Goal: Task Accomplishment & Management: Manage account settings

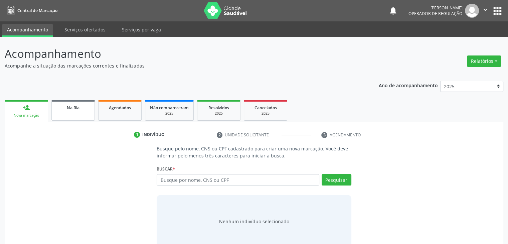
click at [71, 118] on link "Na fila" at bounding box center [72, 110] width 43 height 21
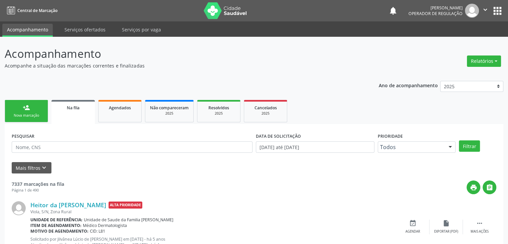
click at [79, 189] on div "print " at bounding box center [280, 188] width 433 height 14
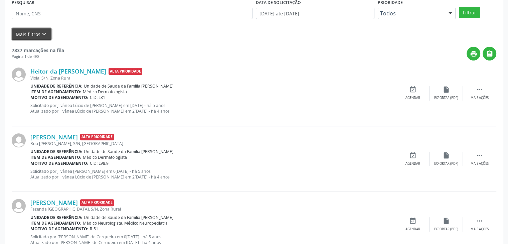
click at [30, 32] on button "Mais filtros keyboard_arrow_down" at bounding box center [32, 34] width 40 height 12
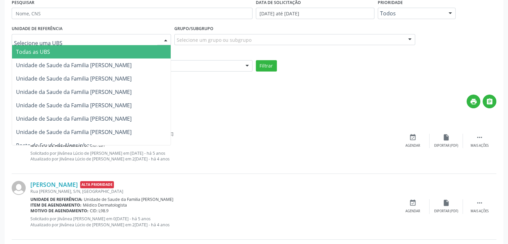
click at [59, 42] on div at bounding box center [91, 39] width 159 height 11
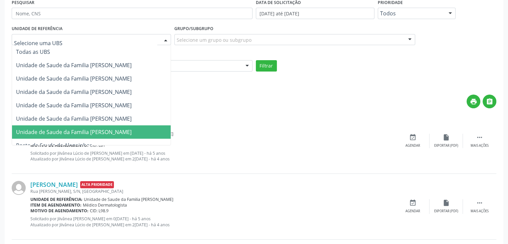
click at [107, 131] on span "Unidade de Saude da Familia [PERSON_NAME]" at bounding box center [74, 131] width 116 height 7
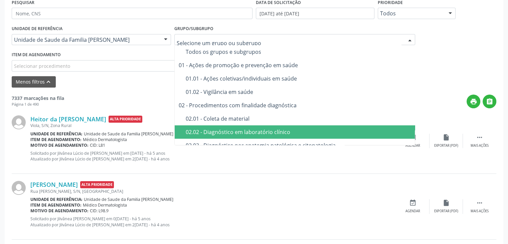
click at [226, 134] on div "02.02 - Diagnóstico em laboratório clínico" at bounding box center [299, 131] width 226 height 5
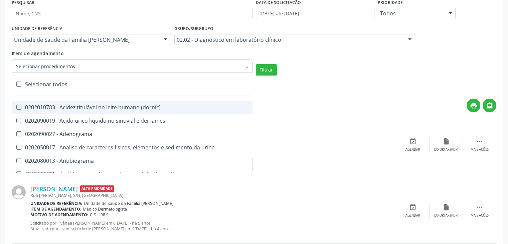
click at [45, 85] on div "Selecionar todos" at bounding box center [194, 84] width 364 height 13
checkbox input "true"
checkbox \(dornic\) "true"
checkbox derrames "true"
checkbox Adenograma "true"
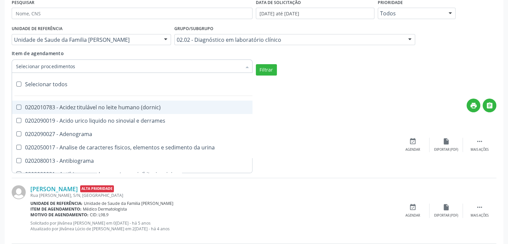
checkbox urina "true"
checkbox Antibiograma "true"
checkbox minima "true"
checkbox micobacterias "true"
checkbox blot "true"
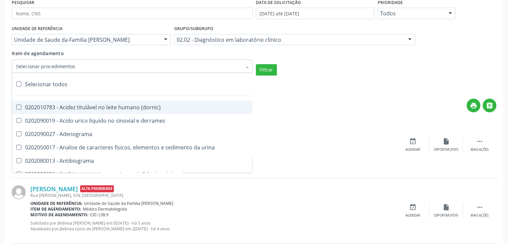
checkbox mlpa "true"
checkbox \(hanseniase\) "true"
checkbox \(controle\) "true"
checkbox \(diagnóstica\) "true"
checkbox \(gram\) "true"
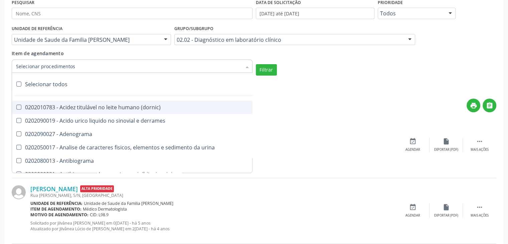
checkbox clamidia "true"
checkbox herpesvirus "true"
checkbox hematologica "true"
checkbox creatinina "true"
checkbox fosfato "true"
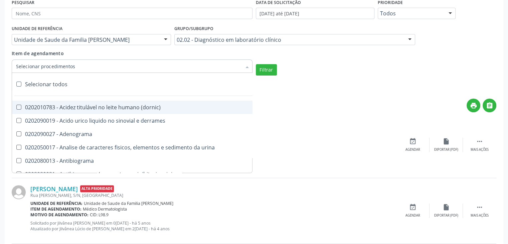
checkbox ureia "true"
checkbox osmolar "true"
checkbox addis "true"
checkbox b "true"
checkbox cd4\/cd8 "true"
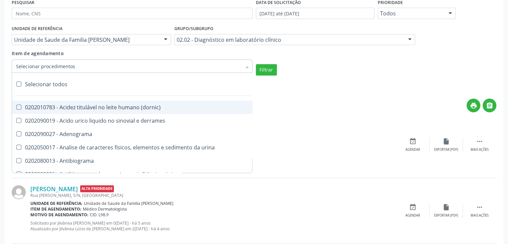
checkbox totais "true"
checkbox plaquetas "true"
checkbox reticulocitos "true"
checkbox liquor "true"
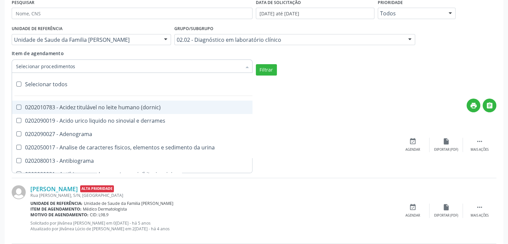
checkbox identificacao "true"
checkbox \(pos-pasteurização\) "true"
checkbox herpesvirus "true"
checkbox baar "true"
checkbox anaerobicas "true"
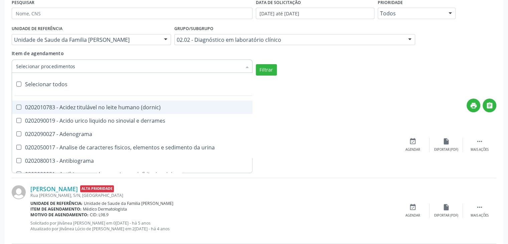
checkbox fungos "true"
checkbox \(qualitativo\) "true"
checkbox tardio\) "true"
checkbox \(qualitativo\) "true"
checkbox \(confirmatorio\) "true"
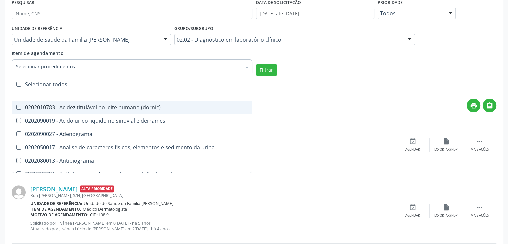
checkbox \(confirmatorio\) "true"
checkbox molecular "true"
checkbox htlv-1 "true"
checkbox biotinidase "true"
checkbox congênita "true"
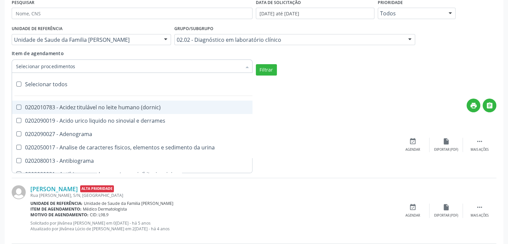
checkbox antiplaquetarios "true"
checkbox ferro "true"
checkbox bandas\) "true"
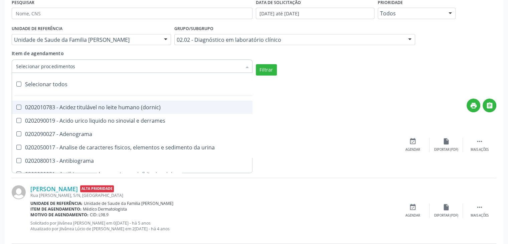
checkbox \(ch50\) "true"
checkbox aminoacidos "true"
checkbox globular "true"
checkbox dosagens\) "true"
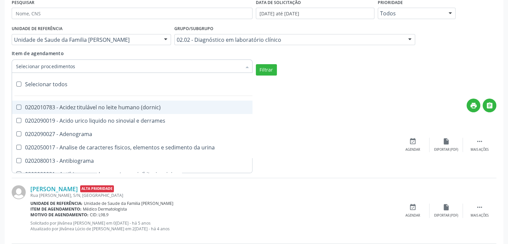
checkbox dosagens\) "true"
checkbox \(cada\) "true"
checkbox reumatoide "true"
checkbox amniotico "true"
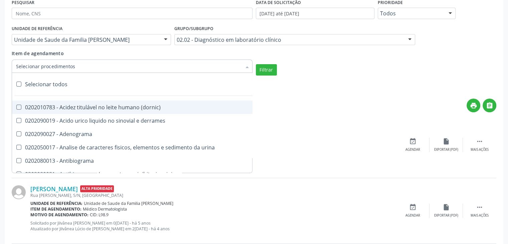
checkbox livre "true"
checkbox osmolalidade "true"
checkbox osmolaridade "true"
checkbox t3 "true"
checkbox sulfo-hemoglobina "true"
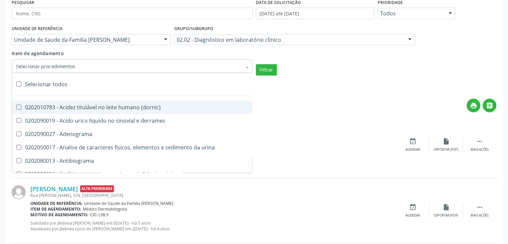
checkbox reverso "true"
checkbox coagulacao "true"
checkbox euglobulina "true"
checkbox -duke "true"
checkbox ivy "true"
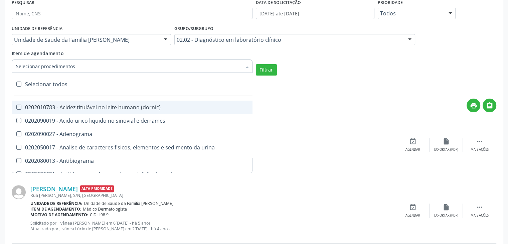
checkbox hemacias "true"
checkbox trombina "true"
checkbox ativada\) "true"
checkbox \(tap\) "true"
checkbox \(vhs\) "true"
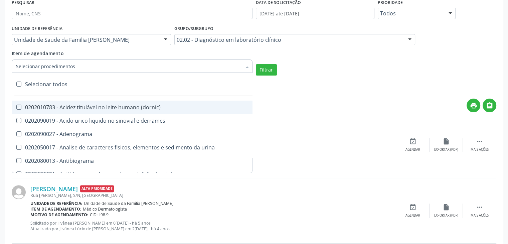
checkbox abo "true"
checkbox reativa "true"
checkbox ordenhado "true"
checkbox pezinho\) "true"
checkbox complemento "true"
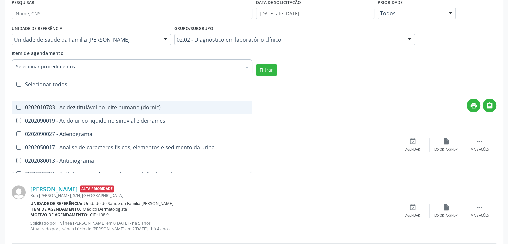
checkbox pezinho\) "true"
checkbox 17-alfa-hidroxiprogesterona "true"
checkbox totais "true"
checkbox 17-hidroxicorticosteroides "true"
checkbox d "true"
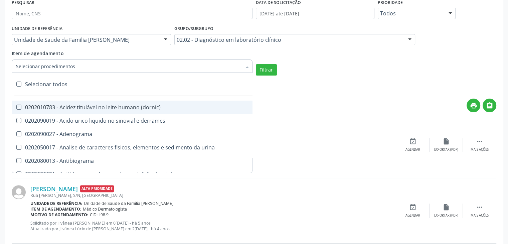
checkbox 5-nucleotidase "true"
checkbox acetona "true"
checkbox \(serotonina\) "true"
checkbox ascorbico "true"
checkbox delta-aminolevulinico "true"
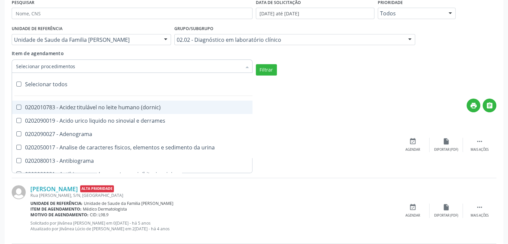
checkbox hipurico "true"
checkbox mandelico "true"
checkbox metil-hipurico "true"
checkbox urico "true"
checkbox valproico "true"
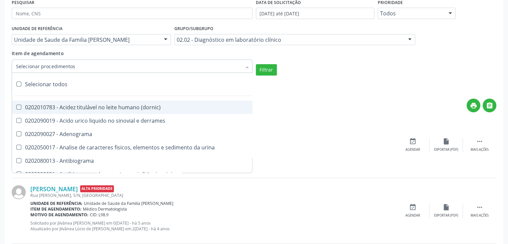
checkbox vanilmandelico "true"
checkbox \(acth\) "true"
checkbox ala-desidratase "true"
checkbox etilico "true"
checkbox aldolase "true"
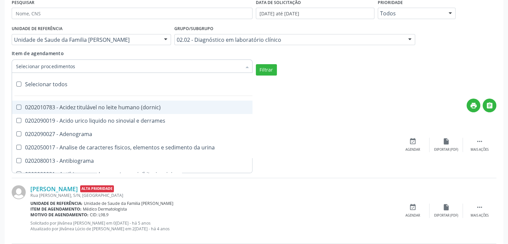
checkbox aldosterona "true"
checkbox alfa-1-antitripsina "true"
checkbox acida "true"
checkbox alfa-2-macroglobulina "true"
checkbox alfa-fetoproteina "true"
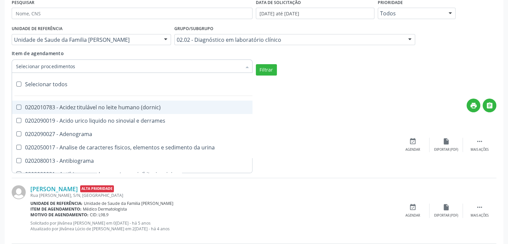
checkbox aluminio "true"
checkbox amilase "true"
checkbox aminoglicosideos "true"
checkbox amonia "true"
checkbox ciclico "true"
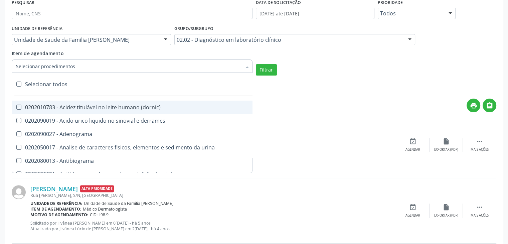
checkbox androstenediona "true"
checkbox anfetaminas "true"
checkbox circulante "true"
checkbox iga "true"
checkbox triciclicos "true"
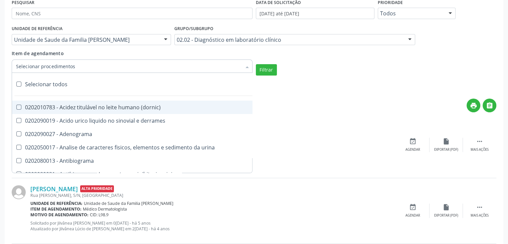
checkbox \(psa\) "true"
checkbox iii "true"
checkbox barbituratos "true"
checkbox benzodiazepinicos "true"
checkbox beta-2-microglobulina "true"
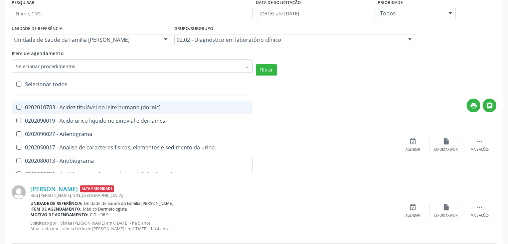
checkbox fracoes "true"
checkbox cadmio "true"
checkbox calcio "true"
checkbox ionizavel "true"
checkbox calcitonina "true"
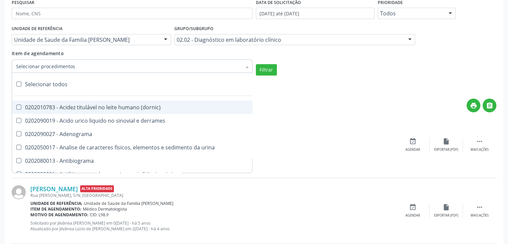
checkbox carbamazepina "true"
checkbox carboxi-hemoglobina "true"
checkbox caroteno "true"
checkbox catecolaminas "true"
checkbox chumbo "true"
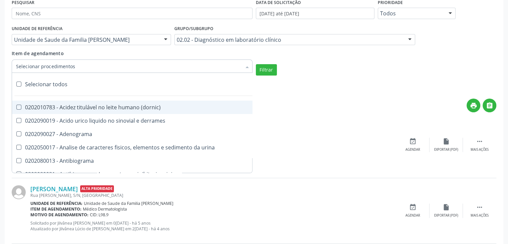
checkbox ciclosporina "true"
checkbox citrato "true"
checkbox cloreto "true"
checkbox suor "true"
checkbox cobre "true"
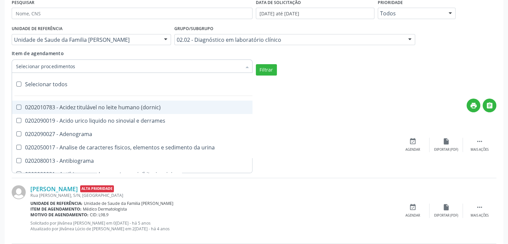
checkbox hdl "true"
checkbox ldl "true"
checkbox colinesterase "true"
checkbox c3 "true"
checkbox c4 "true"
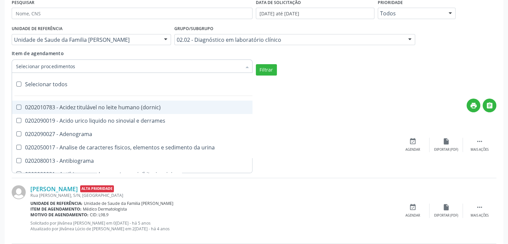
checkbox cortisol "true"
checkbox creatinina "true"
checkbox amniotico "true"
checkbox \(cpk\) "true"
checkbox crioaglutinina "true"
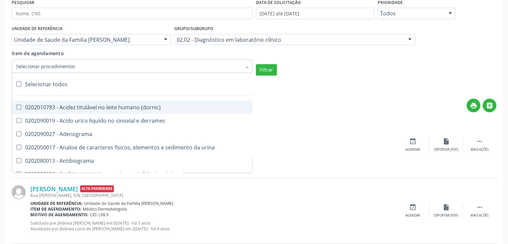
checkbox \(dhea\) "true"
checkbox alfa-hidroxibutirica "true"
checkbox glutamica "true"
checkbox latica "true"
checkbox fracionadas\) "true"
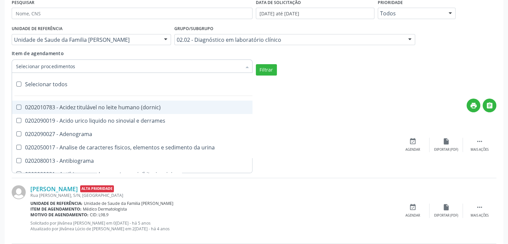
checkbox digitoxina\) "true"
checkbox \(dht\) "true"
checkbox fecal "true"
checkbox estradiol "true"
checkbox estriol "true"
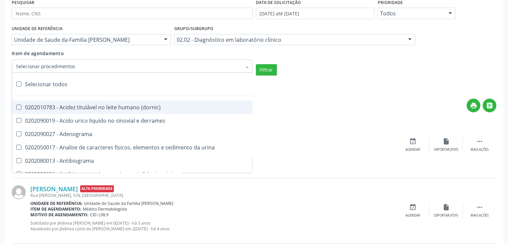
checkbox estrona "true"
checkbox etossuximida "true"
checkbox ii "true"
checkbox ix "true"
checkbox v "true"
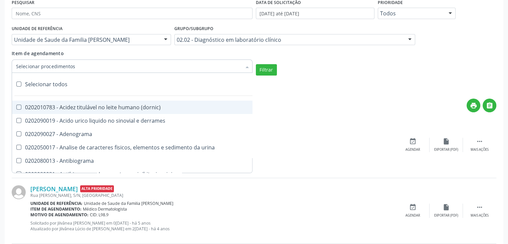
checkbox vii "true"
checkbox viii "true"
checkbox \(inibidor\) "true"
checkbox \(antigeno\) "true"
checkbox x "true"
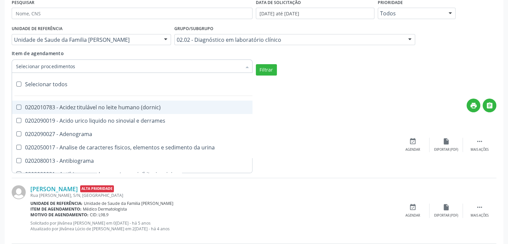
checkbox xi "true"
checkbox xii "true"
checkbox xiii "true"
checkbox tardio\) "true"
checkbox t4 "true"
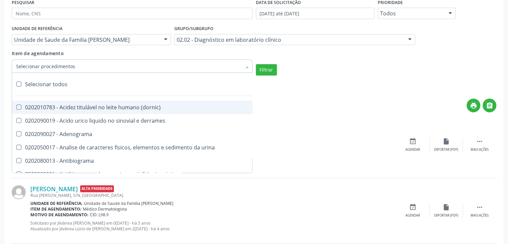
checkbox pezinho\) "true"
checkbox fenitoina "true"
checkbox fenol "true"
checkbox ferritina "true"
checkbox serico "true"
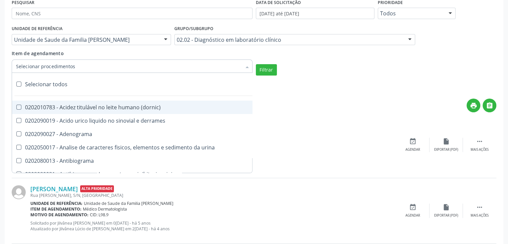
checkbox fibrinogenio "true"
checkbox folato "true"
checkbox formaldeido "true"
checkbox total "true"
checkbox alcalina "true"
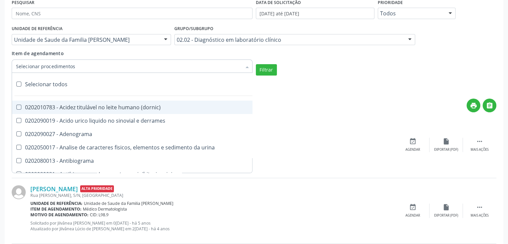
checkbox esperma "true"
checkbox fosforo "true"
checkbox acida "true"
checkbox frutose "true"
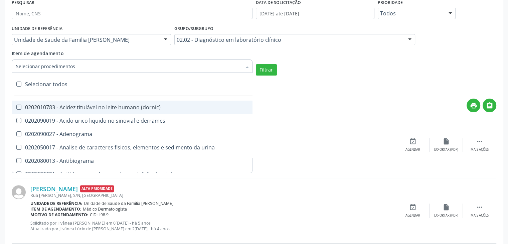
checkbox esperma "true"
checkbox galactose "true"
checkbox gt\) "true"
checkbox gastrina "true"
checkbox glicose "true"
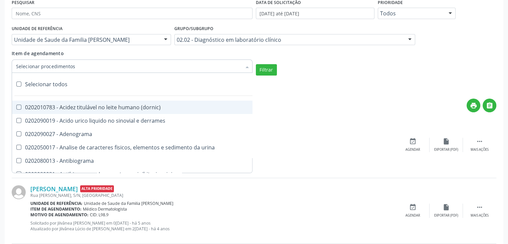
checkbox derrames "true"
checkbox desidrogenase "true"
checkbox tiroxina "true"
checkbox hcg\) "true"
checkbox fecal "true"
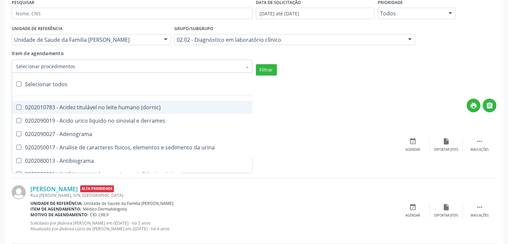
checkbox haptoglobina "true"
checkbox hemoglobina "true"
checkbox 37oc "true"
checkbox fetal "true"
checkbox glicosilada "true"
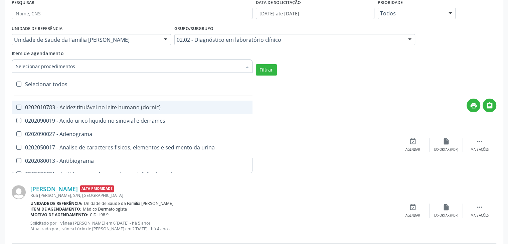
checkbox hemossiderina "true"
click at [270, 74] on button "Filtrar" at bounding box center [266, 69] width 21 height 11
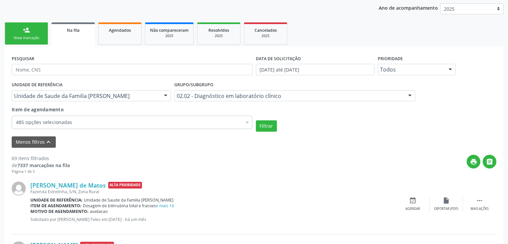
scroll to position [0, 0]
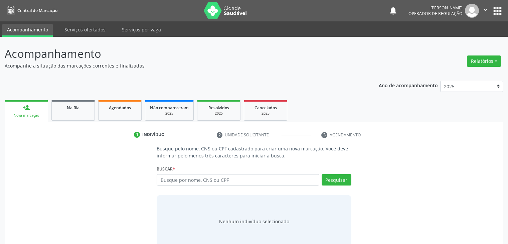
drag, startPoint x: 0, startPoint y: 0, endPoint x: 67, endPoint y: 94, distance: 115.2
click at [67, 94] on div "Ano de acompanhamento 2025 2024 2023 2022 2021 2020 2019 person_add Nova marcaç…" at bounding box center [254, 164] width 499 height 177
click at [71, 108] on span "Na fila" at bounding box center [73, 108] width 13 height 6
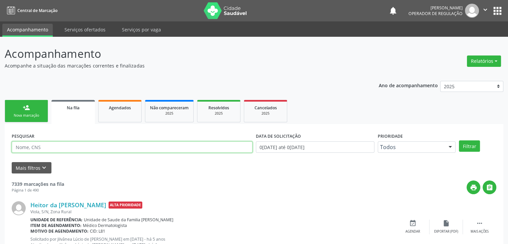
click at [36, 149] on input "text" at bounding box center [132, 146] width 241 height 11
click at [459, 140] on button "Filtrar" at bounding box center [469, 145] width 21 height 11
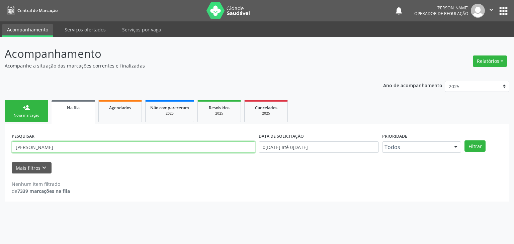
click at [41, 145] on input "[PERSON_NAME]" at bounding box center [133, 146] width 243 height 11
type input "[PERSON_NAME]"
click at [464, 140] on button "Filtrar" at bounding box center [474, 145] width 21 height 11
drag, startPoint x: 42, startPoint y: 149, endPoint x: 0, endPoint y: 149, distance: 42.5
click at [0, 149] on div "Acompanhamento Acompanhe a situação das marcações correntes e finalizadas Relat…" at bounding box center [257, 140] width 514 height 207
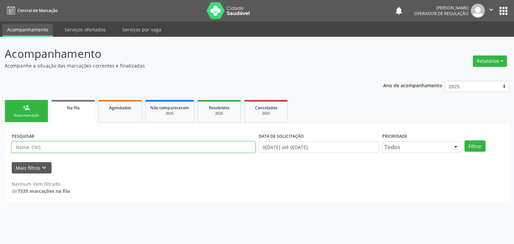
click at [464, 140] on button "Filtrar" at bounding box center [474, 145] width 21 height 11
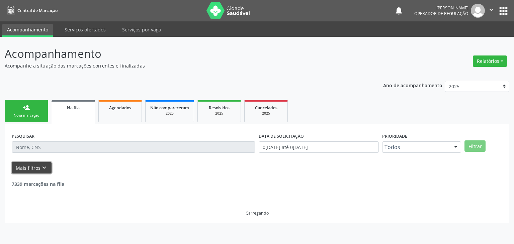
click at [29, 169] on button "Mais filtros keyboard_arrow_down" at bounding box center [32, 168] width 40 height 12
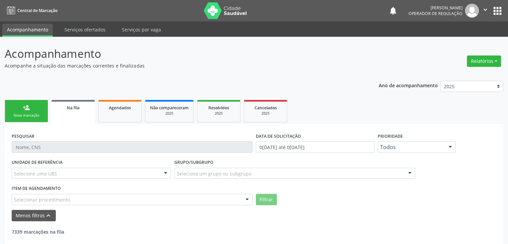
click at [95, 178] on div "Selecione uma UBS" at bounding box center [91, 173] width 159 height 11
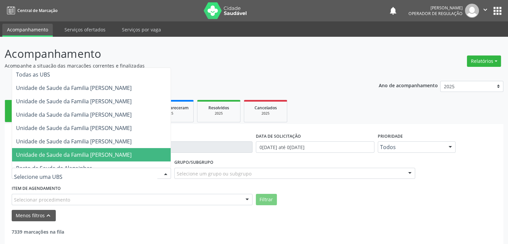
click at [110, 150] on span "Unidade de Saude da Familia [PERSON_NAME]" at bounding box center [91, 154] width 159 height 13
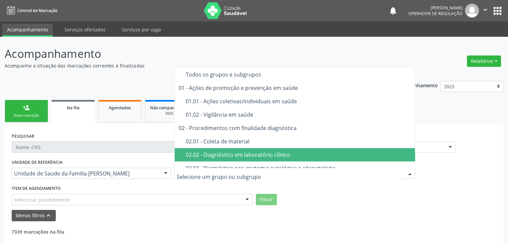
click at [230, 154] on div "02.02 - Diagnóstico em laboratório clínico" at bounding box center [299, 154] width 226 height 5
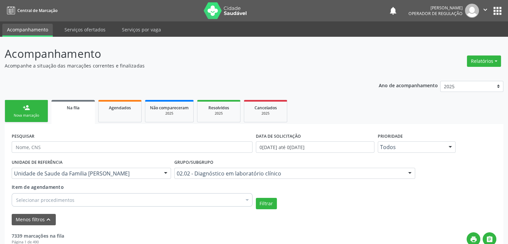
click at [94, 201] on div "Selecionar procedimentos" at bounding box center [132, 199] width 241 height 13
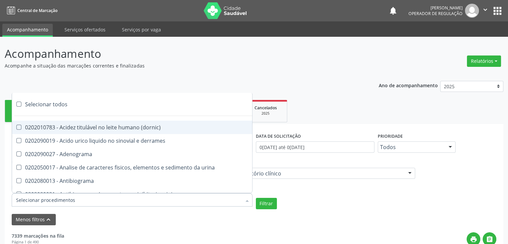
click at [57, 103] on div "Selecionar todos" at bounding box center [194, 104] width 364 height 13
checkbox input "true"
checkbox \(dornic\) "true"
checkbox derrames "true"
checkbox Adenograma "true"
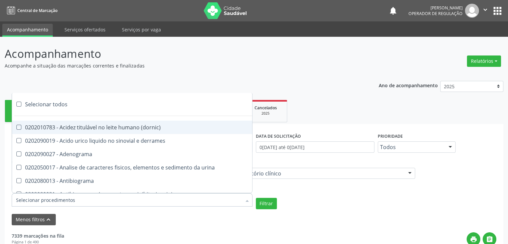
checkbox urina "true"
checkbox Antibiograma "true"
checkbox minima "true"
checkbox micobacterias "true"
checkbox blot "true"
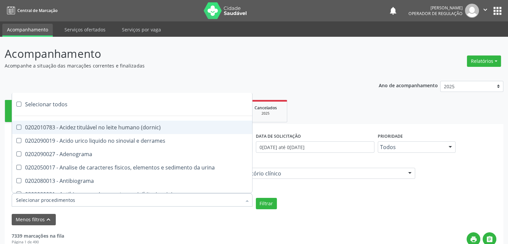
checkbox mlpa "true"
checkbox \(hanseniase\) "true"
checkbox \(controle\) "true"
checkbox \(diagnóstica\) "true"
checkbox \(gram\) "true"
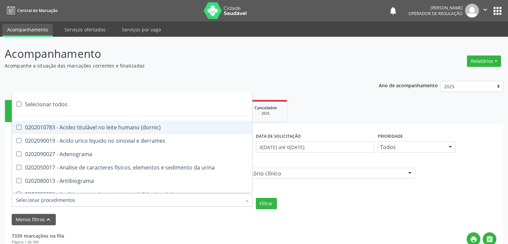
checkbox clamidia "true"
checkbox herpesvirus "true"
checkbox hematologica "true"
checkbox creatinina "true"
checkbox fosfato "true"
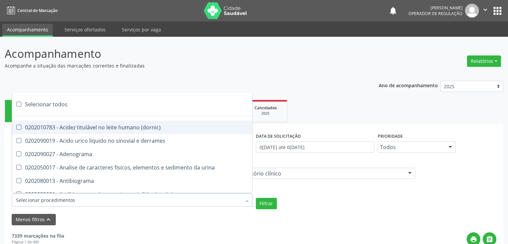
checkbox ureia "true"
checkbox osmolar "true"
checkbox addis "true"
checkbox b "true"
checkbox cd4\/cd8 "true"
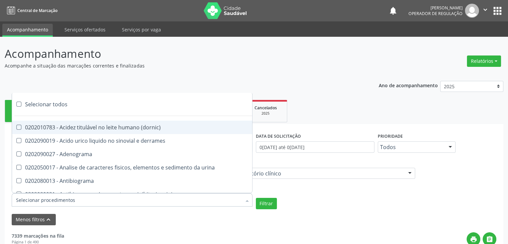
checkbox totais "true"
checkbox plaquetas "true"
checkbox reticulocitos "true"
checkbox liquor "true"
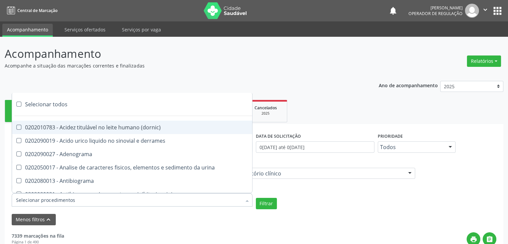
checkbox identificacao "true"
checkbox \(pos-pasteurização\) "true"
checkbox herpesvirus "true"
checkbox baar "true"
checkbox anaerobicas "true"
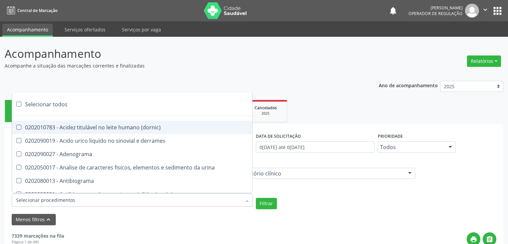
checkbox fungos "true"
checkbox \(qualitativo\) "true"
checkbox tardio\) "true"
checkbox \(qualitativo\) "true"
checkbox \(confirmatorio\) "true"
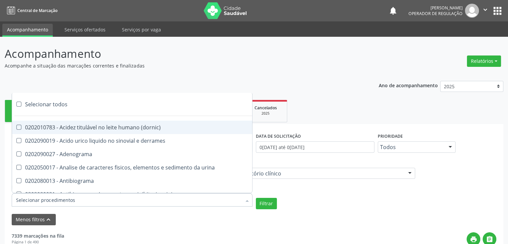
checkbox \(confirmatorio\) "true"
checkbox molecular "true"
checkbox htlv-1 "true"
checkbox biotinidase "true"
checkbox congênita "true"
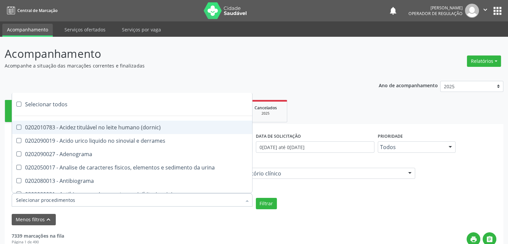
checkbox antiplaquetarios "true"
checkbox ferro "true"
checkbox bandas\) "true"
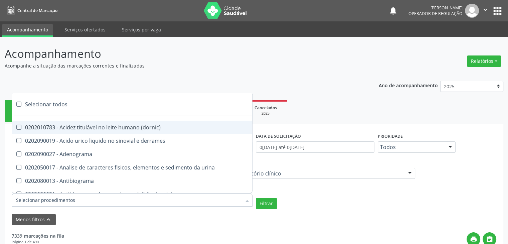
checkbox \(ch50\) "true"
checkbox aminoacidos "true"
checkbox globular "true"
checkbox dosagens\) "true"
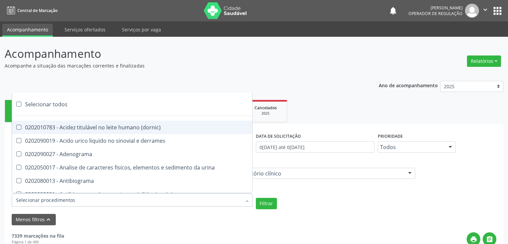
checkbox dosagens\) "true"
checkbox \(cada\) "true"
checkbox reumatoide "true"
checkbox amniotico "true"
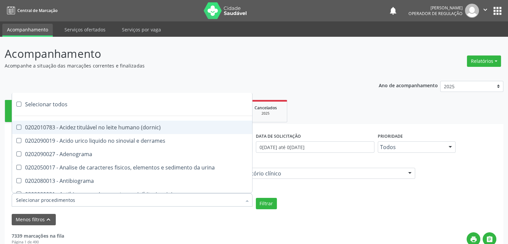
checkbox livre "true"
checkbox osmolalidade "true"
checkbox osmolaridade "true"
checkbox t3 "true"
checkbox sulfo-hemoglobina "true"
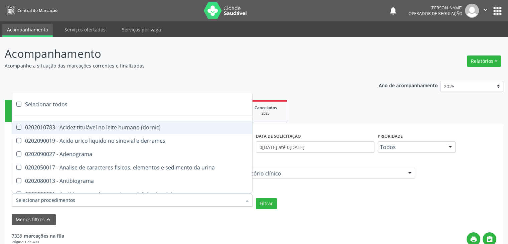
checkbox reverso "true"
checkbox coagulacao "true"
checkbox euglobulina "true"
checkbox -duke "true"
checkbox ivy "true"
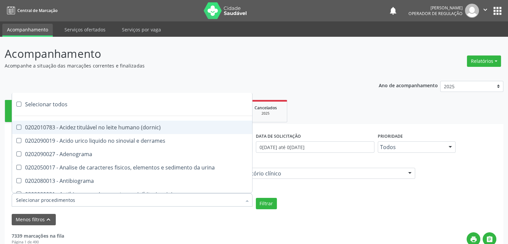
checkbox hemacias "true"
checkbox trombina "true"
checkbox ativada\) "true"
checkbox \(tap\) "true"
checkbox \(vhs\) "true"
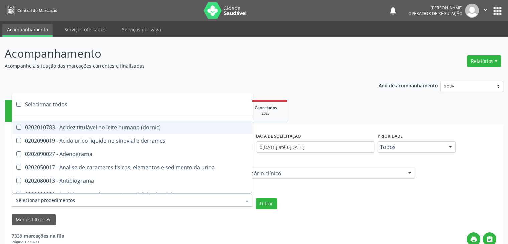
checkbox abo "true"
checkbox reativa "true"
checkbox ordenhado "true"
checkbox pezinho\) "true"
checkbox complemento "true"
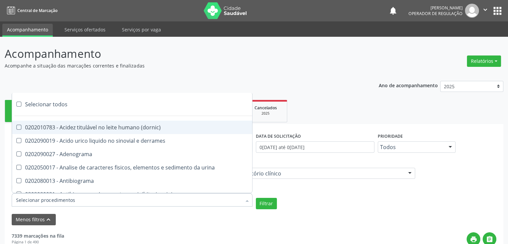
checkbox pezinho\) "true"
checkbox 17-alfa-hidroxiprogesterona "true"
checkbox totais "true"
checkbox 17-hidroxicorticosteroides "true"
checkbox d "true"
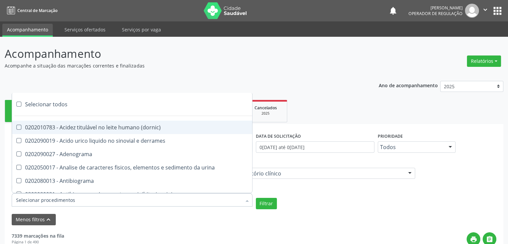
checkbox 5-nucleotidase "true"
checkbox acetona "true"
checkbox \(serotonina\) "true"
checkbox ascorbico "true"
checkbox delta-aminolevulinico "true"
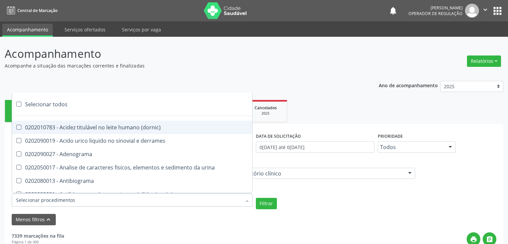
checkbox hipurico "true"
checkbox mandelico "true"
checkbox metil-hipurico "true"
checkbox urico "true"
checkbox valproico "true"
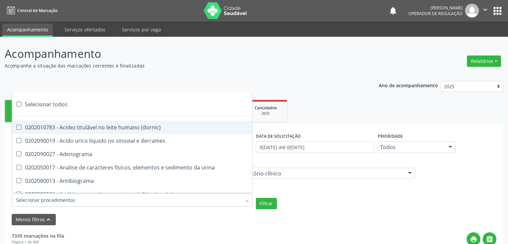
checkbox vanilmandelico "true"
checkbox \(acth\) "true"
checkbox ala-desidratase "true"
checkbox etilico "true"
checkbox aldolase "true"
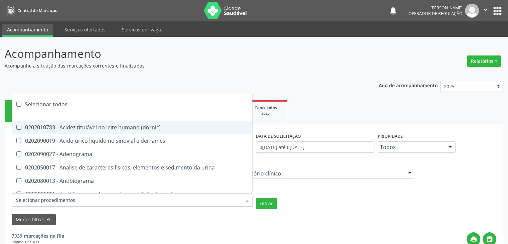
checkbox aldosterona "true"
checkbox alfa-1-antitripsina "true"
checkbox acida "true"
checkbox alfa-2-macroglobulina "true"
checkbox alfa-fetoproteina "true"
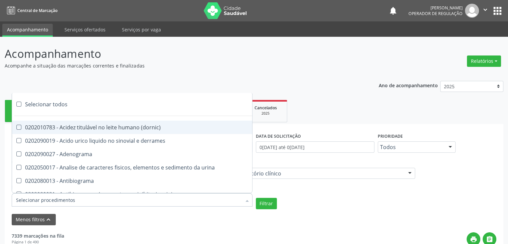
checkbox aluminio "true"
checkbox amilase "true"
checkbox aminoglicosideos "true"
checkbox amonia "true"
checkbox ciclico "true"
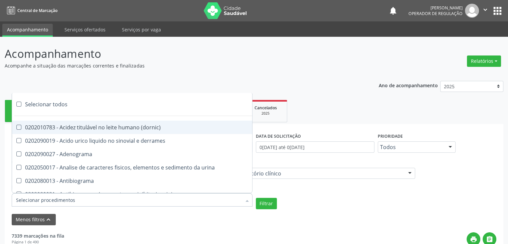
checkbox androstenediona "true"
checkbox anfetaminas "true"
checkbox circulante "true"
checkbox iga "true"
checkbox triciclicos "true"
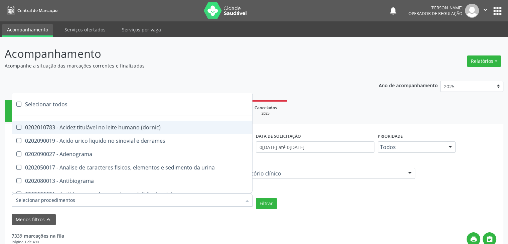
checkbox \(psa\) "true"
checkbox iii "true"
checkbox barbituratos "true"
checkbox benzodiazepinicos "true"
checkbox beta-2-microglobulina "true"
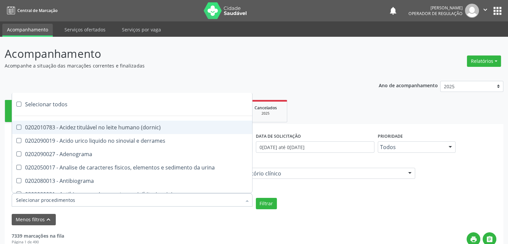
checkbox fracoes "true"
checkbox cadmio "true"
checkbox calcio "true"
checkbox ionizavel "true"
checkbox calcitonina "true"
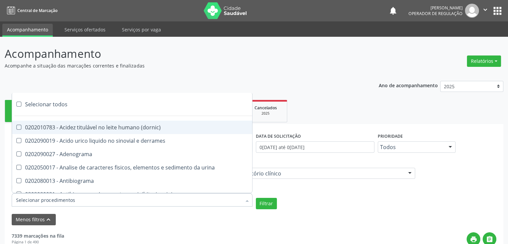
checkbox carbamazepina "true"
checkbox carboxi-hemoglobina "true"
checkbox caroteno "true"
checkbox catecolaminas "true"
checkbox chumbo "true"
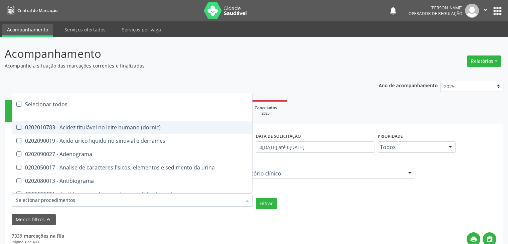
checkbox ciclosporina "true"
checkbox citrato "true"
checkbox cloreto "true"
checkbox suor "true"
checkbox cobre "true"
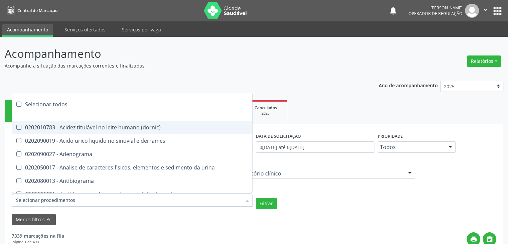
checkbox hdl "true"
checkbox ldl "true"
checkbox colinesterase "true"
checkbox c3 "true"
checkbox c4 "true"
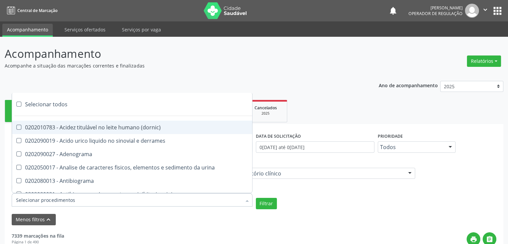
checkbox cortisol "true"
checkbox creatinina "true"
checkbox amniotico "true"
checkbox \(cpk\) "true"
checkbox crioaglutinina "true"
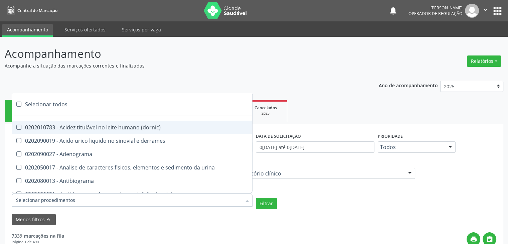
checkbox \(dhea\) "true"
checkbox alfa-hidroxibutirica "true"
checkbox glutamica "true"
checkbox latica "true"
checkbox fracionadas\) "true"
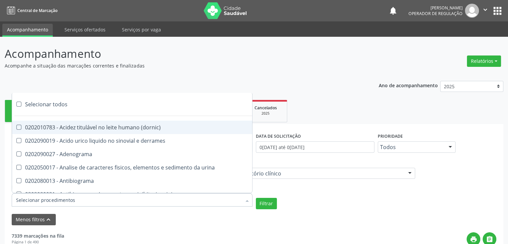
checkbox digitoxina\) "true"
checkbox \(dht\) "true"
checkbox fecal "true"
checkbox estradiol "true"
checkbox estriol "true"
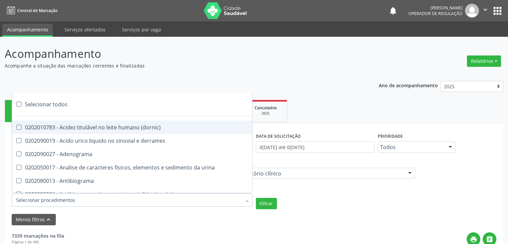
checkbox estrona "true"
checkbox etossuximida "true"
checkbox ii "true"
checkbox ix "true"
checkbox v "true"
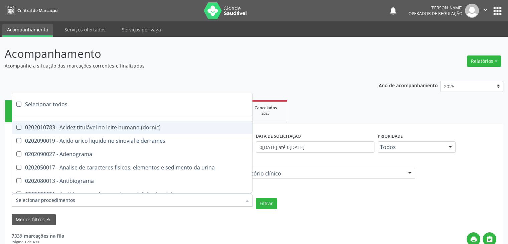
checkbox vii "true"
checkbox viii "true"
checkbox \(inibidor\) "true"
checkbox \(antigeno\) "true"
checkbox x "true"
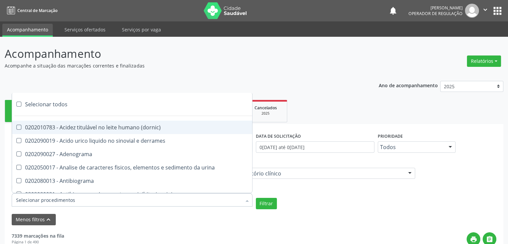
checkbox xi "true"
checkbox xii "true"
checkbox xiii "true"
checkbox tardio\) "true"
checkbox t4 "true"
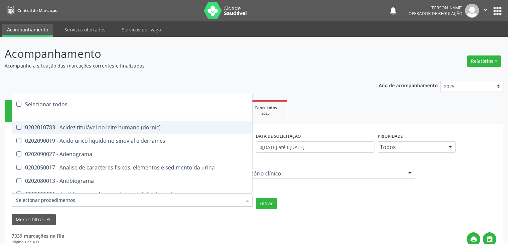
checkbox pezinho\) "true"
checkbox fenitoina "true"
checkbox fenol "true"
checkbox ferritina "true"
checkbox serico "true"
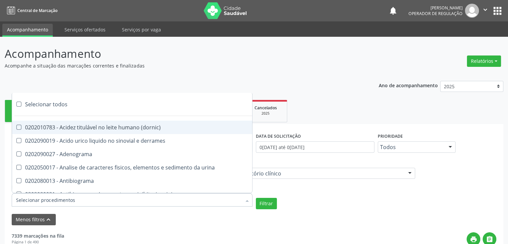
checkbox fibrinogenio "true"
checkbox folato "true"
checkbox formaldeido "true"
checkbox total "true"
checkbox alcalina "true"
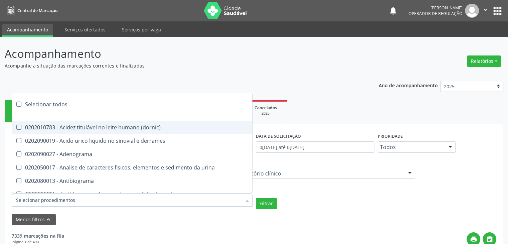
checkbox esperma "true"
checkbox fosforo "true"
checkbox acida "true"
checkbox frutose "true"
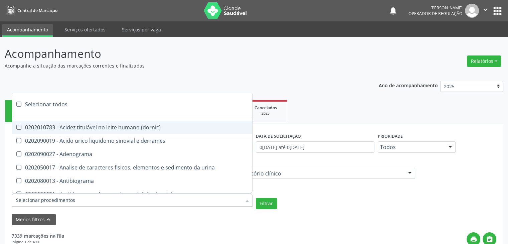
checkbox esperma "true"
checkbox galactose "true"
checkbox gt\) "true"
checkbox gastrina "true"
checkbox glicose "true"
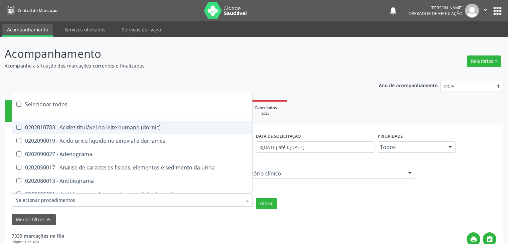
checkbox derrames "true"
checkbox desidrogenase "true"
checkbox tiroxina "true"
checkbox hcg\) "true"
checkbox fecal "true"
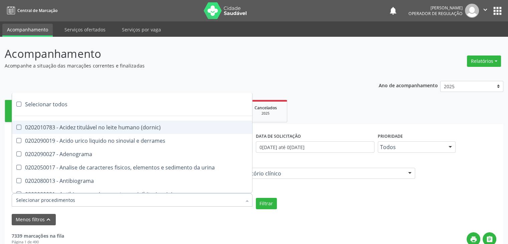
checkbox haptoglobina "true"
checkbox hemoglobina "true"
checkbox 37oc "true"
checkbox fetal "true"
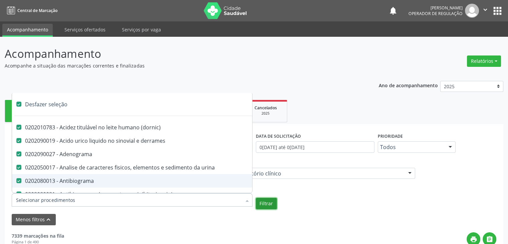
click at [269, 199] on button "Filtrar" at bounding box center [266, 203] width 21 height 11
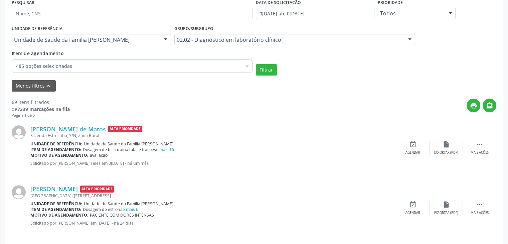
scroll to position [201, 0]
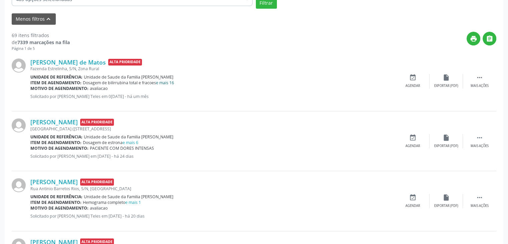
click at [166, 83] on link "e mais 16" at bounding box center [165, 83] width 18 height 6
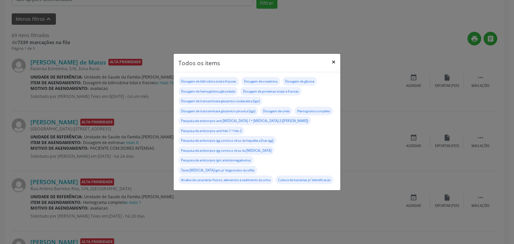
click at [333, 63] on button "×" at bounding box center [333, 62] width 13 height 16
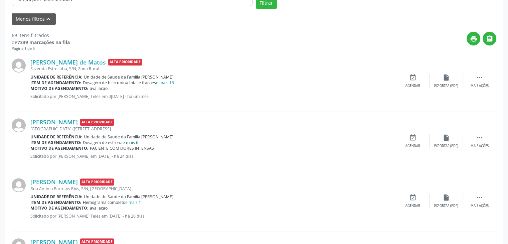
click at [135, 140] on link "e mais 6" at bounding box center [131, 143] width 16 height 6
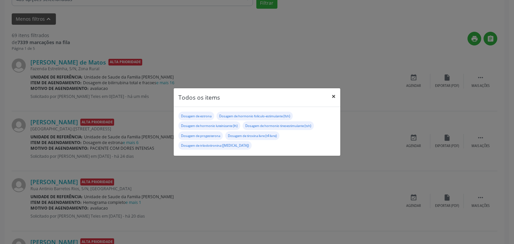
click at [334, 98] on button "×" at bounding box center [333, 96] width 13 height 16
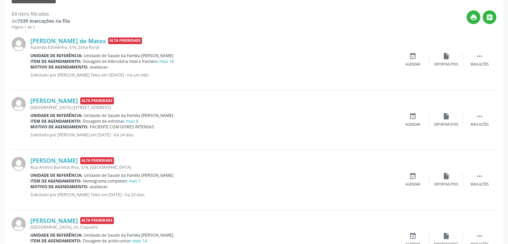
scroll to position [234, 0]
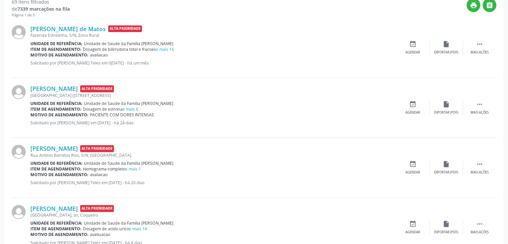
click at [136, 163] on span "Unidade de Saude da Familia [PERSON_NAME]" at bounding box center [129, 163] width 90 height 6
click at [134, 166] on link "e mais 1" at bounding box center [133, 169] width 16 height 6
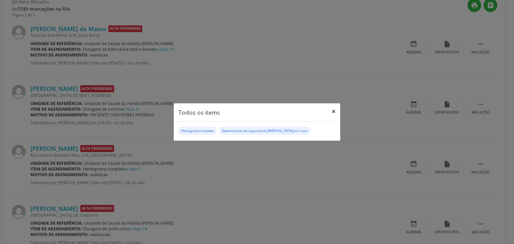
click at [330, 110] on button "×" at bounding box center [333, 111] width 13 height 16
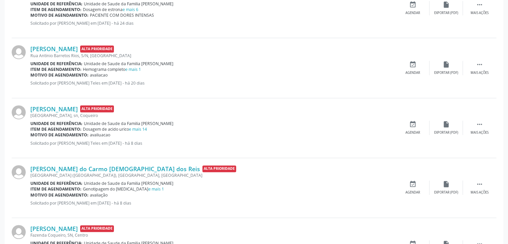
scroll to position [334, 0]
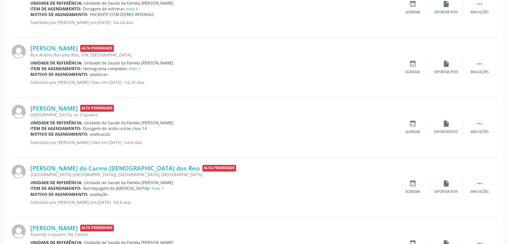
click at [143, 128] on link "e mais 14" at bounding box center [138, 129] width 18 height 6
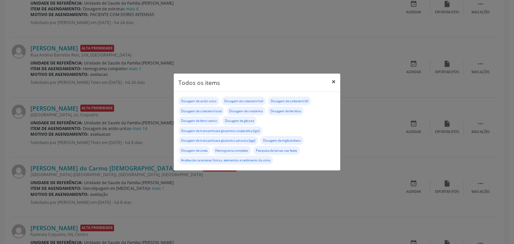
click at [336, 79] on button "×" at bounding box center [333, 82] width 13 height 16
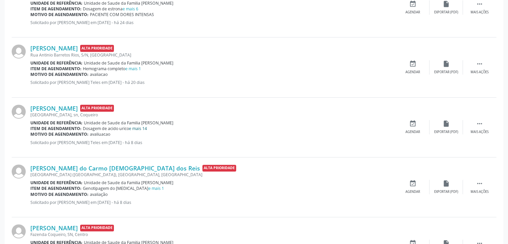
click at [141, 126] on link "e mais 14" at bounding box center [138, 129] width 18 height 6
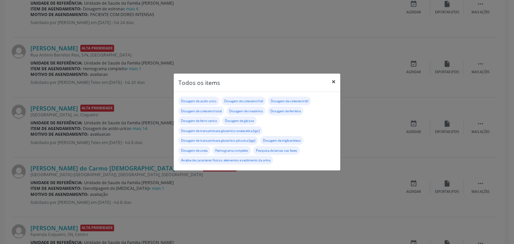
click at [334, 79] on button "×" at bounding box center [333, 82] width 13 height 16
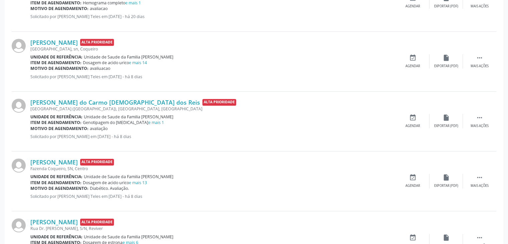
scroll to position [401, 0]
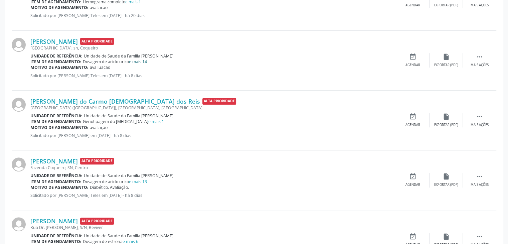
click at [145, 62] on link "e mais 14" at bounding box center [138, 62] width 18 height 6
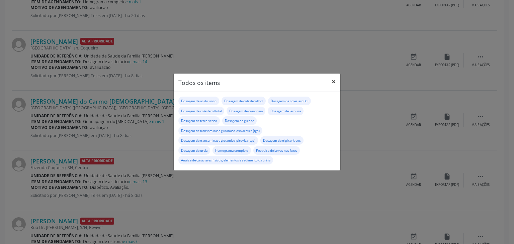
click at [334, 78] on button "×" at bounding box center [333, 82] width 13 height 16
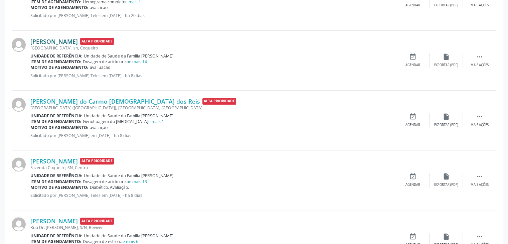
click at [71, 43] on link "[PERSON_NAME]" at bounding box center [53, 41] width 47 height 7
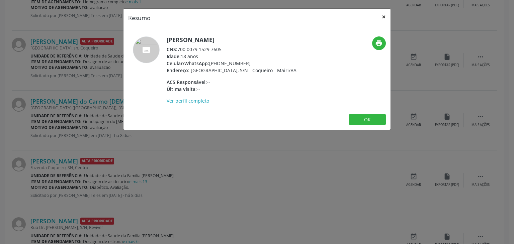
click at [377, 17] on button "×" at bounding box center [383, 17] width 13 height 16
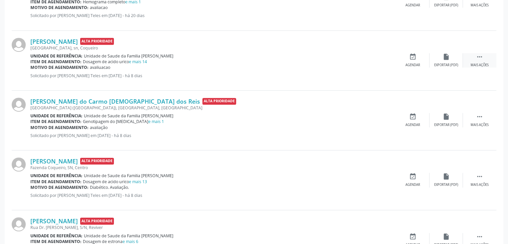
click at [474, 59] on div " Mais ações" at bounding box center [479, 60] width 33 height 14
click at [432, 59] on div "edit Editar" at bounding box center [446, 60] width 33 height 14
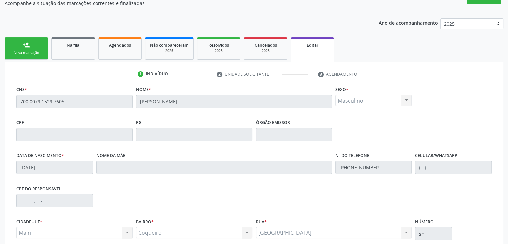
scroll to position [0, 0]
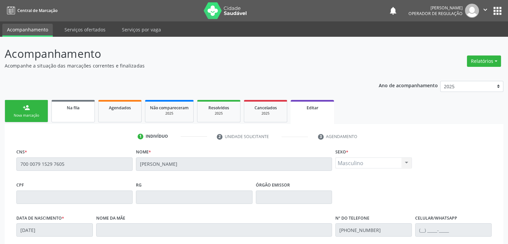
click at [83, 118] on link "Na fila" at bounding box center [72, 111] width 43 height 22
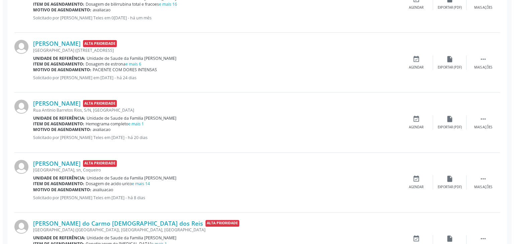
scroll to position [234, 0]
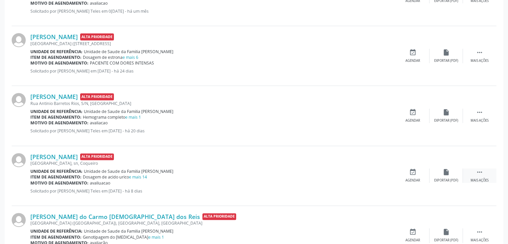
click at [474, 178] on div "Mais ações" at bounding box center [480, 180] width 18 height 5
click at [421, 180] on div "Cancelar" at bounding box center [413, 180] width 16 height 5
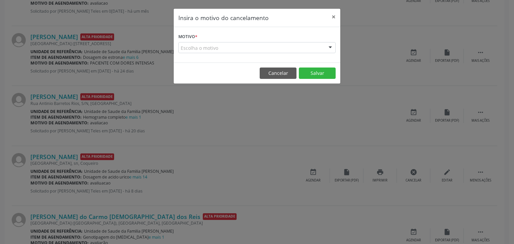
click at [229, 49] on div "Escolha o motivo" at bounding box center [256, 47] width 157 height 11
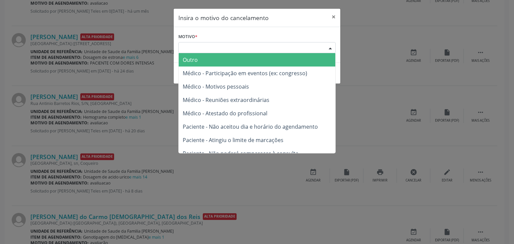
click at [221, 62] on span "Outro" at bounding box center [257, 59] width 156 height 13
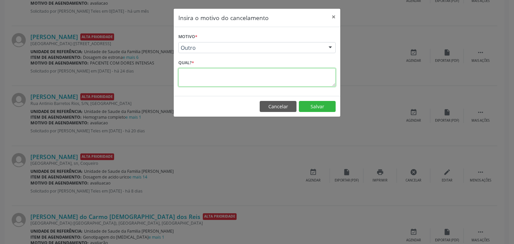
click at [203, 77] on textarea at bounding box center [256, 77] width 157 height 18
drag, startPoint x: 231, startPoint y: 74, endPoint x: 176, endPoint y: 67, distance: 55.3
click at [176, 67] on div "Motivo * Outro Outro Médico - Participação em eventos (ex: congresso) Médico - …" at bounding box center [257, 61] width 166 height 69
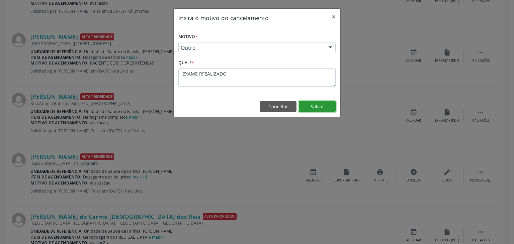
click at [309, 110] on button "Salvar" at bounding box center [317, 106] width 37 height 11
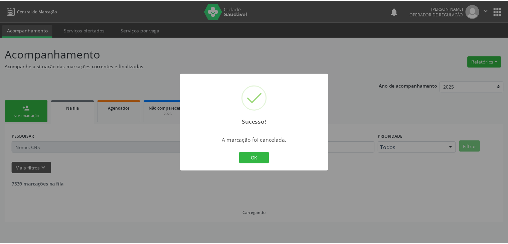
scroll to position [0, 0]
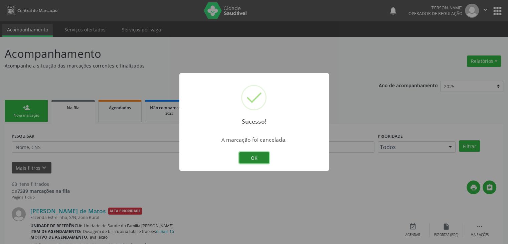
click at [251, 159] on button "OK" at bounding box center [254, 157] width 30 height 11
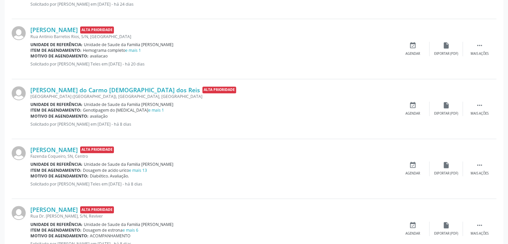
scroll to position [234, 0]
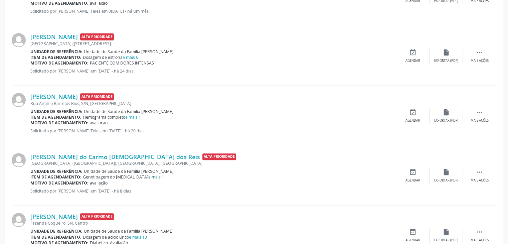
click at [148, 175] on link "e mais 1" at bounding box center [156, 177] width 16 height 6
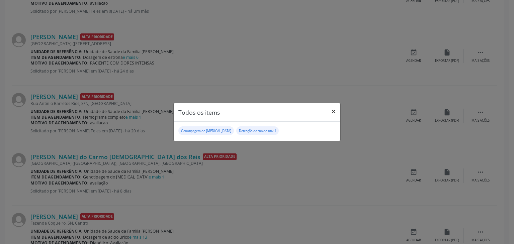
click at [334, 115] on button "×" at bounding box center [333, 111] width 13 height 16
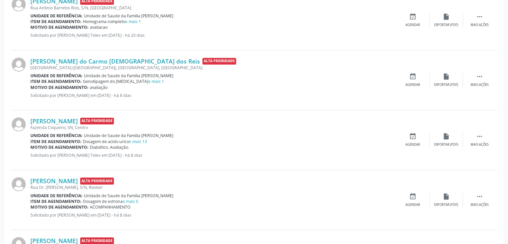
scroll to position [334, 0]
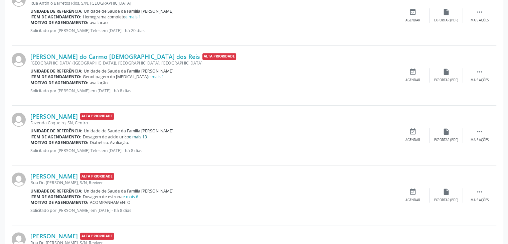
click at [142, 134] on link "e mais 13" at bounding box center [138, 137] width 18 height 6
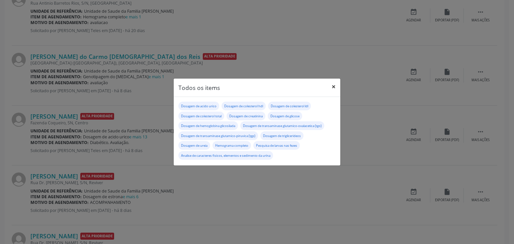
click at [330, 87] on button "×" at bounding box center [333, 87] width 13 height 16
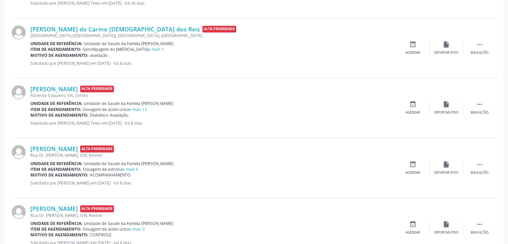
scroll to position [401, 0]
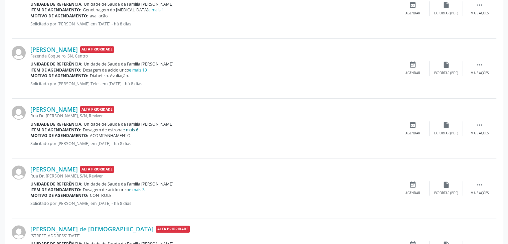
click at [130, 130] on link "e mais 6" at bounding box center [131, 130] width 16 height 6
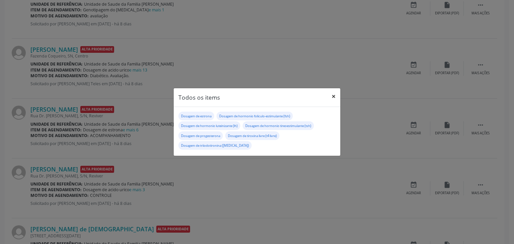
click at [335, 98] on button "×" at bounding box center [333, 96] width 13 height 16
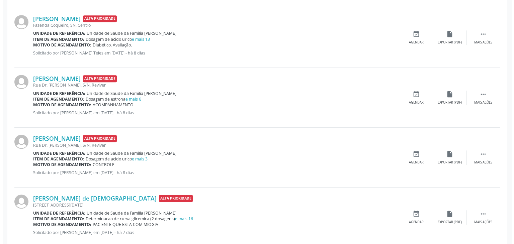
scroll to position [468, 0]
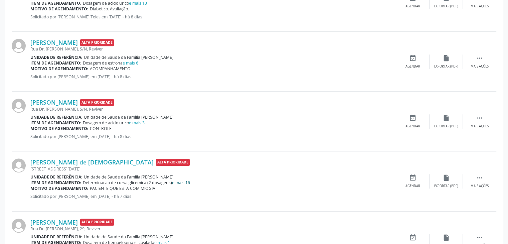
click at [183, 182] on link "e mais 16" at bounding box center [181, 183] width 18 height 6
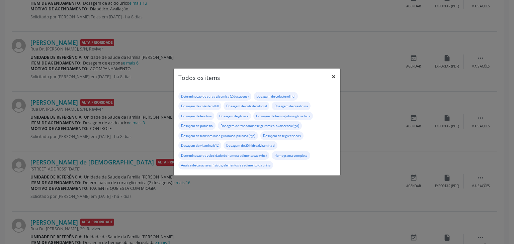
click at [331, 78] on button "×" at bounding box center [333, 77] width 13 height 16
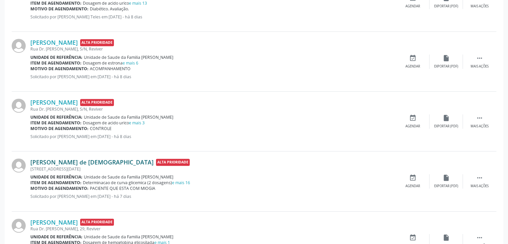
click at [87, 161] on link "[PERSON_NAME] de [DEMOGRAPHIC_DATA]" at bounding box center [91, 161] width 123 height 7
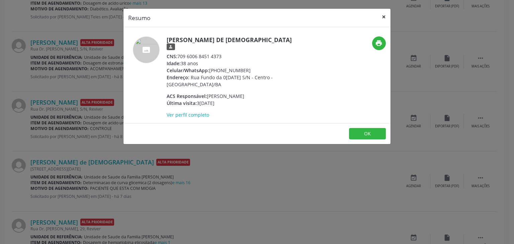
click at [382, 16] on button "×" at bounding box center [383, 17] width 13 height 16
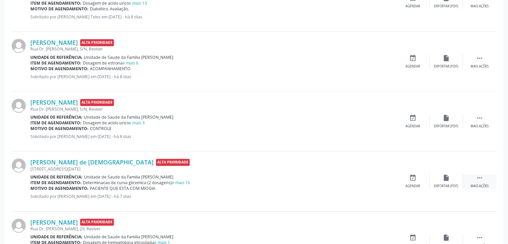
click at [481, 181] on div " Mais ações" at bounding box center [479, 181] width 33 height 14
click at [415, 181] on div "cancel Cancelar" at bounding box center [412, 181] width 33 height 14
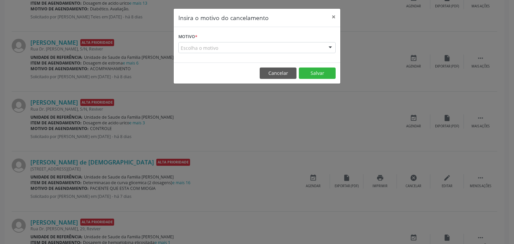
click at [265, 46] on div "Escolha o motivo" at bounding box center [256, 47] width 157 height 11
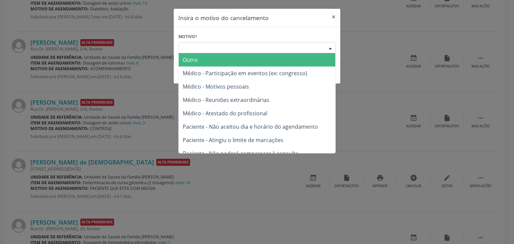
click at [252, 54] on span "Outro" at bounding box center [257, 59] width 156 height 13
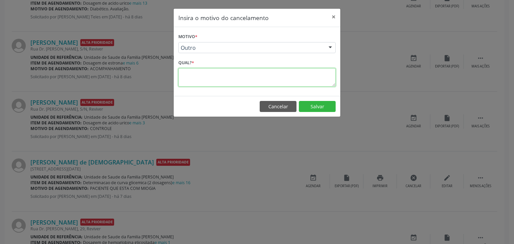
click at [233, 78] on textarea at bounding box center [256, 77] width 157 height 18
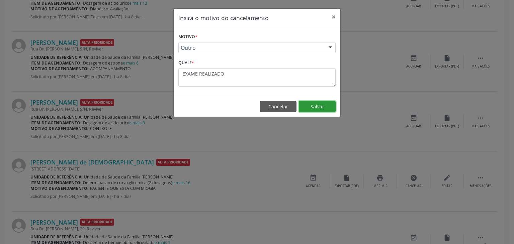
click at [310, 101] on button "Salvar" at bounding box center [317, 106] width 37 height 11
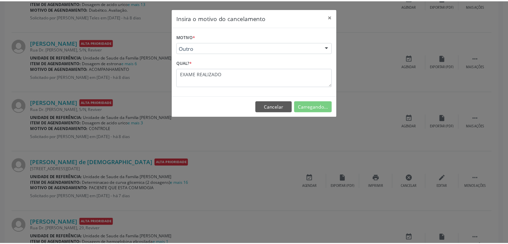
scroll to position [0, 0]
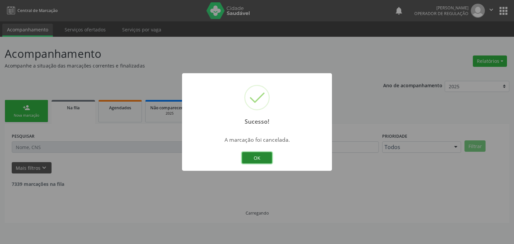
click at [261, 158] on button "OK" at bounding box center [257, 157] width 30 height 11
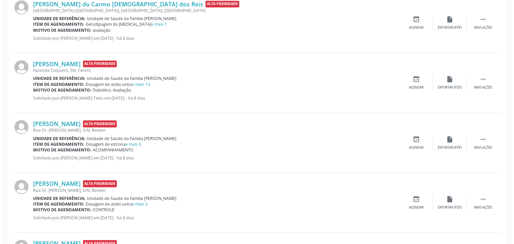
scroll to position [401, 0]
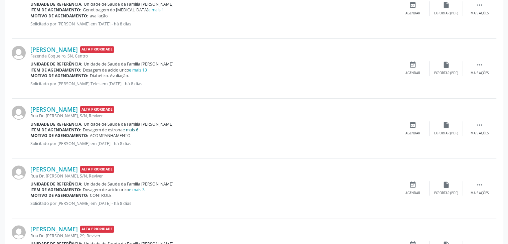
click at [138, 128] on link "e mais 6" at bounding box center [131, 130] width 16 height 6
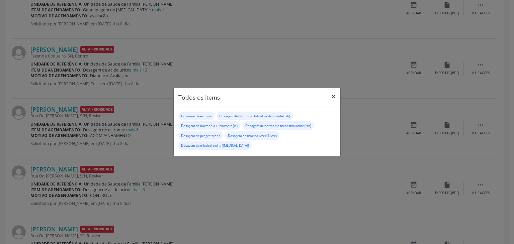
click at [334, 98] on button "×" at bounding box center [333, 96] width 13 height 16
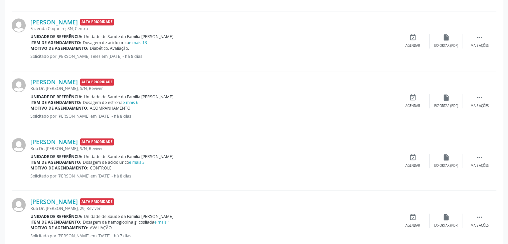
scroll to position [501, 0]
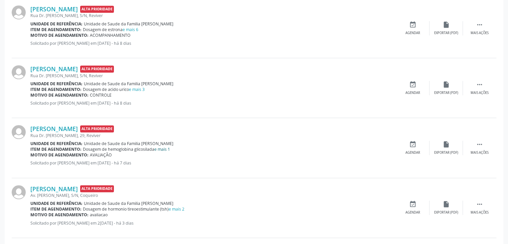
click at [158, 150] on link "e mais 1" at bounding box center [162, 149] width 16 height 6
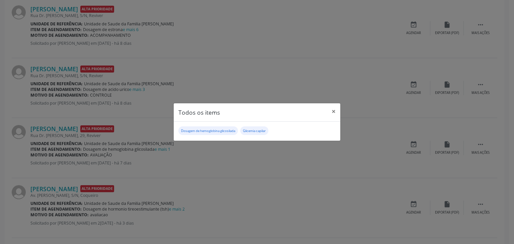
click at [326, 115] on header "Todos os items ×" at bounding box center [257, 112] width 166 height 18
click at [332, 108] on button "×" at bounding box center [333, 111] width 13 height 16
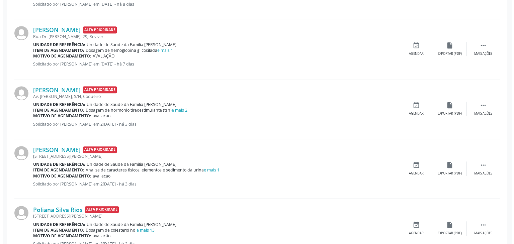
scroll to position [602, 0]
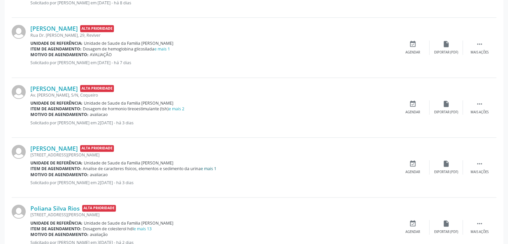
click at [201, 168] on link "e mais 1" at bounding box center [209, 169] width 16 height 6
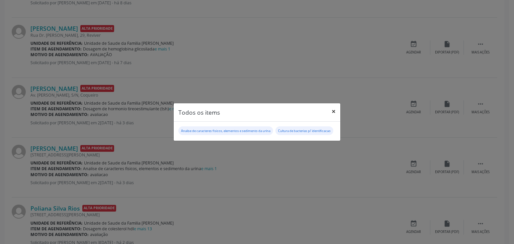
click at [333, 103] on button "×" at bounding box center [333, 111] width 13 height 16
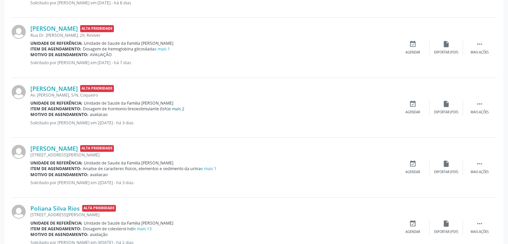
click at [175, 109] on link "e mais 2" at bounding box center [177, 109] width 16 height 6
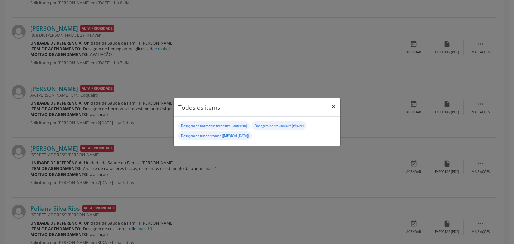
click at [335, 105] on button "×" at bounding box center [333, 106] width 13 height 16
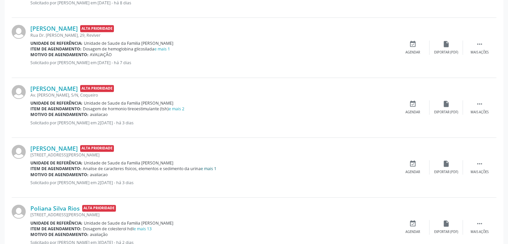
click at [213, 167] on link "e mais 1" at bounding box center [209, 169] width 16 height 6
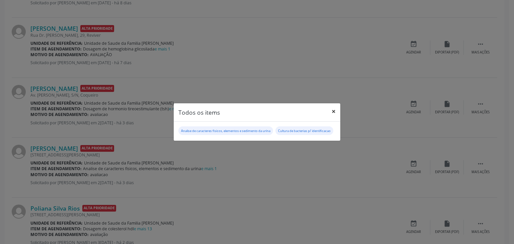
click at [330, 105] on button "×" at bounding box center [333, 111] width 13 height 16
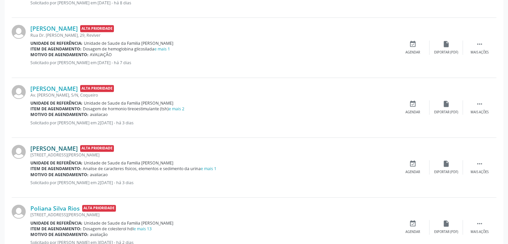
click at [57, 150] on link "[PERSON_NAME]" at bounding box center [53, 148] width 47 height 7
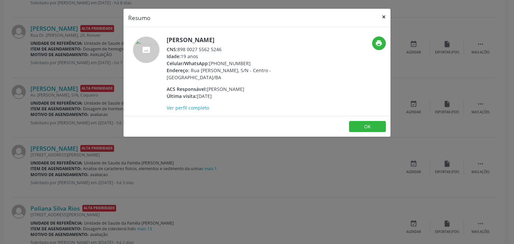
click at [380, 19] on button "×" at bounding box center [383, 17] width 13 height 16
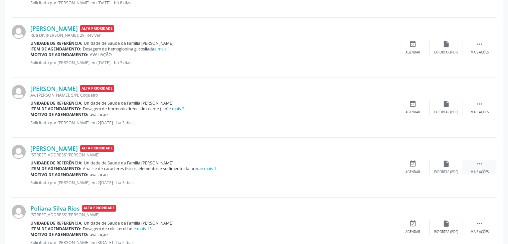
click at [475, 166] on div " Mais ações" at bounding box center [479, 167] width 33 height 14
click at [407, 168] on div "cancel Cancelar" at bounding box center [412, 167] width 33 height 14
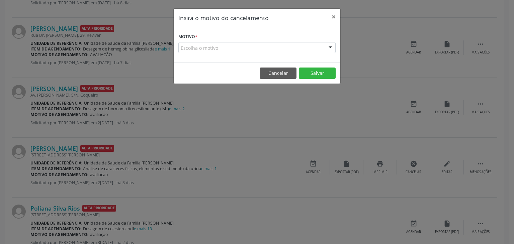
click at [240, 50] on div "Escolha o motivo" at bounding box center [256, 47] width 157 height 11
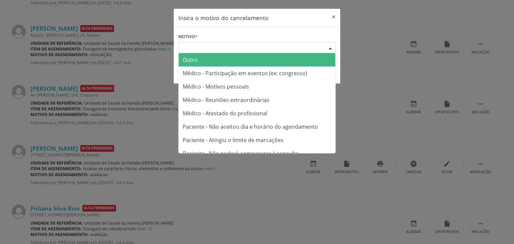
click at [234, 62] on span "Outro" at bounding box center [257, 59] width 156 height 13
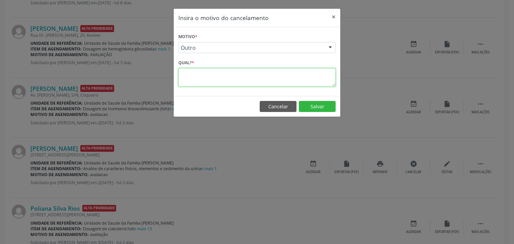
click at [233, 77] on textarea at bounding box center [256, 77] width 157 height 18
paste textarea "EXAME RFEALIZADO"
click at [203, 73] on textarea "EXAME RFEALIZADO" at bounding box center [256, 77] width 157 height 18
drag, startPoint x: 222, startPoint y: 74, endPoint x: 182, endPoint y: 73, distance: 40.8
click at [182, 73] on textarea "EXAME REALIZADO" at bounding box center [256, 77] width 157 height 18
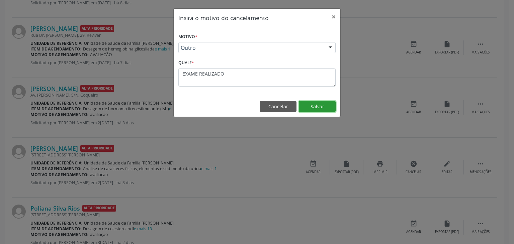
click at [318, 105] on button "Salvar" at bounding box center [317, 106] width 37 height 11
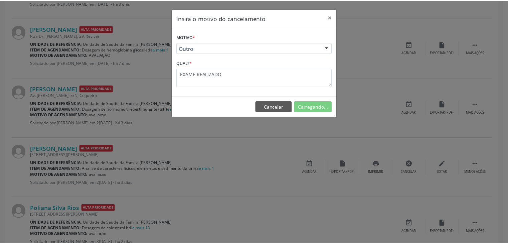
scroll to position [0, 0]
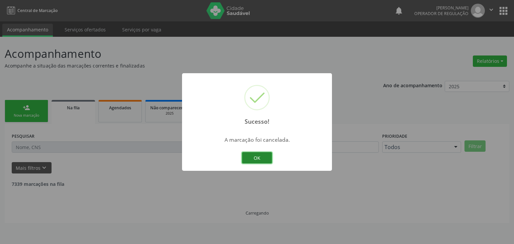
click at [258, 157] on button "OK" at bounding box center [257, 157] width 30 height 11
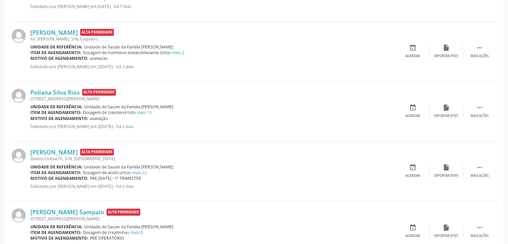
scroll to position [669, 0]
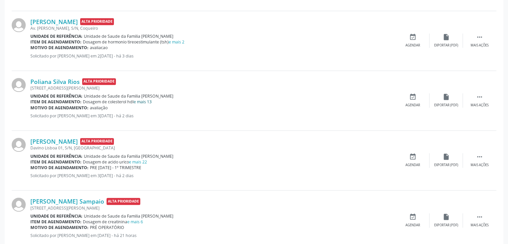
click at [143, 99] on link "e mais 13" at bounding box center [143, 102] width 18 height 6
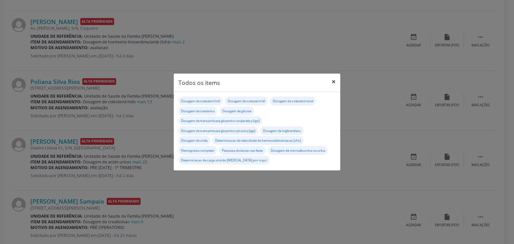
click at [334, 81] on button "×" at bounding box center [333, 82] width 13 height 16
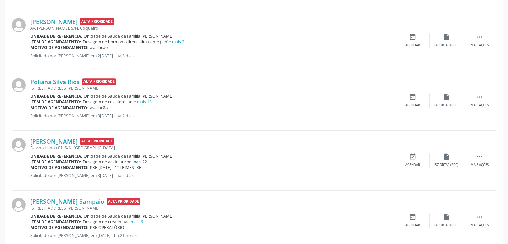
click at [141, 159] on link "e mais 22" at bounding box center [138, 162] width 18 height 6
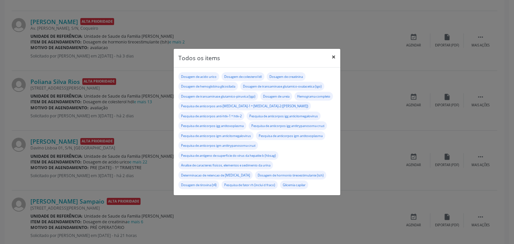
click at [329, 59] on button "×" at bounding box center [333, 57] width 13 height 16
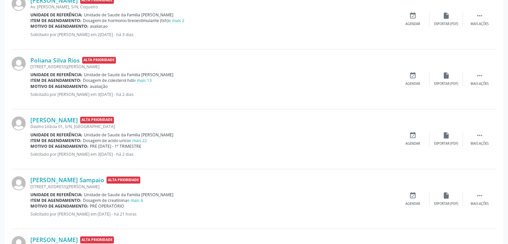
scroll to position [702, 0]
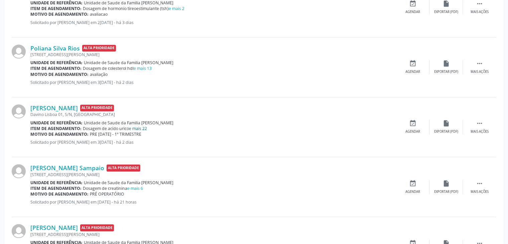
click at [136, 126] on link "e mais 22" at bounding box center [138, 129] width 18 height 6
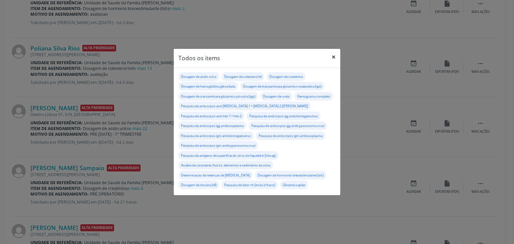
click at [333, 55] on button "×" at bounding box center [333, 57] width 13 height 16
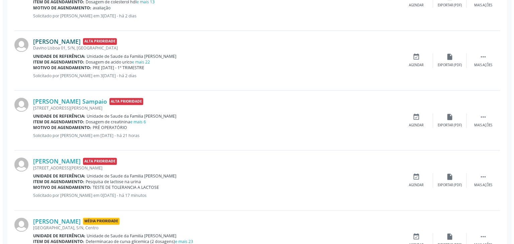
scroll to position [769, 0]
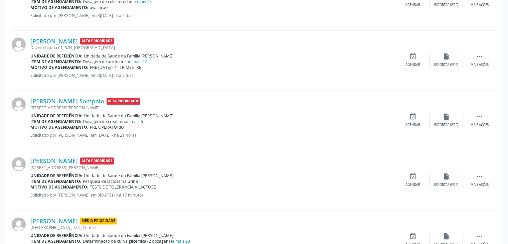
click at [140, 121] on link "e mais 6" at bounding box center [135, 122] width 16 height 6
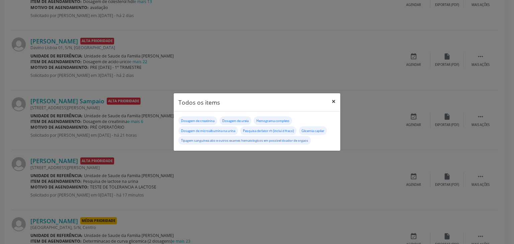
click at [334, 100] on button "×" at bounding box center [333, 101] width 13 height 16
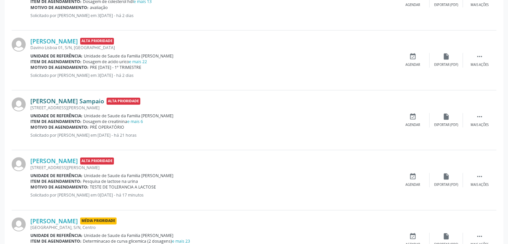
click at [61, 101] on link "[PERSON_NAME] Sampaio" at bounding box center [67, 100] width 74 height 7
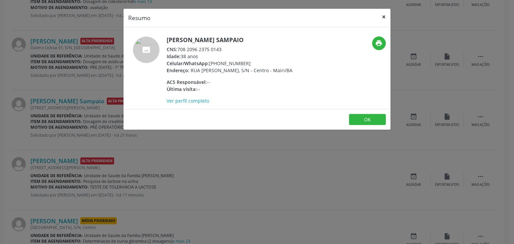
click at [381, 15] on button "×" at bounding box center [383, 17] width 13 height 16
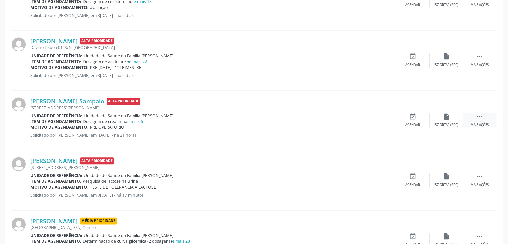
click at [472, 119] on div " Mais ações" at bounding box center [479, 120] width 33 height 14
click at [407, 120] on div "cancel Cancelar" at bounding box center [412, 120] width 33 height 14
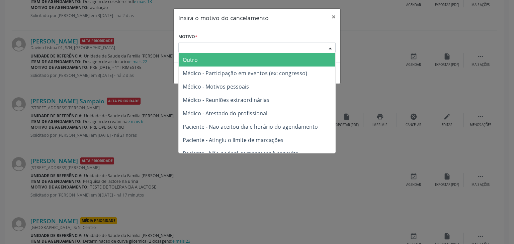
click at [238, 46] on div "Escolha o motivo" at bounding box center [256, 47] width 157 height 11
click at [222, 57] on span "Outro" at bounding box center [257, 59] width 156 height 13
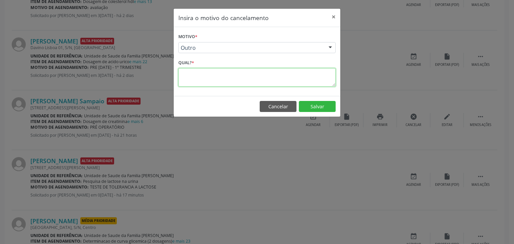
click at [220, 71] on textarea at bounding box center [256, 77] width 157 height 18
paste textarea "EXAME REALIZADO"
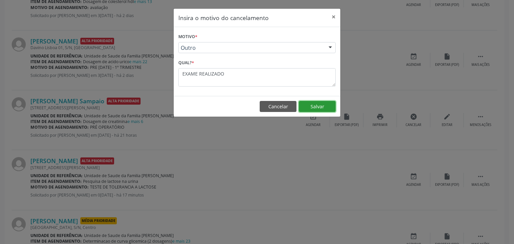
click at [310, 103] on button "Salvar" at bounding box center [317, 106] width 37 height 11
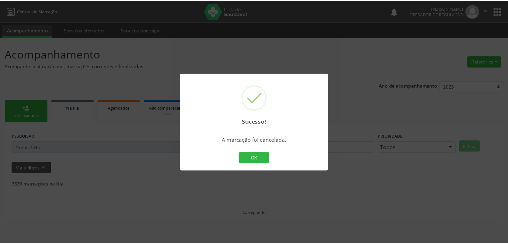
scroll to position [0, 0]
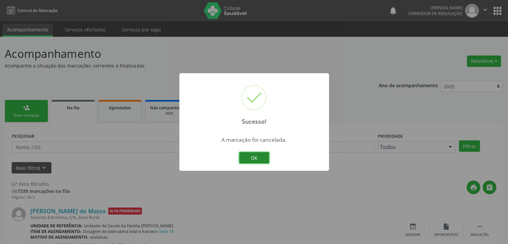
click at [242, 161] on button "OK" at bounding box center [254, 157] width 30 height 11
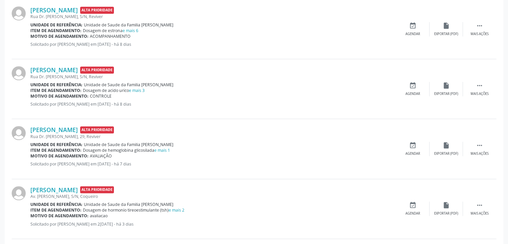
scroll to position [501, 0]
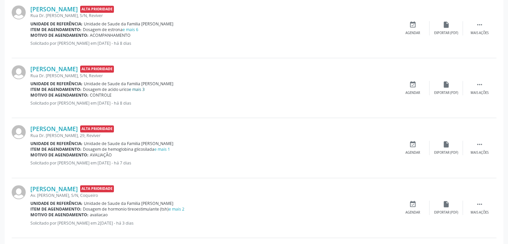
click at [139, 89] on link "e mais 3" at bounding box center [137, 90] width 16 height 6
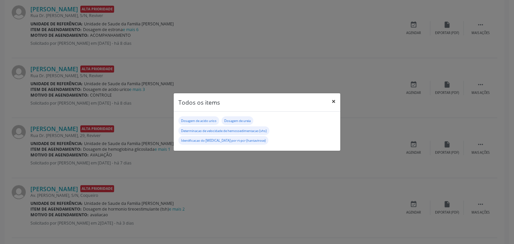
click at [334, 104] on button "×" at bounding box center [333, 101] width 13 height 16
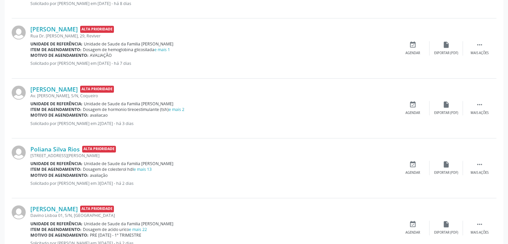
scroll to position [669, 0]
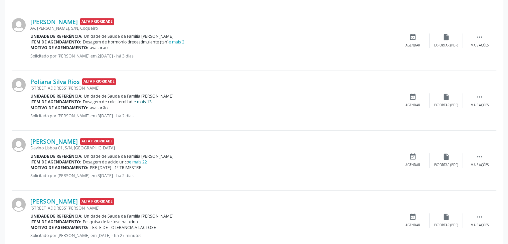
click at [145, 103] on link "e mais 13" at bounding box center [143, 102] width 18 height 6
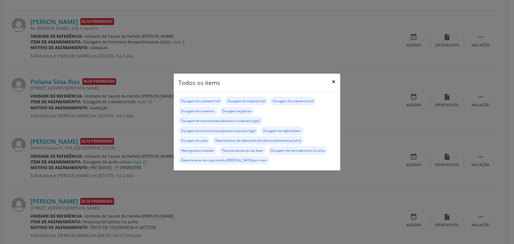
click at [335, 85] on button "×" at bounding box center [333, 82] width 13 height 16
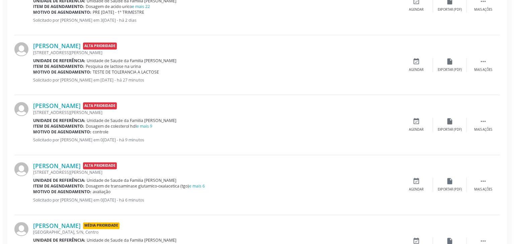
scroll to position [836, 0]
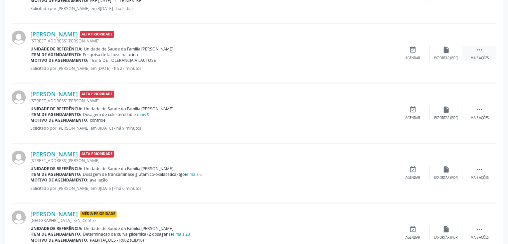
click at [483, 56] on div "Mais ações" at bounding box center [480, 58] width 18 height 5
click at [415, 52] on div "cancel Cancelar" at bounding box center [412, 53] width 33 height 14
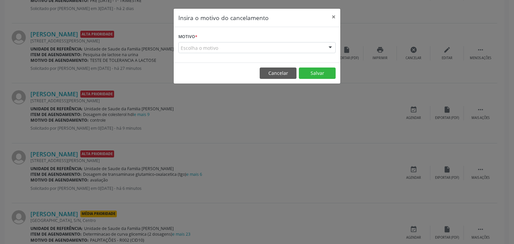
click at [269, 51] on div "Escolha o motivo" at bounding box center [256, 47] width 157 height 11
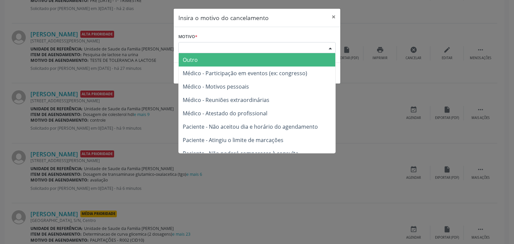
click at [239, 61] on span "Outro" at bounding box center [257, 59] width 156 height 13
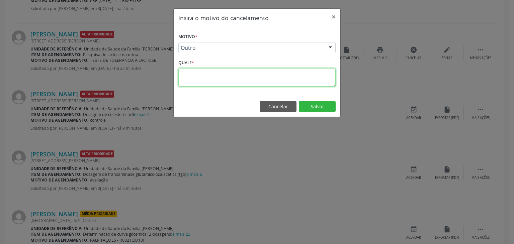
click at [240, 76] on textarea at bounding box center [256, 77] width 157 height 18
paste textarea "EXAME REALIZADO"
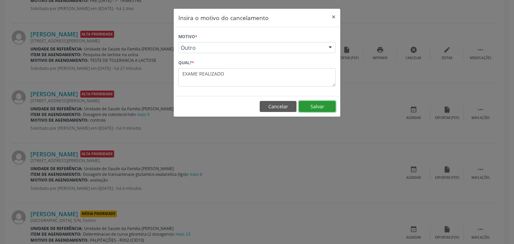
click at [326, 108] on button "Salvar" at bounding box center [317, 106] width 37 height 11
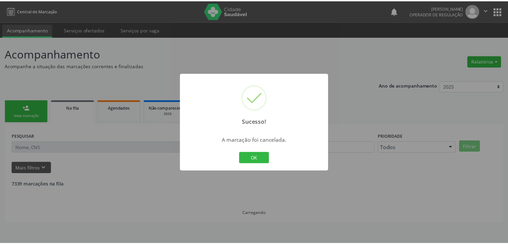
scroll to position [0, 0]
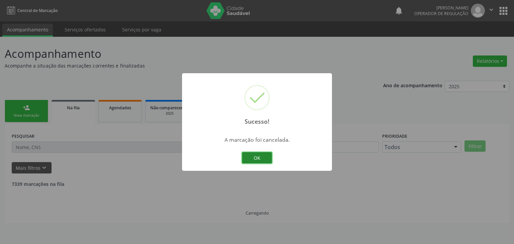
click at [263, 159] on button "OK" at bounding box center [257, 157] width 30 height 11
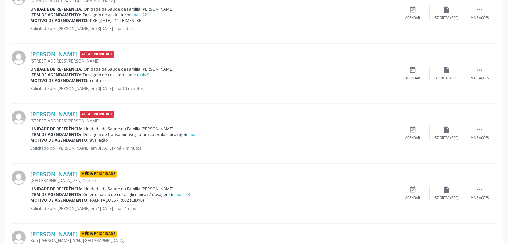
scroll to position [836, 0]
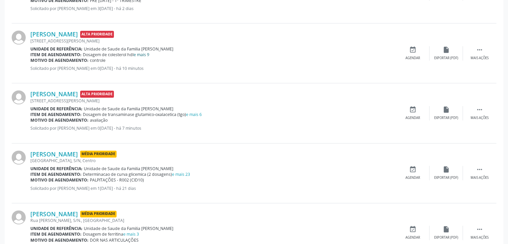
click at [143, 53] on link "e mais 9" at bounding box center [142, 55] width 16 height 6
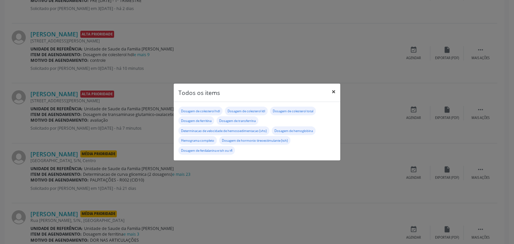
click at [332, 89] on button "×" at bounding box center [333, 92] width 13 height 16
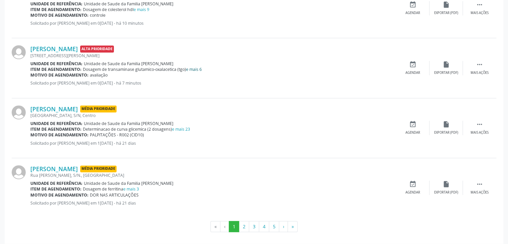
scroll to position [884, 0]
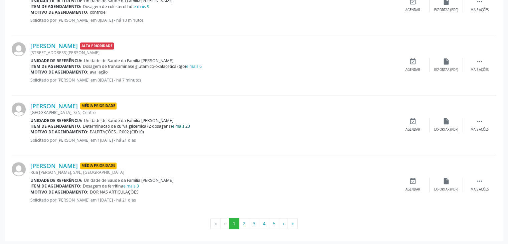
click at [181, 124] on link "e mais 23" at bounding box center [181, 126] width 18 height 6
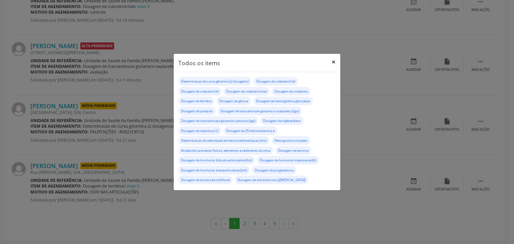
click at [333, 65] on button "×" at bounding box center [333, 62] width 13 height 16
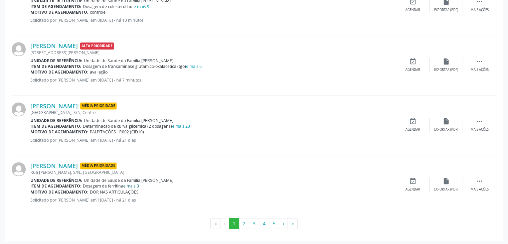
click at [136, 185] on link "e mais 3" at bounding box center [131, 186] width 16 height 6
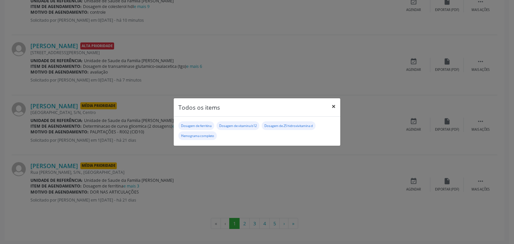
click at [334, 109] on button "×" at bounding box center [333, 106] width 13 height 16
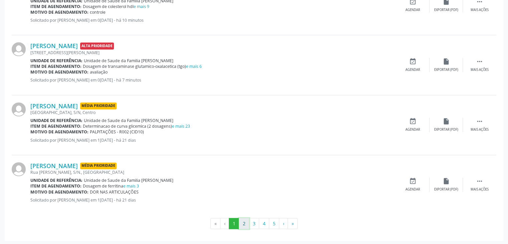
click at [244, 220] on button "2" at bounding box center [244, 223] width 10 height 11
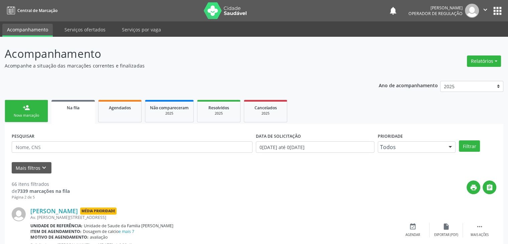
scroll to position [167, 0]
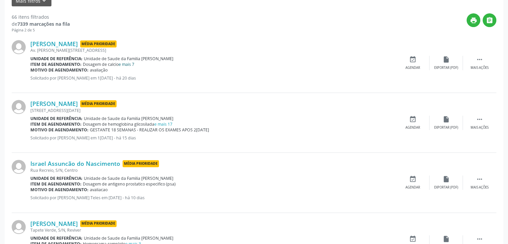
click at [125, 63] on link "e mais 7" at bounding box center [127, 65] width 16 height 6
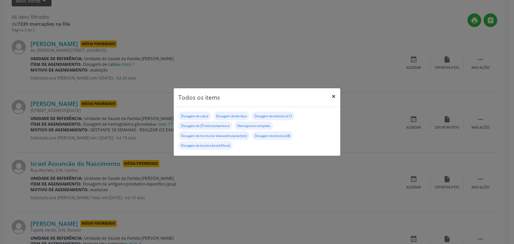
click at [333, 97] on button "×" at bounding box center [333, 96] width 13 height 16
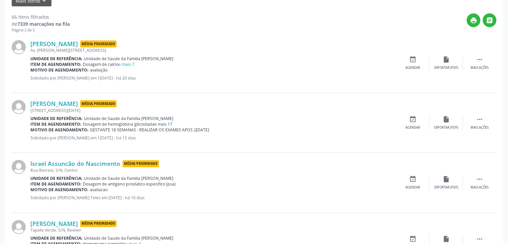
click at [166, 121] on link "e mais 17" at bounding box center [163, 124] width 18 height 6
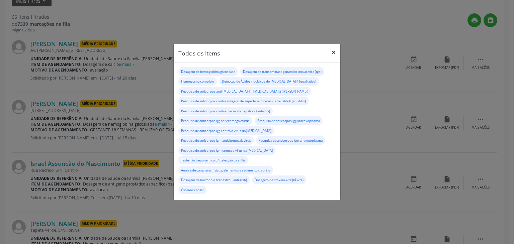
click at [330, 51] on button "×" at bounding box center [333, 52] width 13 height 16
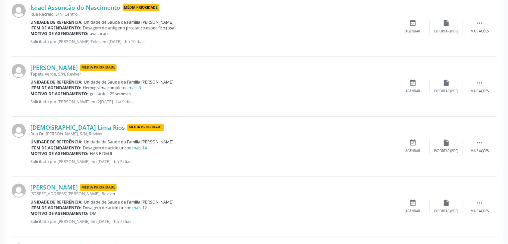
scroll to position [334, 0]
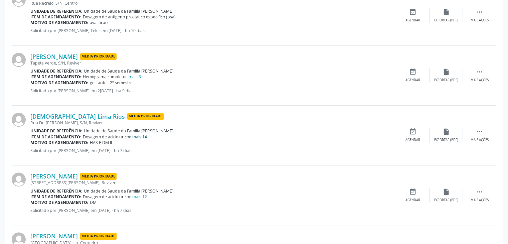
click at [140, 137] on link "e mais 14" at bounding box center [138, 137] width 18 height 6
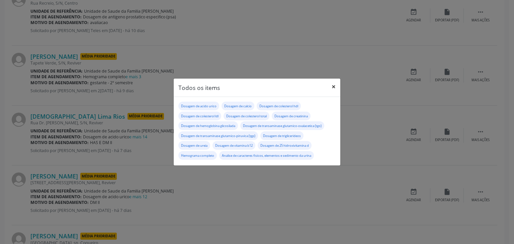
click at [333, 87] on button "×" at bounding box center [333, 87] width 13 height 16
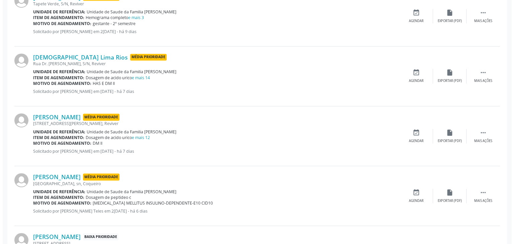
scroll to position [401, 0]
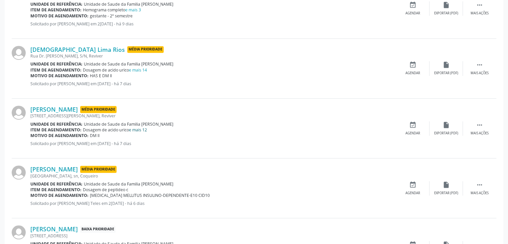
click at [139, 127] on link "e mais 12" at bounding box center [138, 130] width 18 height 6
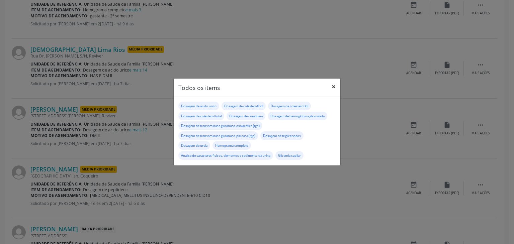
click at [335, 84] on button "×" at bounding box center [333, 87] width 13 height 16
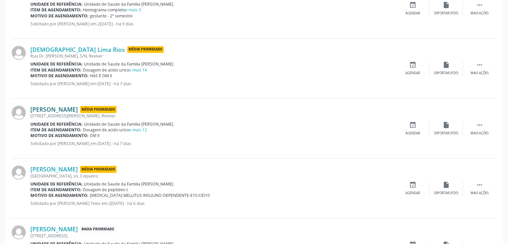
click at [53, 110] on link "Hilda Silva Nunes" at bounding box center [53, 109] width 47 height 7
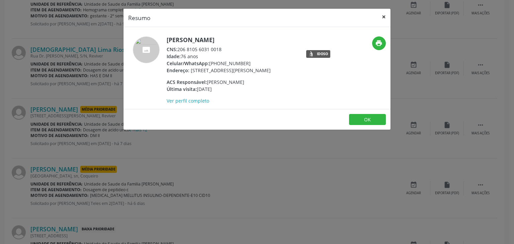
click at [384, 20] on button "×" at bounding box center [383, 17] width 13 height 16
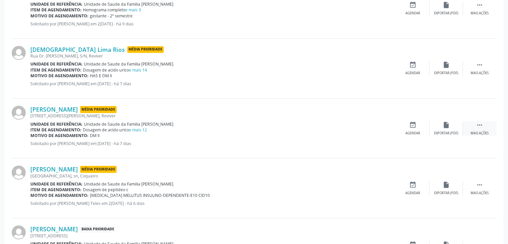
click at [476, 128] on div " Mais ações" at bounding box center [479, 128] width 33 height 14
click at [403, 133] on div "cancel Cancelar" at bounding box center [412, 128] width 33 height 14
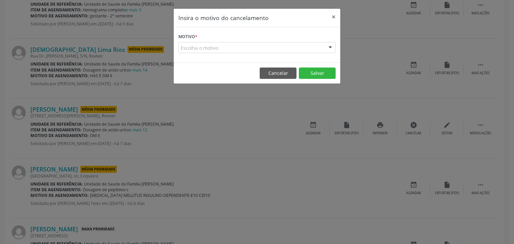
click at [261, 47] on div "Escolha o motivo" at bounding box center [256, 47] width 157 height 11
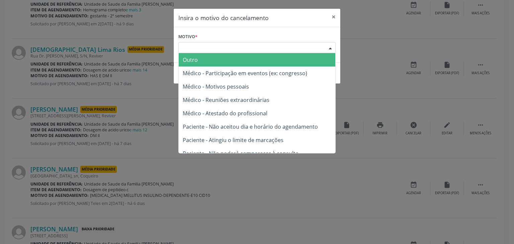
click at [233, 61] on span "Outro" at bounding box center [257, 59] width 156 height 13
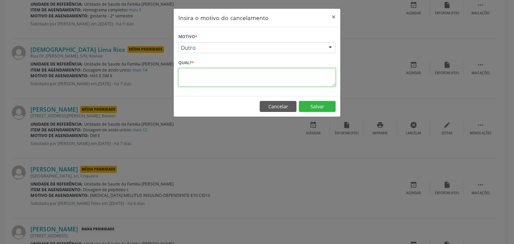
click at [225, 80] on textarea at bounding box center [256, 77] width 157 height 18
paste textarea "EXAME REALIZADO"
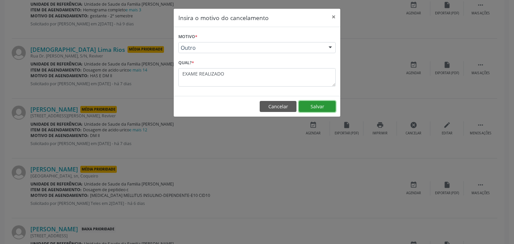
click at [333, 103] on button "Salvar" at bounding box center [317, 106] width 37 height 11
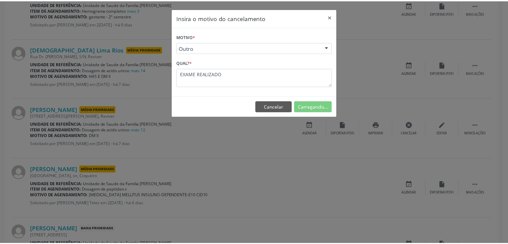
scroll to position [0, 0]
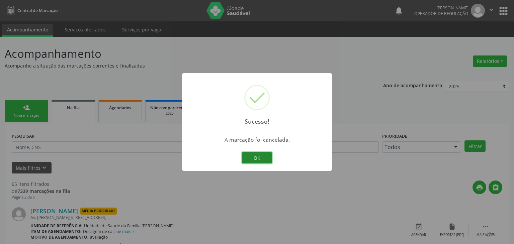
click at [253, 157] on button "OK" at bounding box center [257, 157] width 30 height 11
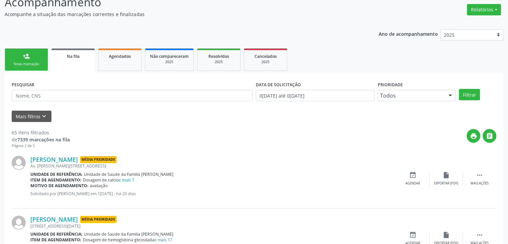
scroll to position [134, 0]
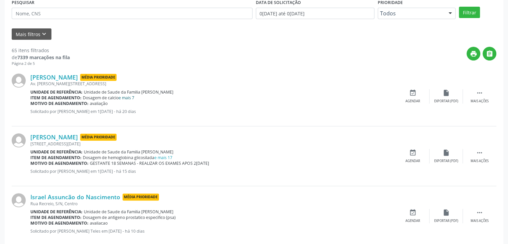
click at [123, 95] on link "e mais 7" at bounding box center [127, 98] width 16 height 6
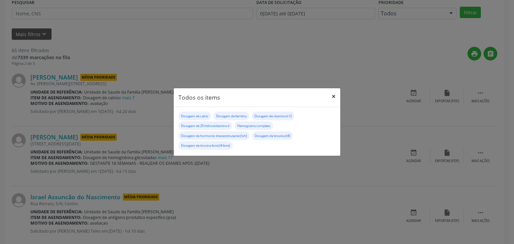
click at [328, 97] on button "×" at bounding box center [333, 96] width 13 height 16
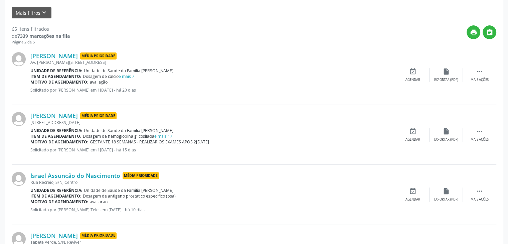
scroll to position [167, 0]
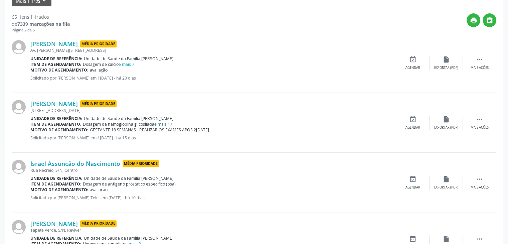
click at [169, 124] on link "e mais 17" at bounding box center [163, 124] width 18 height 6
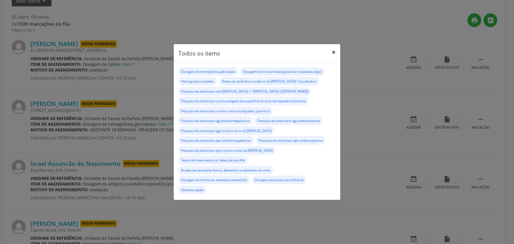
click at [334, 56] on button "×" at bounding box center [333, 52] width 13 height 16
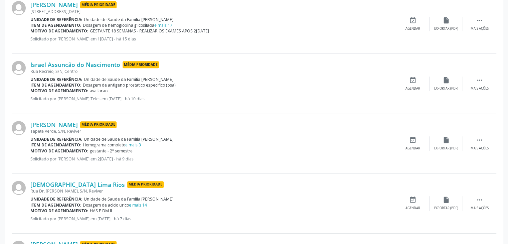
scroll to position [267, 0]
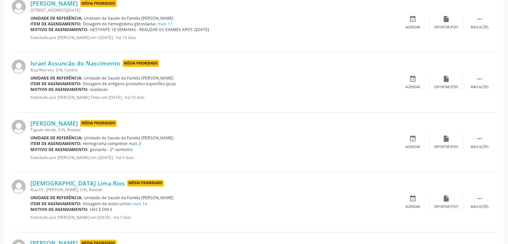
click at [134, 141] on link "e mais 3" at bounding box center [133, 144] width 16 height 6
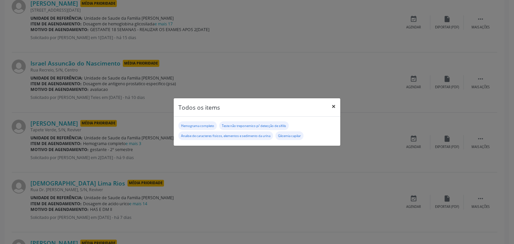
click at [333, 106] on button "×" at bounding box center [333, 106] width 13 height 16
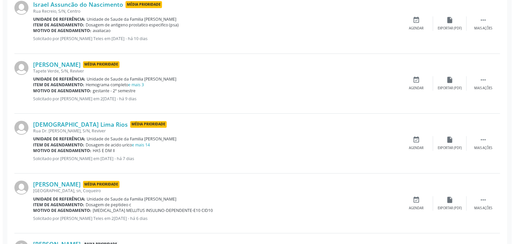
scroll to position [334, 0]
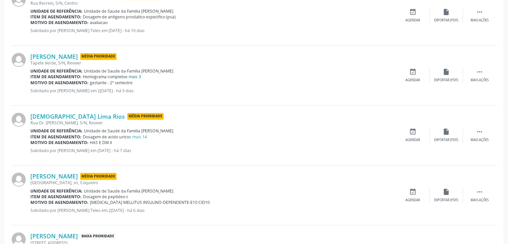
click at [139, 74] on link "e mais 3" at bounding box center [133, 77] width 16 height 6
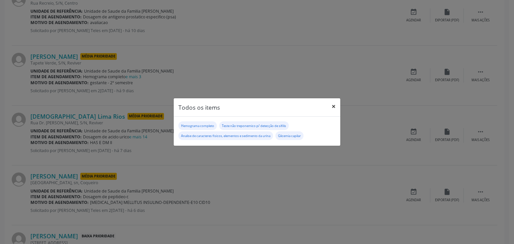
click at [334, 107] on button "×" at bounding box center [333, 106] width 13 height 16
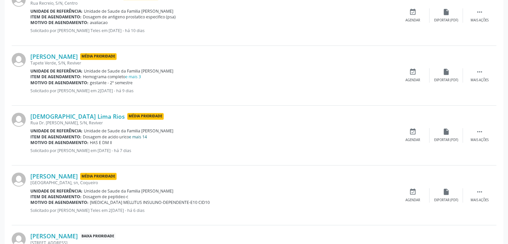
click at [144, 137] on link "e mais 14" at bounding box center [138, 137] width 18 height 6
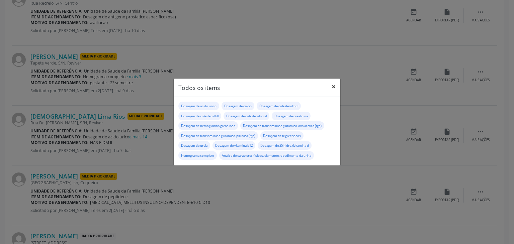
click at [335, 85] on button "×" at bounding box center [333, 87] width 13 height 16
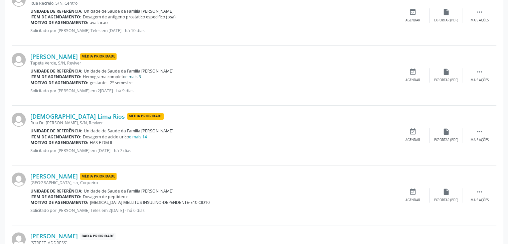
click at [138, 76] on link "e mais 3" at bounding box center [133, 77] width 16 height 6
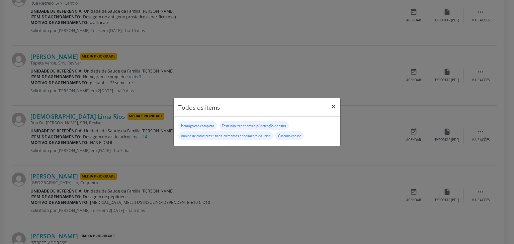
click at [332, 107] on button "×" at bounding box center [333, 106] width 13 height 16
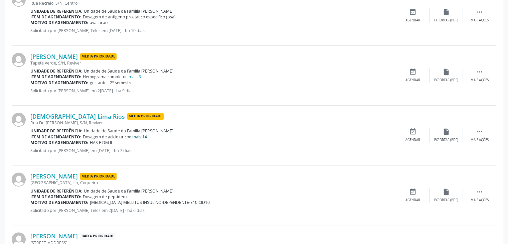
click at [141, 137] on link "e mais 14" at bounding box center [138, 137] width 18 height 6
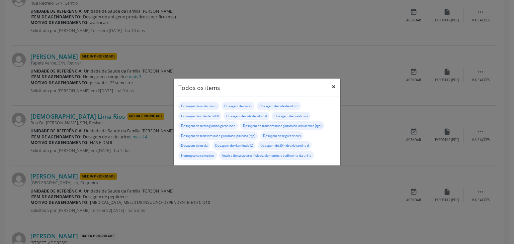
click at [337, 89] on button "×" at bounding box center [333, 87] width 13 height 16
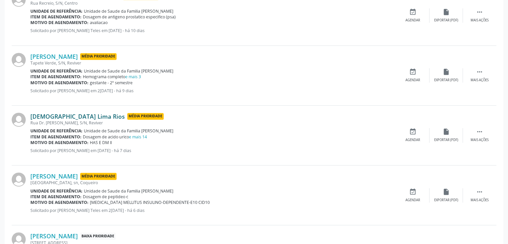
click at [48, 115] on link "Zenite Lima Rios" at bounding box center [77, 116] width 95 height 7
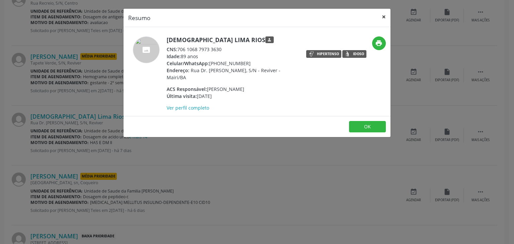
click at [385, 20] on button "×" at bounding box center [383, 17] width 13 height 16
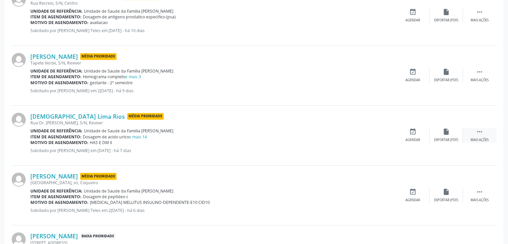
click at [479, 138] on div "Mais ações" at bounding box center [480, 140] width 18 height 5
click at [423, 141] on div "cancel Cancelar" at bounding box center [412, 135] width 33 height 14
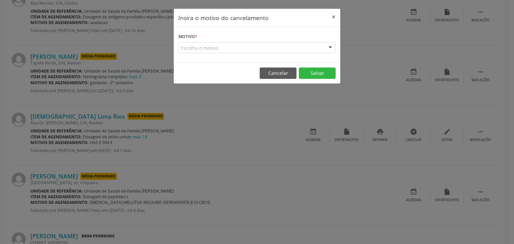
click at [226, 48] on div "Escolha o motivo" at bounding box center [256, 47] width 157 height 11
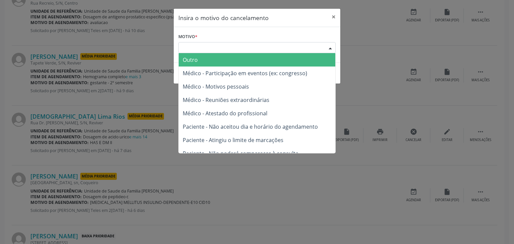
click at [210, 59] on span "Outro" at bounding box center [257, 59] width 156 height 13
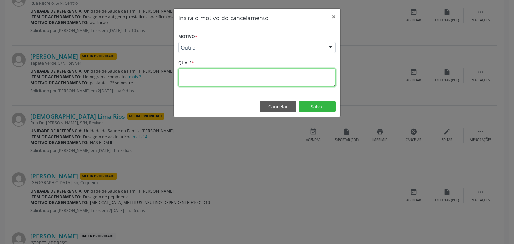
click at [209, 74] on textarea at bounding box center [256, 77] width 157 height 18
paste textarea "EXAME REALIZADO"
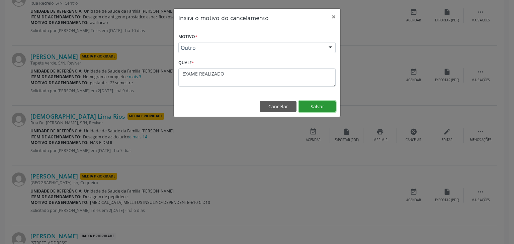
click at [325, 104] on button "Salvar" at bounding box center [317, 106] width 37 height 11
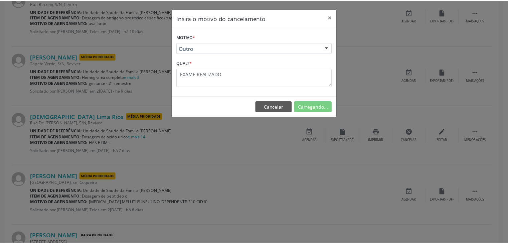
scroll to position [0, 0]
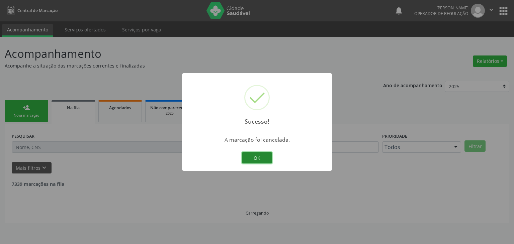
click at [255, 155] on button "OK" at bounding box center [257, 157] width 30 height 11
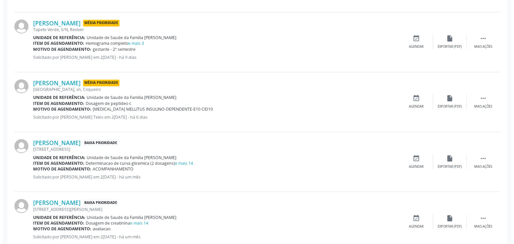
scroll to position [401, 0]
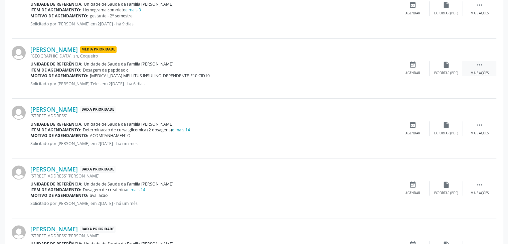
click at [486, 65] on div " Mais ações" at bounding box center [479, 68] width 33 height 14
click at [406, 65] on div "cancel Cancelar" at bounding box center [412, 68] width 33 height 14
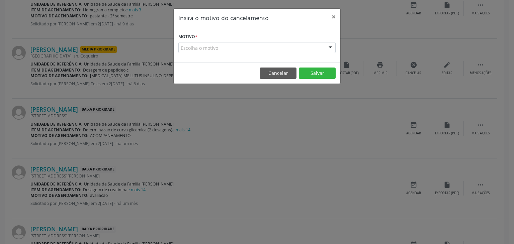
click at [274, 45] on div "Escolha o motivo" at bounding box center [256, 47] width 157 height 11
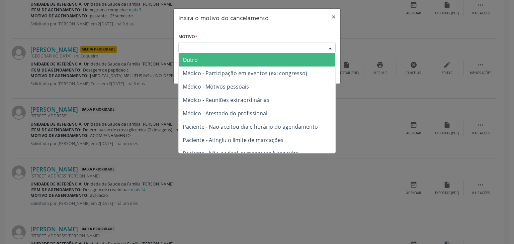
click at [230, 59] on span "Outro" at bounding box center [257, 59] width 156 height 13
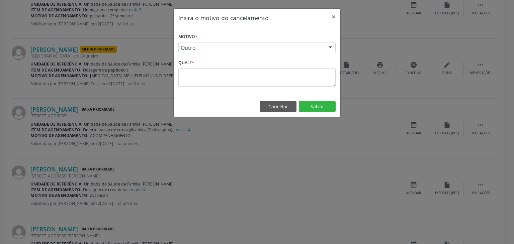
click at [221, 67] on div "Qual? *" at bounding box center [256, 72] width 157 height 28
click at [221, 69] on textarea at bounding box center [256, 77] width 157 height 18
paste textarea "EXAME REALIZADO"
click at [301, 103] on button "Salvar" at bounding box center [317, 106] width 37 height 11
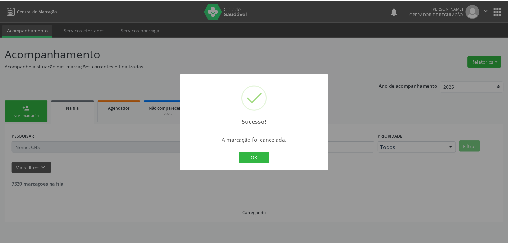
scroll to position [0, 0]
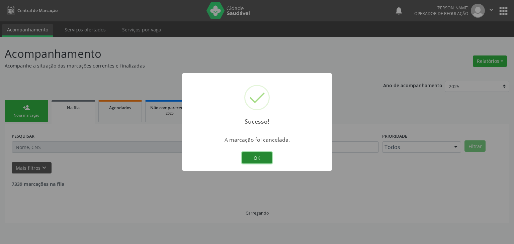
click at [259, 155] on button "OK" at bounding box center [257, 157] width 30 height 11
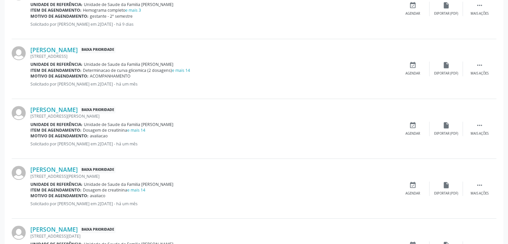
scroll to position [401, 0]
click at [184, 70] on link "e mais 14" at bounding box center [181, 70] width 18 height 6
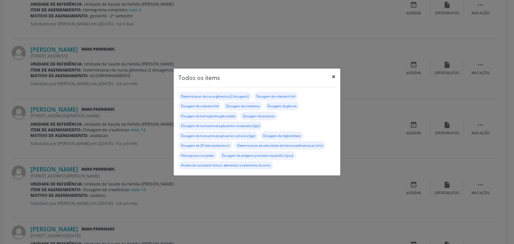
click at [336, 76] on button "×" at bounding box center [333, 77] width 13 height 16
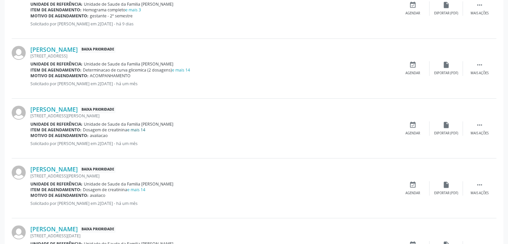
click at [140, 130] on link "e mais 14" at bounding box center [136, 130] width 18 height 6
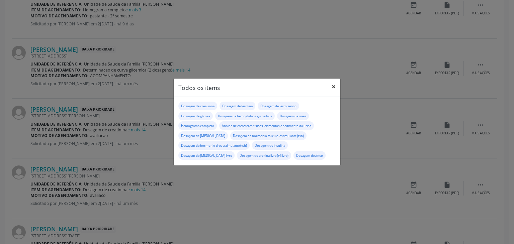
click at [334, 91] on button "×" at bounding box center [333, 87] width 13 height 16
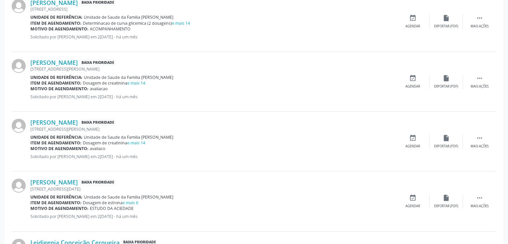
scroll to position [535, 0]
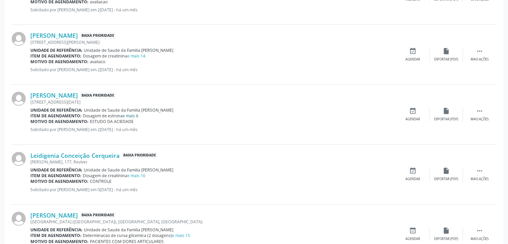
click at [130, 113] on link "e mais 6" at bounding box center [131, 116] width 16 height 6
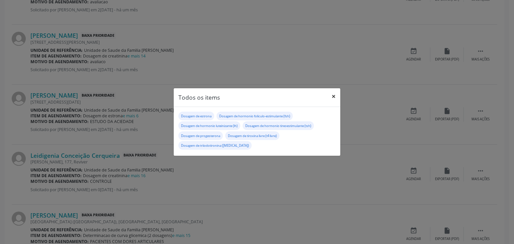
click at [329, 100] on button "×" at bounding box center [333, 96] width 13 height 16
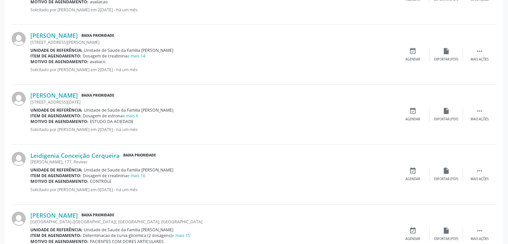
click at [137, 173] on link "e mais 16" at bounding box center [136, 176] width 18 height 6
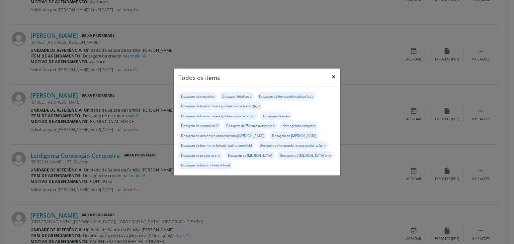
click at [328, 75] on button "×" at bounding box center [333, 77] width 13 height 16
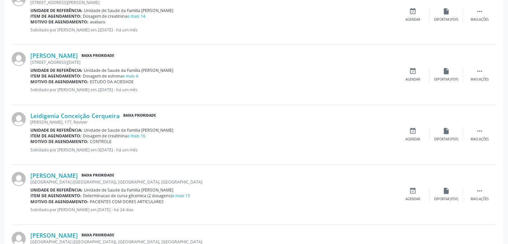
scroll to position [635, 0]
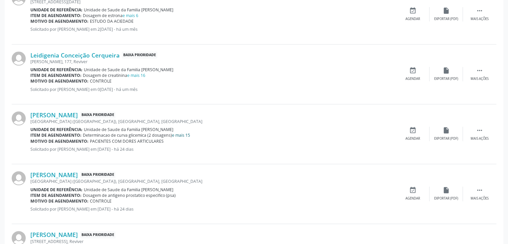
click at [182, 136] on link "e mais 15" at bounding box center [181, 135] width 18 height 6
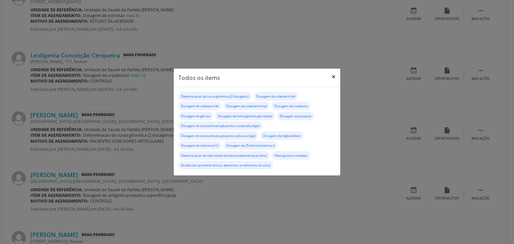
click at [329, 77] on button "×" at bounding box center [333, 77] width 13 height 16
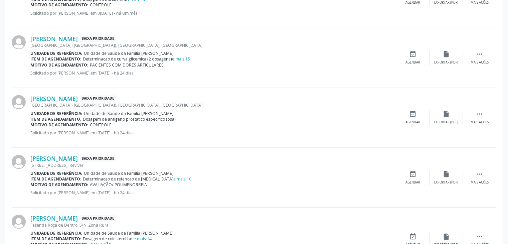
scroll to position [769, 0]
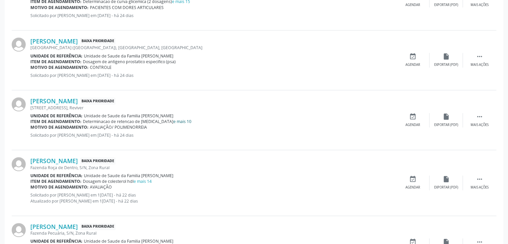
click at [174, 119] on link "e mais 10" at bounding box center [183, 122] width 18 height 6
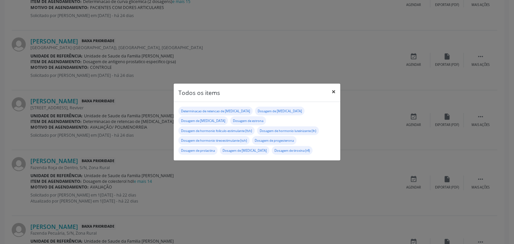
click at [328, 92] on button "×" at bounding box center [333, 92] width 13 height 16
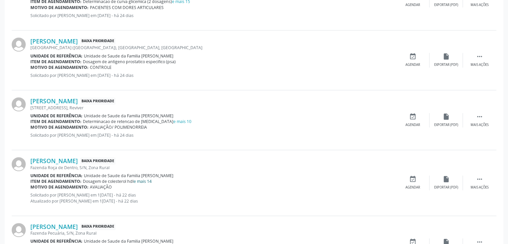
click at [145, 179] on link "e mais 14" at bounding box center [143, 182] width 18 height 6
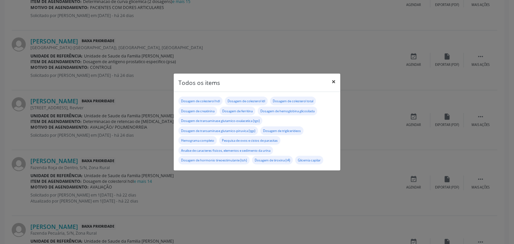
click at [335, 86] on button "×" at bounding box center [333, 82] width 13 height 16
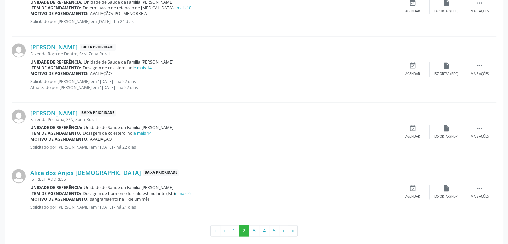
scroll to position [889, 0]
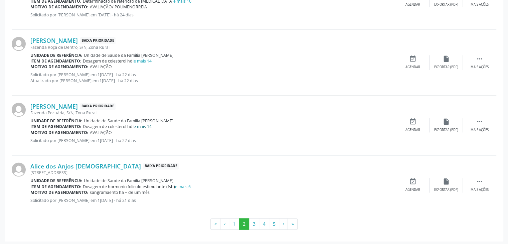
click at [146, 125] on link "e mais 14" at bounding box center [143, 127] width 18 height 6
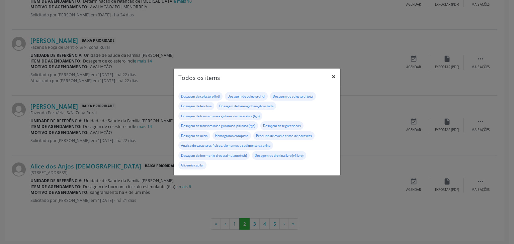
click at [332, 79] on button "×" at bounding box center [333, 77] width 13 height 16
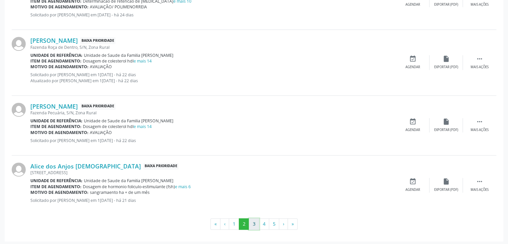
click at [255, 222] on button "3" at bounding box center [254, 223] width 10 height 11
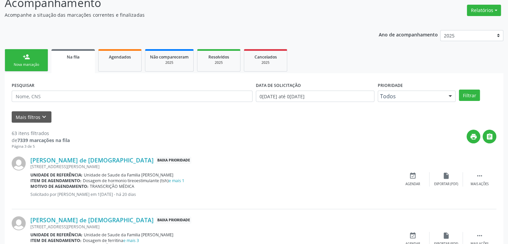
scroll to position [100, 0]
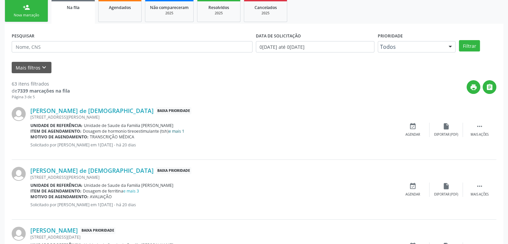
click at [177, 129] on link "e mais 1" at bounding box center [177, 131] width 16 height 6
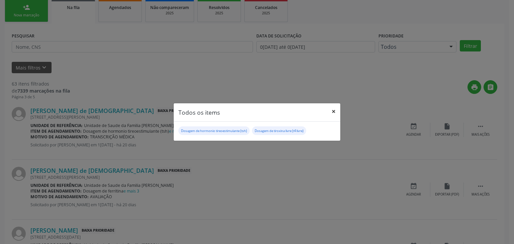
click at [336, 108] on button "×" at bounding box center [333, 111] width 13 height 16
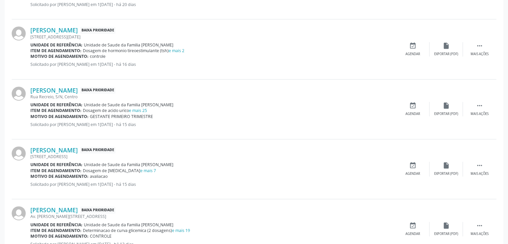
scroll to position [301, 0]
click at [139, 111] on link "e mais 25" at bounding box center [138, 110] width 18 height 6
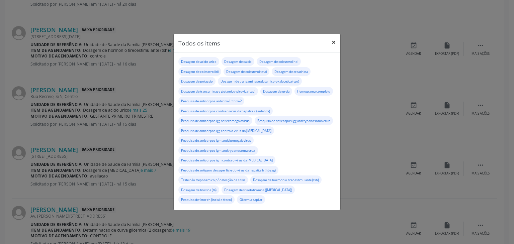
click at [329, 35] on button "×" at bounding box center [333, 42] width 13 height 16
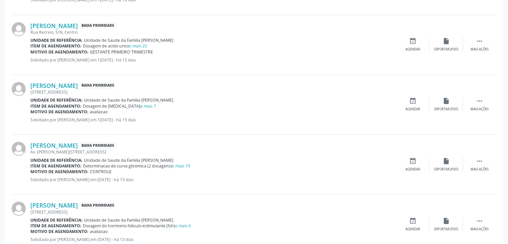
scroll to position [368, 0]
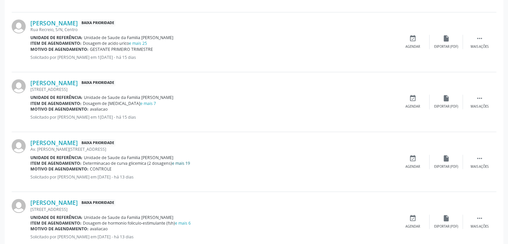
click at [185, 163] on link "e mais 19" at bounding box center [181, 163] width 18 height 6
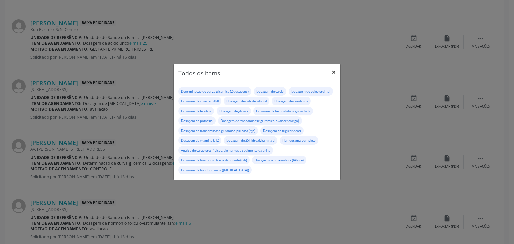
click at [336, 68] on button "×" at bounding box center [333, 72] width 13 height 16
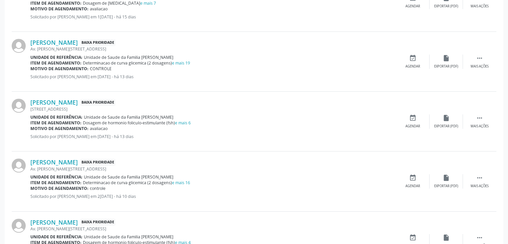
scroll to position [501, 0]
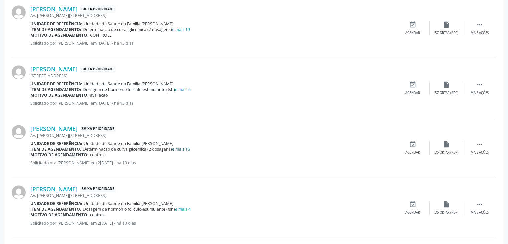
click at [180, 148] on link "e mais 16" at bounding box center [181, 149] width 18 height 6
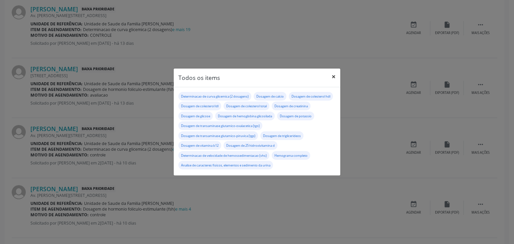
click at [332, 77] on button "×" at bounding box center [333, 77] width 13 height 16
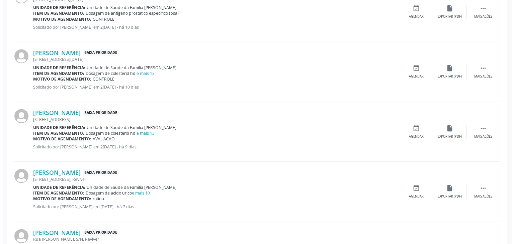
scroll to position [769, 0]
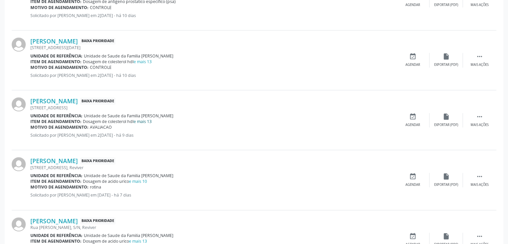
click at [144, 119] on link "e mais 13" at bounding box center [143, 122] width 18 height 6
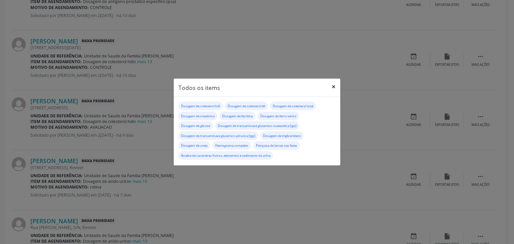
click at [336, 87] on button "×" at bounding box center [333, 87] width 13 height 16
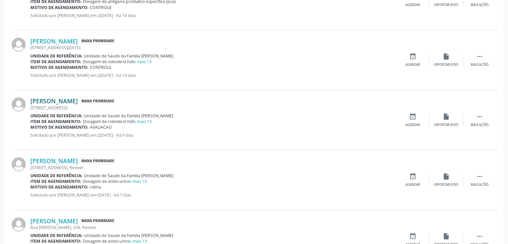
click at [58, 101] on link "Nícolas Oliveira Cerqueira" at bounding box center [53, 100] width 47 height 7
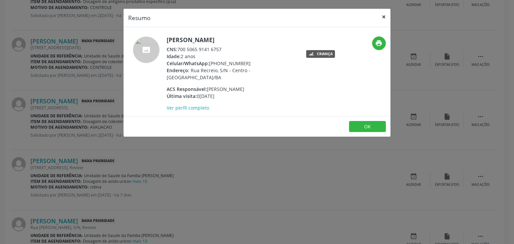
click at [385, 11] on button "×" at bounding box center [383, 17] width 13 height 16
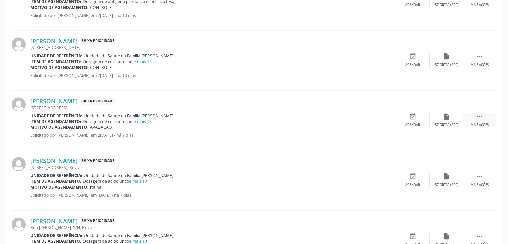
click at [476, 123] on div "Mais ações" at bounding box center [480, 125] width 18 height 5
click at [414, 116] on icon "cancel" at bounding box center [413, 116] width 7 height 7
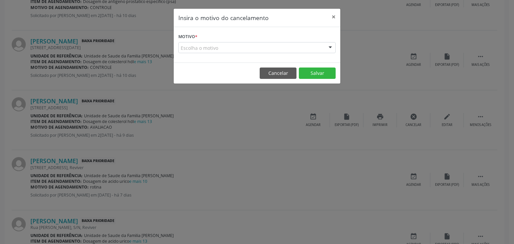
click at [248, 45] on div "Escolha o motivo" at bounding box center [256, 47] width 157 height 11
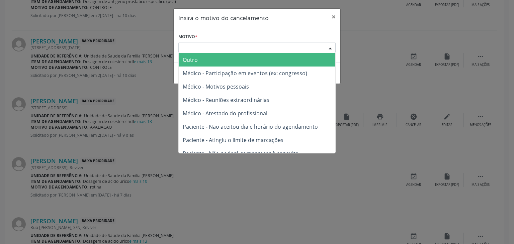
click at [214, 61] on span "Outro" at bounding box center [257, 59] width 156 height 13
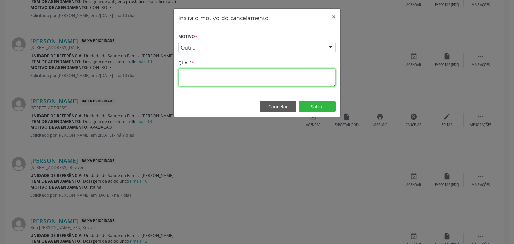
click at [213, 81] on textarea at bounding box center [256, 77] width 157 height 18
paste textarea "EXAME REALIZADO"
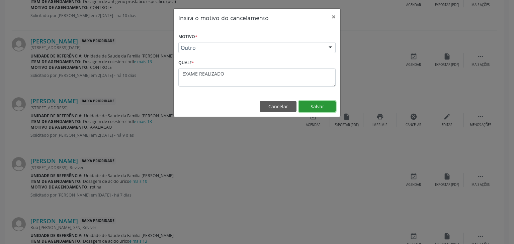
click at [306, 108] on button "Salvar" at bounding box center [317, 106] width 37 height 11
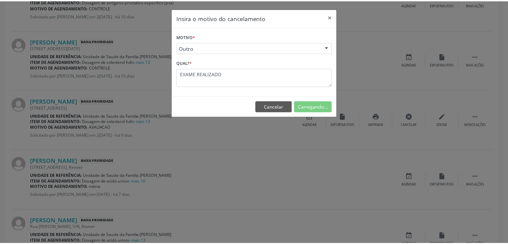
scroll to position [0, 0]
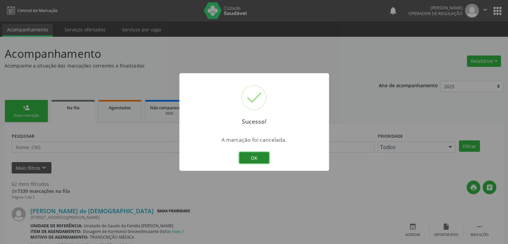
click at [252, 159] on button "OK" at bounding box center [254, 157] width 30 height 11
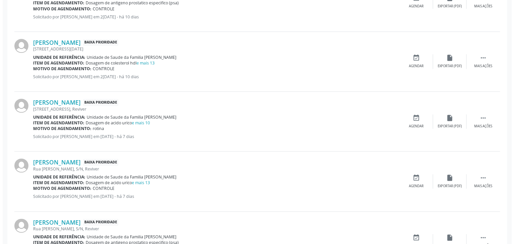
scroll to position [769, 0]
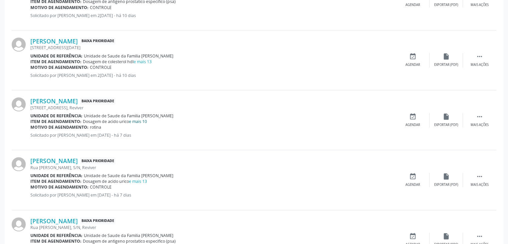
click at [139, 119] on link "e mais 10" at bounding box center [138, 122] width 18 height 6
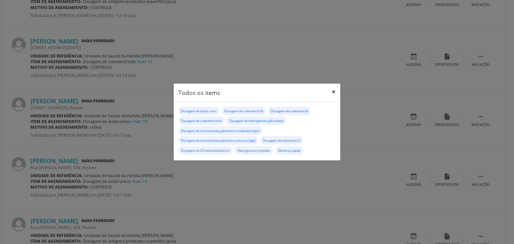
click at [331, 94] on button "×" at bounding box center [333, 92] width 13 height 16
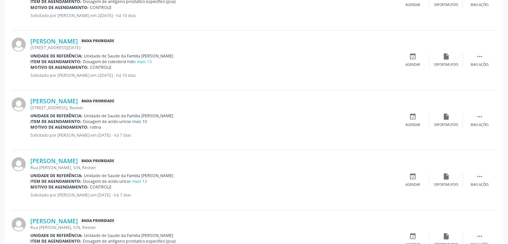
click at [146, 119] on link "e mais 10" at bounding box center [138, 122] width 18 height 6
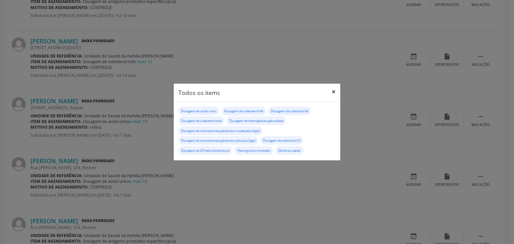
click at [332, 93] on button "×" at bounding box center [333, 92] width 13 height 16
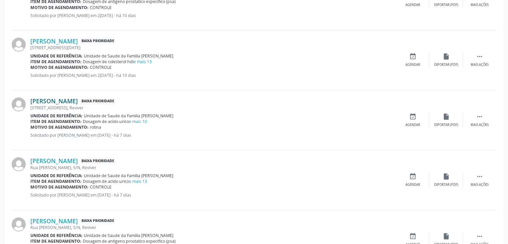
click at [78, 101] on link "Gilberto Oliveira Matos" at bounding box center [53, 100] width 47 height 7
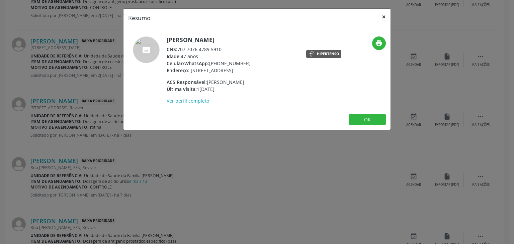
click at [385, 14] on button "×" at bounding box center [383, 17] width 13 height 16
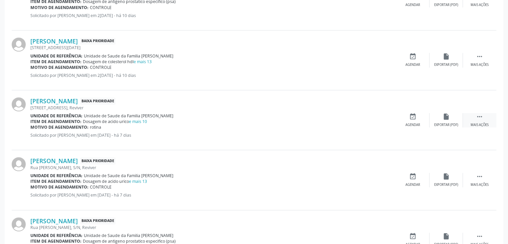
click at [484, 119] on div " Mais ações" at bounding box center [479, 120] width 33 height 14
click at [415, 124] on div "Cancelar" at bounding box center [413, 125] width 16 height 5
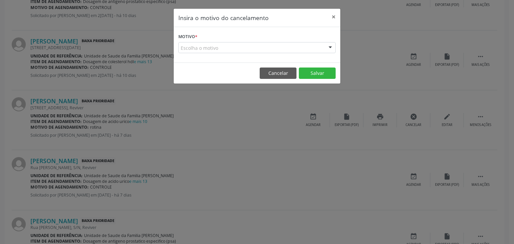
click at [231, 50] on div "Escolha o motivo" at bounding box center [256, 47] width 157 height 11
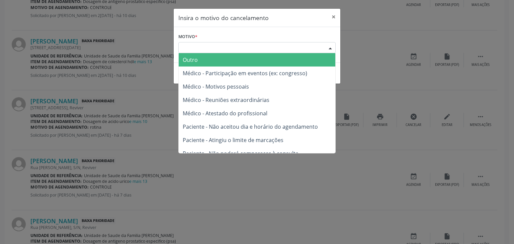
click at [223, 59] on span "Outro" at bounding box center [257, 59] width 156 height 13
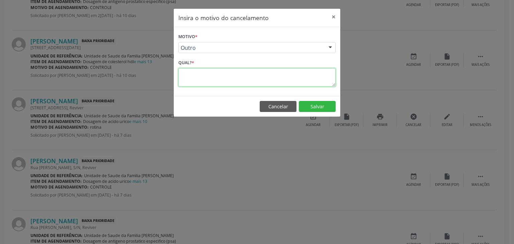
click at [219, 76] on textarea at bounding box center [256, 77] width 157 height 18
paste textarea "EXAME REALIZADO"
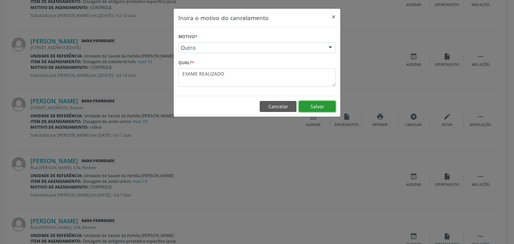
click at [308, 105] on button "Salvar" at bounding box center [317, 106] width 37 height 11
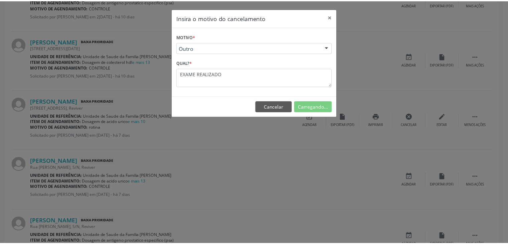
scroll to position [0, 0]
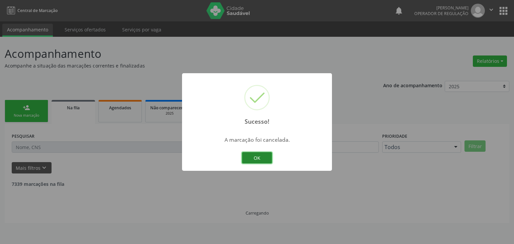
click at [248, 159] on button "OK" at bounding box center [257, 157] width 30 height 11
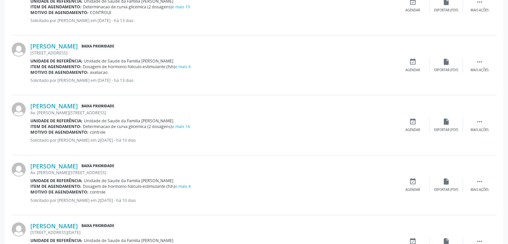
scroll to position [535, 0]
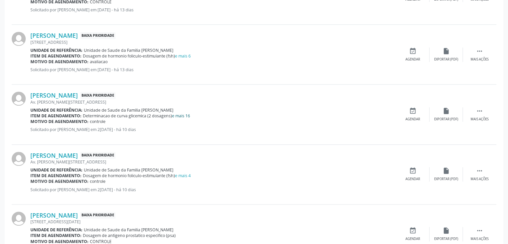
click at [177, 115] on link "e mais 16" at bounding box center [181, 116] width 18 height 6
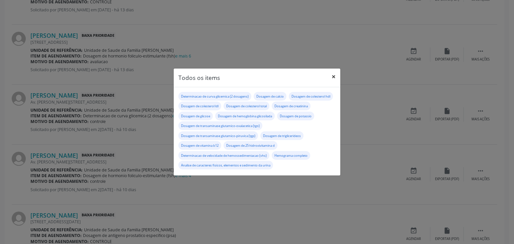
click at [335, 75] on button "×" at bounding box center [333, 77] width 13 height 16
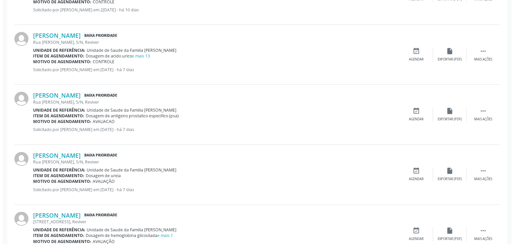
scroll to position [836, 0]
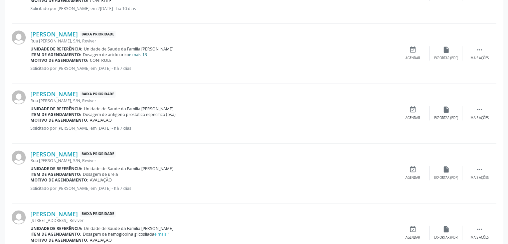
click at [147, 54] on link "e mais 13" at bounding box center [138, 55] width 18 height 6
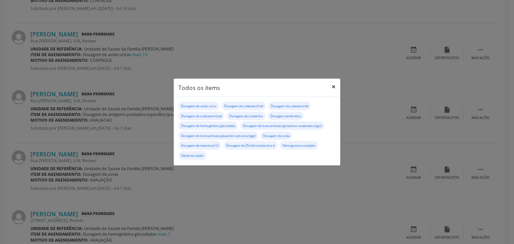
click at [331, 82] on button "×" at bounding box center [333, 87] width 13 height 16
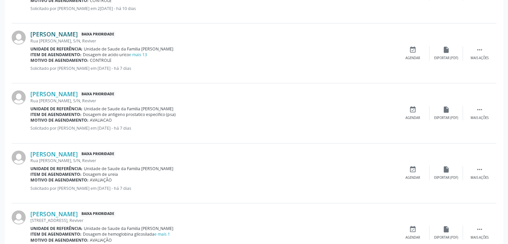
click at [63, 34] on link "Nidia Santos Silva" at bounding box center [53, 33] width 47 height 7
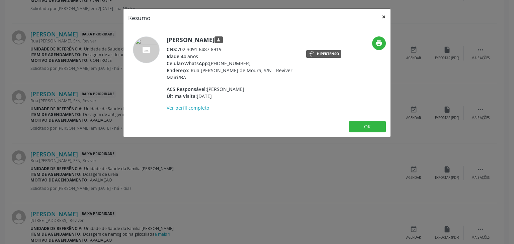
click at [381, 14] on button "×" at bounding box center [383, 17] width 13 height 16
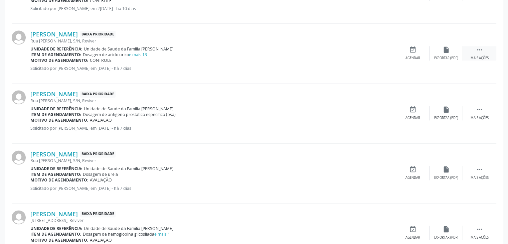
click at [477, 46] on icon "" at bounding box center [479, 49] width 7 height 7
click at [425, 54] on div "cancel Cancelar" at bounding box center [412, 53] width 33 height 14
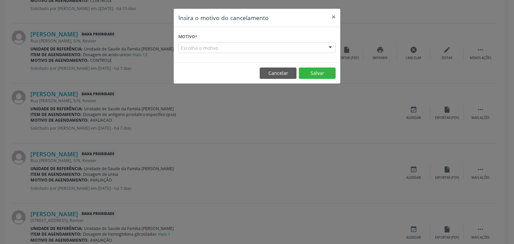
click at [258, 42] on div "Escolha o motivo" at bounding box center [256, 47] width 157 height 11
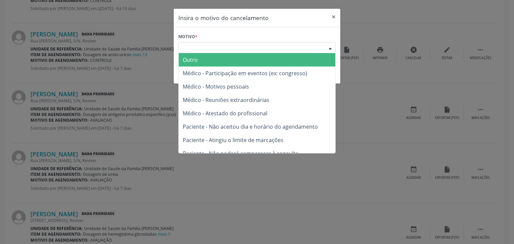
click at [236, 59] on span "Outro" at bounding box center [257, 59] width 156 height 13
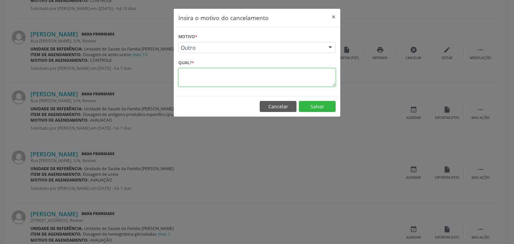
click at [221, 74] on textarea at bounding box center [256, 77] width 157 height 18
paste textarea "EXAME REALIZADO"
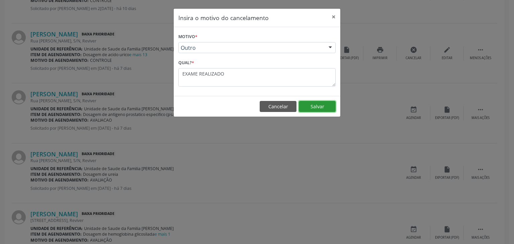
click at [324, 109] on button "Salvar" at bounding box center [317, 106] width 37 height 11
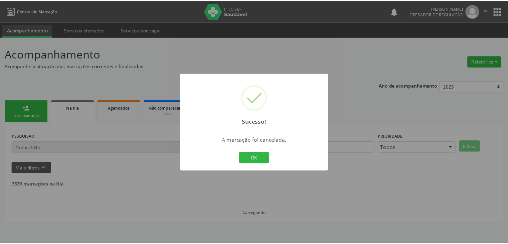
scroll to position [0, 0]
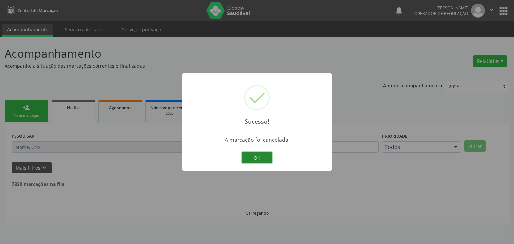
click at [254, 160] on button "OK" at bounding box center [257, 157] width 30 height 11
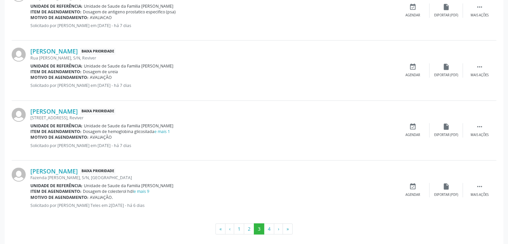
scroll to position [884, 0]
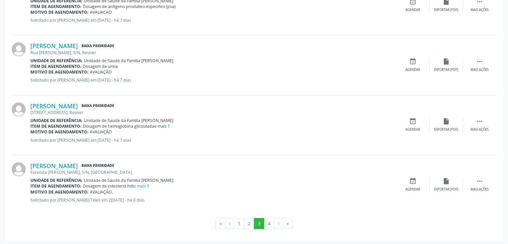
click at [156, 126] on link "e mais 1" at bounding box center [162, 126] width 16 height 6
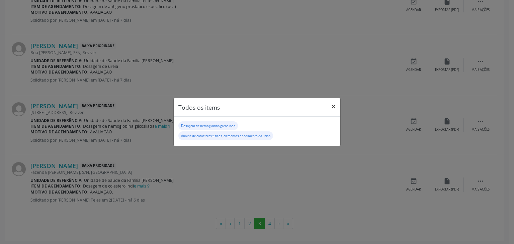
click at [329, 107] on button "×" at bounding box center [333, 106] width 13 height 16
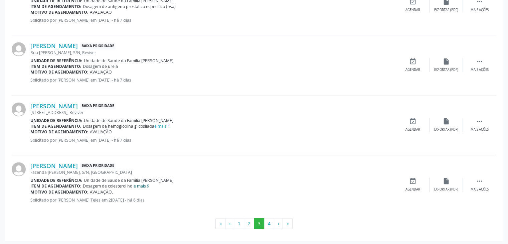
click at [145, 183] on link "e mais 9" at bounding box center [142, 186] width 16 height 6
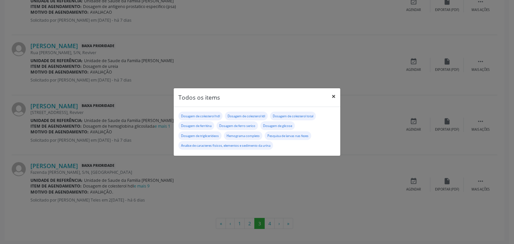
click at [334, 95] on button "×" at bounding box center [333, 96] width 13 height 16
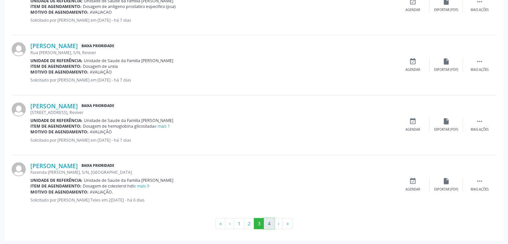
click at [270, 220] on button "4" at bounding box center [269, 223] width 10 height 11
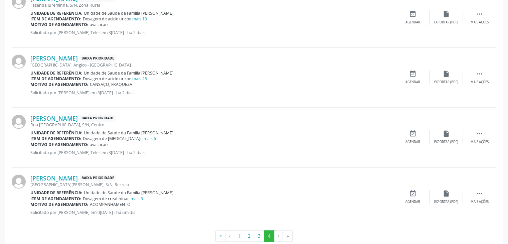
scroll to position [889, 0]
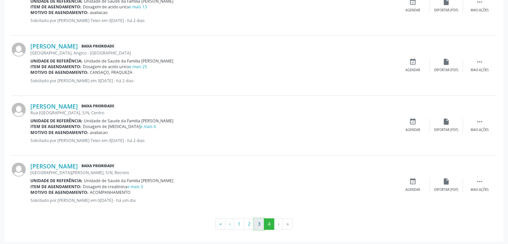
click at [261, 221] on button "3" at bounding box center [259, 223] width 10 height 11
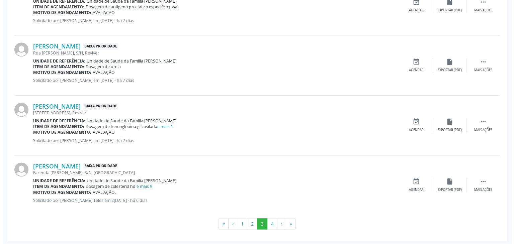
scroll to position [884, 0]
click at [137, 183] on link "e mais 9" at bounding box center [142, 186] width 16 height 6
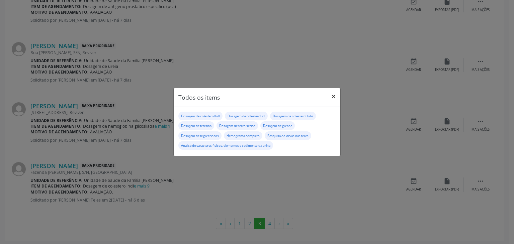
click at [328, 98] on button "×" at bounding box center [333, 96] width 13 height 16
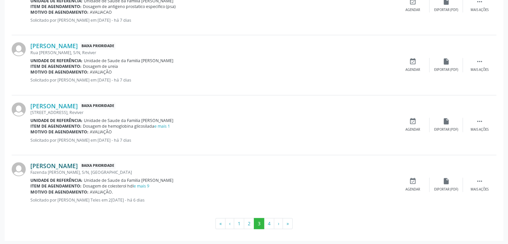
click at [67, 162] on link "Ravi Rodrigues Freire" at bounding box center [53, 165] width 47 height 7
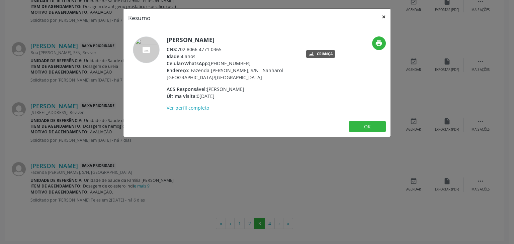
click at [384, 15] on button "×" at bounding box center [383, 17] width 13 height 16
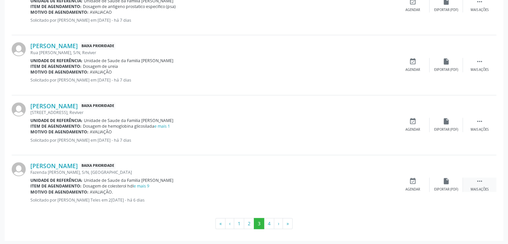
click at [482, 185] on div " Mais ações" at bounding box center [479, 185] width 33 height 14
click at [482, 185] on div " Menos ações" at bounding box center [479, 185] width 33 height 14
click at [478, 194] on div "Ravi Rodrigues Freire Baixa Prioridade Fazenda Pau Ferro, S/N, Sanharol Unidade…" at bounding box center [254, 185] width 485 height 60
click at [476, 187] on div "Mais ações" at bounding box center [480, 189] width 18 height 5
click at [408, 184] on div "cancel Cancelar" at bounding box center [412, 185] width 33 height 14
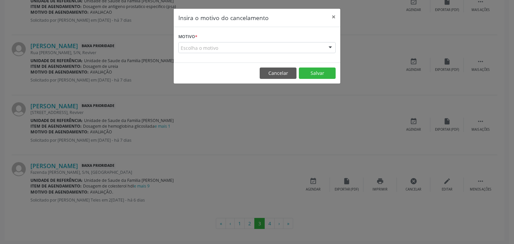
click at [245, 48] on div "Escolha o motivo" at bounding box center [256, 47] width 157 height 11
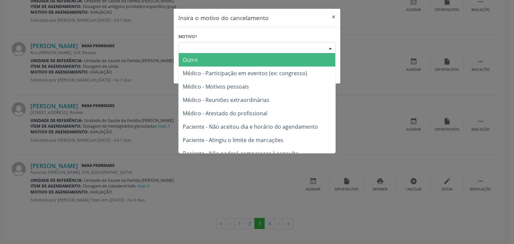
click at [230, 58] on span "Outro" at bounding box center [257, 59] width 156 height 13
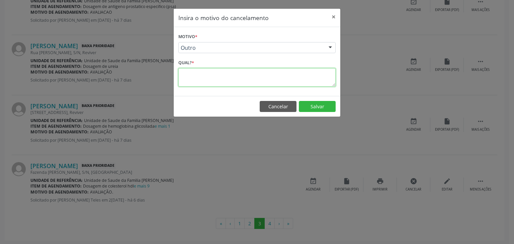
click at [237, 82] on textarea at bounding box center [256, 77] width 157 height 18
paste textarea "EXAME REALIZADO"
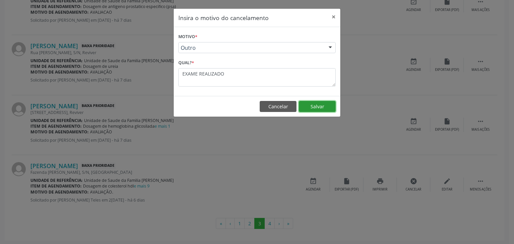
click at [302, 104] on button "Salvar" at bounding box center [317, 106] width 37 height 11
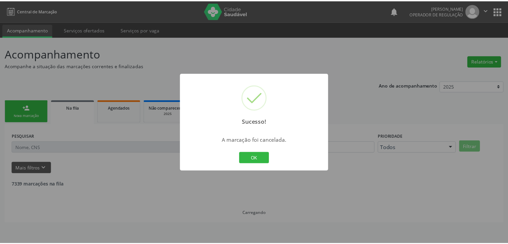
scroll to position [0, 0]
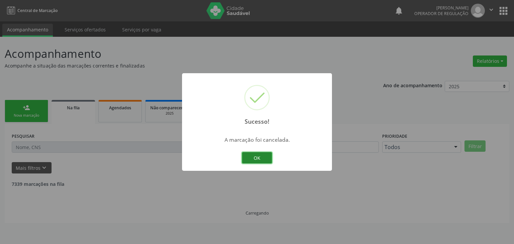
click at [259, 159] on button "OK" at bounding box center [257, 157] width 30 height 11
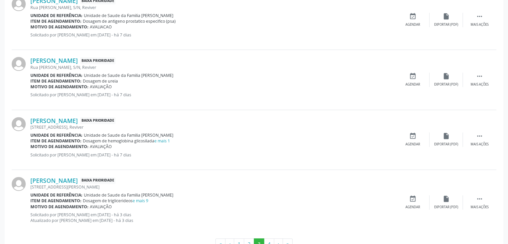
scroll to position [889, 0]
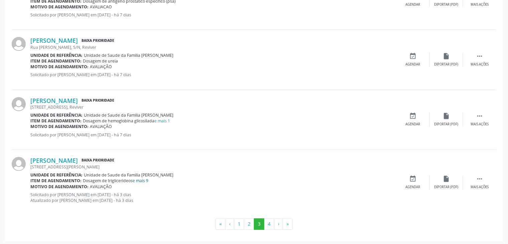
click at [142, 178] on link "e mais 9" at bounding box center [141, 181] width 16 height 6
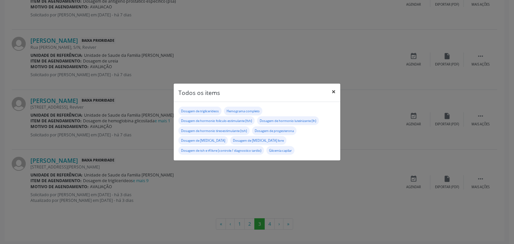
click at [332, 95] on button "×" at bounding box center [333, 92] width 13 height 16
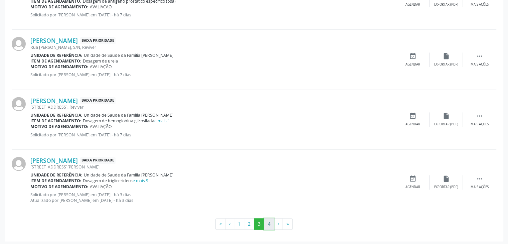
click at [269, 224] on button "4" at bounding box center [269, 223] width 10 height 11
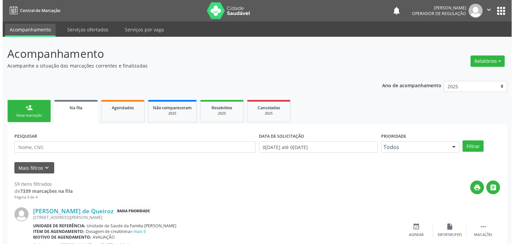
scroll to position [134, 0]
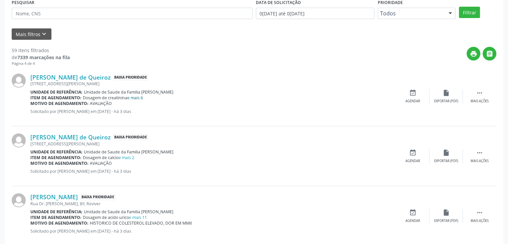
click at [132, 99] on link "e mais 6" at bounding box center [135, 98] width 16 height 6
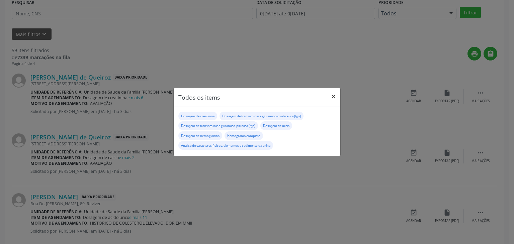
click at [332, 99] on button "×" at bounding box center [333, 96] width 13 height 16
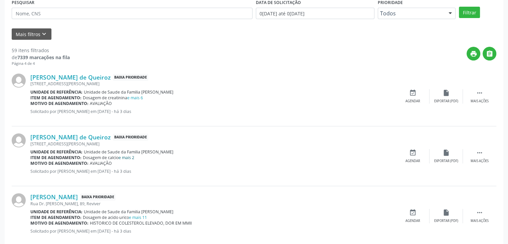
click at [131, 155] on link "e mais 2" at bounding box center [127, 158] width 16 height 6
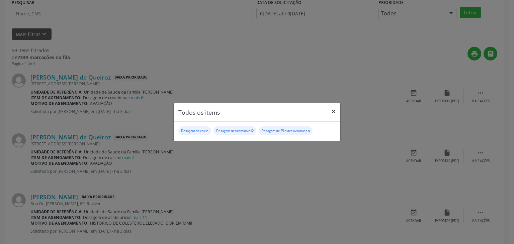
click at [331, 111] on button "×" at bounding box center [333, 111] width 13 height 16
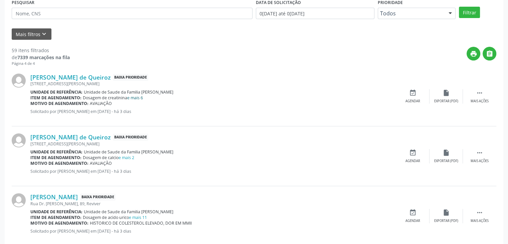
click at [137, 97] on link "e mais 6" at bounding box center [135, 98] width 16 height 6
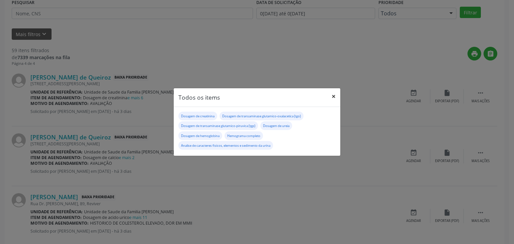
click at [331, 102] on button "×" at bounding box center [333, 96] width 13 height 16
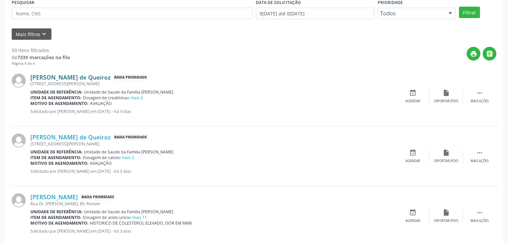
click at [68, 75] on link "Rogerio Santana de Queiroz" at bounding box center [70, 77] width 80 height 7
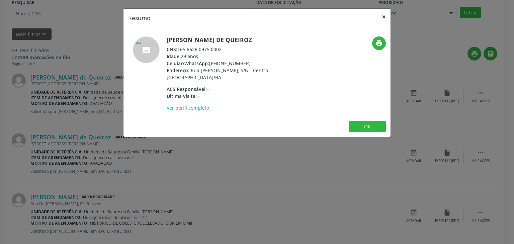
click at [384, 17] on button "×" at bounding box center [383, 17] width 13 height 16
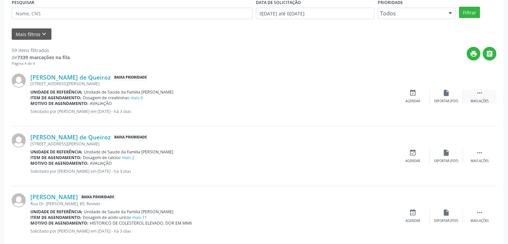
click at [485, 91] on div " Mais ações" at bounding box center [479, 96] width 33 height 14
click at [407, 98] on div "cancel Cancelar" at bounding box center [412, 96] width 33 height 14
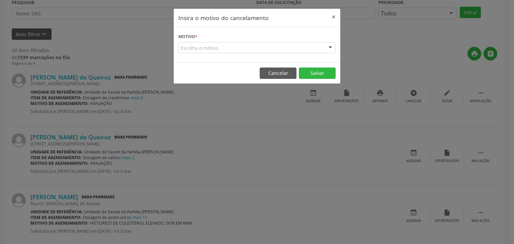
click at [227, 48] on div "Escolha o motivo" at bounding box center [256, 47] width 157 height 11
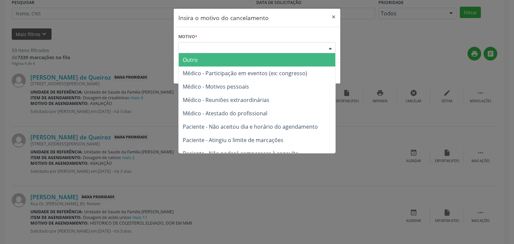
click at [223, 65] on span "Outro" at bounding box center [257, 59] width 156 height 13
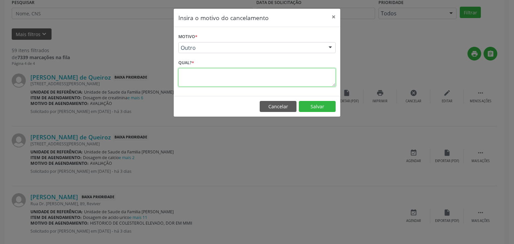
click at [224, 69] on textarea at bounding box center [256, 77] width 157 height 18
paste textarea "EXAME REALIZADO"
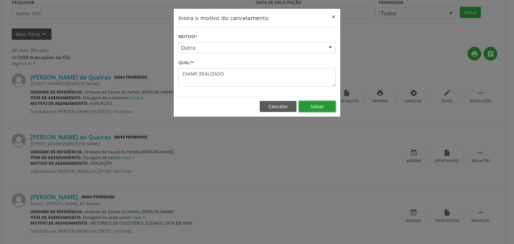
click at [329, 108] on button "Salvar" at bounding box center [317, 106] width 37 height 11
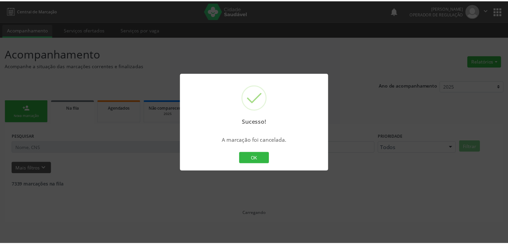
scroll to position [0, 0]
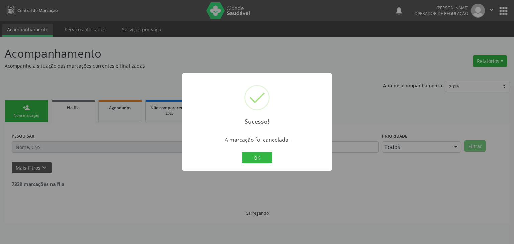
click at [241, 155] on div "OK Cancel" at bounding box center [256, 158] width 33 height 14
click at [244, 155] on button "OK" at bounding box center [257, 157] width 30 height 11
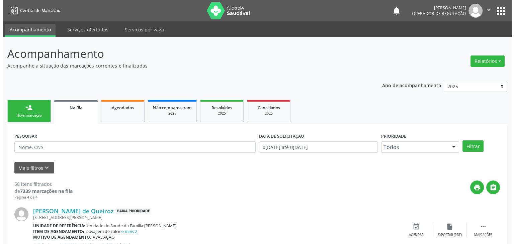
scroll to position [167, 0]
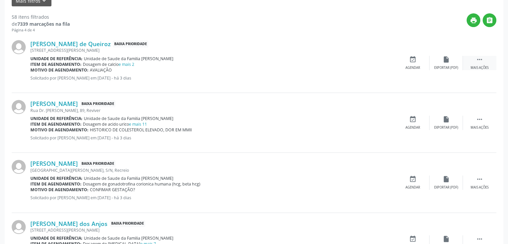
click at [467, 66] on div " Mais ações" at bounding box center [479, 63] width 33 height 14
click at [407, 66] on div "Cancelar" at bounding box center [413, 68] width 16 height 5
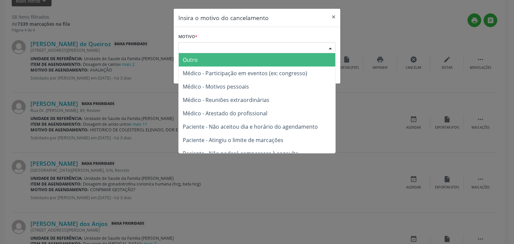
click at [277, 45] on div "Escolha o motivo" at bounding box center [256, 47] width 157 height 11
click at [212, 65] on span "Outro" at bounding box center [257, 59] width 156 height 13
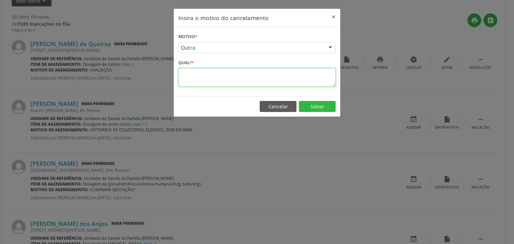
click at [213, 74] on textarea at bounding box center [256, 77] width 157 height 18
paste textarea "EXAME REALIZADO"
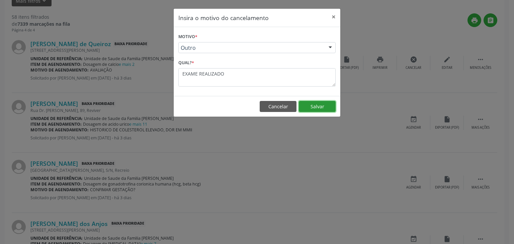
click at [316, 110] on button "Salvar" at bounding box center [317, 106] width 37 height 11
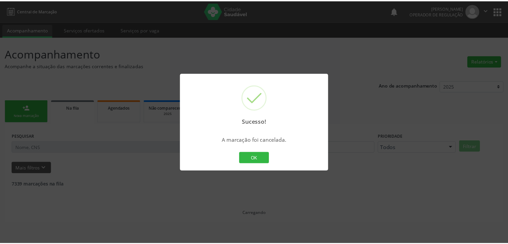
scroll to position [0, 0]
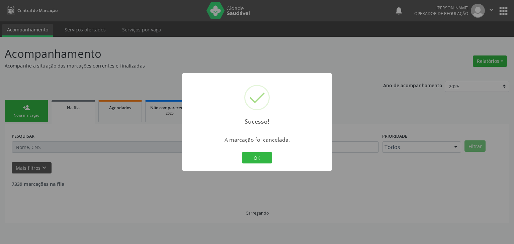
click at [258, 148] on div "Sucesso! × A marcação foi cancelada. OK Cancel" at bounding box center [257, 122] width 150 height 98
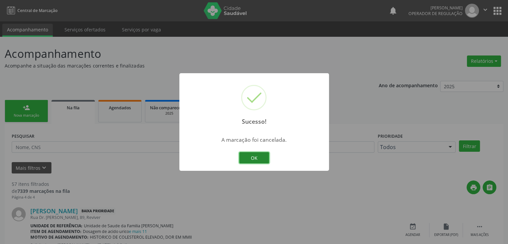
click at [259, 161] on button "OK" at bounding box center [254, 157] width 30 height 11
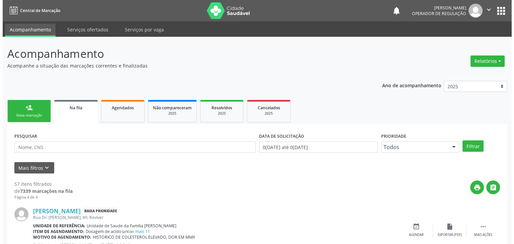
scroll to position [167, 0]
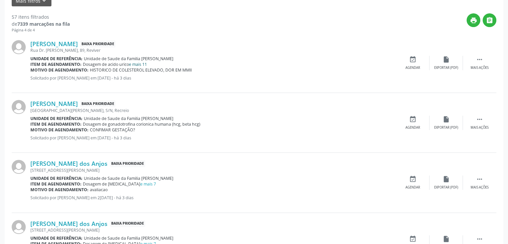
click at [132, 65] on link "e mais 11" at bounding box center [138, 65] width 18 height 6
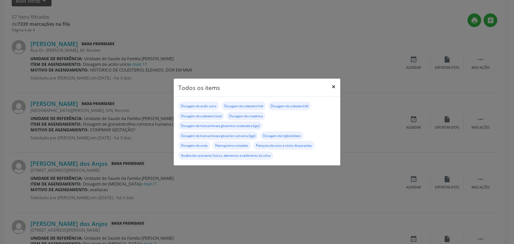
click at [331, 86] on button "×" at bounding box center [333, 87] width 13 height 16
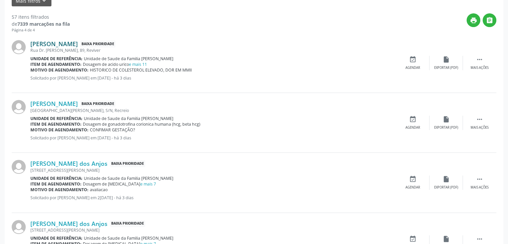
click at [72, 43] on link "Nilda Silva Santana" at bounding box center [53, 43] width 47 height 7
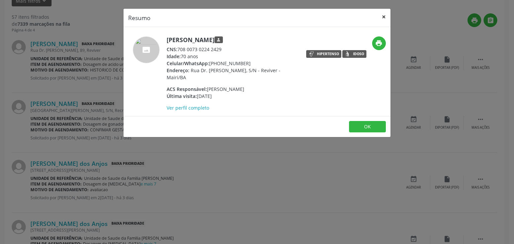
click at [384, 11] on button "×" at bounding box center [383, 17] width 13 height 16
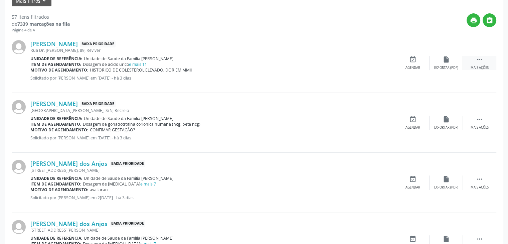
click at [487, 64] on div " Mais ações" at bounding box center [479, 63] width 33 height 14
click at [418, 66] on div "Cancelar" at bounding box center [413, 68] width 16 height 5
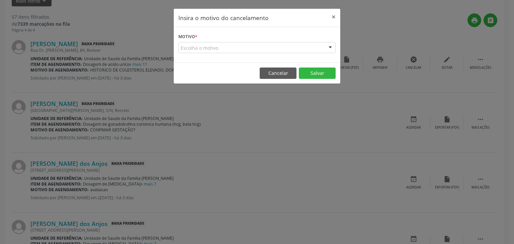
click at [227, 46] on div "Escolha o motivo" at bounding box center [256, 47] width 157 height 11
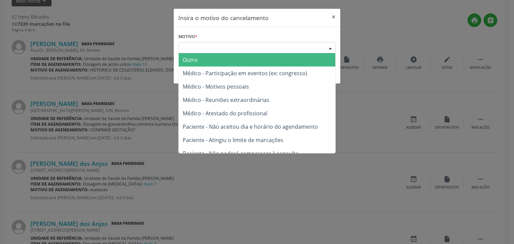
click at [198, 64] on span "Outro" at bounding box center [257, 59] width 156 height 13
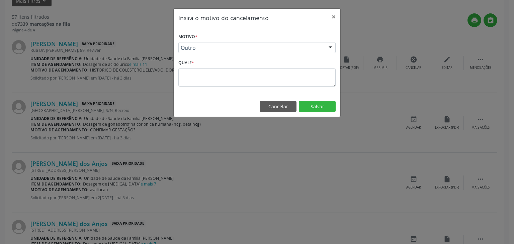
click at [198, 65] on div "Qual? *" at bounding box center [256, 72] width 157 height 28
click at [197, 70] on textarea at bounding box center [256, 77] width 157 height 18
paste textarea "EXAME REALIZADO"
click at [319, 106] on button "Salvar" at bounding box center [317, 106] width 37 height 11
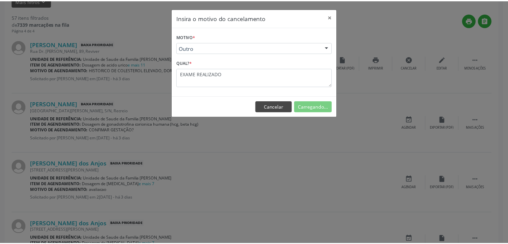
scroll to position [0, 0]
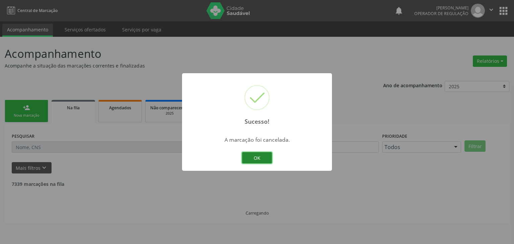
click at [260, 155] on button "OK" at bounding box center [257, 157] width 30 height 11
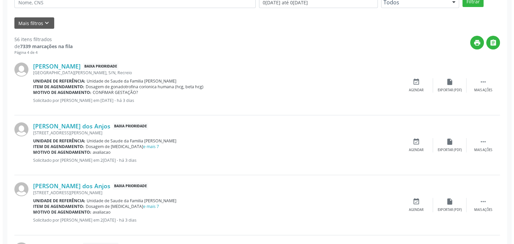
scroll to position [167, 0]
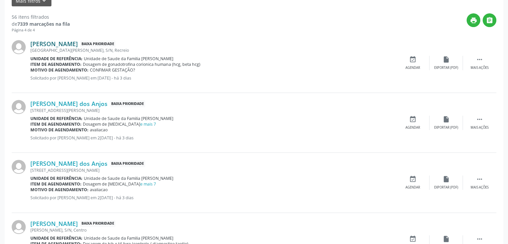
click at [72, 40] on link "Nairan Correia da Silva" at bounding box center [53, 43] width 47 height 7
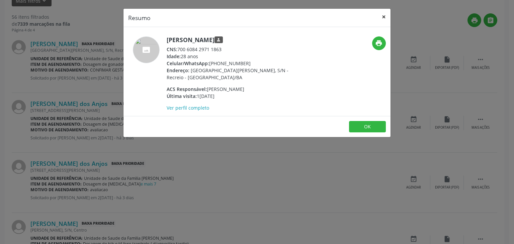
click at [379, 12] on button "×" at bounding box center [383, 17] width 13 height 16
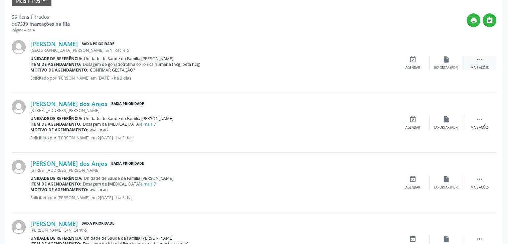
click at [477, 67] on div "Mais ações" at bounding box center [480, 68] width 18 height 5
click at [414, 70] on div "Nairan Correia da Silva Baixa Prioridade Avenida Antonio Carlos Magalhães, S/N,…" at bounding box center [254, 63] width 485 height 60
click at [414, 70] on div "Cancelar" at bounding box center [413, 68] width 16 height 5
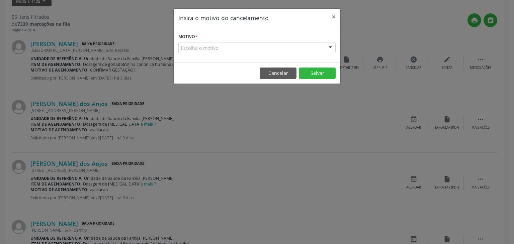
click at [270, 51] on div "Escolha o motivo" at bounding box center [256, 47] width 157 height 11
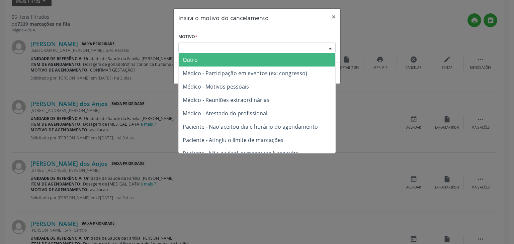
drag, startPoint x: 233, startPoint y: 57, endPoint x: 232, endPoint y: 72, distance: 14.8
click at [233, 57] on span "Outro" at bounding box center [257, 59] width 156 height 13
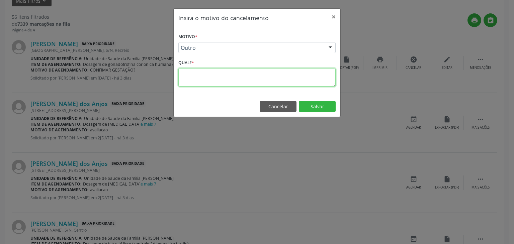
click at [222, 83] on textarea at bounding box center [256, 77] width 157 height 18
paste textarea "EXAME REALIZADO"
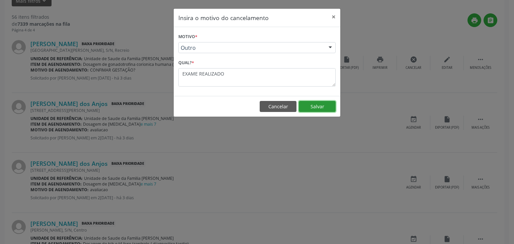
click at [309, 107] on button "Salvar" at bounding box center [317, 106] width 37 height 11
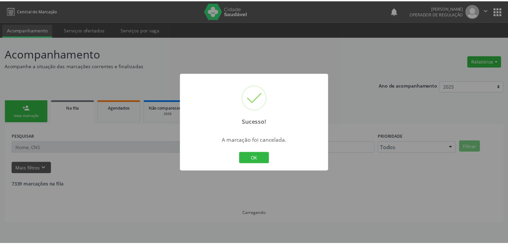
scroll to position [0, 0]
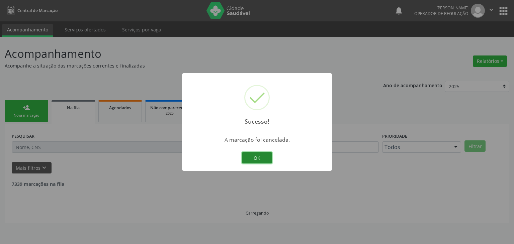
click at [266, 154] on button "OK" at bounding box center [257, 157] width 30 height 11
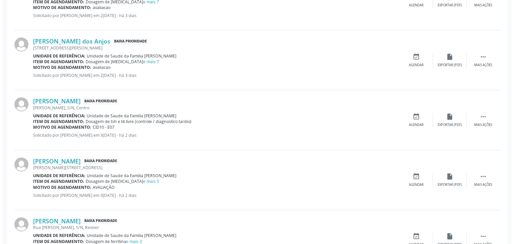
scroll to position [134, 0]
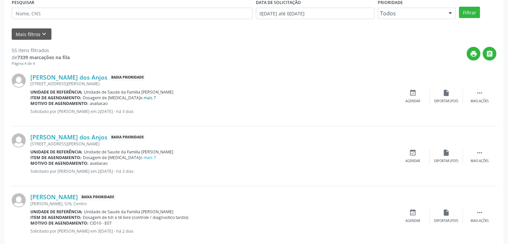
click at [140, 98] on link "e mais 7" at bounding box center [148, 98] width 16 height 6
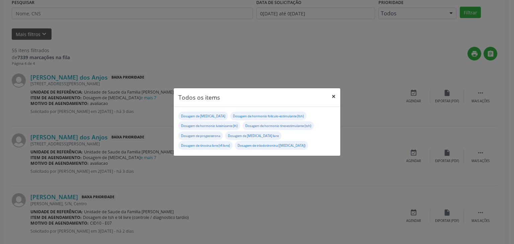
click at [332, 98] on button "×" at bounding box center [333, 96] width 13 height 16
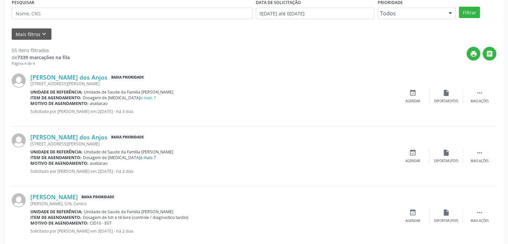
click at [140, 157] on link "e mais 7" at bounding box center [148, 158] width 16 height 6
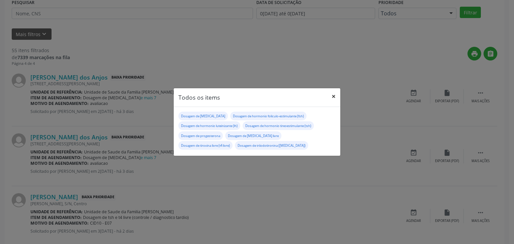
click at [330, 102] on button "×" at bounding box center [333, 96] width 13 height 16
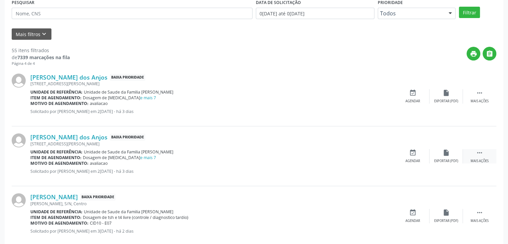
click at [481, 163] on div "Mais ações" at bounding box center [480, 161] width 18 height 5
click at [411, 157] on div "cancel Cancelar" at bounding box center [412, 156] width 33 height 14
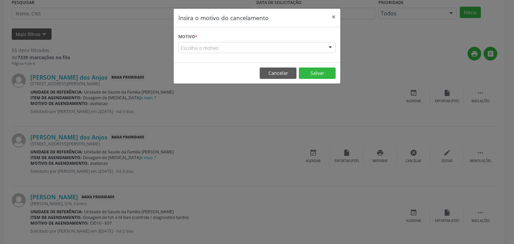
click at [213, 47] on div "Escolha o motivo" at bounding box center [256, 47] width 157 height 11
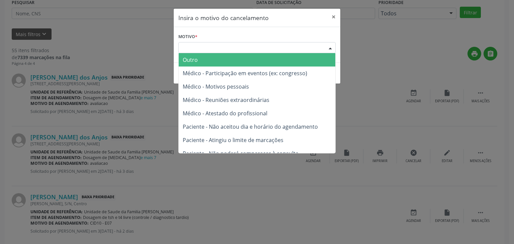
click at [205, 59] on span "Outro" at bounding box center [257, 59] width 156 height 13
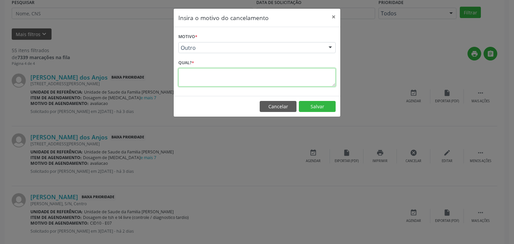
click at [206, 79] on textarea at bounding box center [256, 77] width 157 height 18
paste textarea "EXAME REALIZADO"
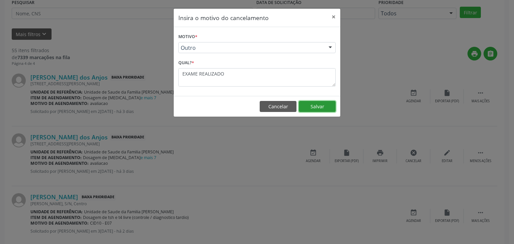
click at [299, 106] on button "Salvar" at bounding box center [317, 106] width 37 height 11
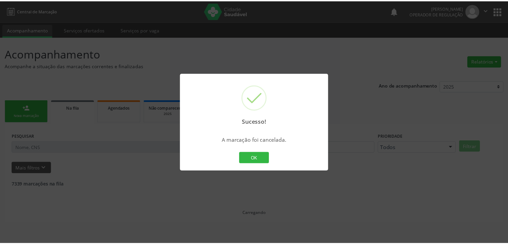
scroll to position [0, 0]
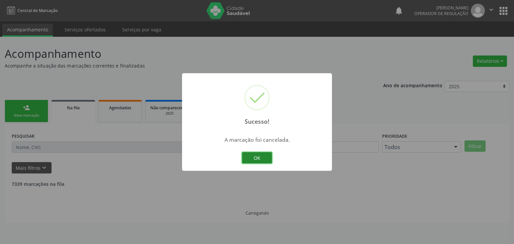
click at [268, 159] on button "OK" at bounding box center [257, 157] width 30 height 11
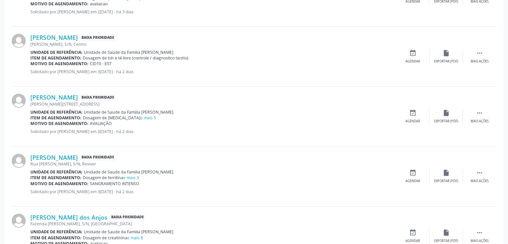
scroll to position [234, 0]
click at [140, 118] on link "e mais 5" at bounding box center [148, 117] width 16 height 6
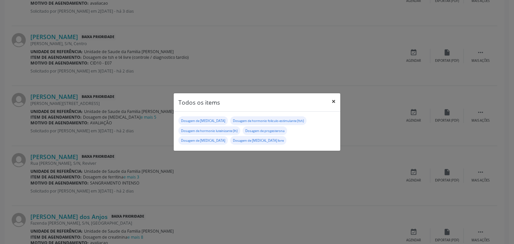
click at [329, 104] on button "×" at bounding box center [333, 101] width 13 height 16
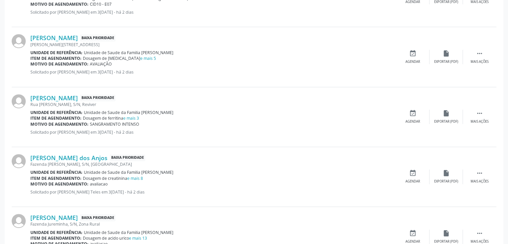
scroll to position [301, 0]
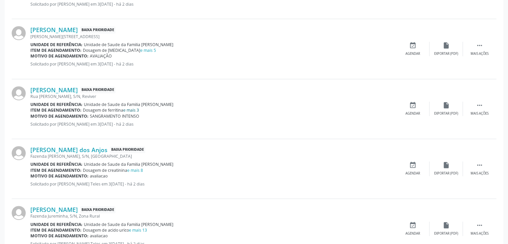
click at [130, 110] on link "e mais 3" at bounding box center [131, 110] width 16 height 6
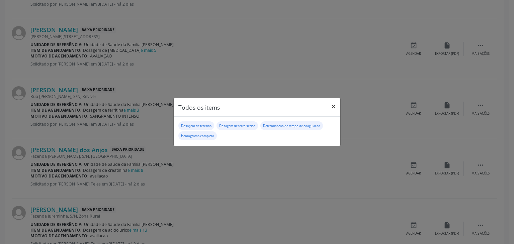
click at [331, 107] on button "×" at bounding box center [333, 106] width 13 height 16
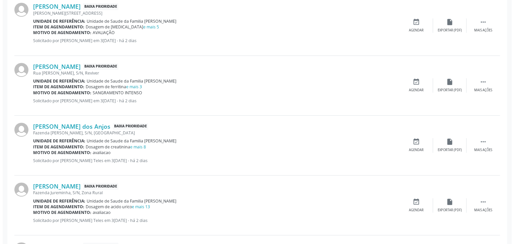
scroll to position [334, 0]
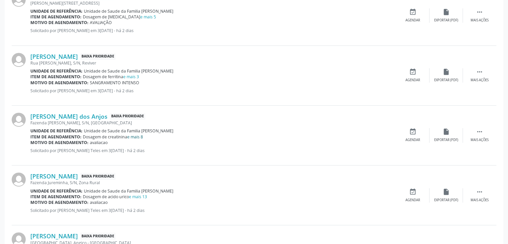
click at [135, 134] on link "e mais 8" at bounding box center [135, 137] width 16 height 6
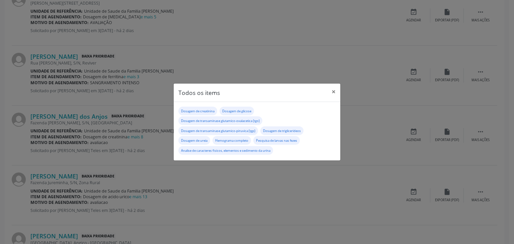
click at [92, 120] on div "Todos os items × Dosagem de creatinina Dosagem de glicose Dosagem de transamina…" at bounding box center [257, 122] width 514 height 244
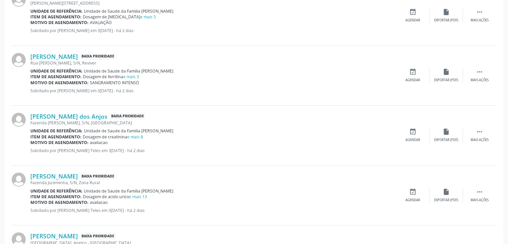
click at [91, 120] on div "Fazenda Pau Ferro, S/N, Sanharol" at bounding box center [213, 123] width 366 height 6
click at [80, 113] on link "Edicleiton Rodrigues dos Anjos" at bounding box center [68, 116] width 77 height 7
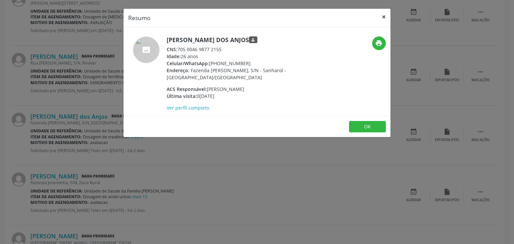
click at [378, 20] on button "×" at bounding box center [383, 17] width 13 height 16
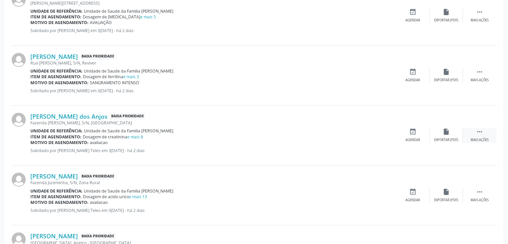
click at [473, 128] on div " Mais ações" at bounding box center [479, 135] width 33 height 14
click at [420, 133] on div "cancel Cancelar" at bounding box center [412, 135] width 33 height 14
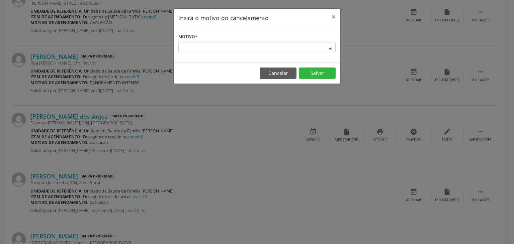
click at [214, 51] on div "Escolha o motivo" at bounding box center [256, 47] width 157 height 11
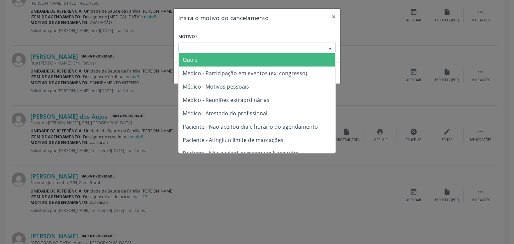
click at [207, 59] on span "Outro" at bounding box center [257, 59] width 156 height 13
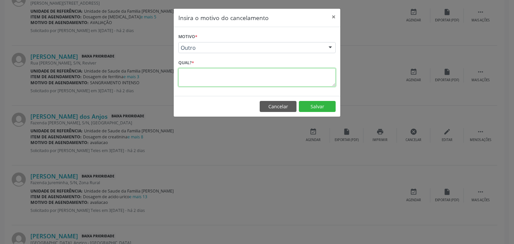
click at [205, 81] on textarea at bounding box center [256, 77] width 157 height 18
paste textarea "EXAME REALIZADO"
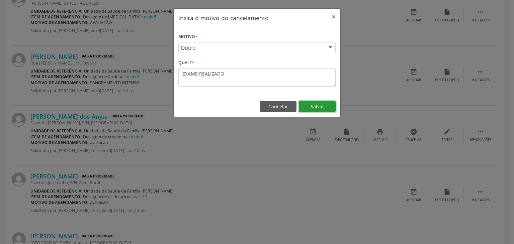
click at [310, 107] on button "Salvar" at bounding box center [317, 106] width 37 height 11
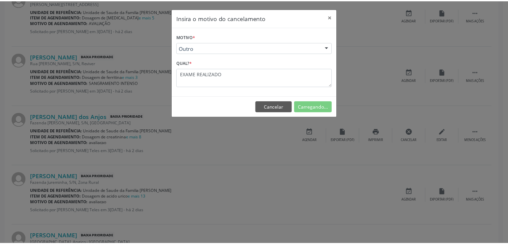
scroll to position [0, 0]
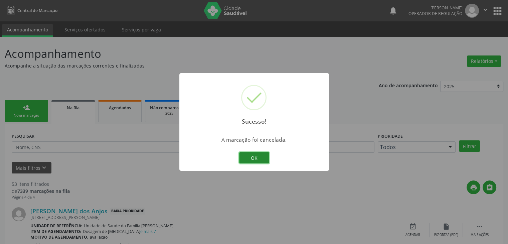
click at [256, 159] on button "OK" at bounding box center [254, 157] width 30 height 11
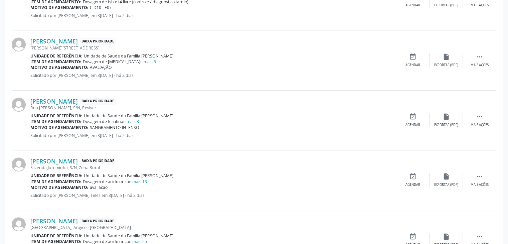
scroll to position [301, 0]
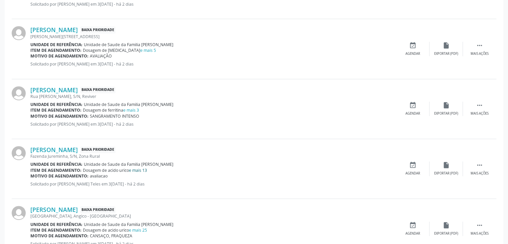
click at [141, 169] on link "e mais 13" at bounding box center [138, 170] width 18 height 6
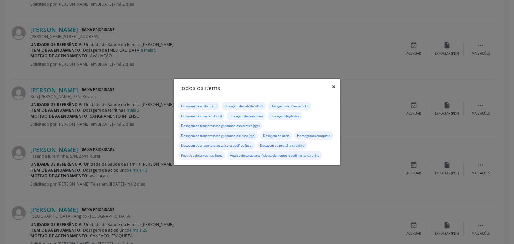
click at [332, 81] on button "×" at bounding box center [333, 87] width 13 height 16
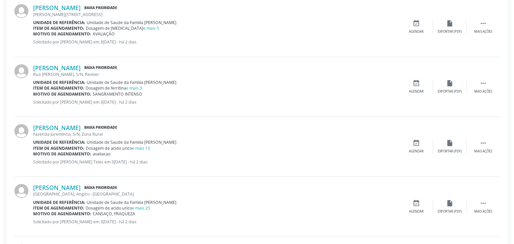
scroll to position [368, 0]
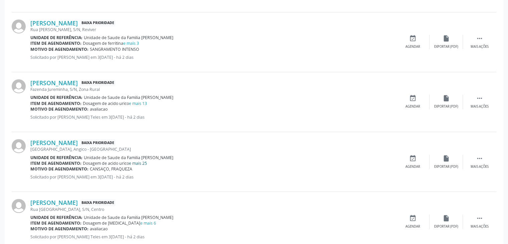
click at [143, 162] on link "e mais 25" at bounding box center [138, 163] width 18 height 6
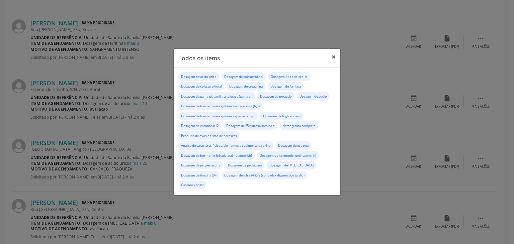
click at [329, 55] on button "×" at bounding box center [333, 57] width 13 height 16
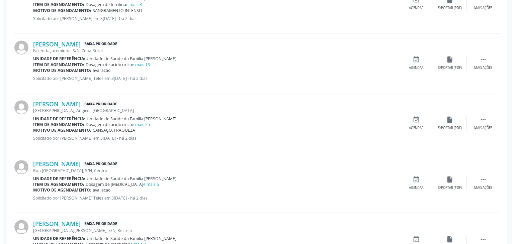
scroll to position [465, 0]
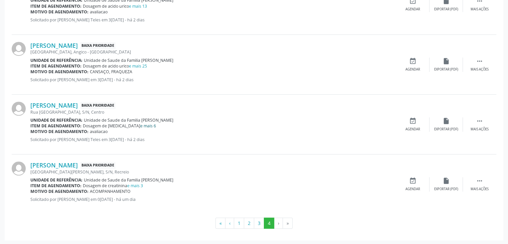
click at [140, 124] on link "e mais 6" at bounding box center [148, 126] width 16 height 6
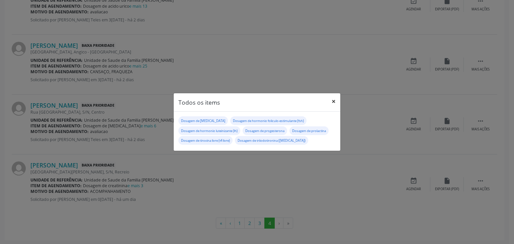
click at [330, 97] on button "×" at bounding box center [333, 101] width 13 height 16
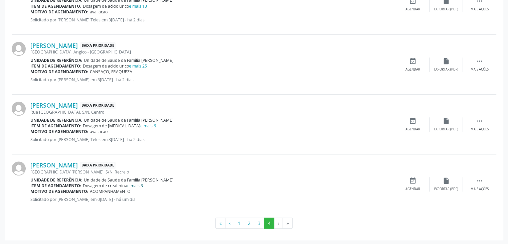
click at [140, 185] on link "e mais 3" at bounding box center [135, 186] width 16 height 6
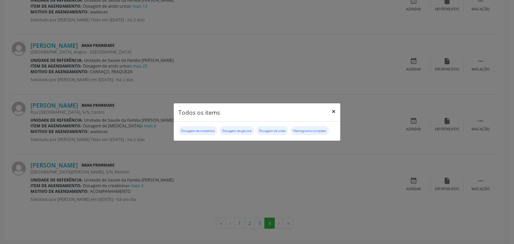
click at [334, 109] on button "×" at bounding box center [333, 111] width 13 height 16
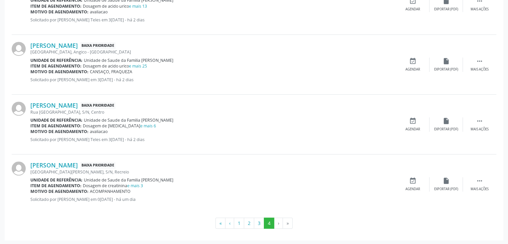
click at [80, 160] on div "Odeci Alves de Almeida Baixa Prioridade Avenida Antonio Carlos Magalhães, S/N, …" at bounding box center [254, 184] width 485 height 60
click at [78, 165] on link "Odeci Alves de Almeida" at bounding box center [53, 164] width 47 height 7
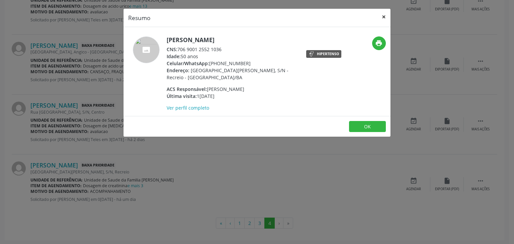
click at [379, 19] on button "×" at bounding box center [383, 17] width 13 height 16
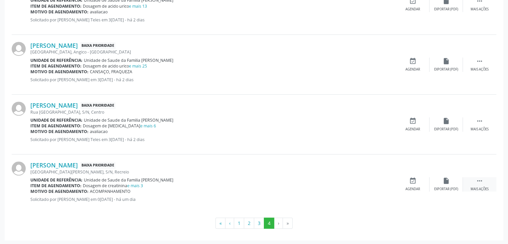
click at [481, 180] on icon "" at bounding box center [479, 180] width 7 height 7
click at [428, 181] on div "cancel Cancelar" at bounding box center [412, 184] width 33 height 14
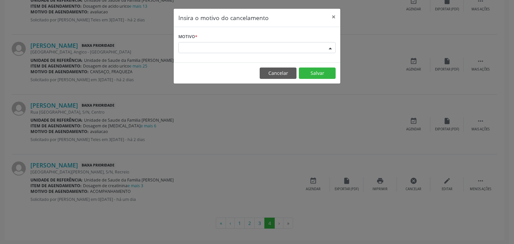
click at [266, 51] on div "Escolha o motivo" at bounding box center [256, 47] width 157 height 11
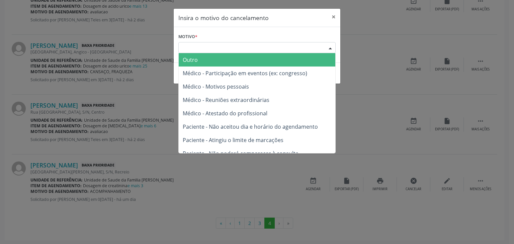
click at [248, 58] on span "Outro" at bounding box center [257, 59] width 156 height 13
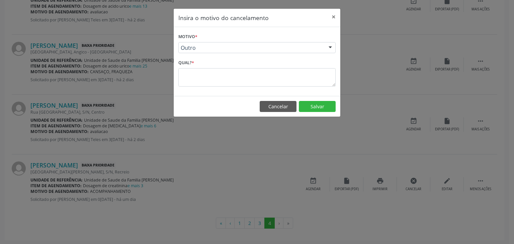
click at [246, 63] on div "Qual? *" at bounding box center [256, 72] width 157 height 28
click at [239, 77] on textarea at bounding box center [256, 77] width 157 height 18
paste textarea "EXAME REALIZADO"
click at [309, 106] on button "Salvar" at bounding box center [317, 106] width 37 height 11
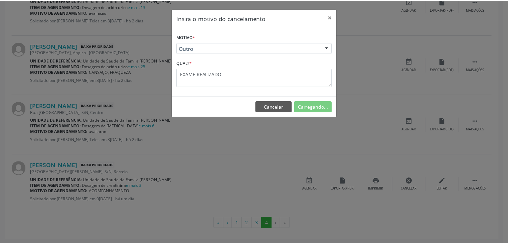
scroll to position [0, 0]
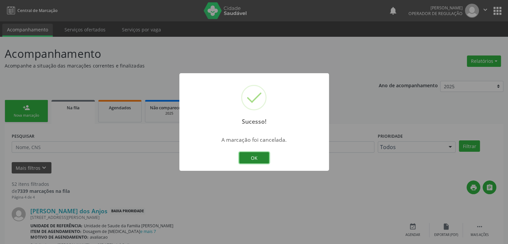
click at [253, 154] on button "OK" at bounding box center [254, 157] width 30 height 11
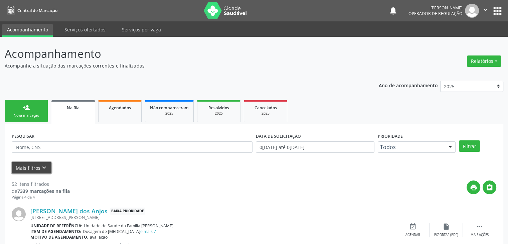
click at [36, 165] on button "Mais filtros keyboard_arrow_down" at bounding box center [32, 168] width 40 height 12
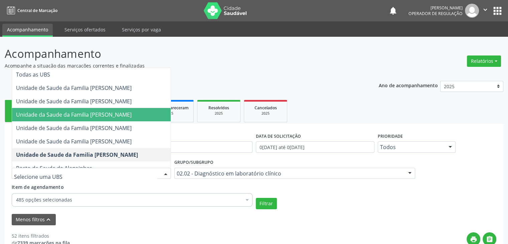
click at [89, 112] on span "Unidade da Saude da Familia [PERSON_NAME]" at bounding box center [74, 114] width 116 height 7
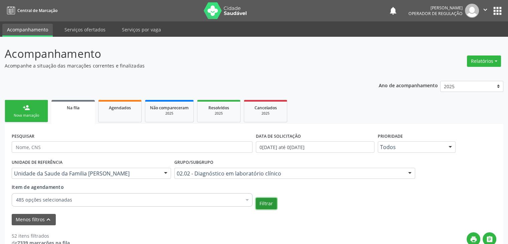
click at [264, 202] on button "Filtrar" at bounding box center [266, 203] width 21 height 11
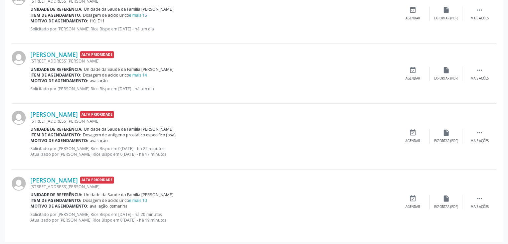
scroll to position [569, 0]
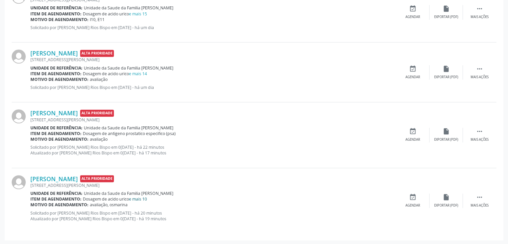
click at [137, 197] on link "e mais 10" at bounding box center [138, 199] width 18 height 6
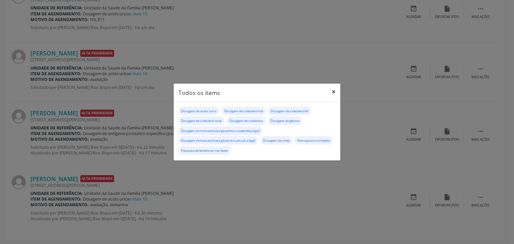
click at [328, 91] on button "×" at bounding box center [333, 92] width 13 height 16
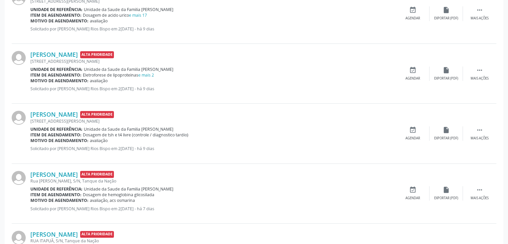
scroll to position [168, 0]
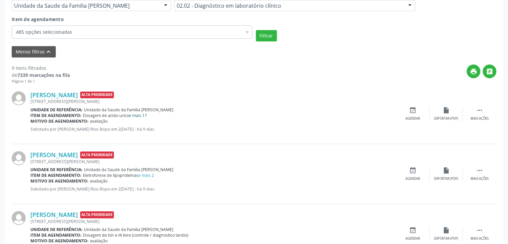
click at [145, 114] on link "e mais 17" at bounding box center [138, 116] width 18 height 6
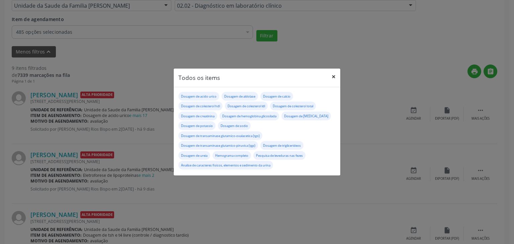
click at [331, 74] on button "×" at bounding box center [333, 77] width 13 height 16
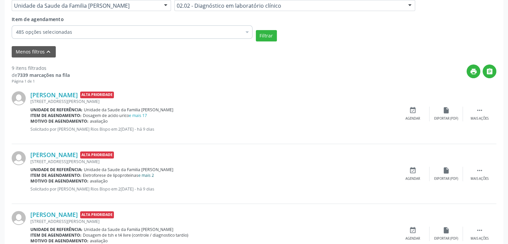
click at [151, 175] on link "e mais 2" at bounding box center [146, 176] width 16 height 6
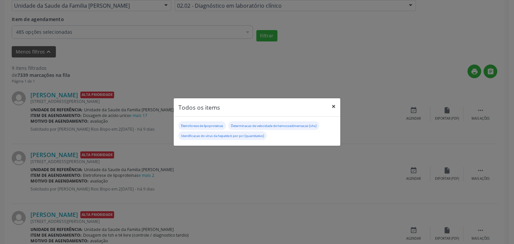
click at [335, 105] on button "×" at bounding box center [333, 106] width 13 height 16
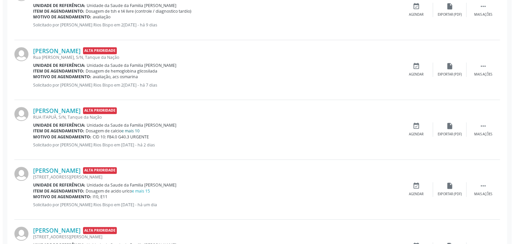
scroll to position [402, 0]
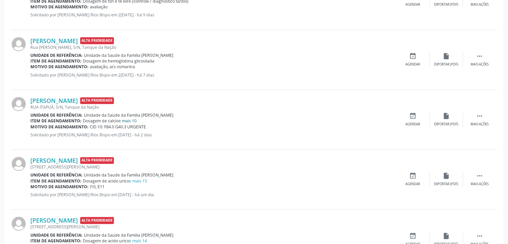
click at [132, 122] on link "e mais 10" at bounding box center [128, 121] width 18 height 6
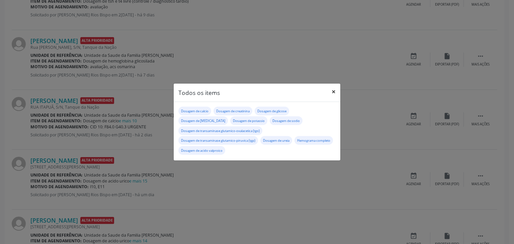
click at [334, 89] on button "×" at bounding box center [333, 92] width 13 height 16
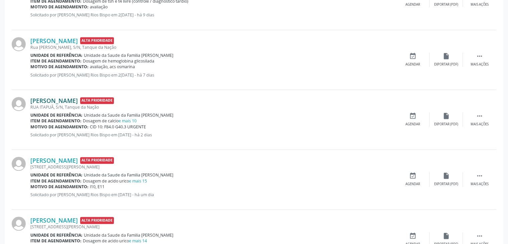
click at [63, 99] on link "Fabricio Cerqueira Trindade" at bounding box center [53, 100] width 47 height 7
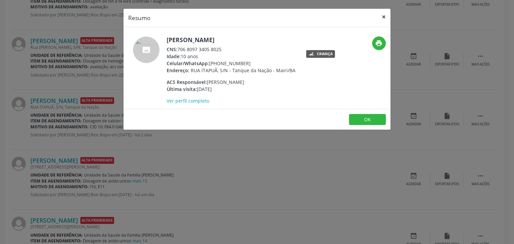
click at [384, 15] on button "×" at bounding box center [383, 17] width 13 height 16
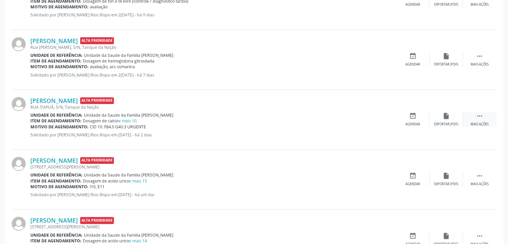
click at [467, 119] on div " Mais ações" at bounding box center [479, 119] width 33 height 14
click at [416, 122] on div "Cancelar" at bounding box center [413, 124] width 16 height 5
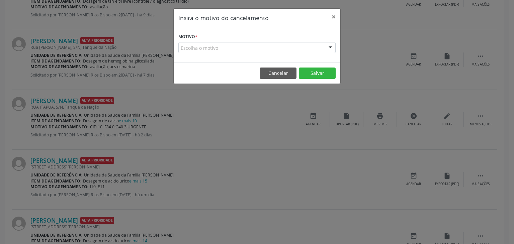
click at [231, 42] on div "Escolha o motivo" at bounding box center [256, 47] width 157 height 11
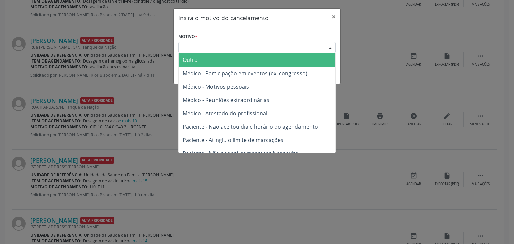
click at [210, 60] on span "Outro" at bounding box center [257, 59] width 156 height 13
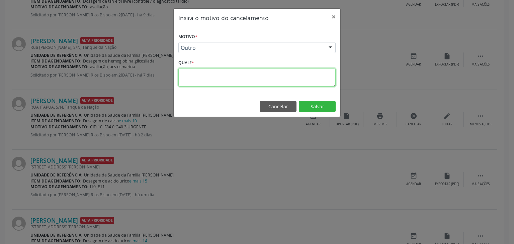
click at [240, 82] on textarea at bounding box center [256, 77] width 157 height 18
paste textarea "EXAME REALIZADO"
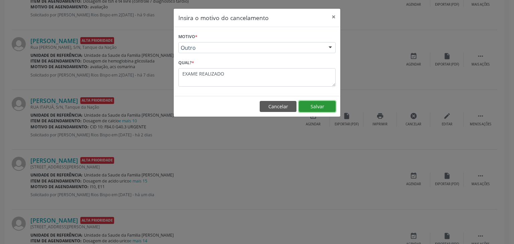
click at [317, 104] on button "Salvar" at bounding box center [317, 106] width 37 height 11
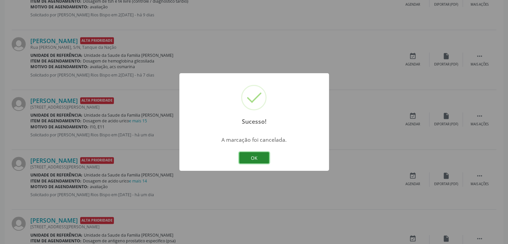
click at [266, 157] on button "OK" at bounding box center [254, 157] width 30 height 11
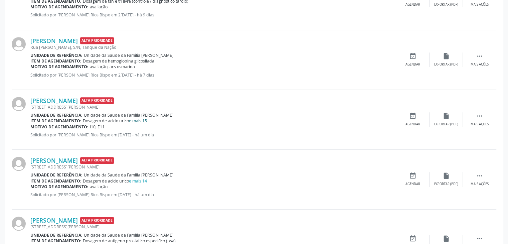
click at [142, 119] on link "e mais 15" at bounding box center [138, 121] width 18 height 6
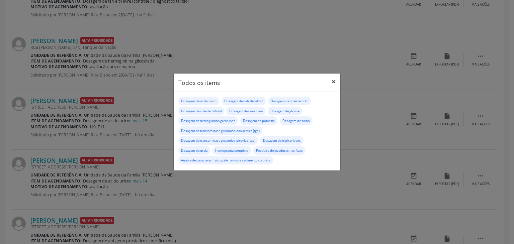
click at [330, 82] on button "×" at bounding box center [333, 82] width 13 height 16
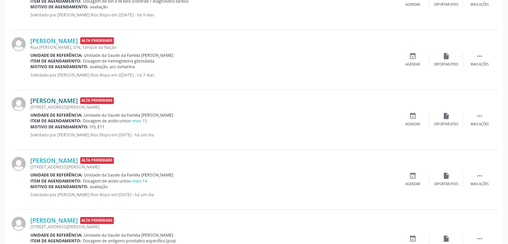
click at [71, 98] on link "Manoel Messias Guimarães da Silva" at bounding box center [53, 100] width 47 height 7
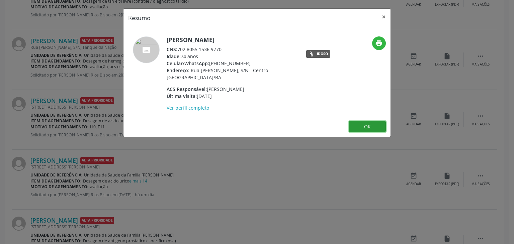
click at [367, 123] on button "OK" at bounding box center [367, 126] width 37 height 11
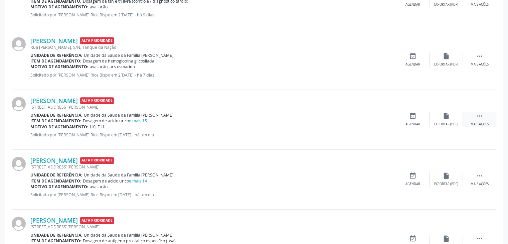
click at [475, 117] on div " Mais ações" at bounding box center [479, 119] width 33 height 14
click at [449, 116] on icon "edit" at bounding box center [446, 115] width 7 height 7
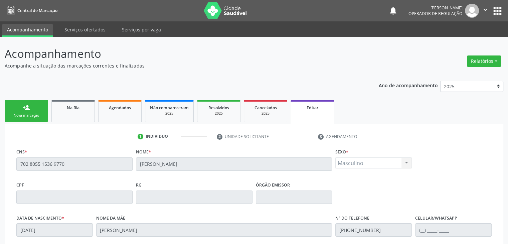
scroll to position [127, 0]
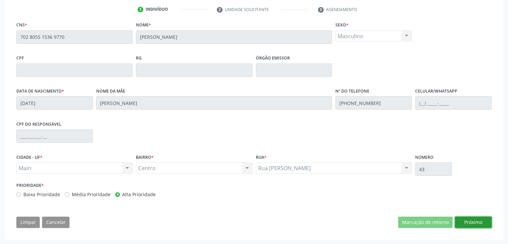
click at [479, 222] on button "Próximo" at bounding box center [473, 222] width 37 height 11
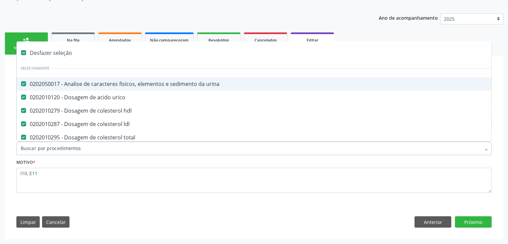
scroll to position [67, 0]
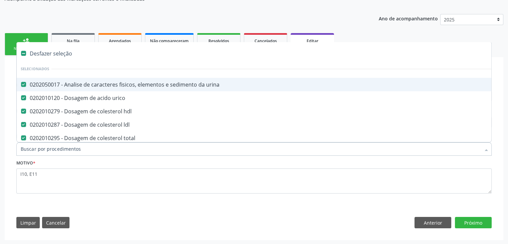
click at [61, 54] on div "Desfazer seleção" at bounding box center [278, 53] width 523 height 13
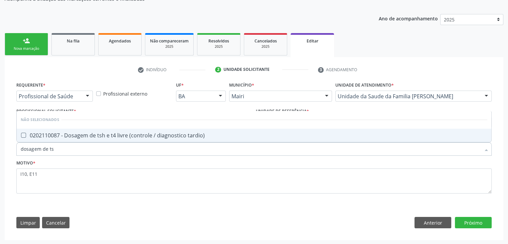
click at [83, 136] on div "0202110087 - Dosagem de tsh e t4 livre (controle / diagnostico tardio)" at bounding box center [254, 135] width 467 height 5
click at [472, 224] on button "Próximo" at bounding box center [473, 222] width 37 height 11
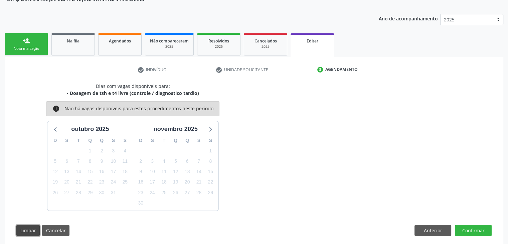
click at [22, 233] on button "Limpar" at bounding box center [27, 230] width 23 height 11
click at [69, 48] on link "Na fila" at bounding box center [72, 44] width 43 height 22
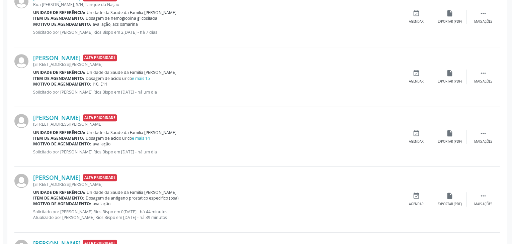
scroll to position [401, 0]
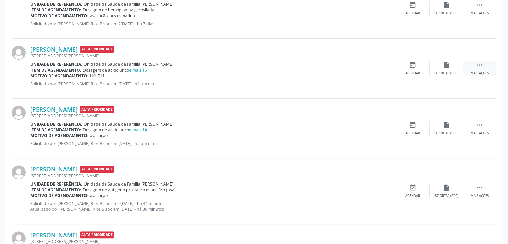
click at [476, 65] on div " Mais ações" at bounding box center [479, 68] width 33 height 14
click at [403, 72] on div "cancel Cancelar" at bounding box center [412, 68] width 33 height 14
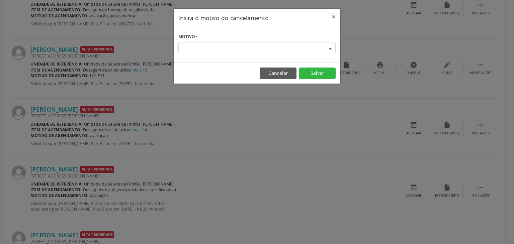
click at [211, 49] on div "Escolha o motivo" at bounding box center [256, 47] width 157 height 11
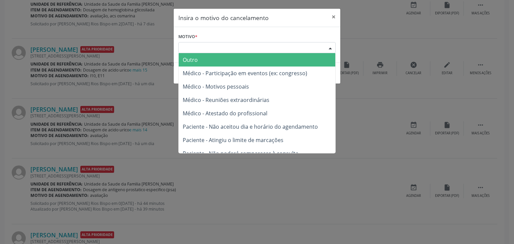
click at [204, 65] on span "Outro" at bounding box center [257, 59] width 156 height 13
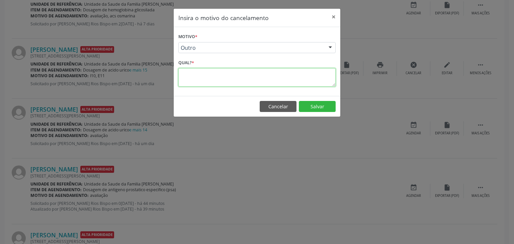
click at [216, 76] on textarea at bounding box center [256, 77] width 157 height 18
paste textarea ": licitacao.mc25@gmail.com"
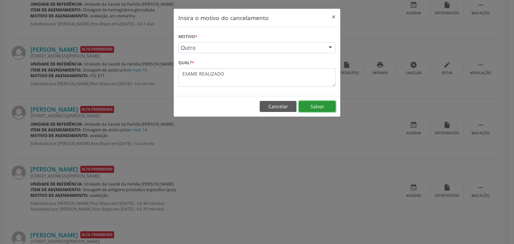
click at [319, 104] on button "Salvar" at bounding box center [317, 106] width 37 height 11
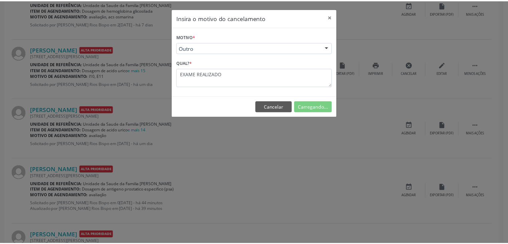
scroll to position [0, 0]
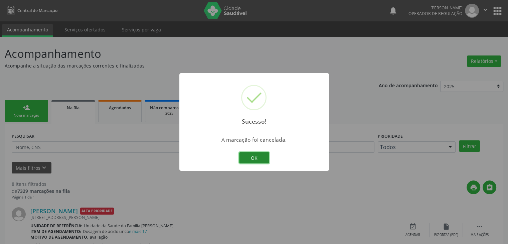
click at [268, 154] on button "OK" at bounding box center [254, 157] width 30 height 11
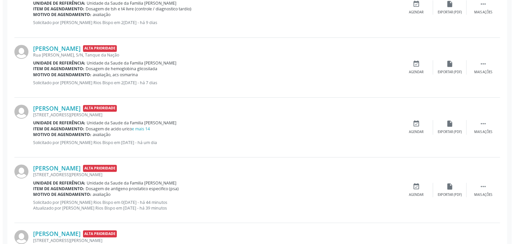
scroll to position [368, 0]
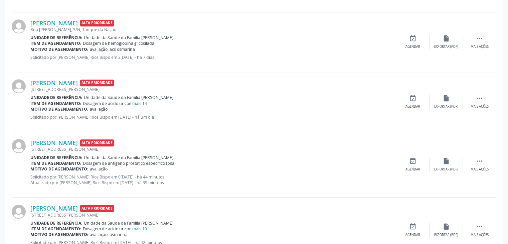
click at [139, 103] on link "e mais 14" at bounding box center [138, 104] width 18 height 6
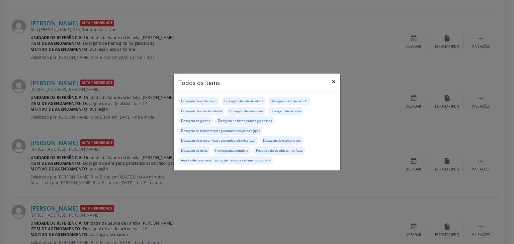
click at [332, 85] on button "×" at bounding box center [333, 82] width 13 height 16
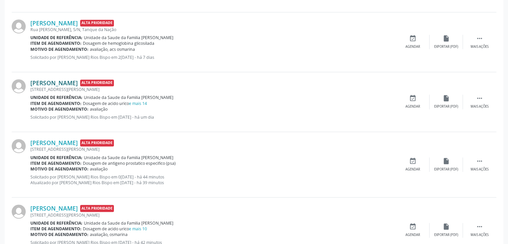
click at [70, 82] on link "Leuni Reis Martins Araujo" at bounding box center [53, 82] width 47 height 7
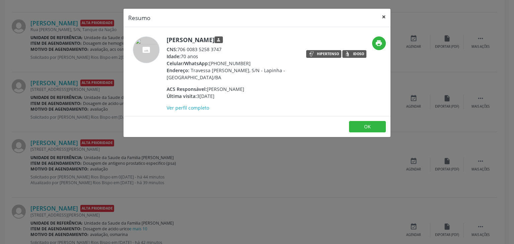
click at [384, 21] on button "×" at bounding box center [383, 17] width 13 height 16
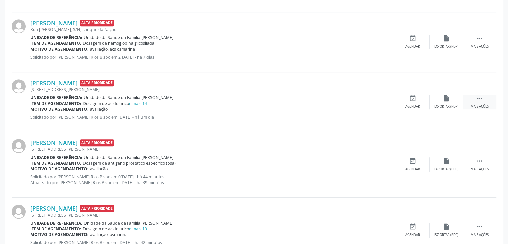
click at [470, 99] on div " Mais ações" at bounding box center [479, 102] width 33 height 14
click at [406, 105] on div "Cancelar" at bounding box center [413, 106] width 16 height 5
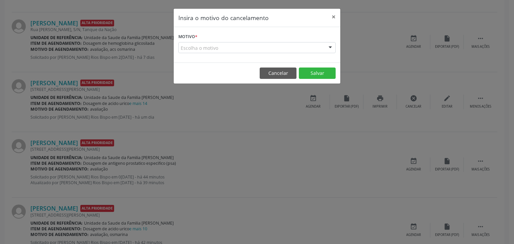
click at [235, 47] on div "Escolha o motivo" at bounding box center [256, 47] width 157 height 11
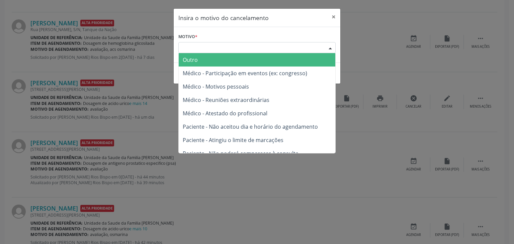
click at [220, 62] on span "Outro" at bounding box center [257, 59] width 156 height 13
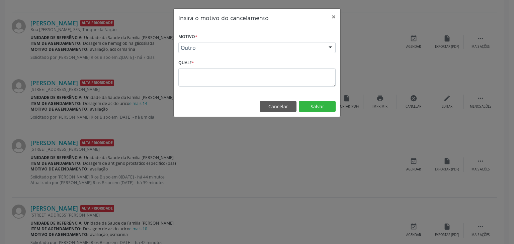
click at [218, 67] on div "Qual? *" at bounding box center [256, 72] width 157 height 28
click at [211, 72] on textarea at bounding box center [256, 77] width 157 height 18
paste textarea ": licitacao.mc25@gmail.com"
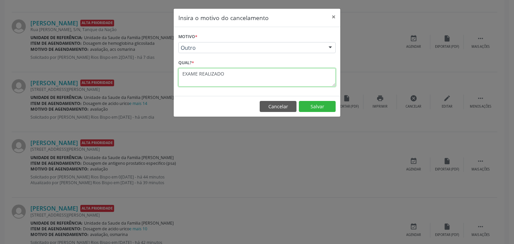
drag, startPoint x: 228, startPoint y: 73, endPoint x: 179, endPoint y: 79, distance: 49.2
click at [179, 79] on textarea "EXAME REALIZADO" at bounding box center [256, 77] width 157 height 18
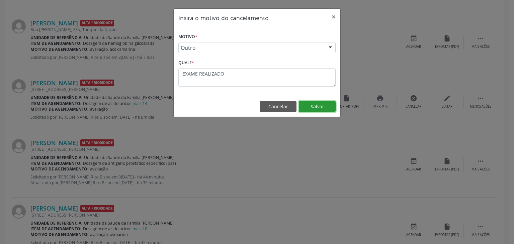
click at [321, 108] on button "Salvar" at bounding box center [317, 106] width 37 height 11
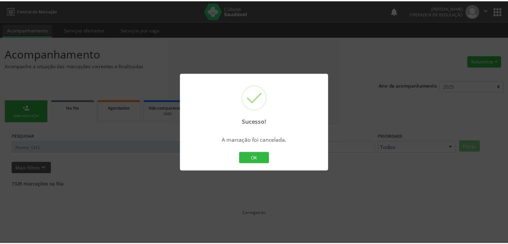
scroll to position [0, 0]
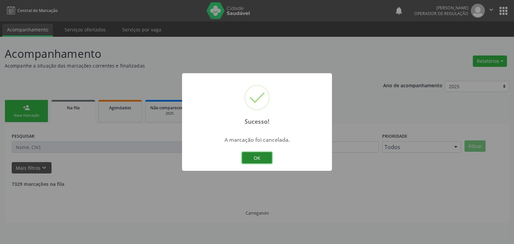
click at [263, 157] on button "OK" at bounding box center [257, 157] width 30 height 11
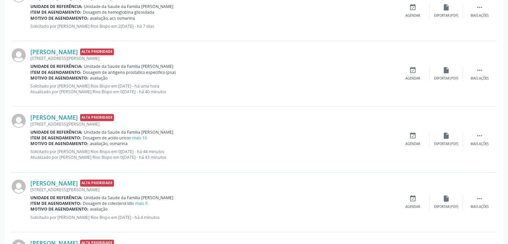
scroll to position [401, 0]
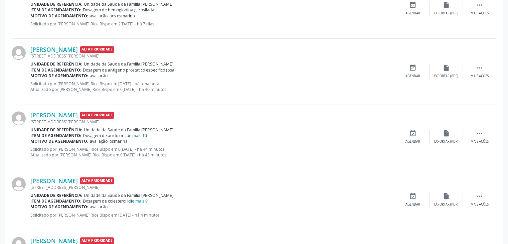
click at [146, 133] on link "e mais 10" at bounding box center [138, 136] width 18 height 6
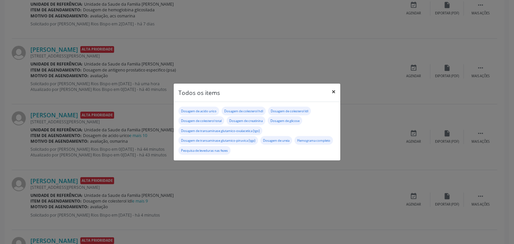
click at [329, 96] on button "×" at bounding box center [333, 92] width 13 height 16
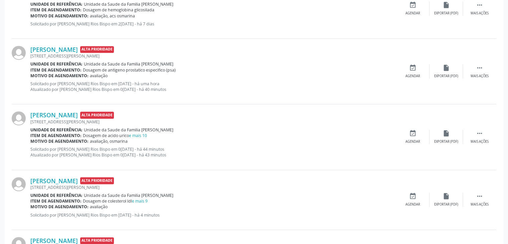
click at [71, 119] on div "Rua Carlos Moreira, 7, Tanque da Nação" at bounding box center [213, 122] width 366 height 6
click at [67, 117] on link "Gilvane Dias da Silva" at bounding box center [53, 114] width 47 height 7
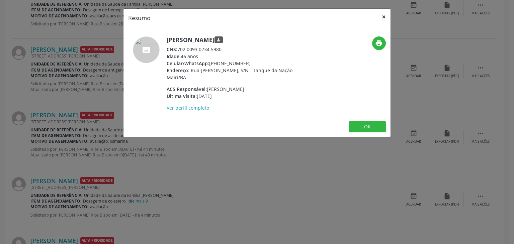
click at [382, 16] on button "×" at bounding box center [383, 17] width 13 height 16
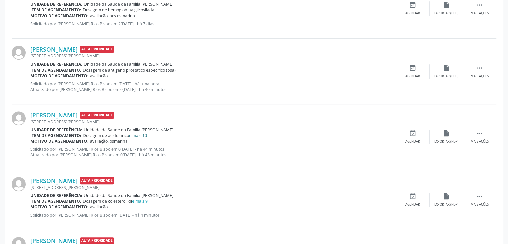
click at [139, 133] on link "e mais 10" at bounding box center [138, 136] width 18 height 6
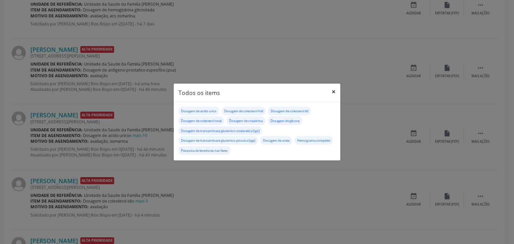
click at [333, 91] on button "×" at bounding box center [333, 92] width 13 height 16
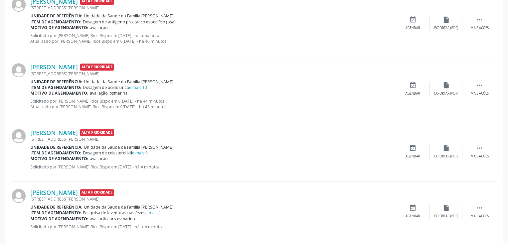
scroll to position [457, 0]
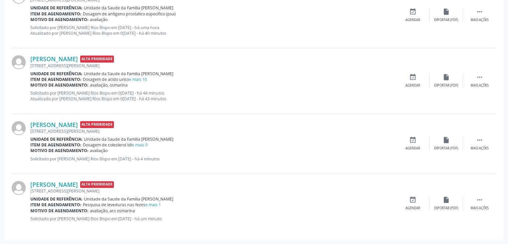
click at [235, 182] on div "Tainara Santos Silva Alta Prioridade" at bounding box center [213, 184] width 366 height 7
click at [139, 77] on link "e mais 10" at bounding box center [138, 80] width 18 height 6
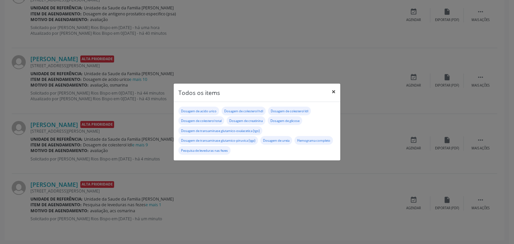
click at [338, 93] on button "×" at bounding box center [333, 92] width 13 height 16
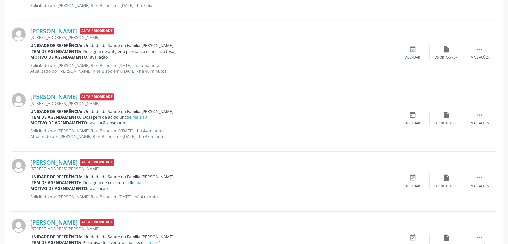
scroll to position [390, 0]
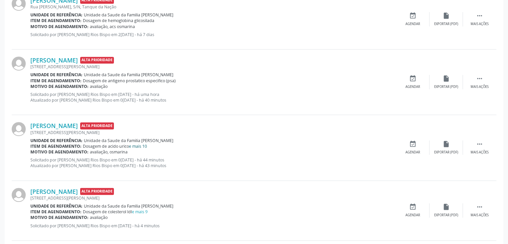
click at [144, 143] on link "e mais 10" at bounding box center [138, 146] width 18 height 6
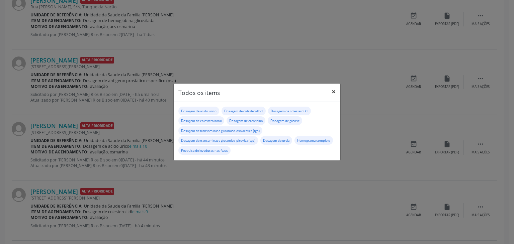
click at [329, 89] on button "×" at bounding box center [333, 92] width 13 height 16
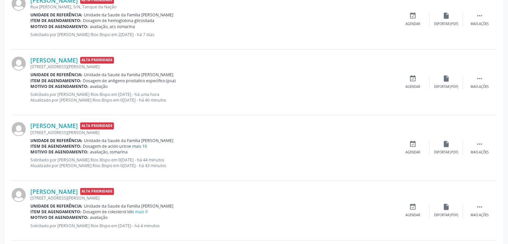
click at [139, 146] on link "e mais 10" at bounding box center [138, 146] width 18 height 6
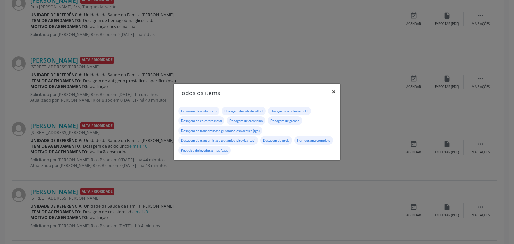
click at [330, 90] on button "×" at bounding box center [333, 92] width 13 height 16
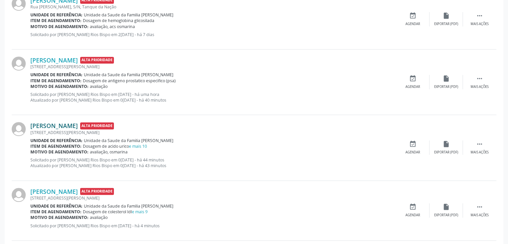
click at [45, 124] on link "Gilvane Dias da Silva" at bounding box center [53, 125] width 47 height 7
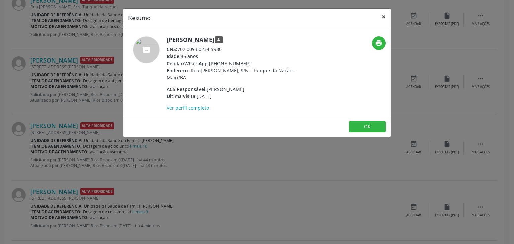
click at [377, 14] on button "×" at bounding box center [383, 17] width 13 height 16
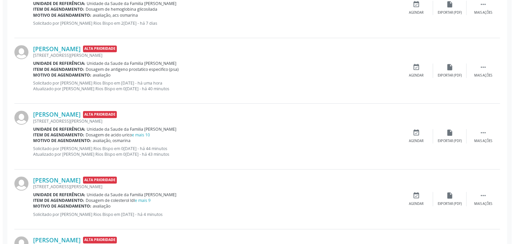
scroll to position [435, 0]
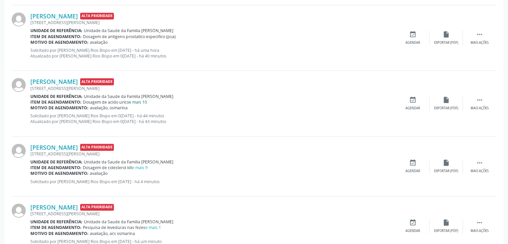
click at [135, 100] on link "e mais 10" at bounding box center [138, 102] width 18 height 6
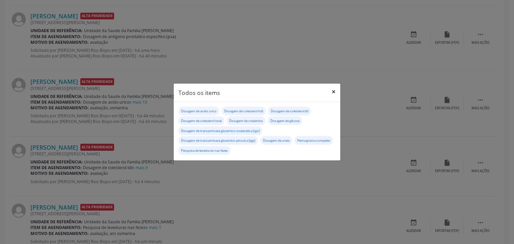
click at [330, 95] on button "×" at bounding box center [333, 92] width 13 height 16
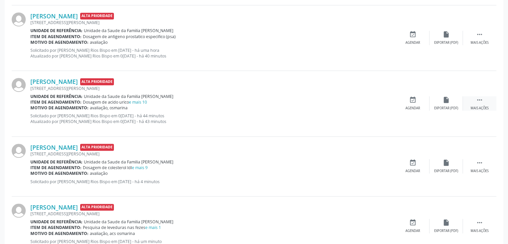
click at [472, 104] on div " Mais ações" at bounding box center [479, 103] width 33 height 14
click at [412, 100] on icon "cancel" at bounding box center [413, 99] width 7 height 7
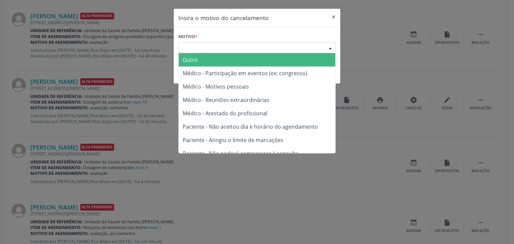
click at [210, 47] on div "Escolha o motivo" at bounding box center [256, 47] width 157 height 11
click at [203, 62] on span "Outro" at bounding box center [257, 59] width 156 height 13
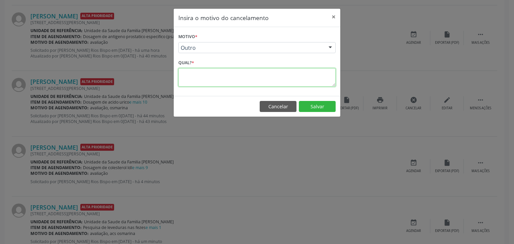
click at [197, 70] on textarea at bounding box center [256, 77] width 157 height 18
paste textarea "EXAME REALIZADO"
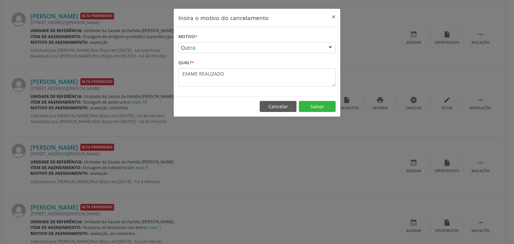
click at [338, 105] on footer "Cancelar Salvar" at bounding box center [257, 106] width 166 height 21
click at [324, 100] on footer "Cancelar Salvar" at bounding box center [257, 106] width 166 height 21
click at [318, 106] on button "Salvar" at bounding box center [317, 106] width 37 height 11
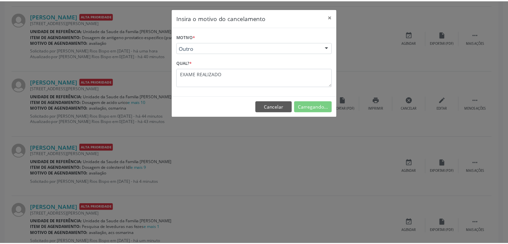
scroll to position [0, 0]
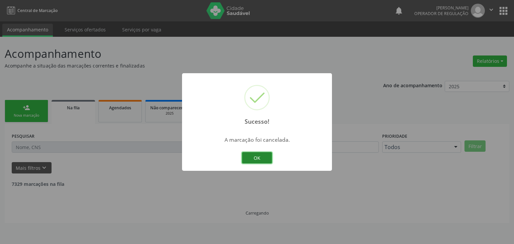
click at [257, 157] on button "OK" at bounding box center [257, 157] width 30 height 11
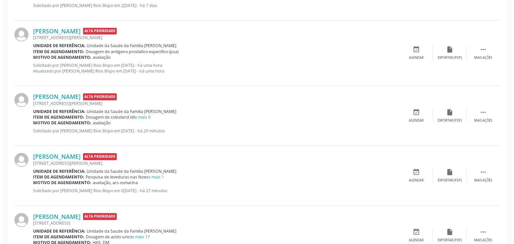
scroll to position [435, 0]
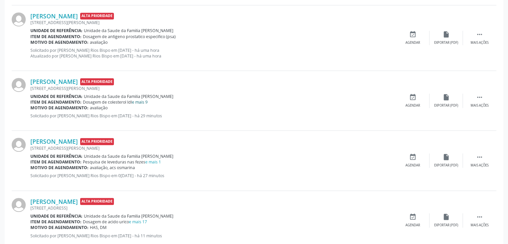
click at [147, 101] on link "e mais 9" at bounding box center [140, 102] width 16 height 6
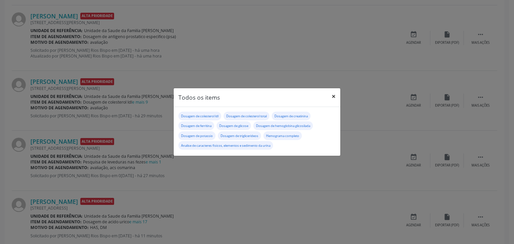
click at [329, 98] on button "×" at bounding box center [333, 96] width 13 height 16
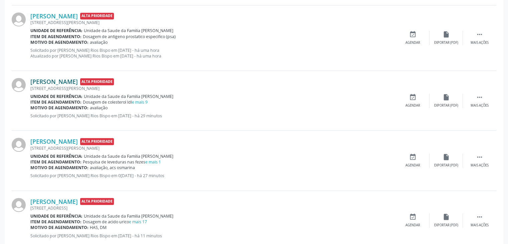
click at [66, 83] on link "Elidalma Almeida Rios" at bounding box center [53, 81] width 47 height 7
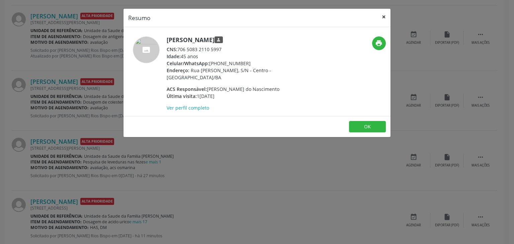
click at [382, 19] on button "×" at bounding box center [383, 17] width 13 height 16
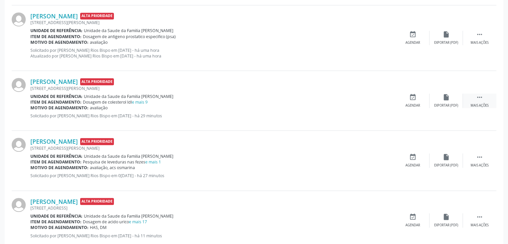
click at [472, 103] on div "Mais ações" at bounding box center [480, 105] width 18 height 5
click at [429, 102] on div "cancel Cancelar" at bounding box center [412, 101] width 33 height 14
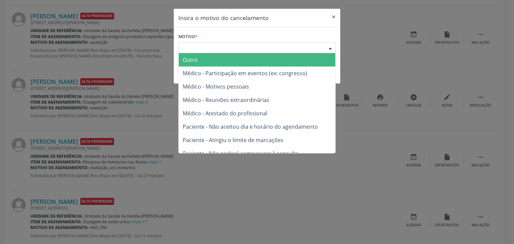
click at [245, 50] on div "Escolha o motivo" at bounding box center [256, 47] width 157 height 11
click at [227, 58] on span "Outro" at bounding box center [257, 59] width 156 height 13
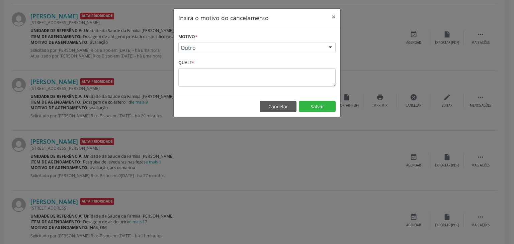
click at [217, 86] on div "Motivo * Outro Outro Médico - Participação em eventos (ex: congresso) Médico - …" at bounding box center [257, 61] width 166 height 69
click at [207, 81] on textarea at bounding box center [256, 77] width 157 height 18
paste textarea "EXAME REALIZADO"
click at [314, 107] on button "Salvar" at bounding box center [317, 106] width 37 height 11
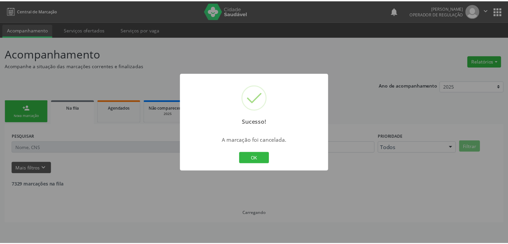
scroll to position [0, 0]
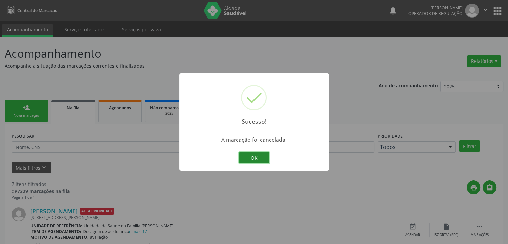
click at [248, 153] on button "OK" at bounding box center [254, 157] width 30 height 11
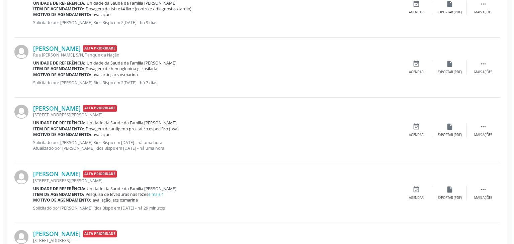
scroll to position [392, 0]
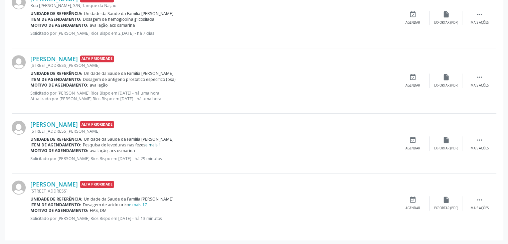
click at [152, 145] on link "e mais 1" at bounding box center [153, 145] width 16 height 6
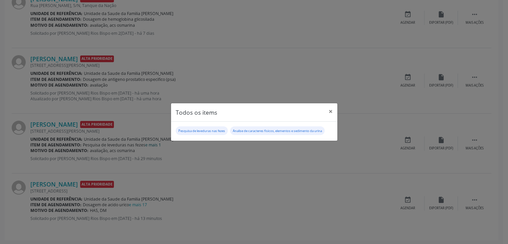
click at [152, 145] on div "Todos os items × Pesquisa de leveduras nas fezes Analise de caracteres fisicos,…" at bounding box center [254, 122] width 508 height 244
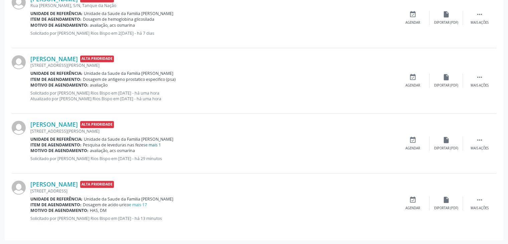
click at [160, 143] on link "e mais 1" at bounding box center [153, 145] width 16 height 6
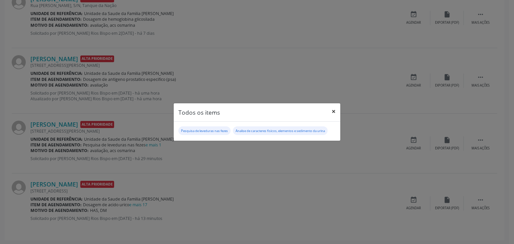
click at [332, 110] on button "×" at bounding box center [333, 111] width 13 height 16
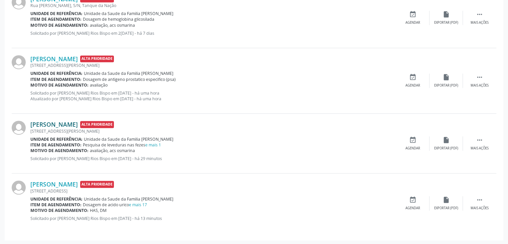
click at [64, 122] on link "Tainara Santos Silva" at bounding box center [53, 124] width 47 height 7
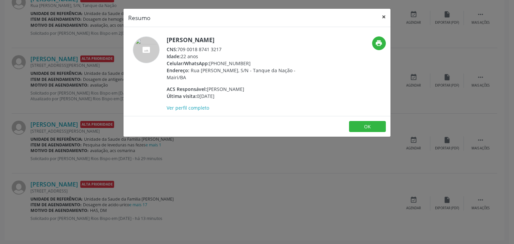
click at [382, 14] on button "×" at bounding box center [383, 17] width 13 height 16
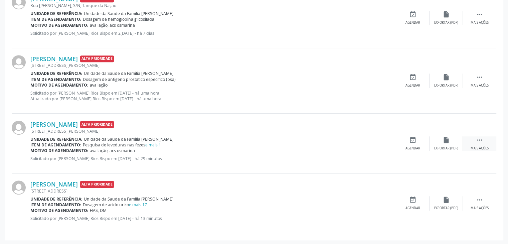
click at [482, 149] on div "Mais ações" at bounding box center [480, 148] width 18 height 5
click at [401, 136] on div "cancel Cancelar" at bounding box center [412, 143] width 33 height 14
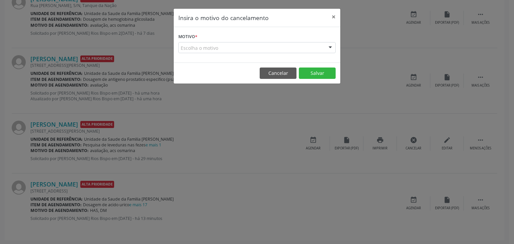
click at [226, 49] on div "Escolha o motivo" at bounding box center [256, 47] width 157 height 11
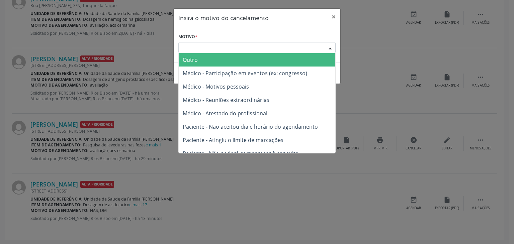
click at [225, 60] on span "Outro" at bounding box center [257, 59] width 156 height 13
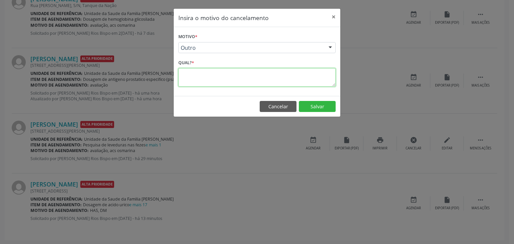
click at [221, 75] on textarea at bounding box center [256, 77] width 157 height 18
paste textarea "EXAME REALIZADO"
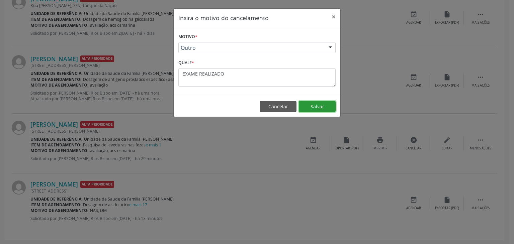
click at [315, 106] on button "Salvar" at bounding box center [317, 106] width 37 height 11
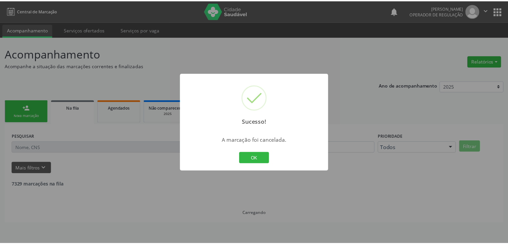
scroll to position [0, 0]
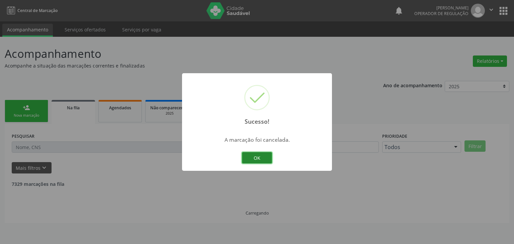
click at [258, 155] on button "OK" at bounding box center [257, 157] width 30 height 11
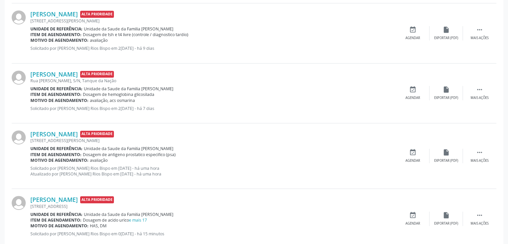
scroll to position [332, 0]
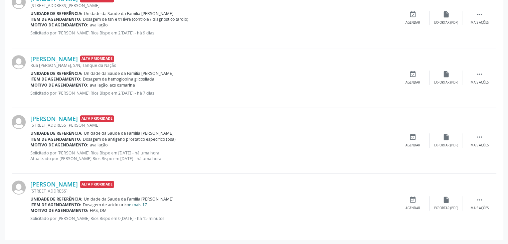
click at [138, 206] on link "e mais 17" at bounding box center [138, 205] width 18 height 6
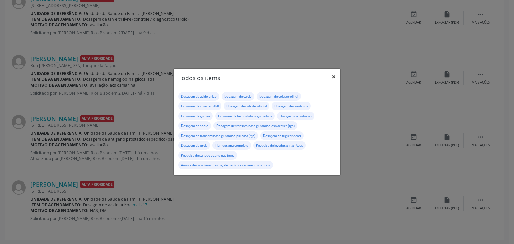
click at [335, 77] on button "×" at bounding box center [333, 77] width 13 height 16
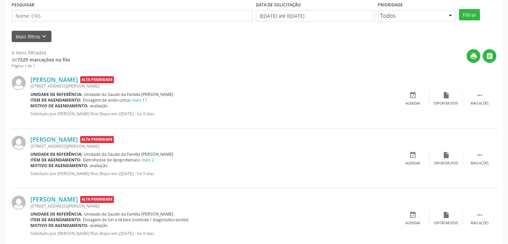
scroll to position [0, 0]
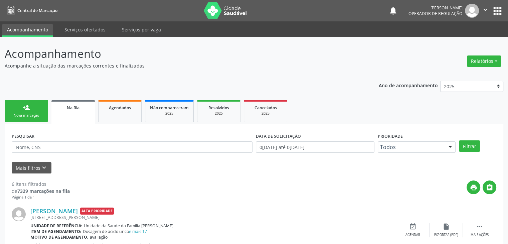
click at [45, 172] on button "Mais filtros keyboard_arrow_down" at bounding box center [32, 168] width 40 height 12
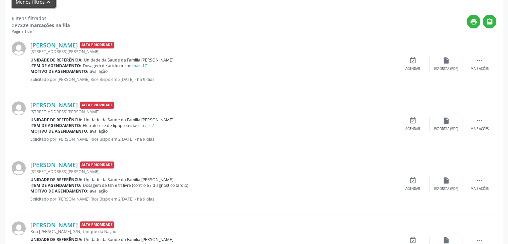
scroll to position [301, 0]
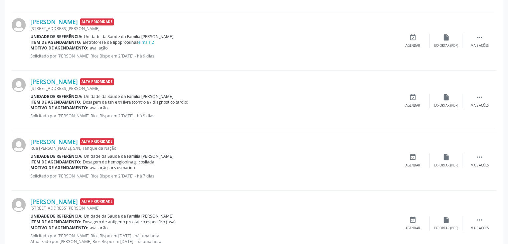
click at [344, 110] on div "Tayse Soares de Almeida Alta Prioridade Rua Afonso Pedreira, 12, Lapinha Unidad…" at bounding box center [213, 100] width 366 height 45
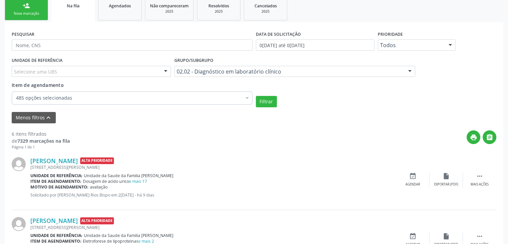
scroll to position [67, 0]
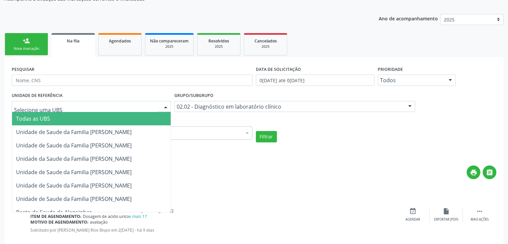
click at [84, 106] on div at bounding box center [91, 106] width 159 height 11
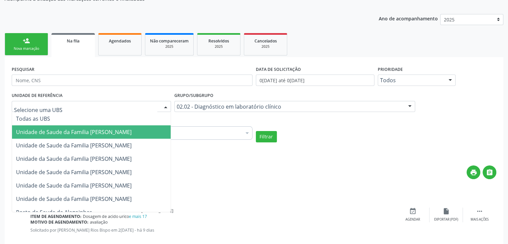
click at [94, 130] on span "Unidade de Saude da Familia [PERSON_NAME]" at bounding box center [74, 131] width 116 height 7
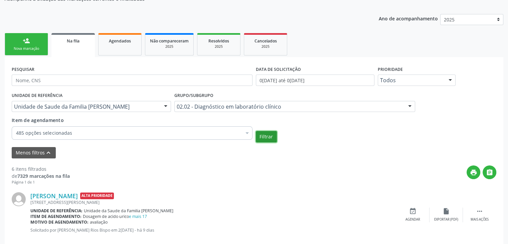
click at [264, 133] on button "Filtrar" at bounding box center [266, 136] width 21 height 11
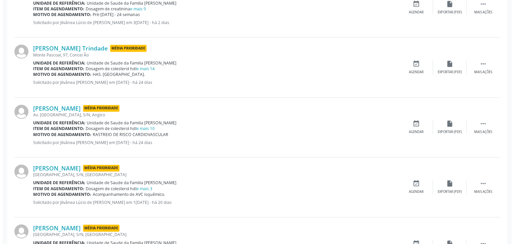
scroll to position [682, 0]
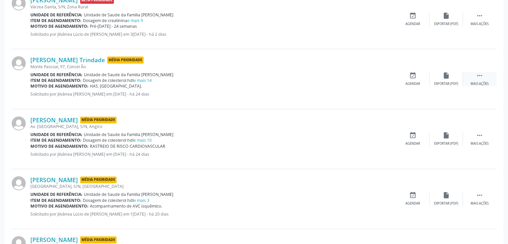
click at [480, 76] on icon "" at bounding box center [479, 75] width 7 height 7
click at [421, 80] on div "cancel Cancelar" at bounding box center [412, 79] width 33 height 14
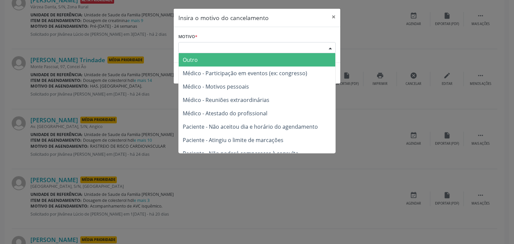
click at [243, 49] on div "Escolha o motivo" at bounding box center [256, 47] width 157 height 11
click at [215, 58] on span "Outro" at bounding box center [257, 59] width 156 height 13
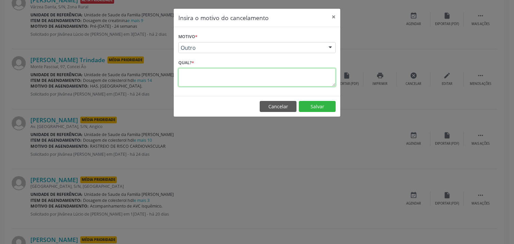
click at [214, 69] on textarea at bounding box center [256, 77] width 157 height 18
paste textarea "EXAME REALIZADO"
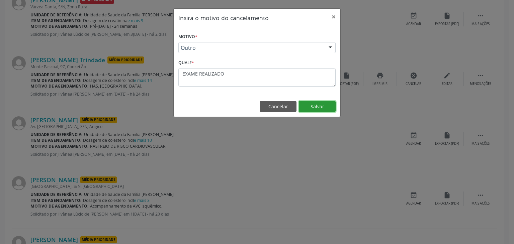
click at [313, 106] on button "Salvar" at bounding box center [317, 106] width 37 height 11
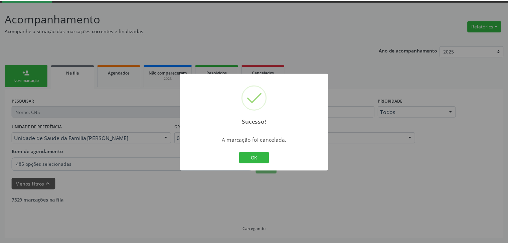
scroll to position [35, 0]
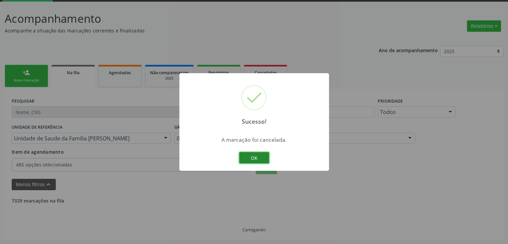
click at [261, 158] on button "OK" at bounding box center [254, 157] width 30 height 11
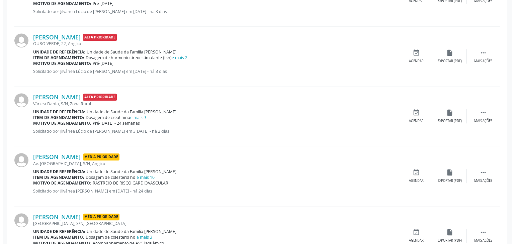
scroll to position [637, 0]
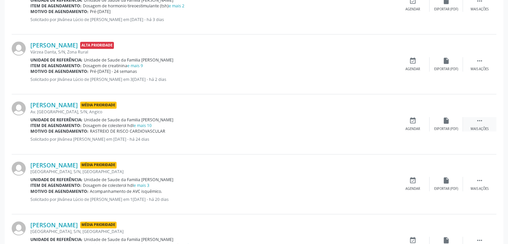
click at [473, 117] on div " Mais ações" at bounding box center [479, 124] width 33 height 14
click at [406, 122] on div "cancel Cancelar" at bounding box center [412, 124] width 33 height 14
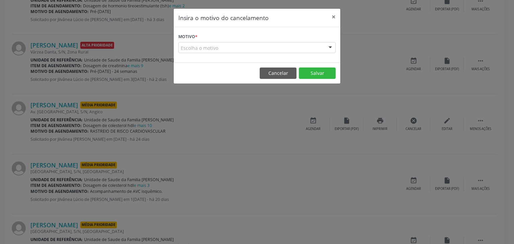
click at [237, 46] on div "Escolha o motivo" at bounding box center [256, 47] width 157 height 11
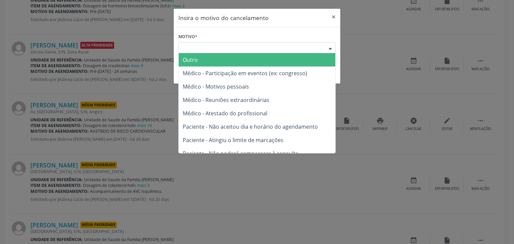
click at [210, 61] on span "Outro" at bounding box center [257, 59] width 156 height 13
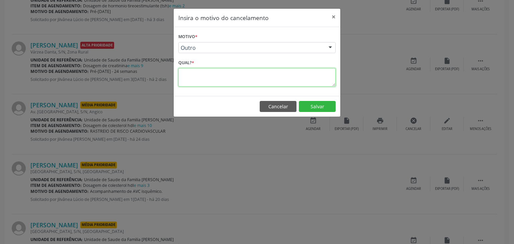
click at [204, 78] on textarea at bounding box center [256, 77] width 157 height 18
paste textarea "EXAME REALIZADO"
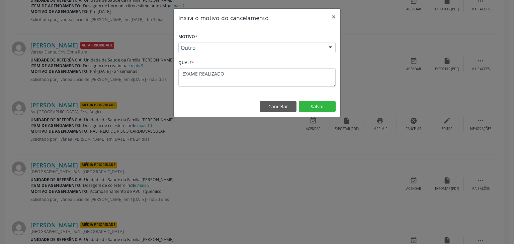
click at [326, 112] on footer "Cancelar Salvar" at bounding box center [257, 106] width 166 height 21
click at [315, 108] on button "Salvar" at bounding box center [317, 106] width 37 height 11
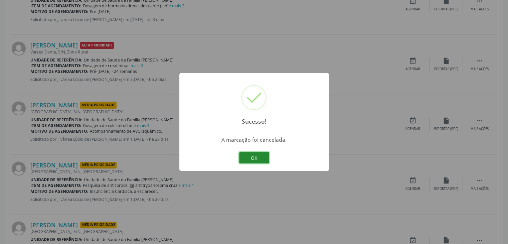
click at [253, 159] on button "OK" at bounding box center [254, 157] width 30 height 11
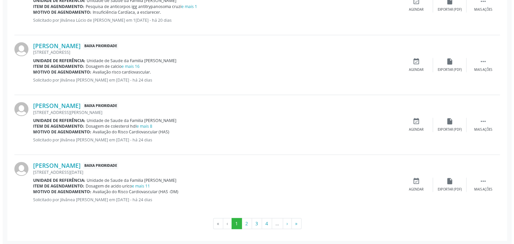
scroll to position [809, 0]
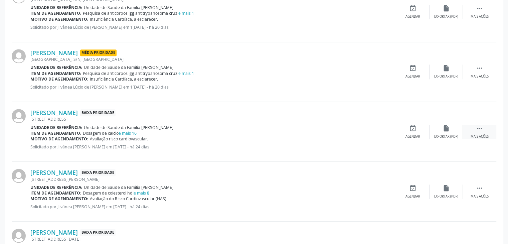
click at [479, 135] on div "Mais ações" at bounding box center [480, 136] width 18 height 5
click at [409, 131] on div "cancel Cancelar" at bounding box center [412, 132] width 33 height 14
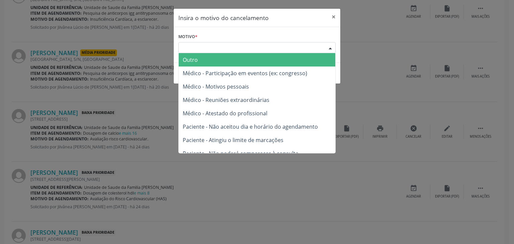
click at [251, 51] on div "Escolha o motivo" at bounding box center [256, 47] width 157 height 11
click at [232, 61] on span "Outro" at bounding box center [257, 59] width 156 height 13
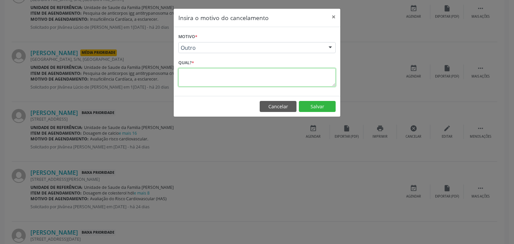
click at [195, 73] on textarea at bounding box center [256, 77] width 157 height 18
paste textarea "EXAME REALIZADO"
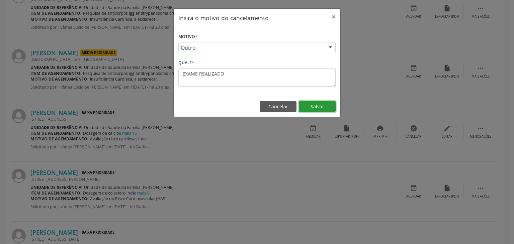
click at [321, 107] on button "Salvar" at bounding box center [317, 106] width 37 height 11
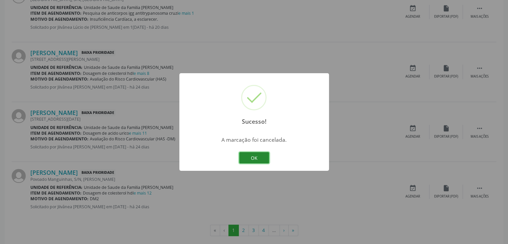
click at [258, 154] on button "OK" at bounding box center [254, 157] width 30 height 11
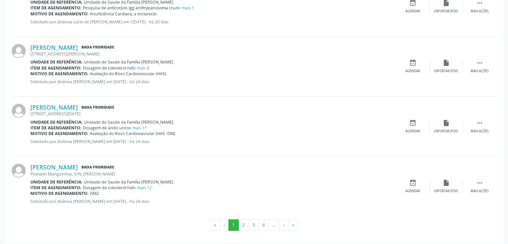
scroll to position [816, 0]
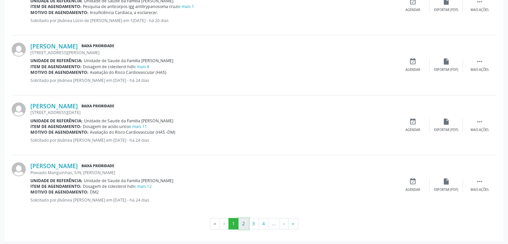
click at [244, 223] on button "2" at bounding box center [244, 223] width 10 height 11
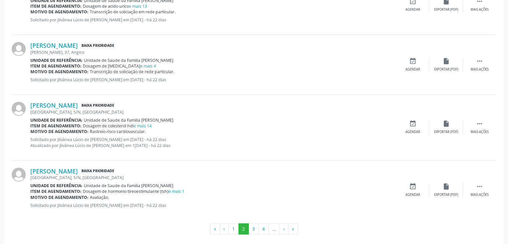
scroll to position [941, 0]
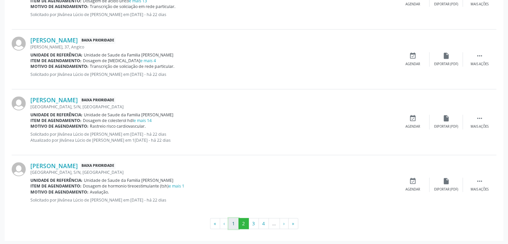
click at [231, 218] on button "1" at bounding box center [234, 223] width 10 height 11
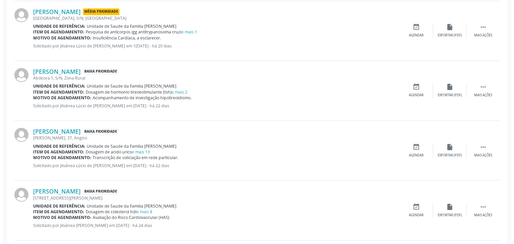
scroll to position [835, 0]
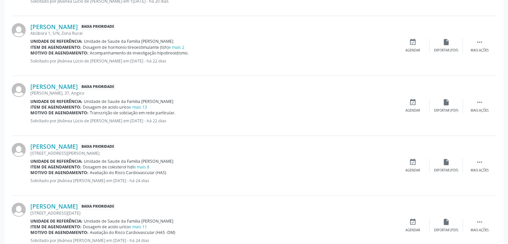
click at [482, 173] on div "Gilvania Moreira dos Santos Baixa Prioridade Travessa Carlos Nunes, 16, Angico …" at bounding box center [254, 166] width 485 height 60
click at [476, 169] on div "Mais ações" at bounding box center [480, 170] width 18 height 5
click at [416, 168] on div "Cancelar" at bounding box center [413, 170] width 16 height 5
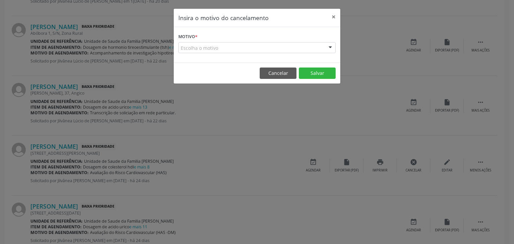
click at [225, 50] on div "Escolha o motivo" at bounding box center [256, 47] width 157 height 11
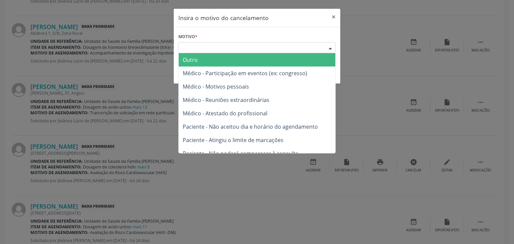
click at [212, 58] on span "Outro" at bounding box center [257, 59] width 156 height 13
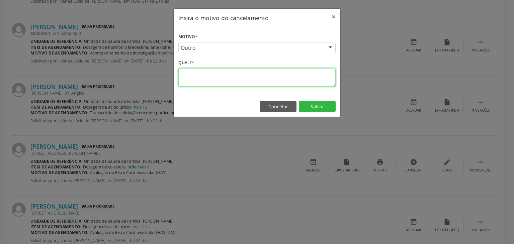
click at [207, 74] on textarea at bounding box center [256, 77] width 157 height 18
paste textarea "EXAME REALIZADO"
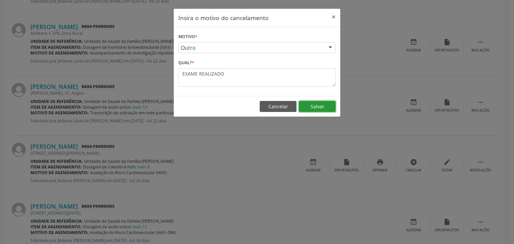
click at [319, 107] on button "Salvar" at bounding box center [317, 106] width 37 height 11
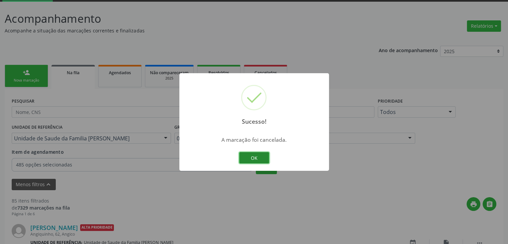
scroll to position [816, 0]
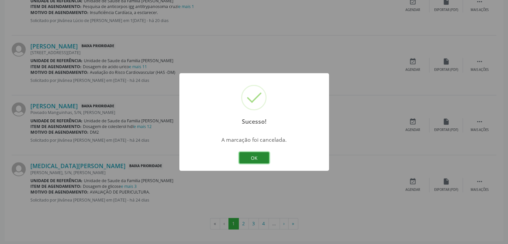
click at [256, 153] on button "OK" at bounding box center [254, 157] width 30 height 11
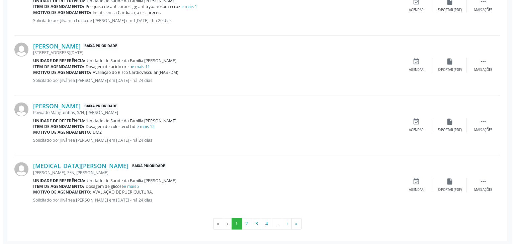
scroll to position [749, 0]
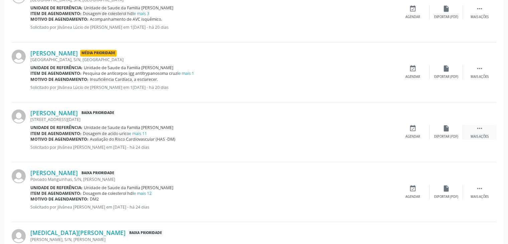
click at [470, 128] on div " Mais ações" at bounding box center [479, 132] width 33 height 14
click at [401, 136] on div "cancel Cancelar" at bounding box center [412, 132] width 33 height 14
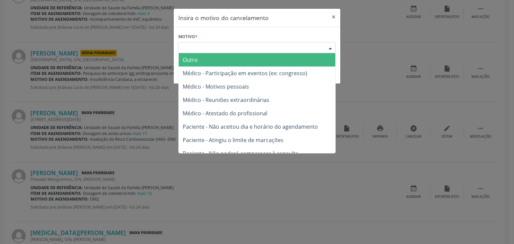
click at [250, 50] on div "Escolha o motivo" at bounding box center [256, 47] width 157 height 11
click at [215, 67] on span "Médico - Participação em eventos (ex: congresso)" at bounding box center [257, 73] width 156 height 13
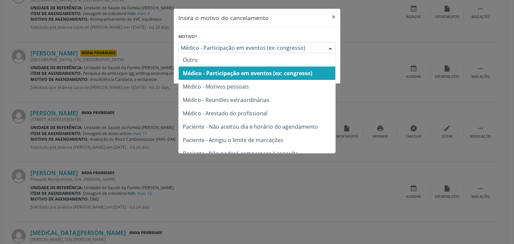
click at [206, 42] on div "Médico - Participação em eventos (ex: congresso)" at bounding box center [256, 47] width 157 height 11
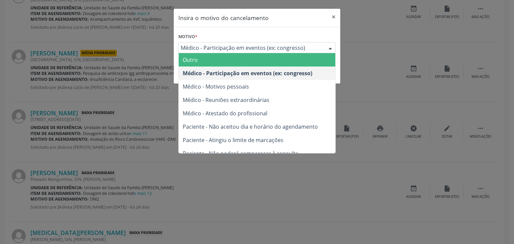
click at [202, 58] on span "Outro" at bounding box center [257, 59] width 156 height 13
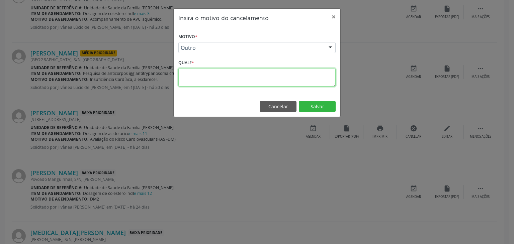
click at [200, 73] on textarea at bounding box center [256, 77] width 157 height 18
paste textarea "EXAME REALIZADO"
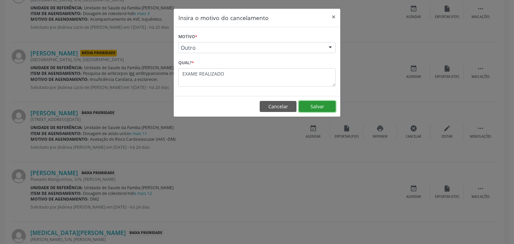
click at [311, 106] on button "Salvar" at bounding box center [317, 106] width 37 height 11
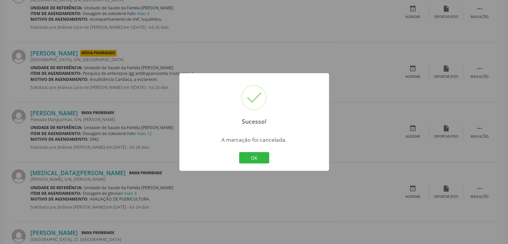
click at [255, 148] on div "Sucesso! × A marcação foi cancelada. OK Cancel" at bounding box center [255, 122] width 150 height 98
click at [251, 159] on button "OK" at bounding box center [254, 157] width 30 height 11
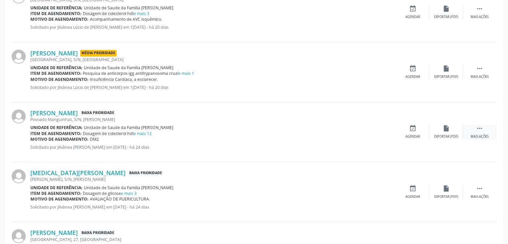
click at [470, 130] on div " Mais ações" at bounding box center [479, 132] width 33 height 14
click at [410, 130] on icon "cancel" at bounding box center [413, 128] width 7 height 7
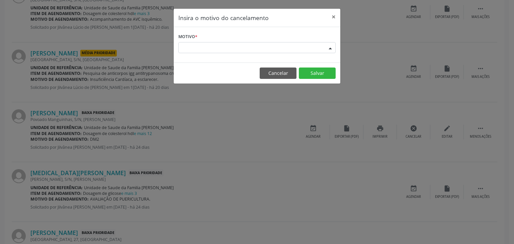
click at [212, 46] on div "Escolha o motivo" at bounding box center [256, 47] width 157 height 11
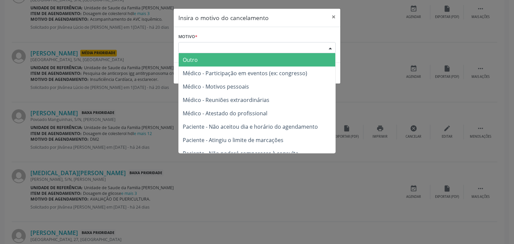
click at [194, 56] on span "Outro" at bounding box center [190, 59] width 15 height 7
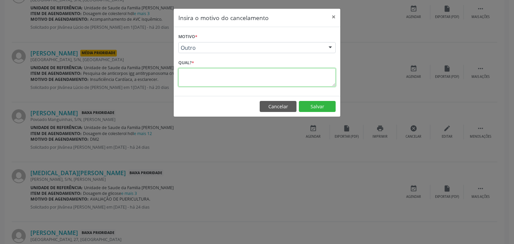
click at [192, 79] on textarea at bounding box center [256, 77] width 157 height 18
paste textarea "EXAME REALIZADO"
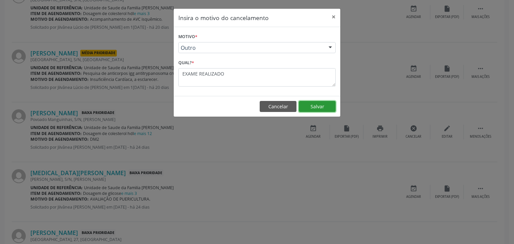
click at [327, 108] on button "Salvar" at bounding box center [317, 106] width 37 height 11
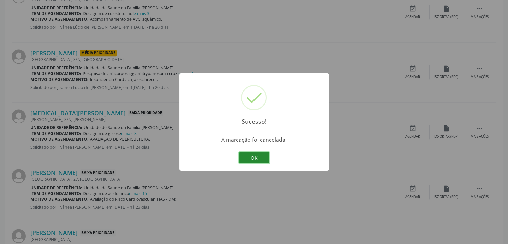
click at [266, 154] on button "OK" at bounding box center [254, 157] width 30 height 11
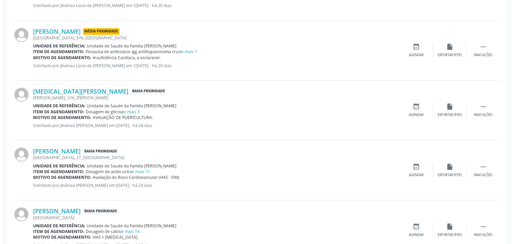
scroll to position [782, 0]
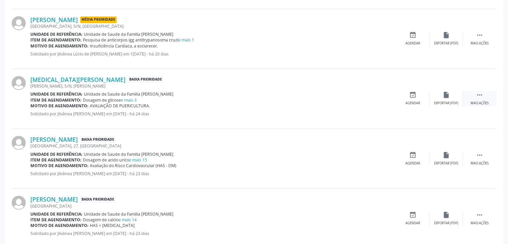
click at [484, 97] on div " Mais ações" at bounding box center [479, 98] width 33 height 14
click at [411, 94] on icon "cancel" at bounding box center [413, 94] width 7 height 7
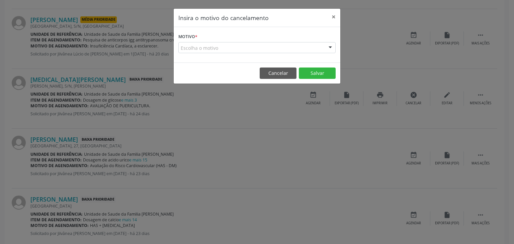
click at [227, 43] on div "Escolha o motivo" at bounding box center [256, 47] width 157 height 11
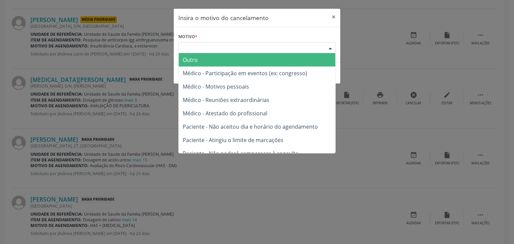
click at [215, 64] on span "Outro" at bounding box center [257, 59] width 156 height 13
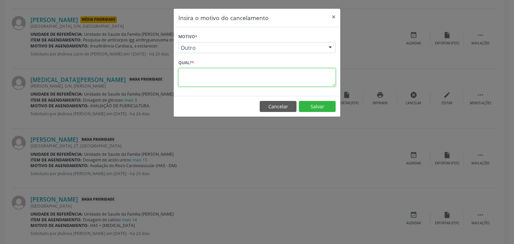
click at [207, 70] on textarea at bounding box center [256, 77] width 157 height 18
paste textarea "EXAME REALIZADO"
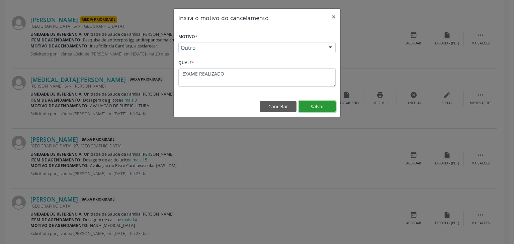
click at [310, 110] on button "Salvar" at bounding box center [317, 106] width 37 height 11
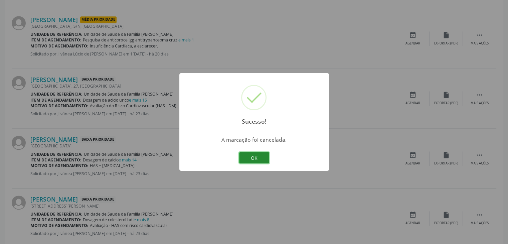
click at [261, 157] on button "OK" at bounding box center [254, 157] width 30 height 11
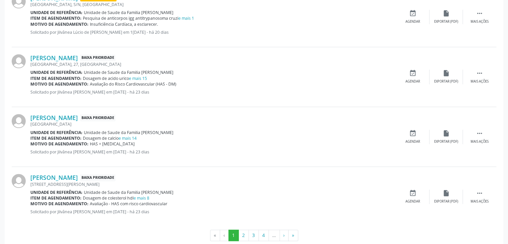
scroll to position [816, 0]
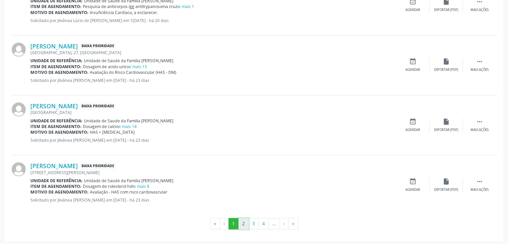
click at [248, 219] on button "2" at bounding box center [244, 223] width 10 height 11
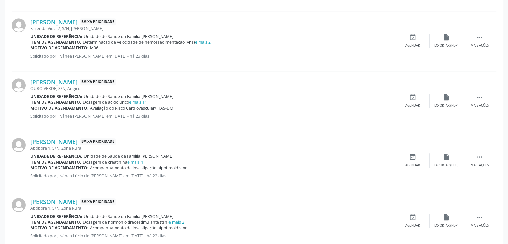
scroll to position [424, 0]
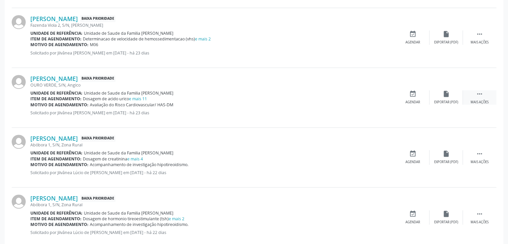
click at [472, 100] on div "Mais ações" at bounding box center [480, 102] width 18 height 5
click at [446, 102] on div "Editar" at bounding box center [446, 102] width 11 height 5
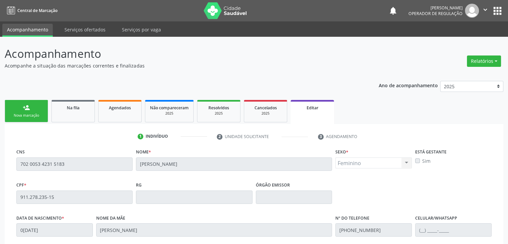
scroll to position [127, 0]
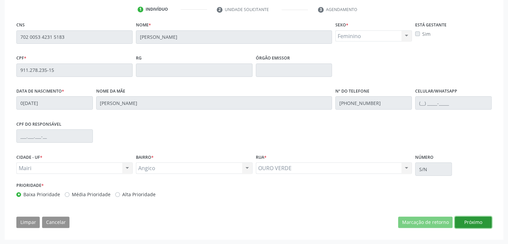
click at [466, 222] on button "Próximo" at bounding box center [473, 222] width 37 height 11
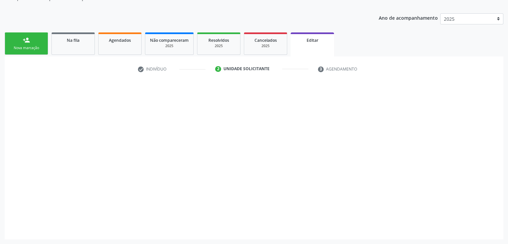
scroll to position [67, 0]
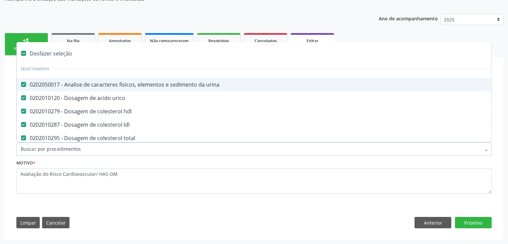
click at [33, 51] on div "Desfazer seleção" at bounding box center [278, 53] width 523 height 13
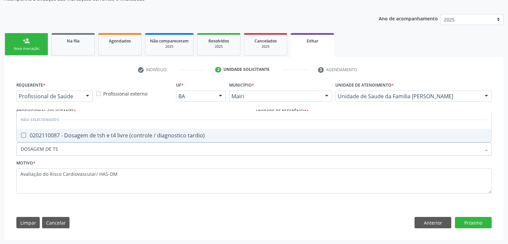
click at [96, 133] on div "0202110087 - Dosagem de tsh e t4 livre (controle / diagnostico tardio)" at bounding box center [254, 135] width 467 height 5
click at [485, 217] on button "Próximo" at bounding box center [473, 222] width 37 height 11
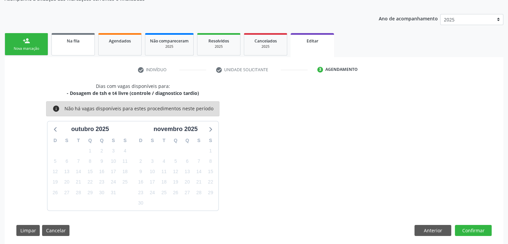
click at [85, 50] on link "Na fila" at bounding box center [72, 44] width 43 height 22
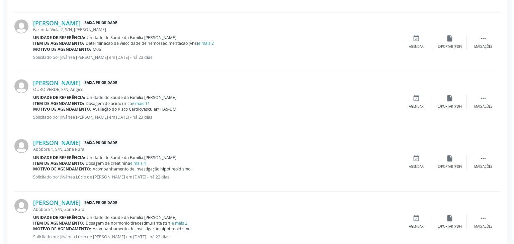
scroll to position [401, 0]
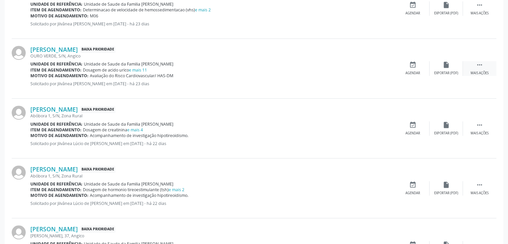
click at [479, 67] on icon "" at bounding box center [479, 64] width 7 height 7
click at [404, 68] on div "cancel Cancelar" at bounding box center [412, 68] width 33 height 14
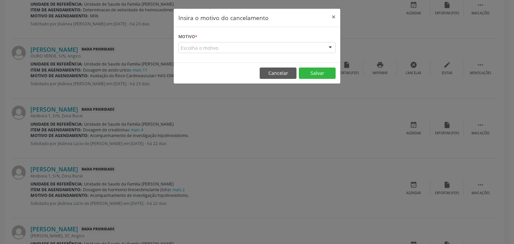
click at [222, 53] on div "Motivo * Escolha o motivo Outro Médico - Participação em eventos (ex: congresso…" at bounding box center [257, 44] width 166 height 35
click at [214, 50] on div "Escolha o motivo" at bounding box center [256, 47] width 157 height 11
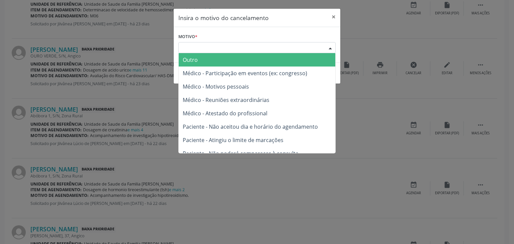
click at [207, 61] on span "Outro" at bounding box center [257, 59] width 156 height 13
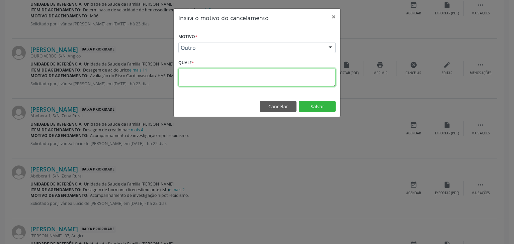
click at [203, 77] on textarea at bounding box center [256, 77] width 157 height 18
paste textarea "EXAME REALIZADO"
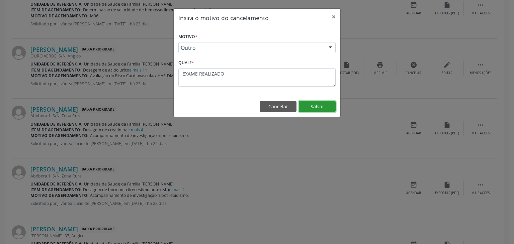
click at [332, 103] on button "Salvar" at bounding box center [317, 106] width 37 height 11
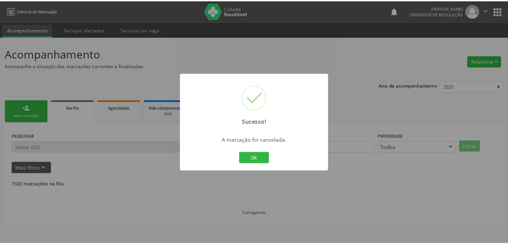
scroll to position [0, 0]
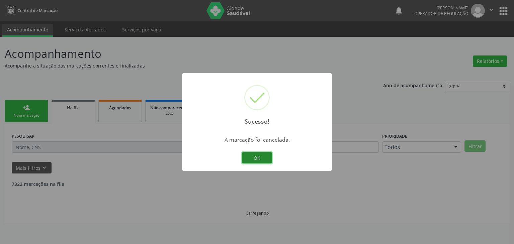
click at [247, 157] on button "OK" at bounding box center [257, 157] width 30 height 11
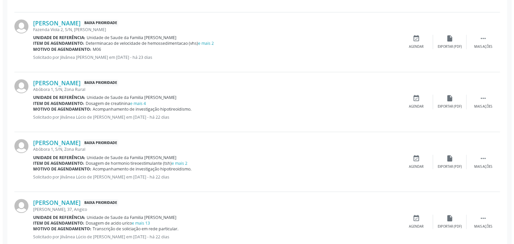
scroll to position [368, 0]
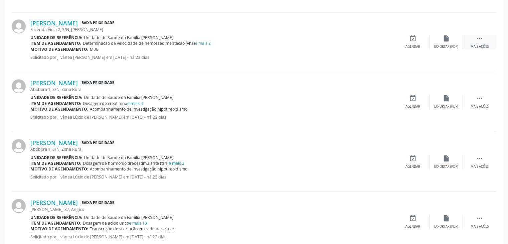
click at [485, 42] on div " Mais ações" at bounding box center [479, 42] width 33 height 14
click at [409, 41] on div "cancel Cancelar" at bounding box center [412, 42] width 33 height 14
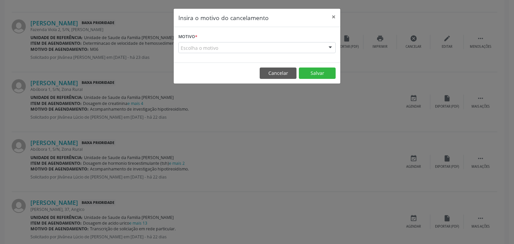
click at [219, 46] on div "Escolha o motivo" at bounding box center [256, 47] width 157 height 11
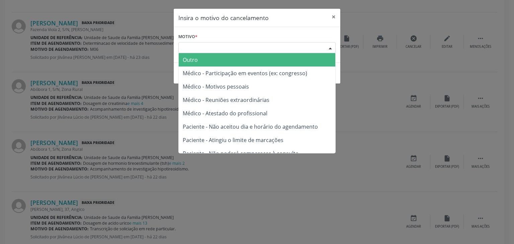
click at [199, 63] on span "Outro" at bounding box center [257, 59] width 156 height 13
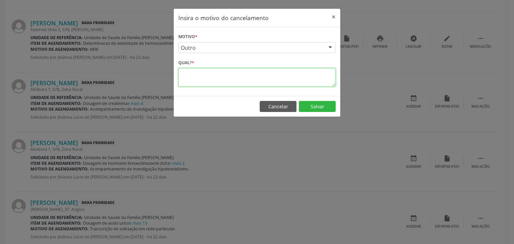
click at [196, 73] on textarea at bounding box center [256, 77] width 157 height 18
paste textarea "EXAME REALIZADO"
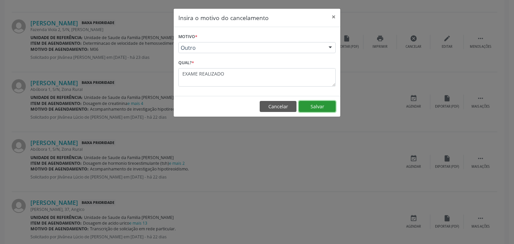
click at [320, 106] on button "Salvar" at bounding box center [317, 106] width 37 height 11
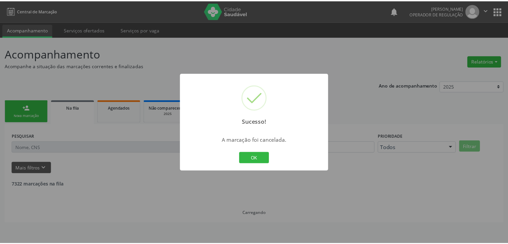
scroll to position [0, 0]
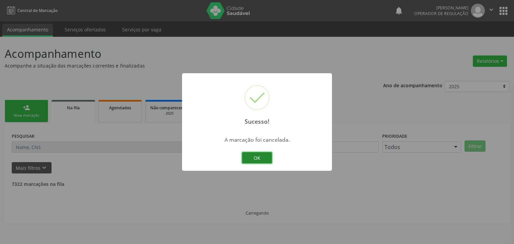
click at [262, 156] on button "OK" at bounding box center [257, 157] width 30 height 11
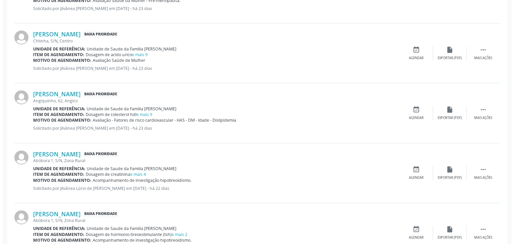
scroll to position [234, 0]
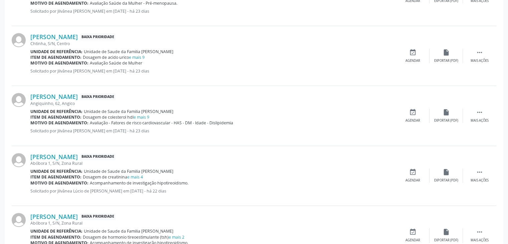
click at [476, 107] on div "Lindaci da Cruz Almeida Silva Baixa Prioridade Angiquinho, 62, Angico Unidade d…" at bounding box center [254, 116] width 485 height 60
click at [464, 124] on div "Lindaci da Cruz Almeida Silva Baixa Prioridade Angiquinho, 62, Angico Unidade d…" at bounding box center [254, 116] width 485 height 60
click at [469, 119] on div " Mais ações" at bounding box center [479, 116] width 33 height 14
click at [418, 115] on div "cancel Cancelar" at bounding box center [412, 116] width 33 height 14
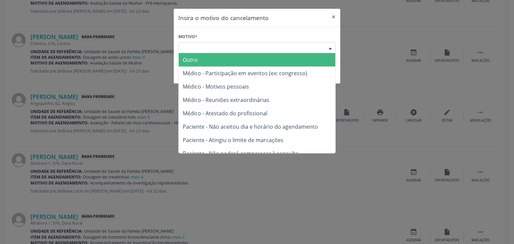
click at [233, 44] on div "Escolha o motivo" at bounding box center [256, 47] width 157 height 11
click at [202, 63] on span "Outro" at bounding box center [257, 59] width 156 height 13
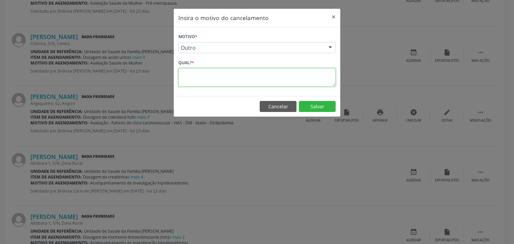
click at [199, 74] on textarea at bounding box center [256, 77] width 157 height 18
paste textarea "EXAME REALIZADO"
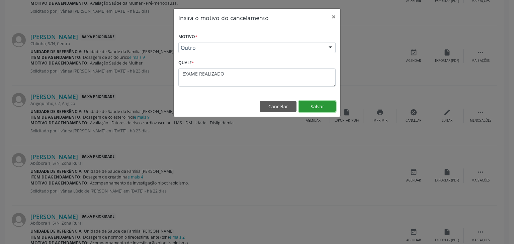
click at [310, 106] on button "Salvar" at bounding box center [317, 106] width 37 height 11
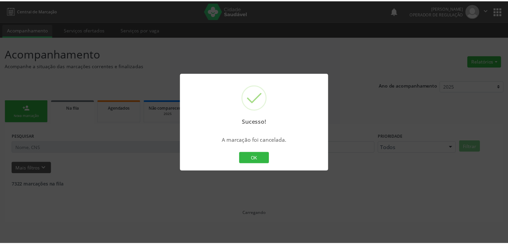
scroll to position [0, 0]
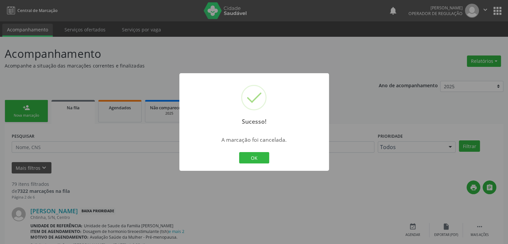
click at [250, 152] on div "OK Cancel" at bounding box center [254, 158] width 33 height 14
click at [248, 162] on button "OK" at bounding box center [254, 157] width 30 height 11
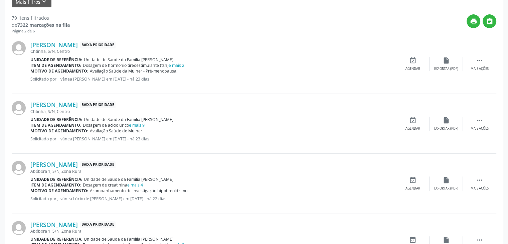
scroll to position [134, 0]
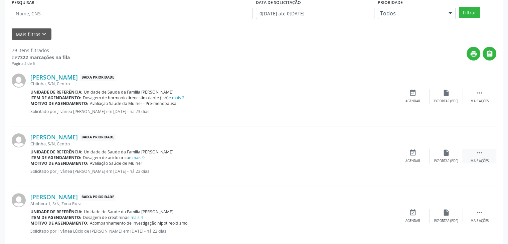
click at [470, 157] on div " Mais ações" at bounding box center [479, 156] width 33 height 14
click at [446, 160] on div "Editar" at bounding box center [446, 161] width 11 height 5
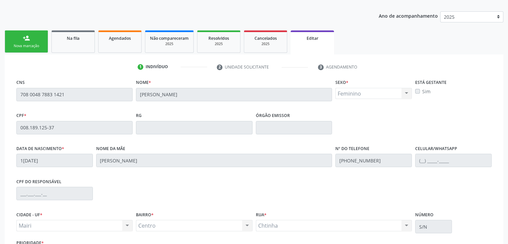
scroll to position [127, 0]
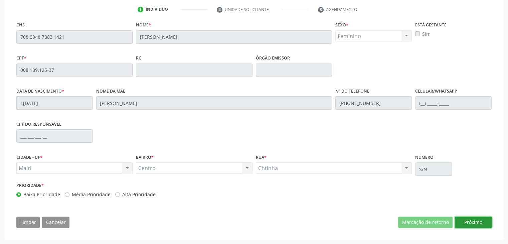
click at [475, 219] on button "Próximo" at bounding box center [473, 222] width 37 height 11
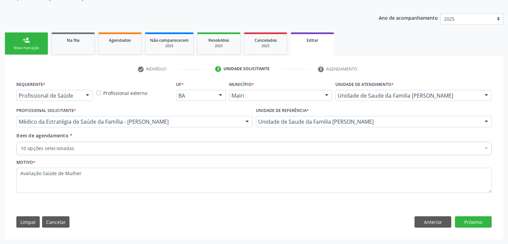
scroll to position [67, 0]
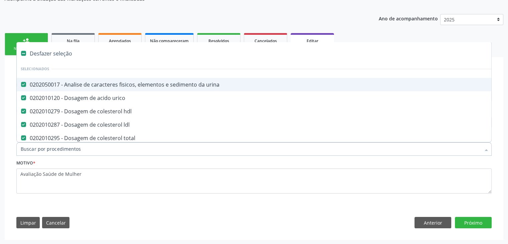
click at [49, 54] on div "Desfazer seleção" at bounding box center [278, 53] width 523 height 13
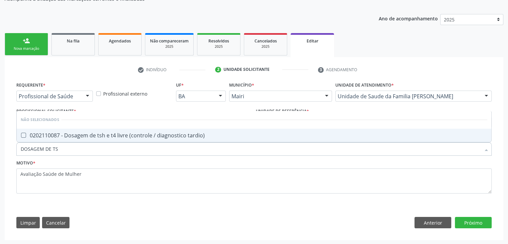
click at [99, 137] on div "0202110087 - Dosagem de tsh e t4 livre (controle / diagnostico tardio)" at bounding box center [254, 135] width 467 height 5
click at [471, 222] on button "Próximo" at bounding box center [473, 222] width 37 height 11
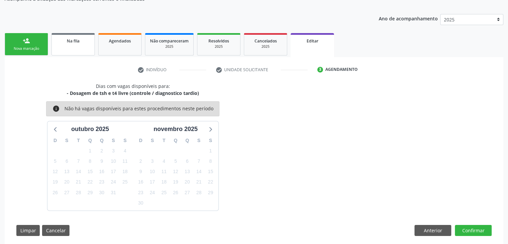
click at [84, 53] on link "Na fila" at bounding box center [72, 44] width 43 height 22
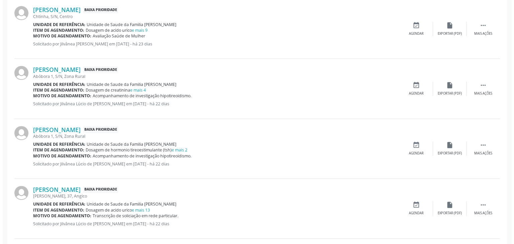
scroll to position [201, 0]
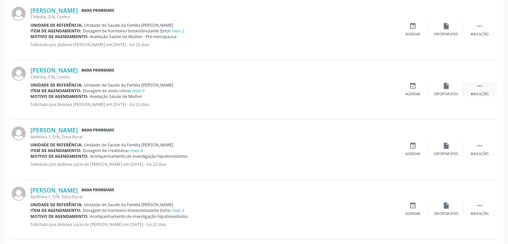
click at [487, 91] on div " Mais ações" at bounding box center [479, 89] width 33 height 14
click at [415, 89] on div "cancel Cancelar" at bounding box center [412, 89] width 33 height 14
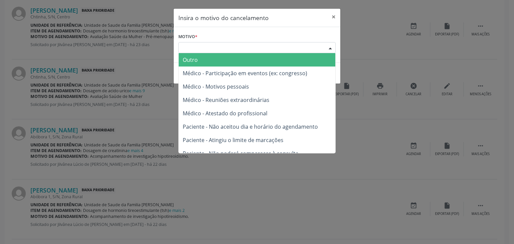
click at [199, 47] on div "Escolha o motivo" at bounding box center [256, 47] width 157 height 11
click at [195, 63] on span "Outro" at bounding box center [257, 59] width 156 height 13
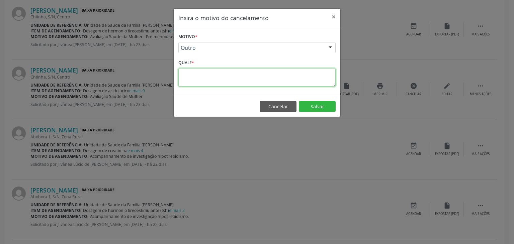
click at [189, 79] on textarea at bounding box center [256, 77] width 157 height 18
paste textarea "EXAME REALIZADO"
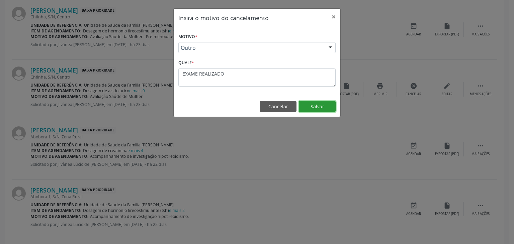
click at [307, 107] on button "Salvar" at bounding box center [317, 106] width 37 height 11
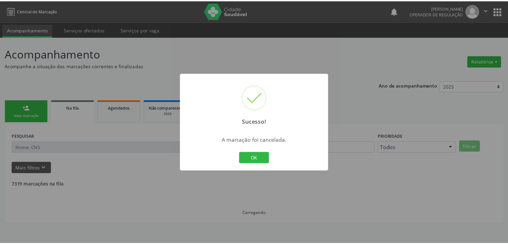
scroll to position [0, 0]
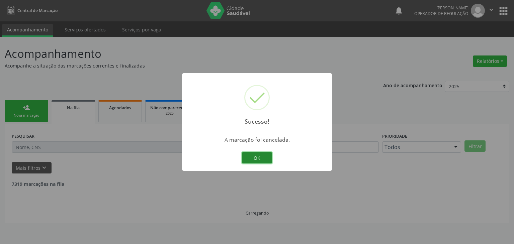
click at [263, 155] on button "OK" at bounding box center [257, 157] width 30 height 11
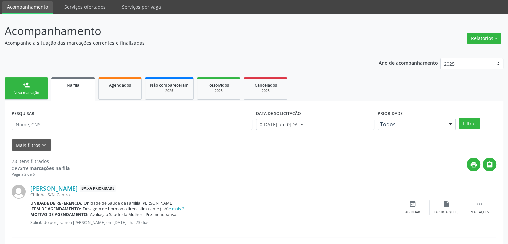
scroll to position [100, 0]
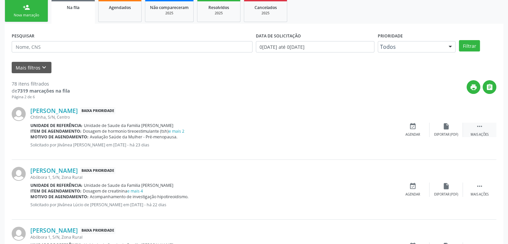
click at [479, 128] on icon "" at bounding box center [479, 126] width 7 height 7
click at [435, 131] on div "edit Editar" at bounding box center [446, 130] width 33 height 14
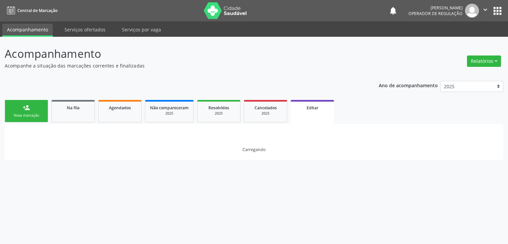
scroll to position [0, 0]
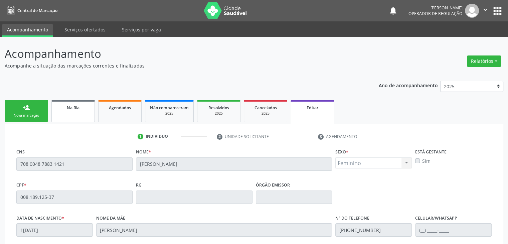
click at [59, 109] on div "Na fila" at bounding box center [72, 107] width 33 height 7
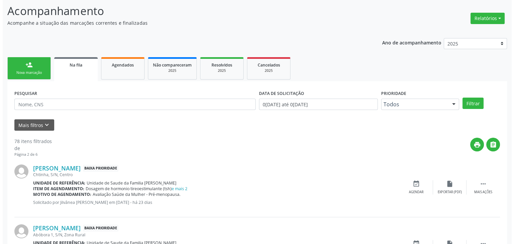
scroll to position [134, 0]
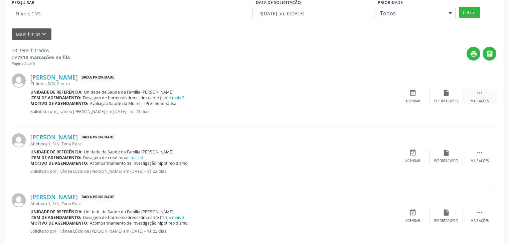
click at [479, 98] on div " Mais ações" at bounding box center [479, 96] width 33 height 14
click at [424, 98] on div "cancel Cancelar" at bounding box center [412, 96] width 33 height 14
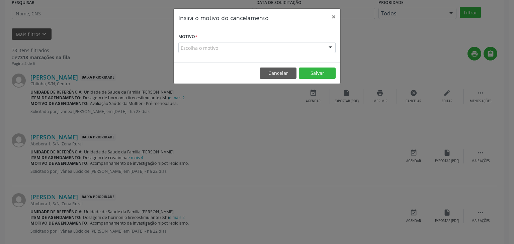
click at [205, 46] on div "Escolha o motivo" at bounding box center [256, 47] width 157 height 11
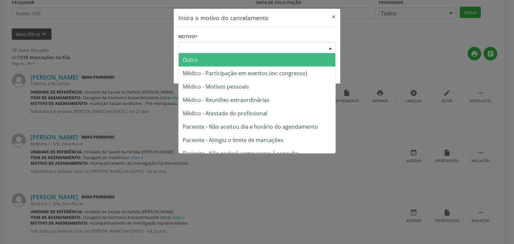
click at [195, 62] on span "Outro" at bounding box center [190, 59] width 15 height 7
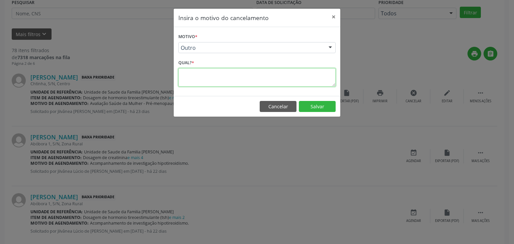
click at [253, 78] on textarea at bounding box center [256, 77] width 157 height 18
paste textarea "EXAME REALIZADO"
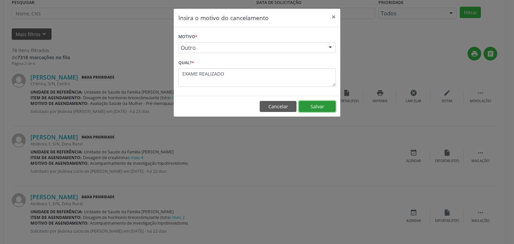
click at [311, 102] on button "Salvar" at bounding box center [317, 106] width 37 height 11
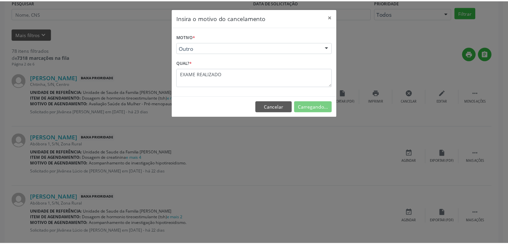
scroll to position [0, 0]
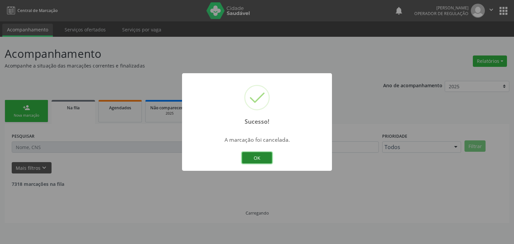
click at [265, 159] on button "OK" at bounding box center [257, 157] width 30 height 11
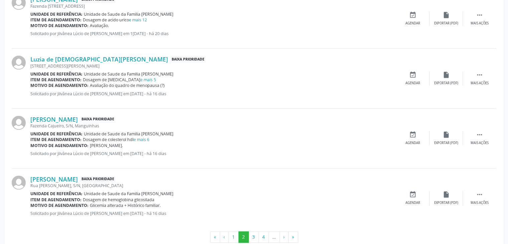
scroll to position [889, 0]
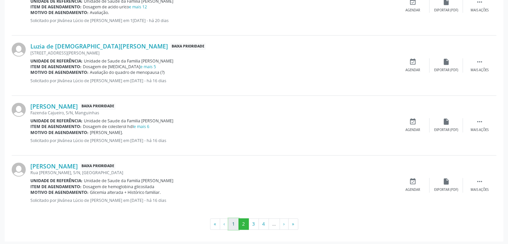
click at [235, 219] on button "1" at bounding box center [234, 223] width 10 height 11
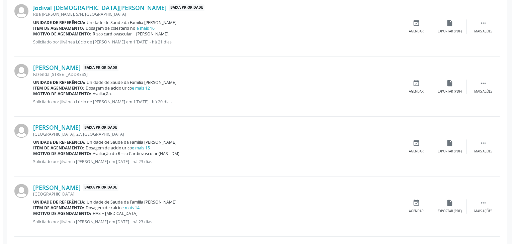
scroll to position [884, 0]
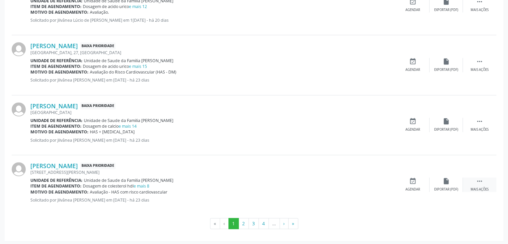
click at [467, 180] on div " Mais ações" at bounding box center [479, 185] width 33 height 14
click at [422, 184] on div "cancel Cancelar" at bounding box center [412, 185] width 33 height 14
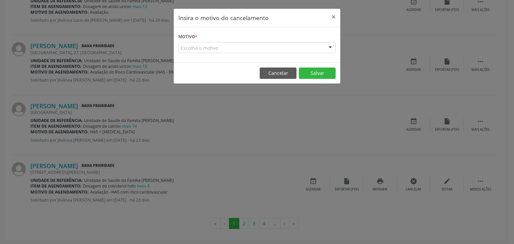
click at [221, 47] on div "Escolha o motivo" at bounding box center [256, 47] width 157 height 11
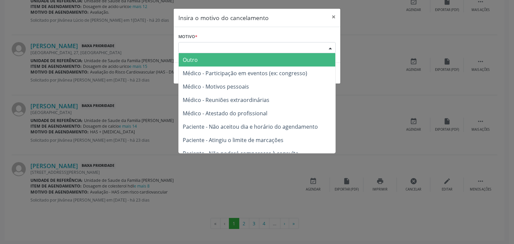
click at [208, 60] on span "Outro" at bounding box center [257, 59] width 156 height 13
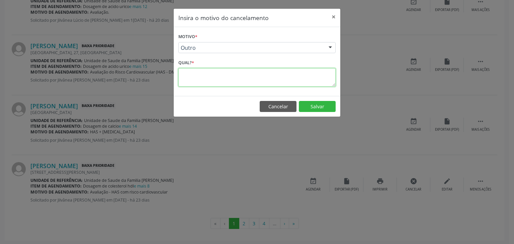
click at [202, 84] on textarea at bounding box center [256, 77] width 157 height 18
paste textarea "EXAME REALIZADO"
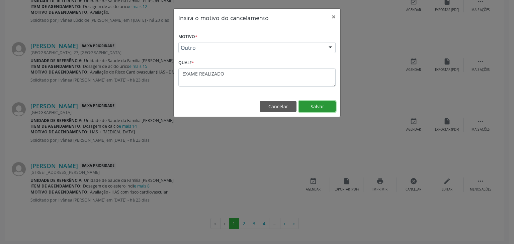
click at [326, 103] on button "Salvar" at bounding box center [317, 106] width 37 height 11
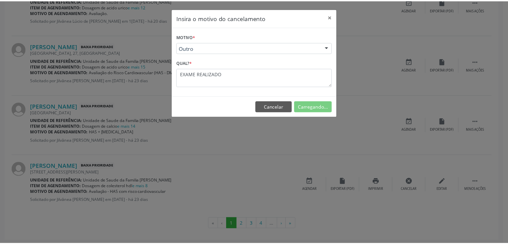
scroll to position [0, 0]
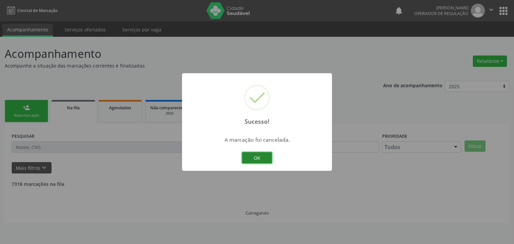
click at [258, 161] on button "OK" at bounding box center [257, 157] width 30 height 11
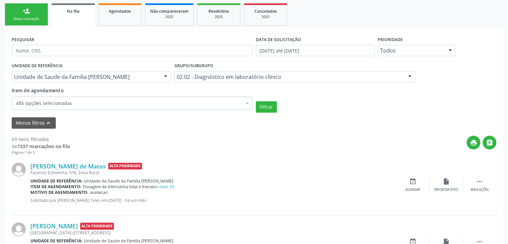
scroll to position [100, 0]
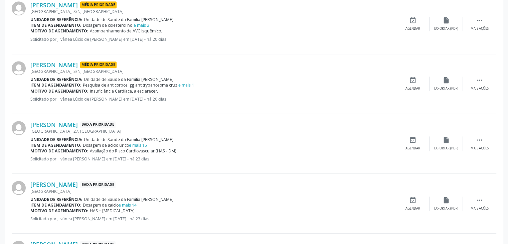
scroll to position [764, 0]
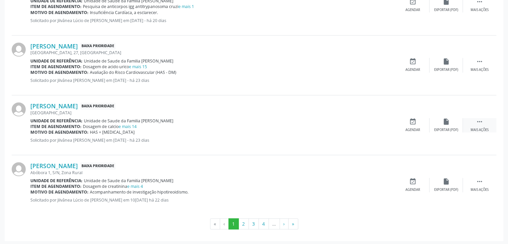
drag, startPoint x: 471, startPoint y: 121, endPoint x: 467, endPoint y: 124, distance: 5.6
click at [471, 121] on div " Mais ações" at bounding box center [479, 125] width 33 height 14
click at [439, 125] on div "edit Editar" at bounding box center [446, 125] width 33 height 14
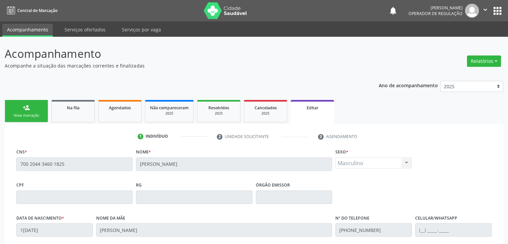
scroll to position [127, 0]
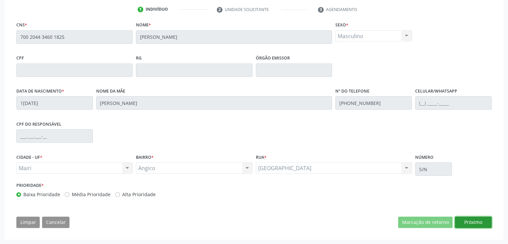
click at [477, 223] on button "Próximo" at bounding box center [473, 222] width 37 height 11
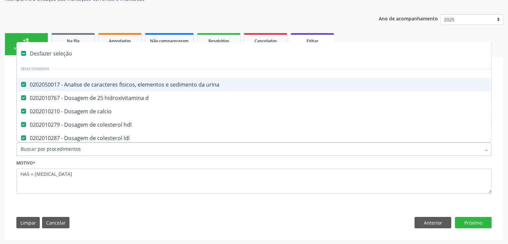
click at [38, 51] on div "Desfazer seleção" at bounding box center [278, 53] width 523 height 13
checkbox urina "false"
checkbox d "false"
checkbox calcio "false"
checkbox hdl "false"
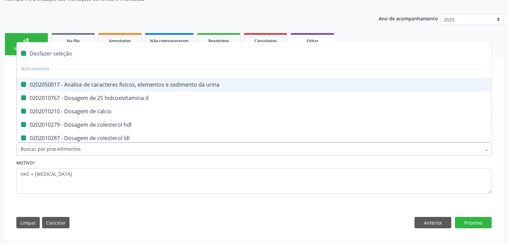
checkbox ldl "false"
checkbox total "false"
checkbox creatinina "false"
checkbox glicose "false"
checkbox glicosilada "false"
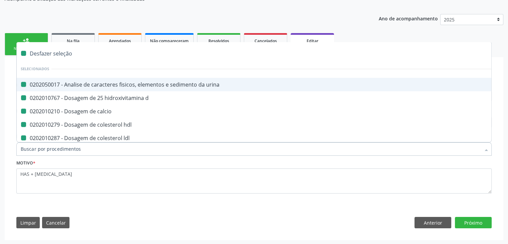
checkbox potassio "false"
checkbox sodio "false"
checkbox triglicerideos "false"
checkbox ureia "false"
checkbox b12 "false"
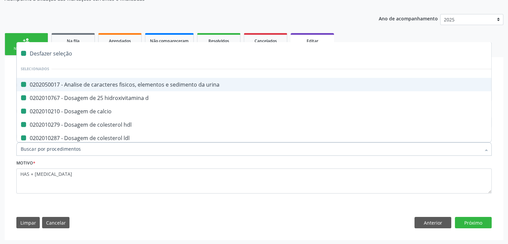
checkbox completo "false"
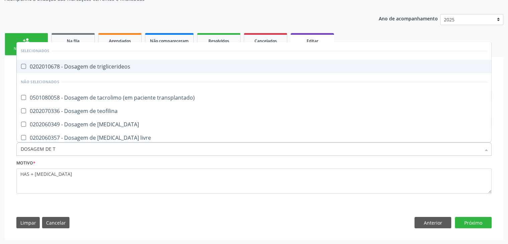
type input "DOSAGEM DE TS"
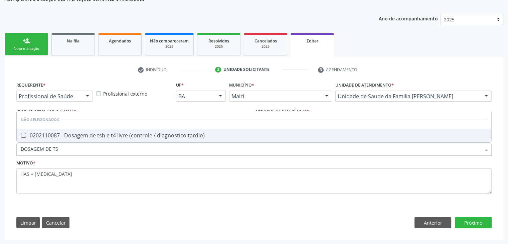
click at [138, 135] on div "0202110087 - Dosagem de tsh e t4 livre (controle / diagnostico tardio)" at bounding box center [254, 135] width 467 height 5
checkbox tardio\) "true"
click at [58, 55] on div "person_add Nova marcação Na fila Agendados Não compareceram 2025 Resolvidos 202…" at bounding box center [254, 135] width 499 height 209
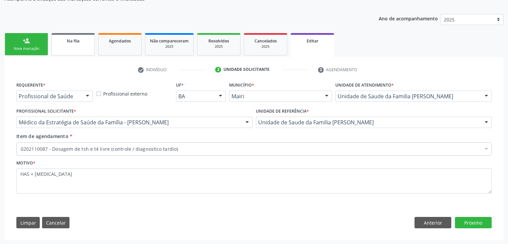
click at [58, 53] on link "Na fila" at bounding box center [72, 44] width 43 height 22
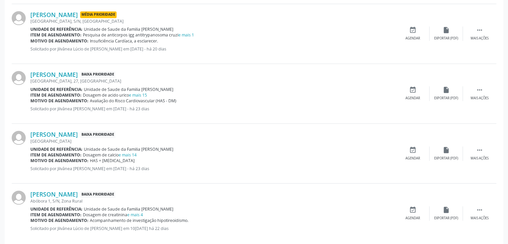
scroll to position [764, 0]
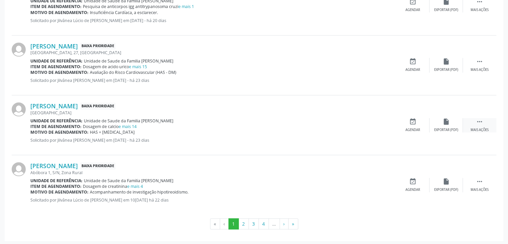
click at [481, 124] on div " Mais ações" at bounding box center [479, 125] width 33 height 14
click at [444, 123] on icon "edit" at bounding box center [446, 121] width 7 height 7
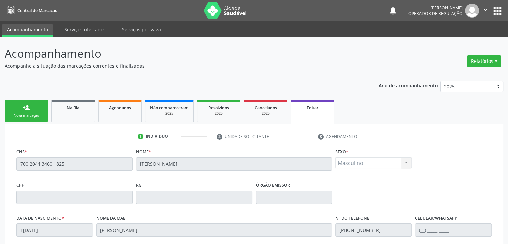
scroll to position [127, 0]
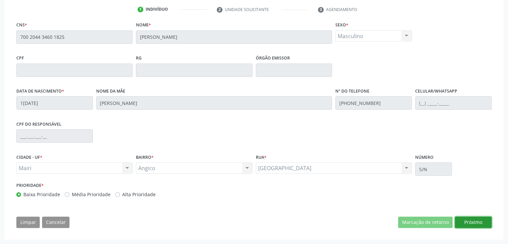
click at [475, 221] on button "Próximo" at bounding box center [473, 222] width 37 height 11
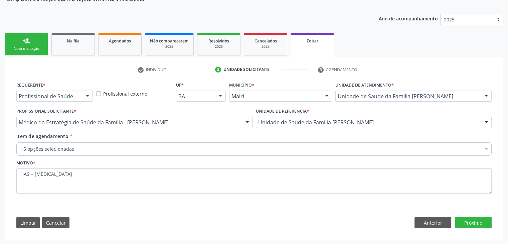
click at [118, 151] on div "15 opções selecionadas" at bounding box center [254, 148] width 476 height 13
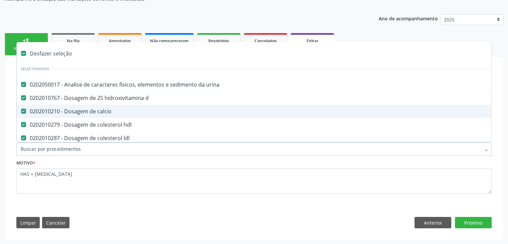
click at [34, 47] on div "Desfazer seleção" at bounding box center [278, 53] width 523 height 13
checkbox urina "false"
checkbox d "false"
checkbox calcio "false"
checkbox hdl "false"
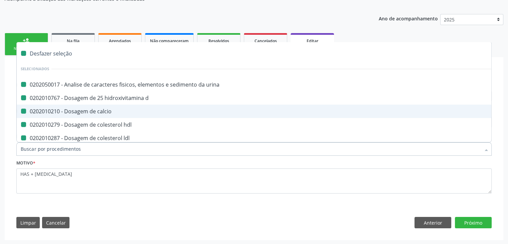
checkbox ldl "false"
checkbox total "false"
checkbox creatinina "false"
checkbox glicose "false"
checkbox glicosilada "false"
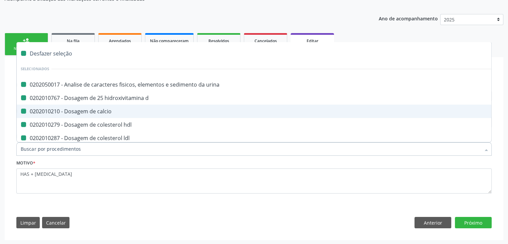
checkbox potassio "false"
checkbox sodio "false"
checkbox triglicerideos "false"
checkbox ureia "false"
checkbox b12 "false"
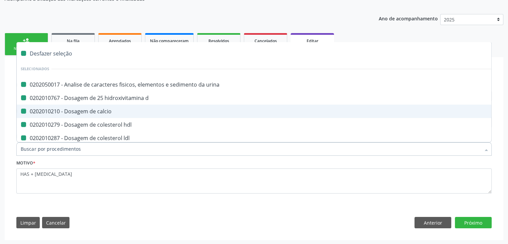
checkbox completo "false"
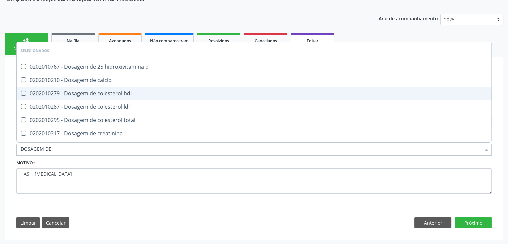
type input "DOSAGEM DE T"
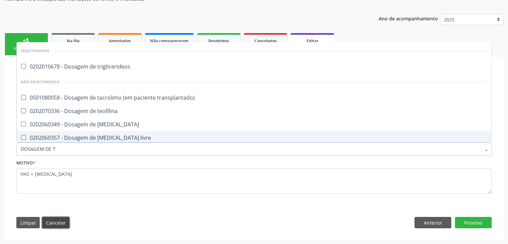
click at [58, 219] on button "Cancelar" at bounding box center [55, 222] width 27 height 11
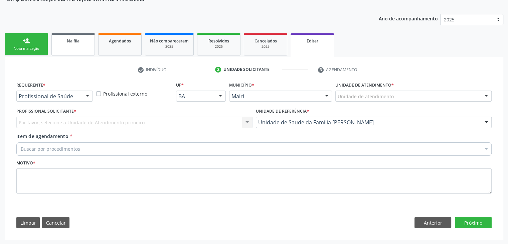
click at [65, 50] on link "Na fila" at bounding box center [72, 44] width 43 height 22
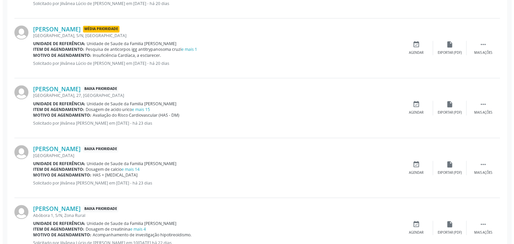
scroll to position [664, 0]
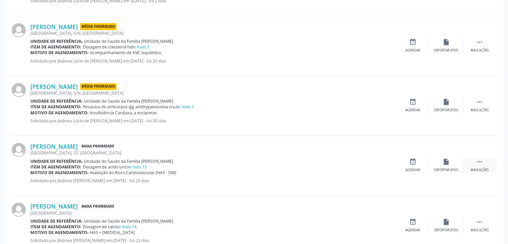
click at [481, 168] on div "Mais ações" at bounding box center [480, 170] width 18 height 5
click at [416, 165] on div "cancel Cancelar" at bounding box center [412, 165] width 33 height 14
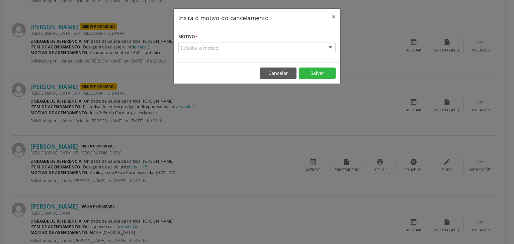
click at [223, 50] on div "Escolha o motivo" at bounding box center [256, 47] width 157 height 11
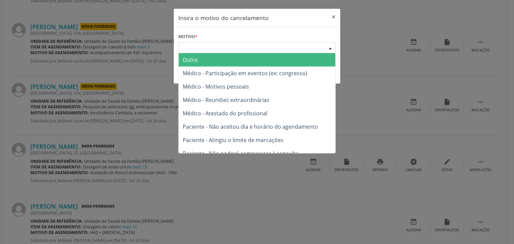
click at [213, 64] on span "Outro" at bounding box center [257, 59] width 156 height 13
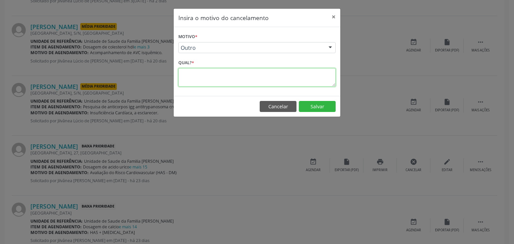
click at [206, 82] on textarea at bounding box center [256, 77] width 157 height 18
paste textarea "EXAME REALIZADO"
type textarea "EXAME REALIZADO"
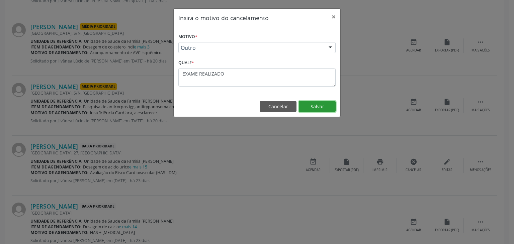
click at [314, 104] on button "Salvar" at bounding box center [317, 106] width 37 height 11
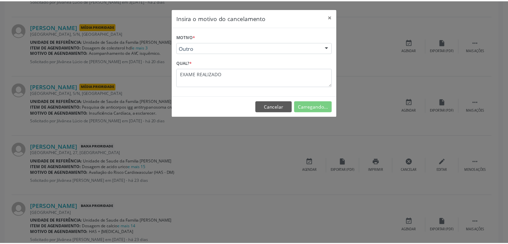
scroll to position [0, 0]
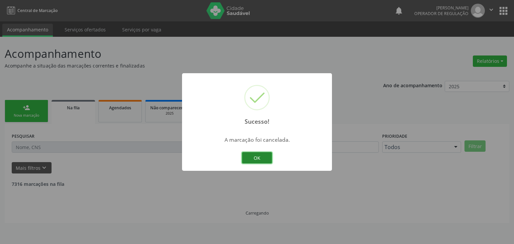
click at [255, 157] on button "OK" at bounding box center [257, 157] width 30 height 11
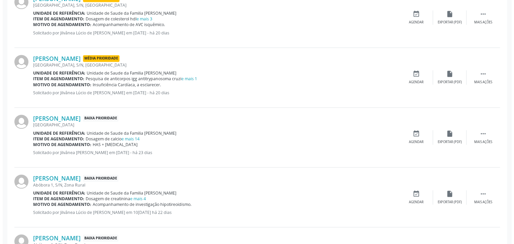
scroll to position [702, 0]
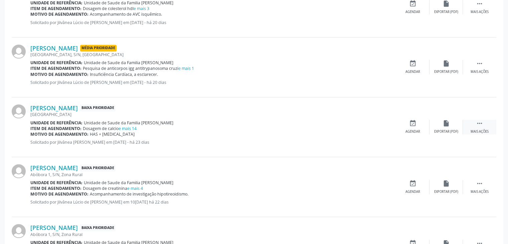
click at [471, 123] on div " Mais ações" at bounding box center [479, 127] width 33 height 14
click at [413, 129] on div "Cancelar" at bounding box center [413, 131] width 16 height 5
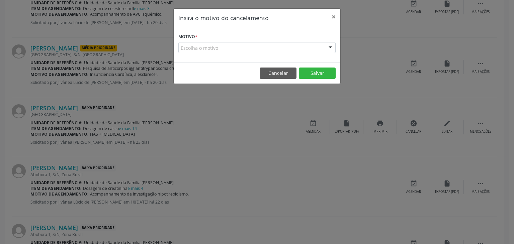
click at [234, 48] on div "Escolha o motivo" at bounding box center [256, 47] width 157 height 11
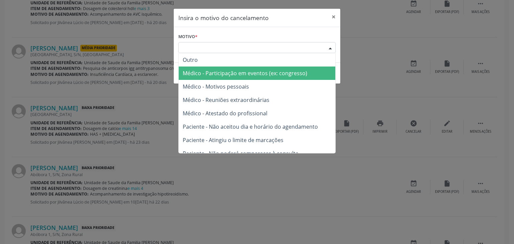
click at [214, 67] on span "Médico - Participação em eventos (ex: congresso)" at bounding box center [257, 73] width 156 height 13
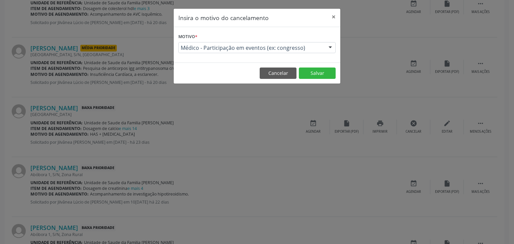
click at [213, 52] on div "Médico - Participação em eventos (ex: congresso)" at bounding box center [256, 47] width 157 height 11
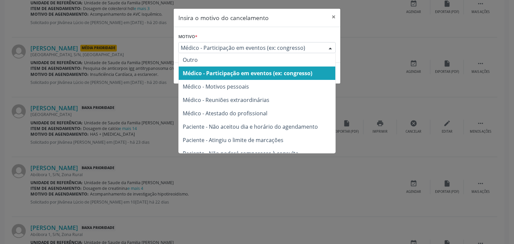
click at [214, 48] on span "Médico - Participação em eventos (ex: congresso)" at bounding box center [251, 47] width 141 height 7
click at [214, 47] on span "Médico - Participação em eventos (ex: congresso)" at bounding box center [251, 47] width 141 height 7
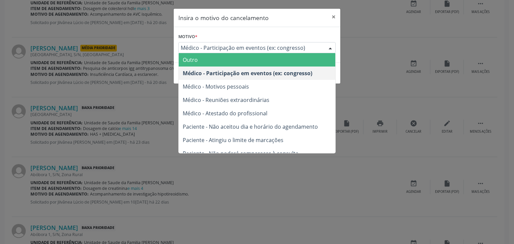
click at [210, 61] on span "Outro" at bounding box center [257, 59] width 156 height 13
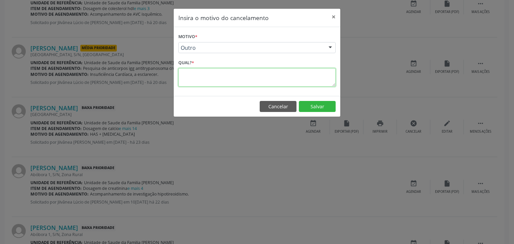
click at [205, 72] on textarea at bounding box center [256, 77] width 157 height 18
paste textarea "EXAME REALIZADO"
type textarea "EXAME REALIZADO"
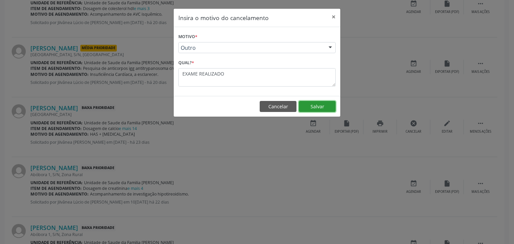
click at [320, 105] on button "Salvar" at bounding box center [317, 106] width 37 height 11
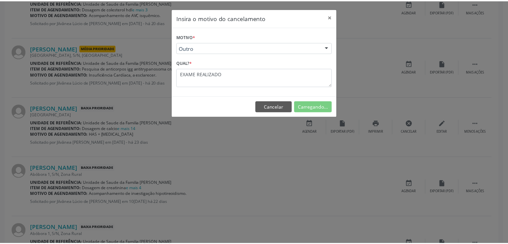
scroll to position [0, 0]
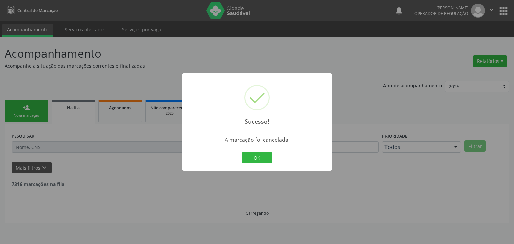
click at [255, 163] on div "OK Cancel" at bounding box center [256, 158] width 33 height 14
click at [255, 154] on button "OK" at bounding box center [254, 157] width 30 height 11
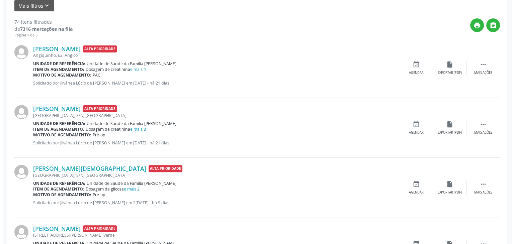
scroll to position [129, 0]
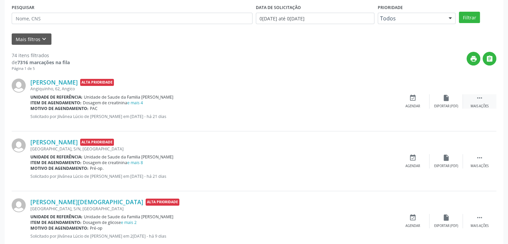
click at [470, 106] on div " Mais ações" at bounding box center [479, 101] width 33 height 14
click at [419, 98] on div "cancel Cancelar" at bounding box center [412, 101] width 33 height 14
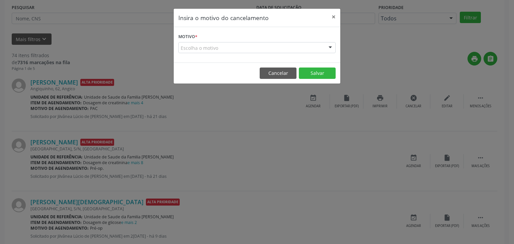
click at [287, 45] on div "Escolha o motivo" at bounding box center [256, 47] width 157 height 11
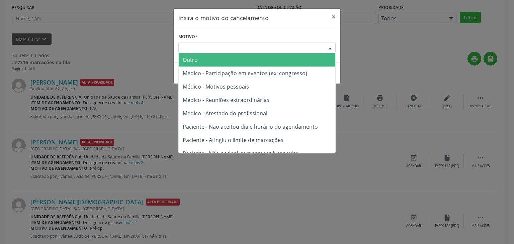
click at [211, 61] on span "Outro" at bounding box center [257, 59] width 156 height 13
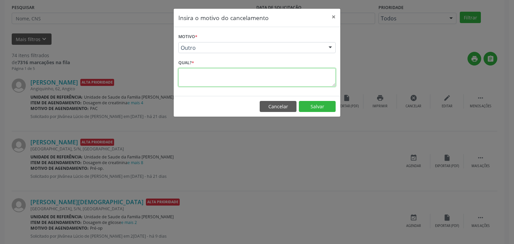
click at [194, 71] on textarea at bounding box center [256, 77] width 157 height 18
paste textarea "EXAME REALIZADO"
type textarea "EXAME REALIZADO"
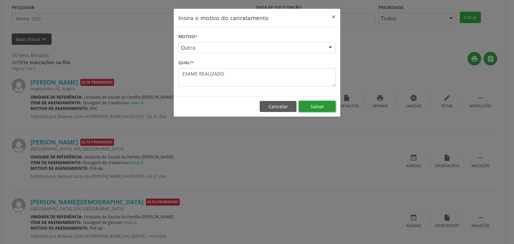
click at [328, 106] on button "Salvar" at bounding box center [317, 106] width 37 height 11
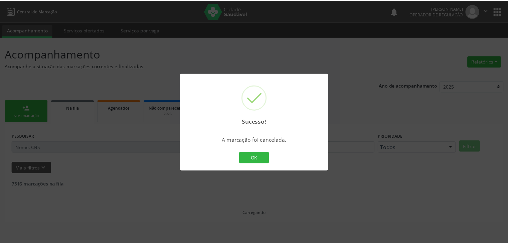
scroll to position [0, 0]
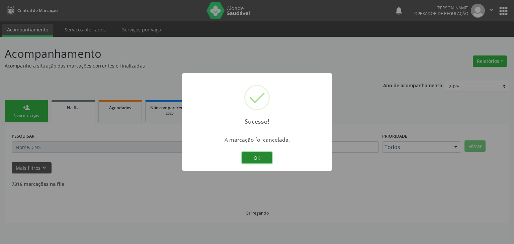
click at [263, 153] on button "OK" at bounding box center [257, 157] width 30 height 11
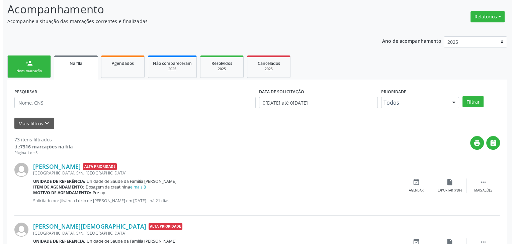
scroll to position [134, 0]
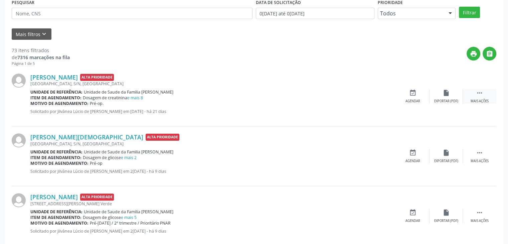
click at [476, 89] on icon "" at bounding box center [479, 92] width 7 height 7
click at [422, 94] on div "cancel Cancelar" at bounding box center [412, 96] width 33 height 14
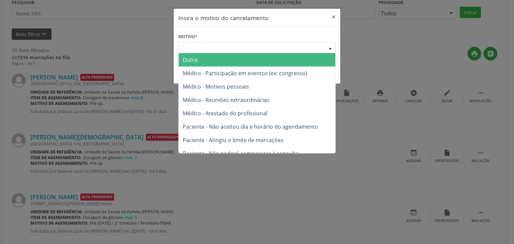
click at [209, 45] on div "Escolha o motivo" at bounding box center [256, 47] width 157 height 11
click at [194, 60] on span "Outro" at bounding box center [190, 59] width 15 height 7
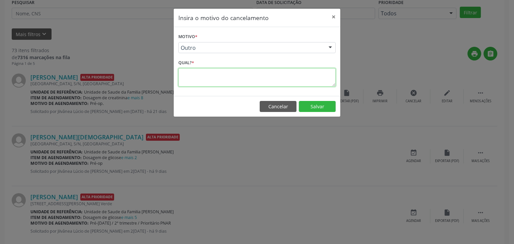
click at [193, 81] on textarea at bounding box center [256, 77] width 157 height 18
paste textarea "EXAME REALIZADO"
type textarea "EXAME REALIZADO"
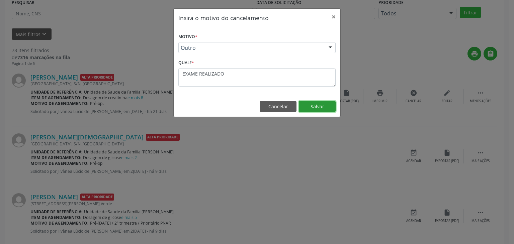
click at [312, 101] on button "Salvar" at bounding box center [317, 106] width 37 height 11
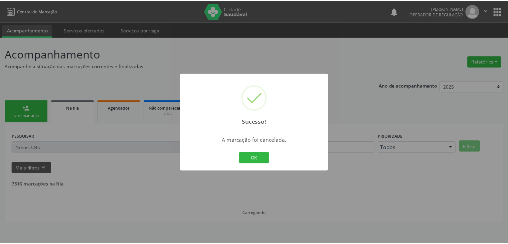
scroll to position [0, 0]
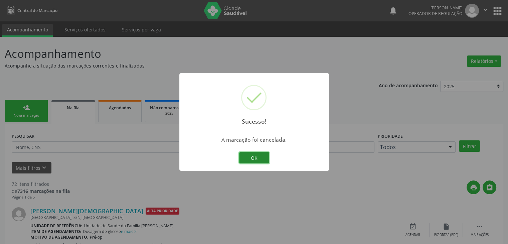
click at [258, 161] on button "OK" at bounding box center [254, 157] width 30 height 11
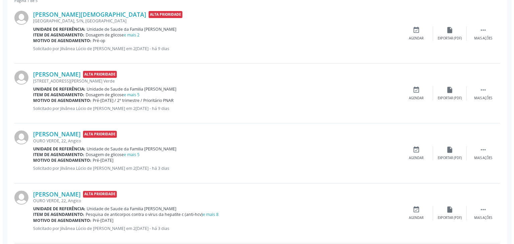
scroll to position [201, 0]
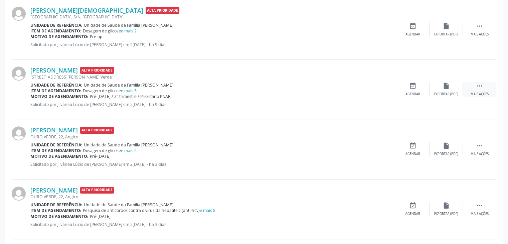
click at [483, 89] on icon "" at bounding box center [479, 85] width 7 height 7
click at [405, 85] on div "cancel Cancelar" at bounding box center [412, 89] width 33 height 14
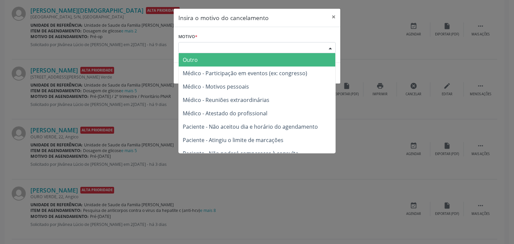
click at [294, 44] on div "Escolha o motivo" at bounding box center [256, 47] width 157 height 11
click at [198, 62] on span "Outro" at bounding box center [257, 59] width 156 height 13
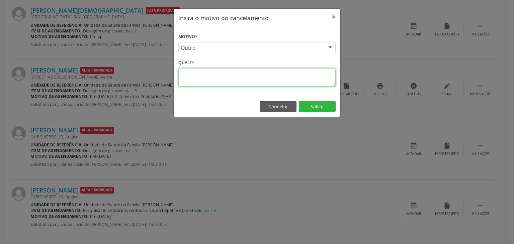
click at [205, 79] on textarea at bounding box center [256, 77] width 157 height 18
paste textarea "EXAME REALIZADO"
type textarea "EXAME REALIZADO"
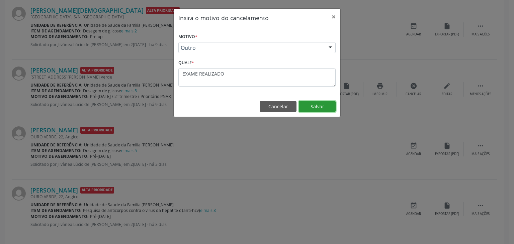
click at [316, 102] on button "Salvar" at bounding box center [317, 106] width 37 height 11
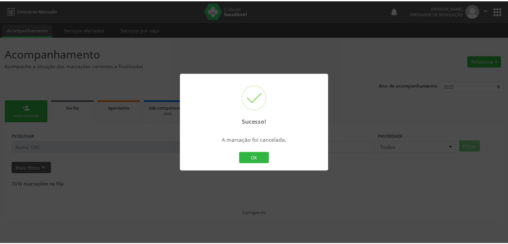
scroll to position [0, 0]
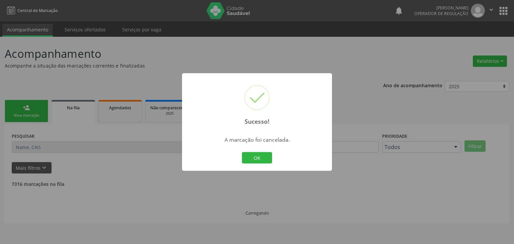
click at [258, 152] on div "OK Cancel" at bounding box center [256, 158] width 33 height 14
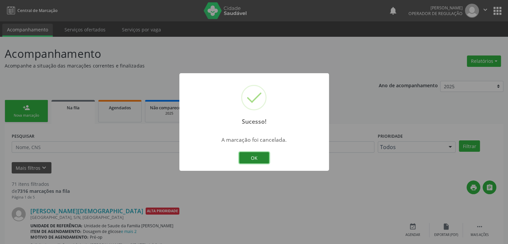
click at [257, 157] on button "OK" at bounding box center [254, 157] width 30 height 11
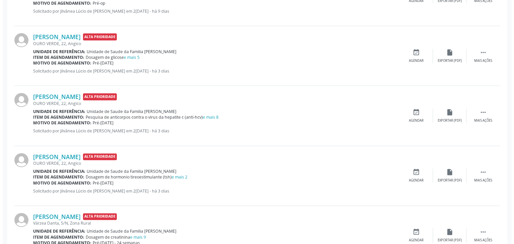
scroll to position [167, 0]
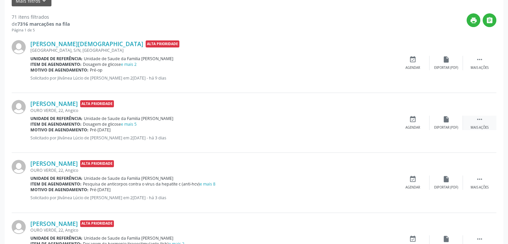
click at [476, 119] on div " Mais ações" at bounding box center [479, 123] width 33 height 14
click at [418, 125] on div "Cancelar" at bounding box center [413, 127] width 16 height 5
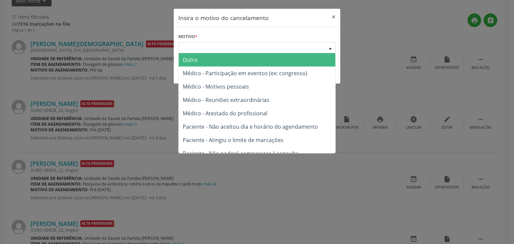
click at [211, 46] on div "Escolha o motivo" at bounding box center [256, 47] width 157 height 11
click at [197, 59] on span "Outro" at bounding box center [190, 59] width 15 height 7
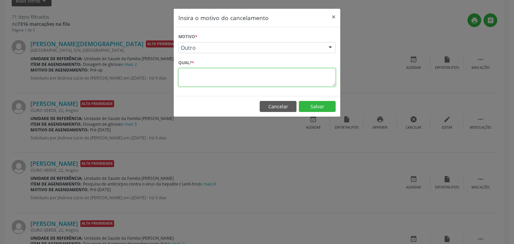
click at [193, 74] on textarea at bounding box center [256, 77] width 157 height 18
paste textarea "EXAME REALIZADO"
type textarea "EXAME REALIZADO"
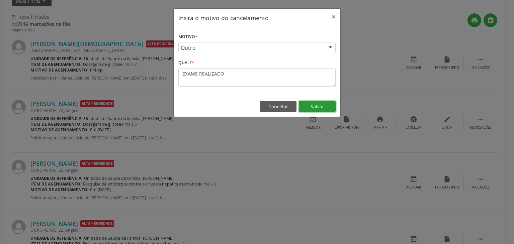
click at [305, 105] on button "Salvar" at bounding box center [317, 106] width 37 height 11
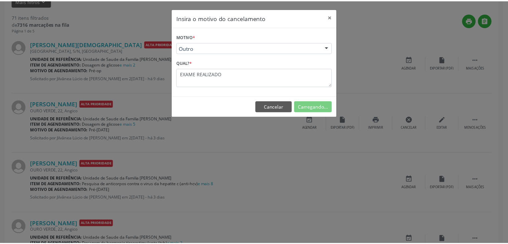
scroll to position [0, 0]
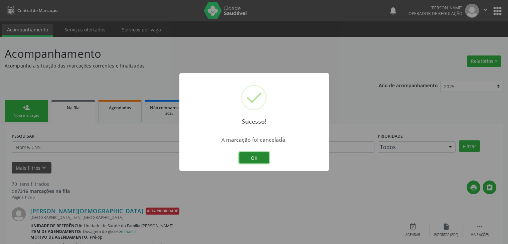
click at [257, 156] on button "OK" at bounding box center [254, 157] width 30 height 11
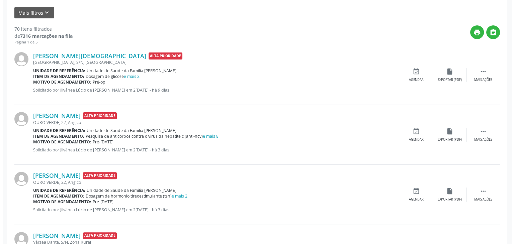
scroll to position [167, 0]
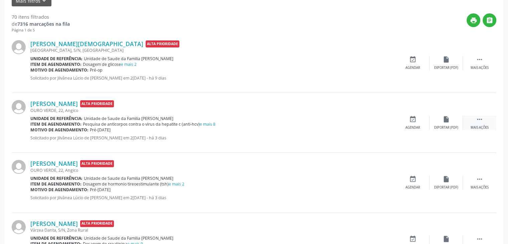
click at [477, 120] on icon "" at bounding box center [479, 119] width 7 height 7
click at [410, 121] on icon "cancel" at bounding box center [413, 119] width 7 height 7
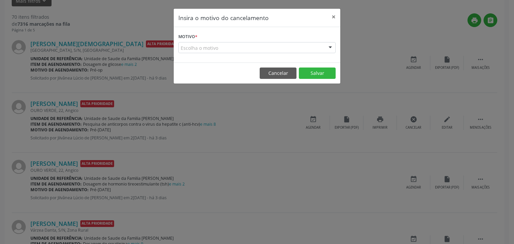
click at [197, 44] on div "Escolha o motivo" at bounding box center [256, 47] width 157 height 11
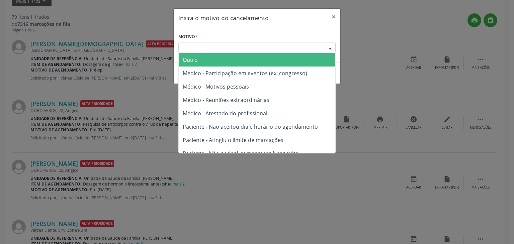
click at [195, 62] on span "Outro" at bounding box center [190, 59] width 15 height 7
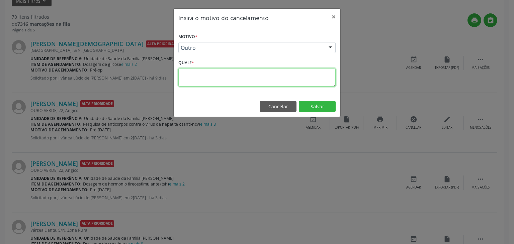
click at [187, 72] on textarea at bounding box center [256, 77] width 157 height 18
paste textarea "EXAME REALIZADO"
type textarea "EXAME REALIZADO"
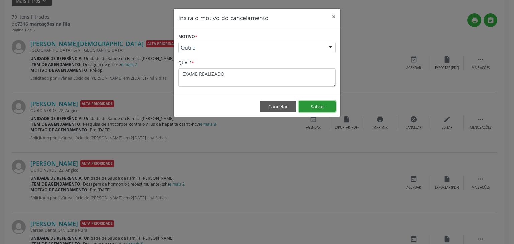
click at [308, 105] on button "Salvar" at bounding box center [317, 106] width 37 height 11
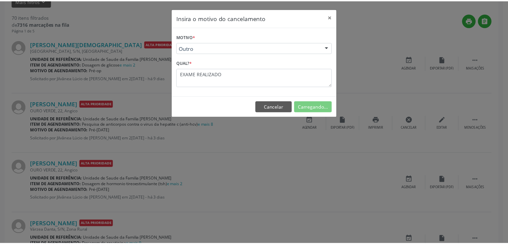
scroll to position [0, 0]
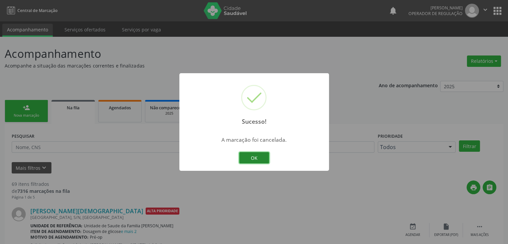
click at [255, 155] on button "OK" at bounding box center [254, 157] width 30 height 11
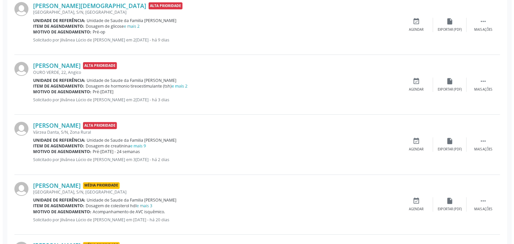
scroll to position [134, 0]
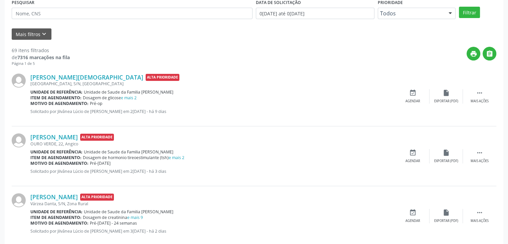
click at [478, 163] on div "Alessia Silva Santos Alta Prioridade OURO VERDE, 22, Angico Unidade de referênc…" at bounding box center [254, 156] width 485 height 60
click at [476, 162] on div "Mais ações" at bounding box center [480, 161] width 18 height 5
click at [409, 159] on div "Cancelar" at bounding box center [413, 161] width 16 height 5
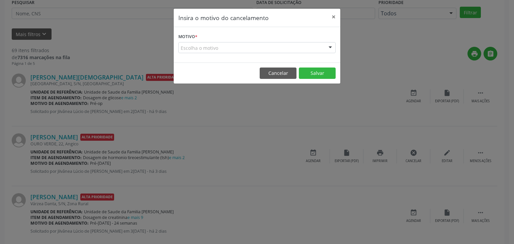
click at [231, 45] on div "Escolha o motivo" at bounding box center [256, 47] width 157 height 11
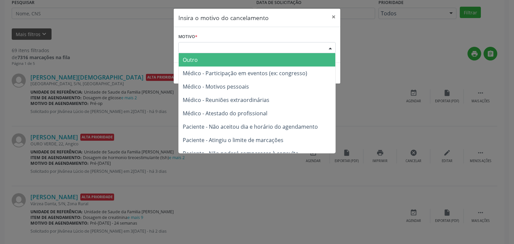
click at [210, 58] on span "Outro" at bounding box center [257, 59] width 156 height 13
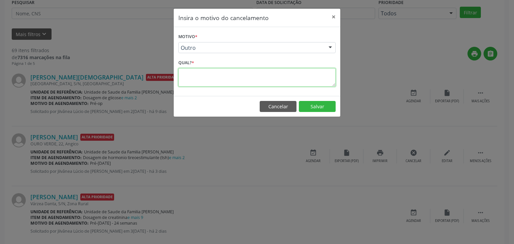
click at [205, 73] on textarea at bounding box center [256, 77] width 157 height 18
paste textarea "EXAME REALIZADO"
type textarea "EXAME REALIZADO"
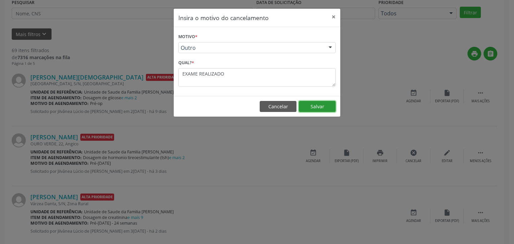
click at [303, 103] on button "Salvar" at bounding box center [317, 106] width 37 height 11
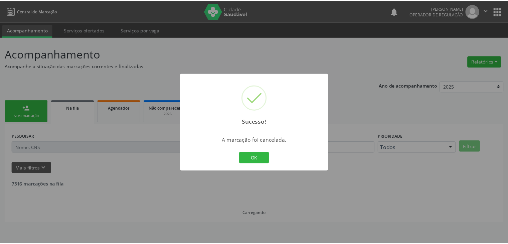
scroll to position [0, 0]
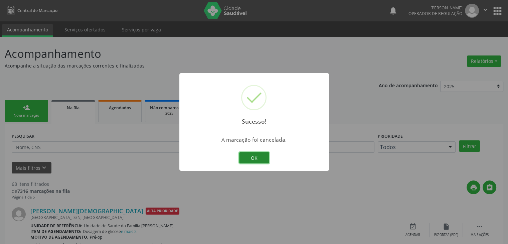
click at [262, 155] on button "OK" at bounding box center [254, 157] width 30 height 11
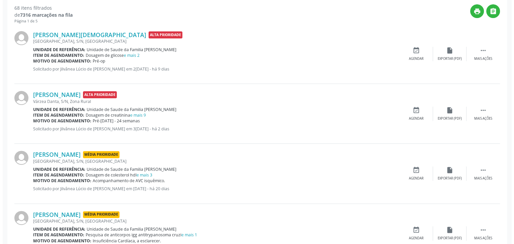
scroll to position [134, 0]
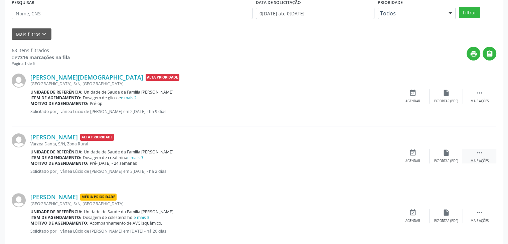
click at [474, 154] on div " Mais ações" at bounding box center [479, 156] width 33 height 14
click at [417, 157] on div "cancel Cancelar" at bounding box center [412, 156] width 33 height 14
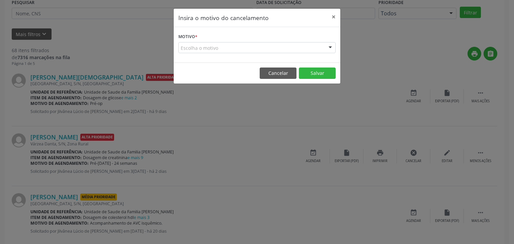
click at [203, 47] on div "Escolha o motivo" at bounding box center [256, 47] width 157 height 11
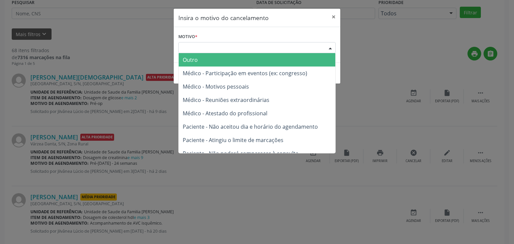
click at [198, 56] on span "Outro" at bounding box center [257, 59] width 156 height 13
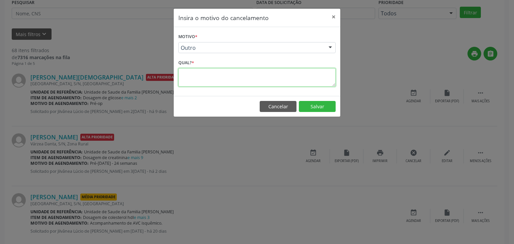
click at [194, 84] on textarea at bounding box center [256, 77] width 157 height 18
paste textarea "EXAME REALIZADO"
type textarea "EXAME REALIZADO"
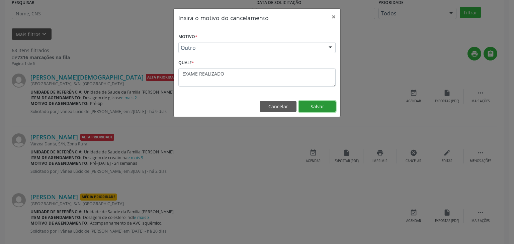
click at [306, 104] on button "Salvar" at bounding box center [317, 106] width 37 height 11
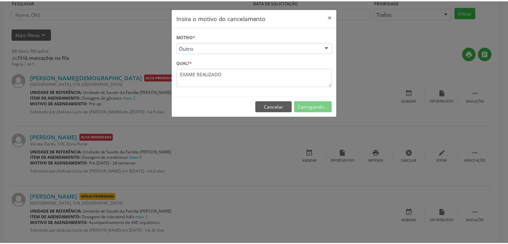
scroll to position [0, 0]
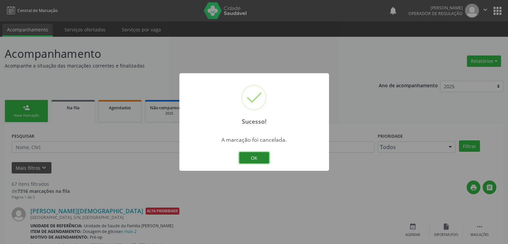
click at [262, 152] on button "OK" at bounding box center [254, 157] width 30 height 11
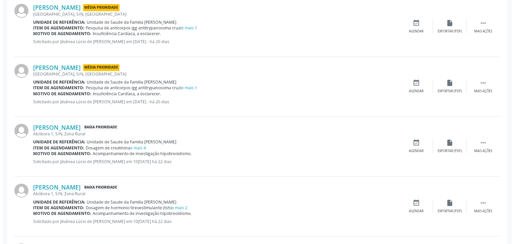
scroll to position [334, 0]
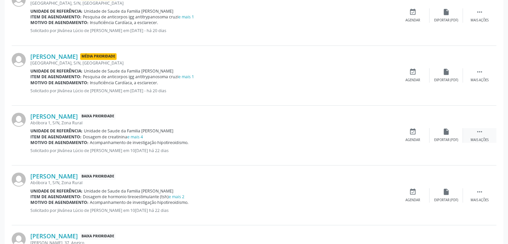
click at [486, 138] on div "Mais ações" at bounding box center [480, 140] width 18 height 5
click at [401, 135] on div "cancel Cancelar" at bounding box center [412, 135] width 33 height 14
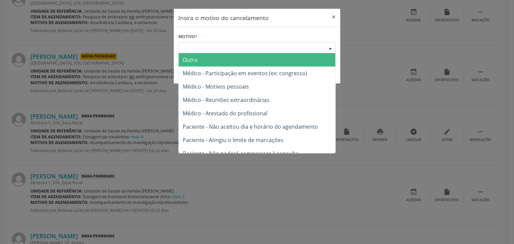
click at [244, 51] on div "Escolha o motivo" at bounding box center [256, 47] width 157 height 11
click at [230, 56] on span "Outro" at bounding box center [257, 59] width 156 height 13
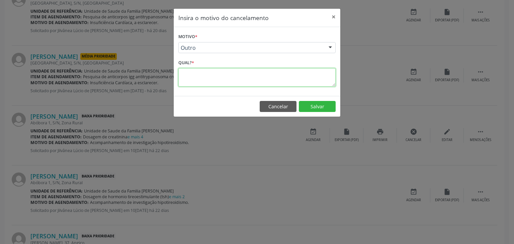
click at [208, 75] on textarea at bounding box center [256, 77] width 157 height 18
paste textarea "EXAME REALIZADO"
type textarea "EXAME REALIZADO"
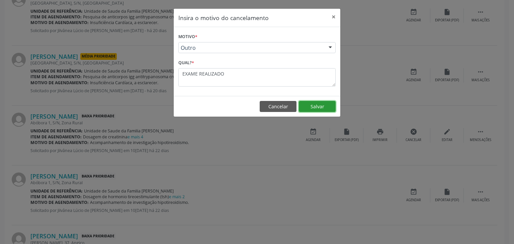
click at [302, 103] on button "Salvar" at bounding box center [317, 106] width 37 height 11
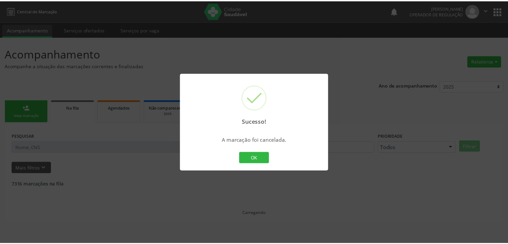
scroll to position [0, 0]
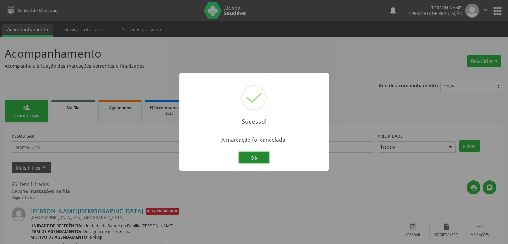
click at [260, 158] on button "OK" at bounding box center [254, 157] width 30 height 11
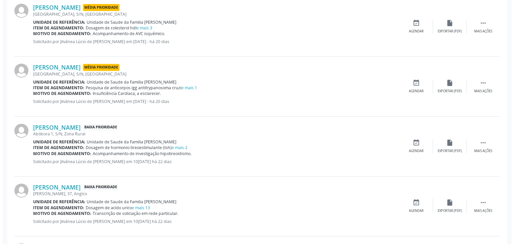
scroll to position [267, 0]
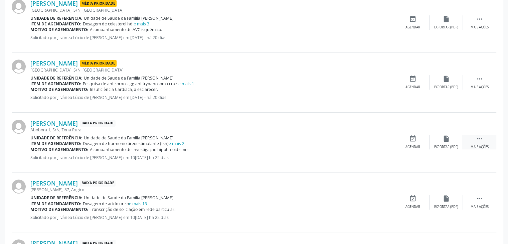
click at [480, 142] on div " Mais ações" at bounding box center [479, 142] width 33 height 14
click at [417, 146] on div "Cancelar" at bounding box center [413, 147] width 16 height 5
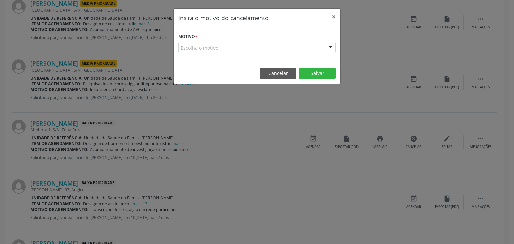
click at [229, 41] on form "Motivo * Escolha o motivo Outro Médico - Participação em eventos (ex: congresso…" at bounding box center [256, 42] width 157 height 21
click at [193, 49] on div "Escolha o motivo" at bounding box center [256, 47] width 157 height 11
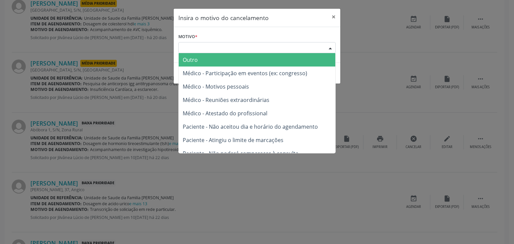
click at [190, 62] on span "Outro" at bounding box center [190, 59] width 15 height 7
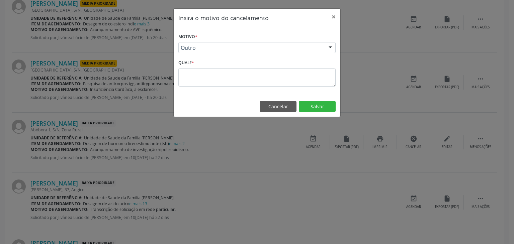
click at [190, 63] on label "Qual? *" at bounding box center [186, 63] width 16 height 10
click at [190, 74] on textarea at bounding box center [256, 77] width 157 height 18
paste textarea "EXAME REALIZADO"
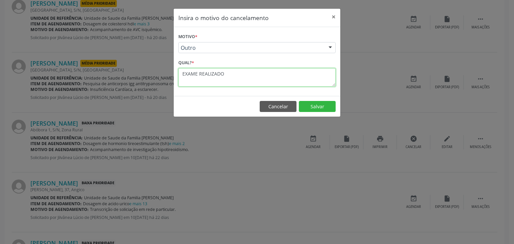
type textarea "EXAME REALIZADO"
click at [328, 112] on footer "Cancelar Salvar" at bounding box center [257, 106] width 166 height 21
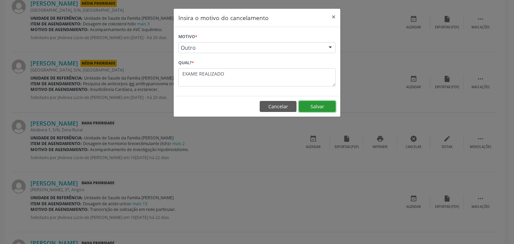
click at [323, 107] on button "Salvar" at bounding box center [317, 106] width 37 height 11
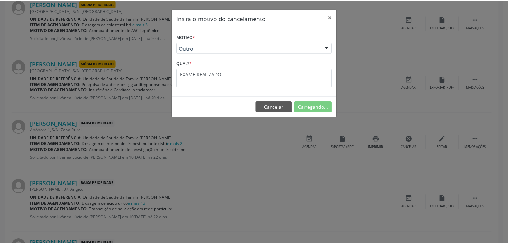
scroll to position [0, 0]
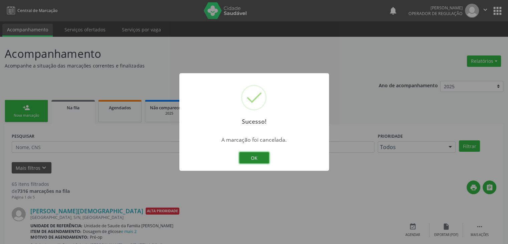
click at [250, 159] on button "OK" at bounding box center [254, 157] width 30 height 11
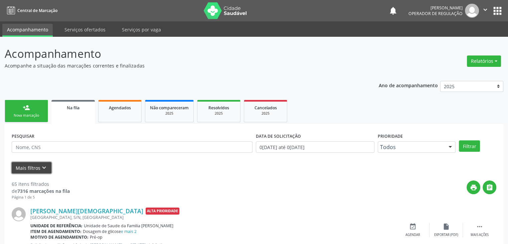
click at [44, 167] on icon "keyboard_arrow_down" at bounding box center [43, 167] width 7 height 7
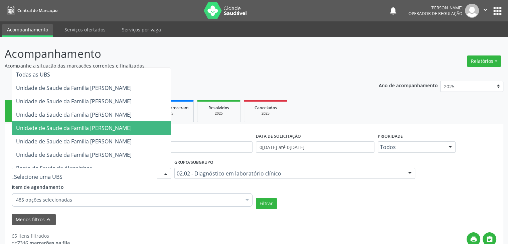
click at [104, 123] on span "Unidade de Saude da Familia [PERSON_NAME]" at bounding box center [91, 127] width 159 height 13
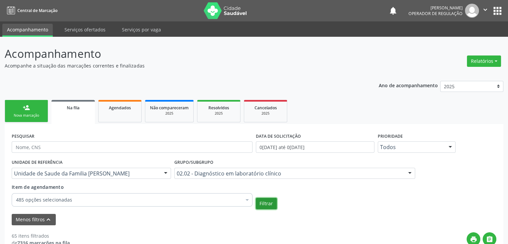
click at [260, 204] on button "Filtrar" at bounding box center [266, 203] width 21 height 11
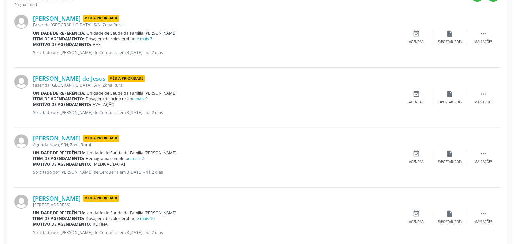
scroll to position [178, 0]
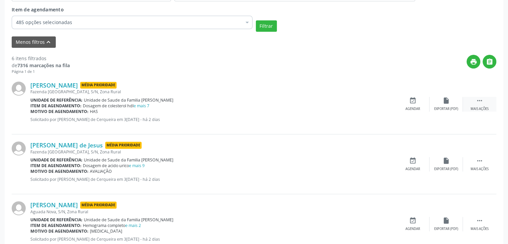
click at [488, 100] on div " Mais ações" at bounding box center [479, 104] width 33 height 14
click at [418, 97] on div "cancel Cancelar" at bounding box center [412, 104] width 33 height 14
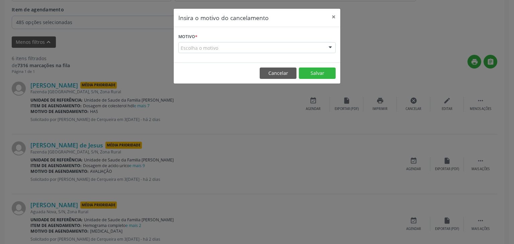
click at [234, 41] on form "Motivo * Escolha o motivo Outro Médico - Participação em eventos (ex: congresso…" at bounding box center [256, 42] width 157 height 21
click at [210, 48] on div "Escolha o motivo" at bounding box center [256, 47] width 157 height 11
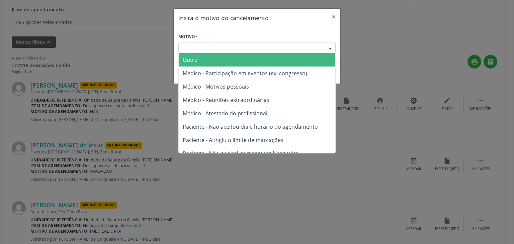
click at [192, 59] on span "Outro" at bounding box center [190, 59] width 15 height 7
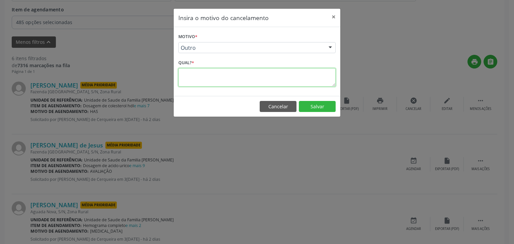
click at [199, 84] on textarea at bounding box center [256, 77] width 157 height 18
paste textarea "EXAME REALIZADO"
type textarea "EXAME REALIZADO"
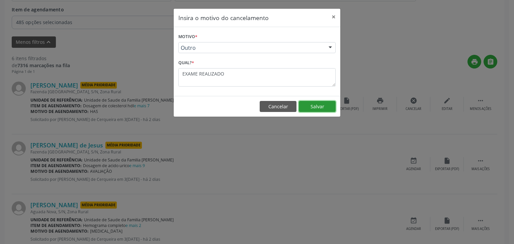
click at [313, 103] on button "Salvar" at bounding box center [317, 106] width 37 height 11
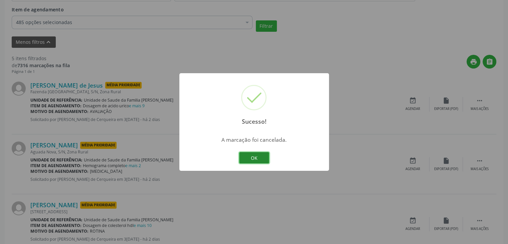
click at [258, 153] on button "OK" at bounding box center [254, 157] width 30 height 11
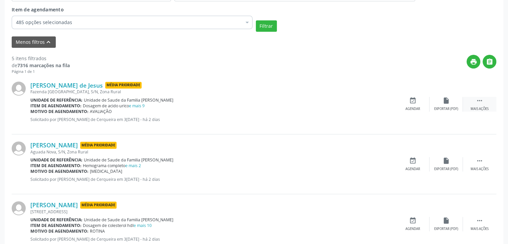
click at [474, 99] on div " Mais ações" at bounding box center [479, 104] width 33 height 14
click at [417, 103] on div "cancel Cancelar" at bounding box center [412, 104] width 33 height 14
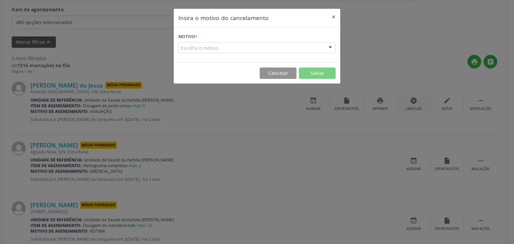
click at [417, 103] on div "Insira o motivo do cancelamento × Motivo * Escolha o motivo Outro Médico - Part…" at bounding box center [257, 122] width 514 height 244
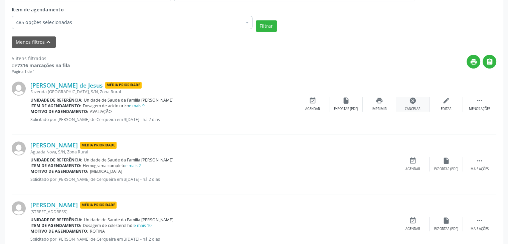
click at [407, 99] on div "cancel Cancelar" at bounding box center [412, 104] width 33 height 14
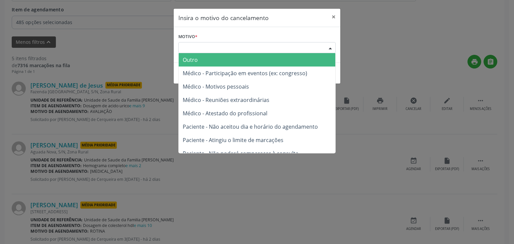
click at [227, 52] on div "Escolha o motivo" at bounding box center [256, 47] width 157 height 11
click at [222, 55] on span "Outro" at bounding box center [257, 59] width 156 height 13
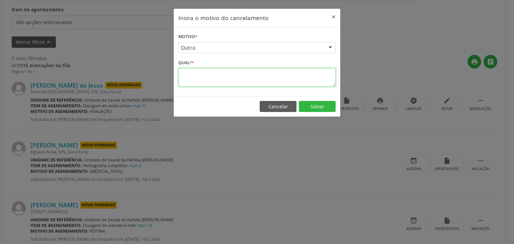
click at [221, 76] on textarea at bounding box center [256, 77] width 157 height 18
paste textarea "EXAME REALIZADO"
type textarea "EXAME REALIZADO"
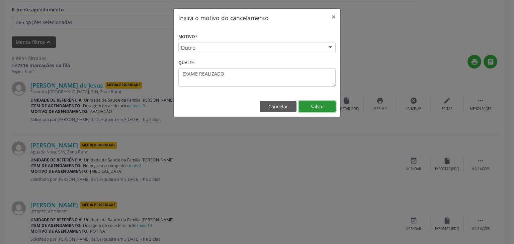
click at [319, 109] on button "Salvar" at bounding box center [317, 106] width 37 height 11
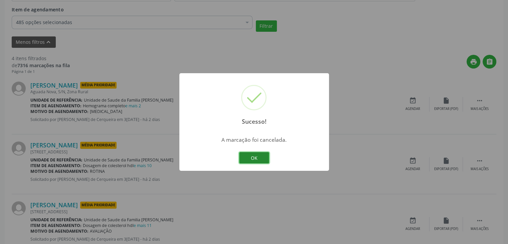
click at [262, 158] on button "OK" at bounding box center [254, 157] width 30 height 11
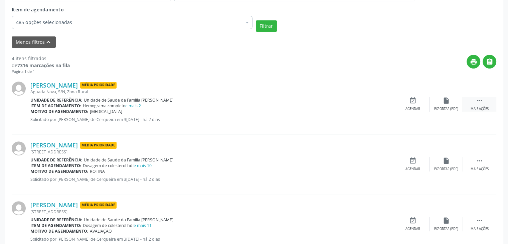
click at [482, 107] on div "Mais ações" at bounding box center [480, 109] width 18 height 5
click at [412, 102] on icon "cancel" at bounding box center [413, 100] width 7 height 7
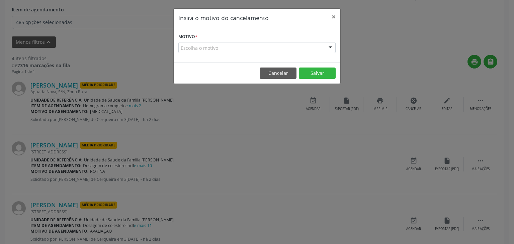
click at [225, 47] on div "Escolha o motivo" at bounding box center [256, 47] width 157 height 11
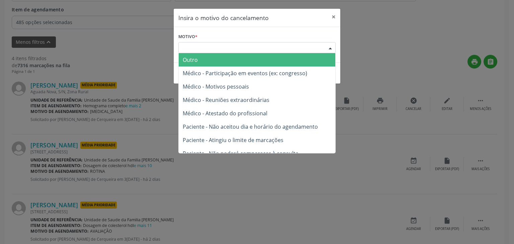
click at [193, 60] on span "Outro" at bounding box center [190, 59] width 15 height 7
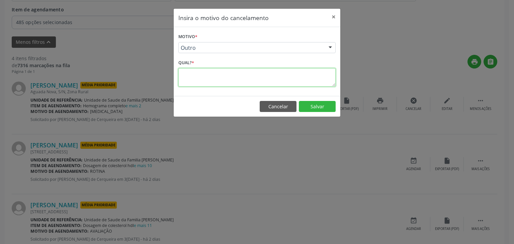
click at [207, 78] on textarea at bounding box center [256, 77] width 157 height 18
paste textarea "EXAME REALIZADO"
type textarea "EXAME REALIZADO"
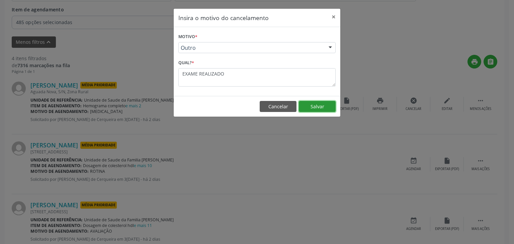
click at [323, 109] on button "Salvar" at bounding box center [317, 106] width 37 height 11
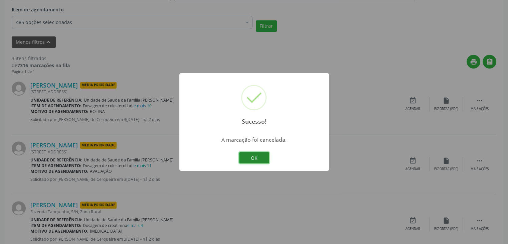
click at [251, 162] on button "OK" at bounding box center [254, 157] width 30 height 11
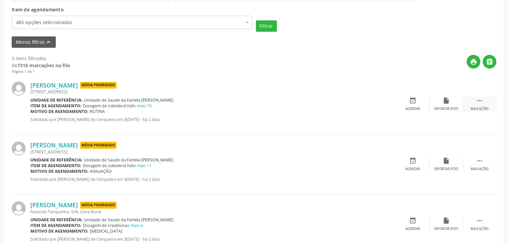
click at [473, 102] on div " Mais ações" at bounding box center [479, 104] width 33 height 14
click at [412, 107] on div "Cancelar" at bounding box center [413, 109] width 16 height 5
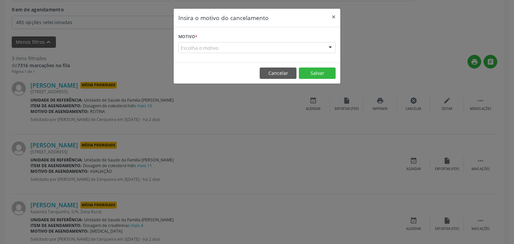
click at [219, 54] on div "Motivo * Escolha o motivo Outro Médico - Participação em eventos (ex: congresso…" at bounding box center [257, 44] width 166 height 35
click at [214, 47] on div "Escolha o motivo" at bounding box center [256, 47] width 157 height 11
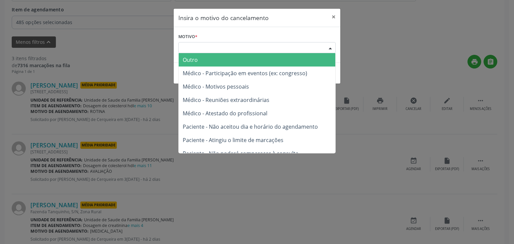
click at [200, 64] on span "Outro" at bounding box center [257, 59] width 156 height 13
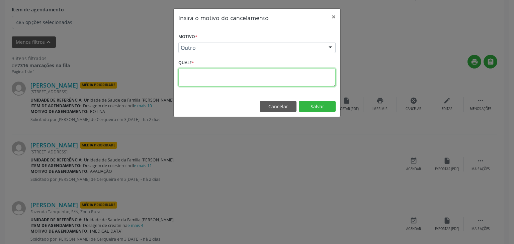
click at [199, 72] on textarea at bounding box center [256, 77] width 157 height 18
paste textarea "EXAME REALIZADO"
type textarea "EXAME REALIZADO"
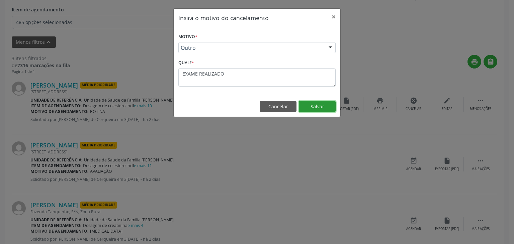
click at [319, 108] on button "Salvar" at bounding box center [317, 106] width 37 height 11
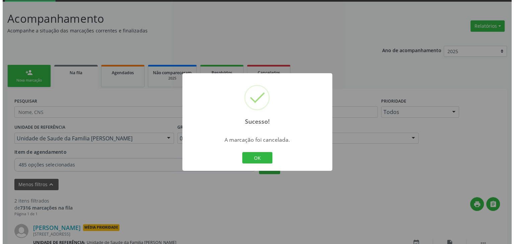
scroll to position [139, 0]
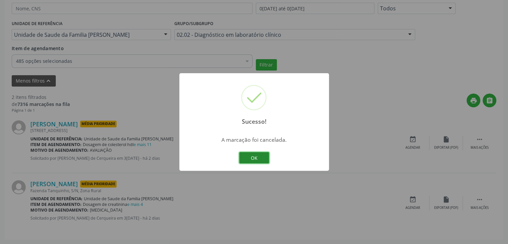
click at [254, 156] on button "OK" at bounding box center [254, 157] width 30 height 11
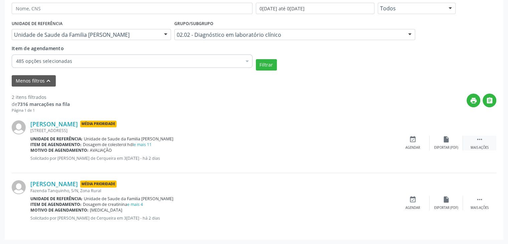
click at [470, 145] on div " Mais ações" at bounding box center [479, 143] width 33 height 14
click at [412, 145] on div "Cancelar" at bounding box center [413, 147] width 16 height 5
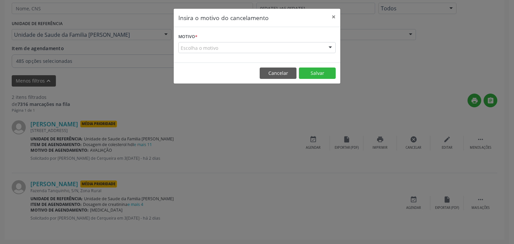
click at [219, 48] on div "Escolha o motivo" at bounding box center [256, 47] width 157 height 11
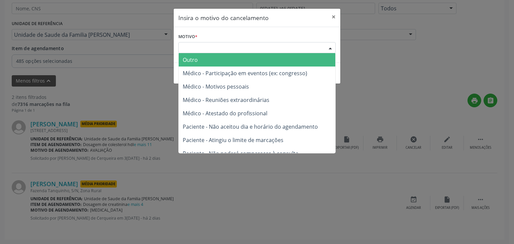
click at [216, 62] on span "Outro" at bounding box center [257, 59] width 156 height 13
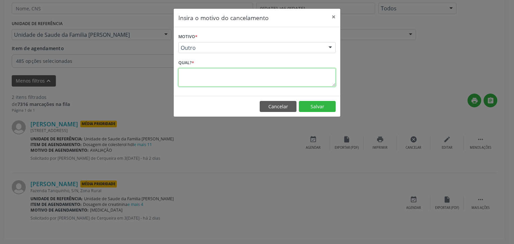
click at [246, 84] on textarea at bounding box center [256, 77] width 157 height 18
paste textarea "EXAME REALIZADO"
type textarea "EXAME REALIZADO"
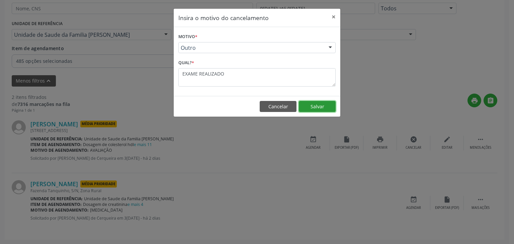
click at [310, 105] on button "Salvar" at bounding box center [317, 106] width 37 height 11
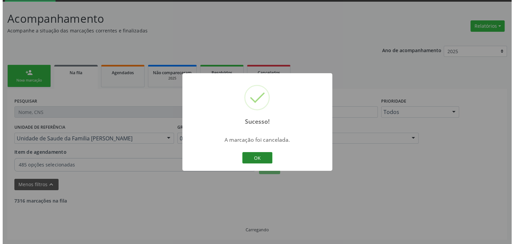
scroll to position [79, 0]
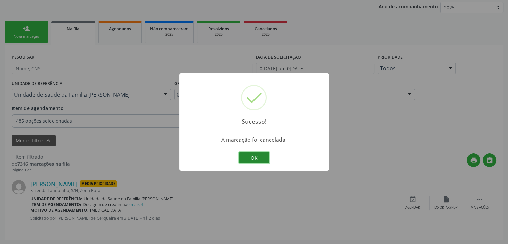
click at [255, 155] on button "OK" at bounding box center [254, 157] width 30 height 11
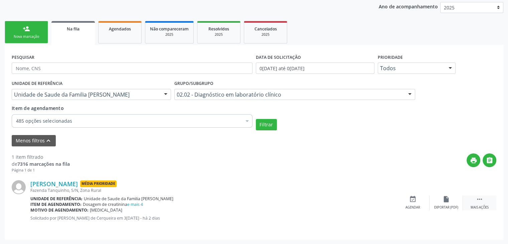
click at [481, 209] on div "Mais ações" at bounding box center [480, 207] width 18 height 5
click at [411, 203] on div "cancel Cancelar" at bounding box center [412, 203] width 33 height 14
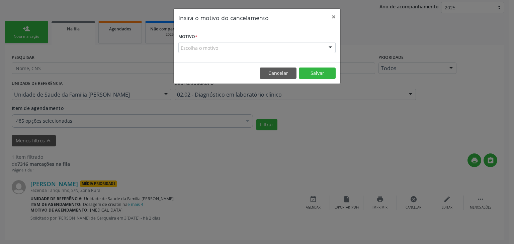
click at [221, 47] on div "Escolha o motivo" at bounding box center [256, 47] width 157 height 11
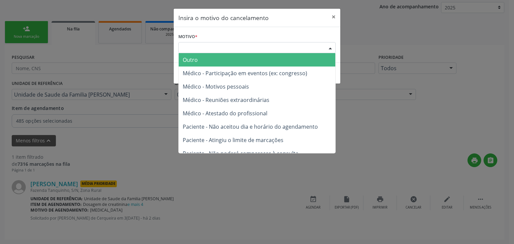
click at [205, 60] on span "Outro" at bounding box center [257, 59] width 156 height 13
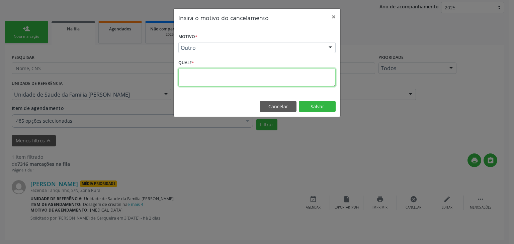
click at [204, 73] on textarea at bounding box center [256, 77] width 157 height 18
paste textarea "EXAME REALIZADO"
type textarea "EXAME REALIZADO"
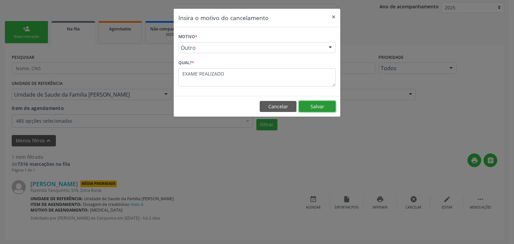
click at [324, 102] on button "Salvar" at bounding box center [317, 106] width 37 height 11
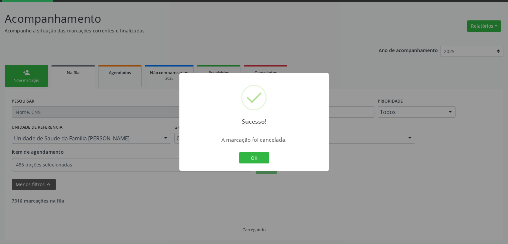
scroll to position [14, 0]
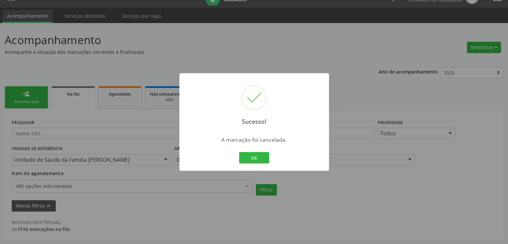
click at [253, 165] on div "Sucesso! × A marcação foi cancelada. OK Cancel" at bounding box center [255, 122] width 150 height 98
click at [251, 157] on button "OK" at bounding box center [254, 157] width 30 height 11
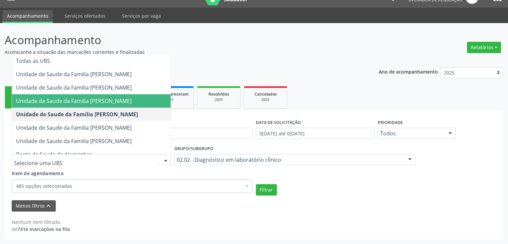
click at [127, 105] on span "Unidade da Saude da Familia [PERSON_NAME]" at bounding box center [91, 100] width 159 height 13
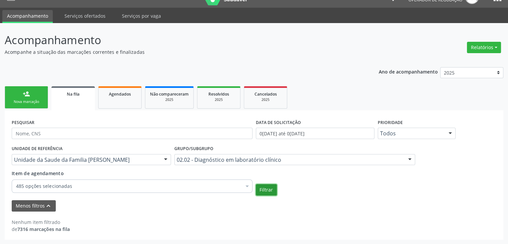
click at [261, 193] on button "Filtrar" at bounding box center [266, 189] width 21 height 11
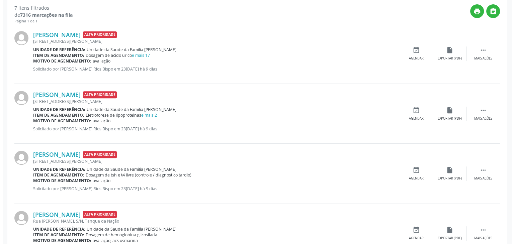
scroll to position [176, 0]
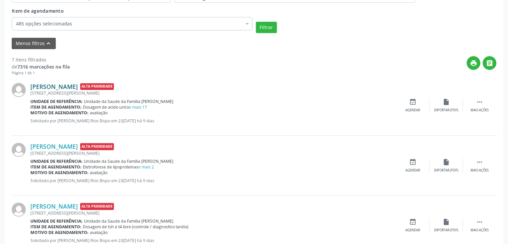
click at [63, 85] on link "[PERSON_NAME]" at bounding box center [53, 86] width 47 height 7
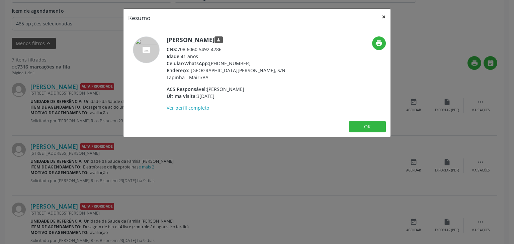
click at [382, 17] on button "×" at bounding box center [383, 17] width 13 height 16
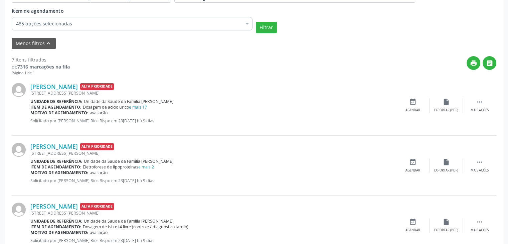
click at [475, 97] on div "Tayse Soares de Almeida Alta Prioridade Rua Afonso Pedreira, 12, Lapinha Unidad…" at bounding box center [254, 106] width 485 height 60
click at [475, 104] on div " Mais ações" at bounding box center [479, 105] width 33 height 14
click at [417, 105] on div "cancel Cancelar" at bounding box center [412, 105] width 33 height 14
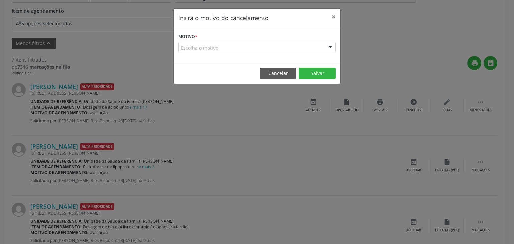
click at [239, 49] on div "Escolha o motivo" at bounding box center [256, 47] width 157 height 11
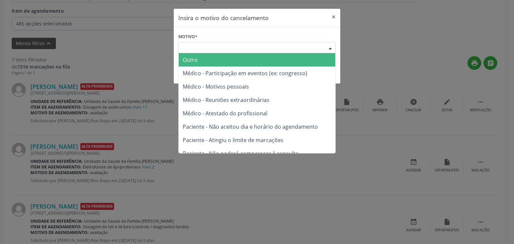
click at [204, 58] on span "Outro" at bounding box center [257, 59] width 156 height 13
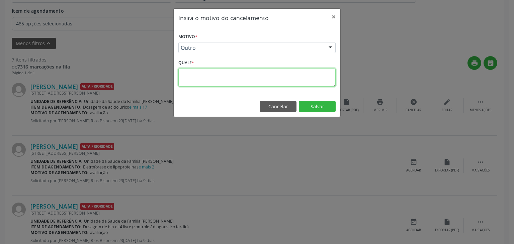
click at [205, 77] on textarea at bounding box center [256, 77] width 157 height 18
paste textarea "EXAME REALIZADO"
type textarea "EXAME REALIZADO"
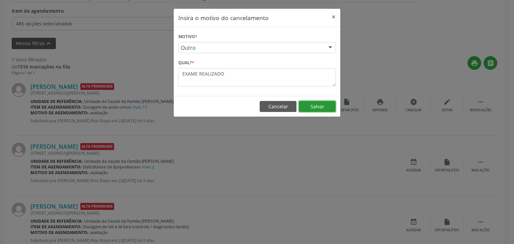
click at [319, 105] on button "Salvar" at bounding box center [317, 106] width 37 height 11
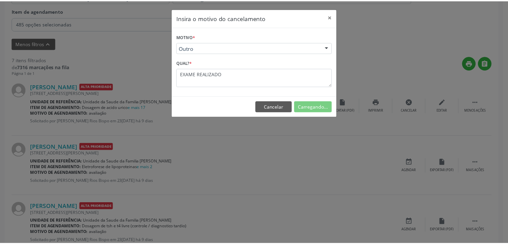
scroll to position [35, 0]
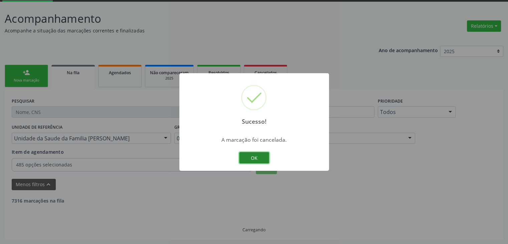
click at [246, 159] on button "OK" at bounding box center [254, 157] width 30 height 11
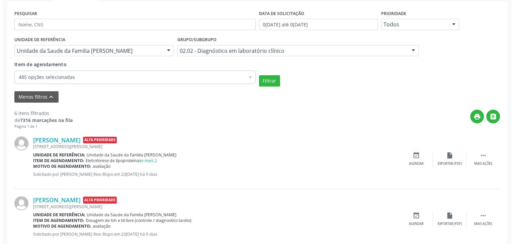
scroll to position [169, 0]
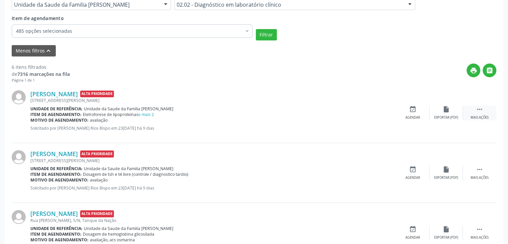
click at [481, 116] on div "Mais ações" at bounding box center [480, 117] width 18 height 5
click at [404, 115] on div "cancel Cancelar" at bounding box center [412, 113] width 33 height 14
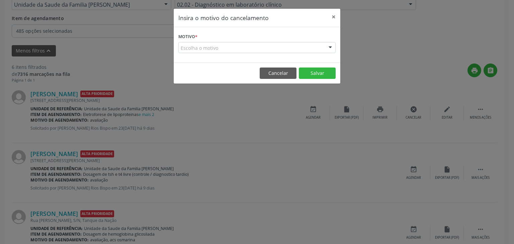
click at [220, 41] on form "Motivo * Escolha o motivo Outro Médico - Participação em eventos (ex: congresso…" at bounding box center [256, 42] width 157 height 21
click at [215, 50] on div "Escolha o motivo" at bounding box center [256, 47] width 157 height 11
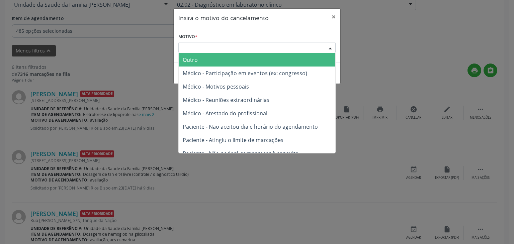
click at [204, 63] on span "Outro" at bounding box center [257, 59] width 156 height 13
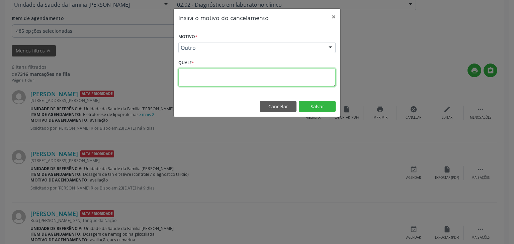
click at [208, 80] on textarea at bounding box center [256, 77] width 157 height 18
type textarea "B"
paste textarea "EXAME REALIZADO"
type textarea "EXAME REALIZADO"
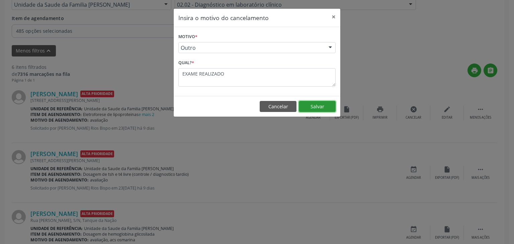
click at [319, 103] on button "Salvar" at bounding box center [317, 106] width 37 height 11
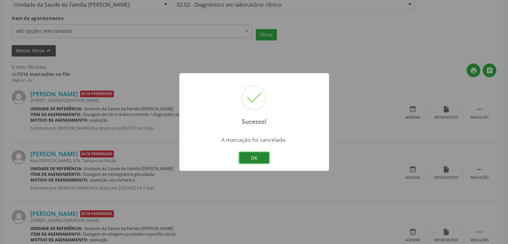
click at [245, 160] on button "OK" at bounding box center [254, 157] width 30 height 11
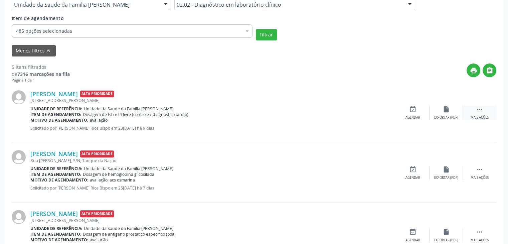
click at [486, 115] on div "Mais ações" at bounding box center [480, 117] width 18 height 5
click at [415, 115] on div "Cancelar" at bounding box center [413, 117] width 16 height 5
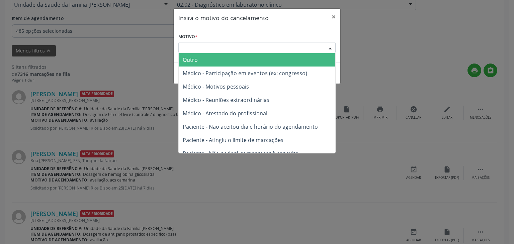
click at [215, 49] on div "Escolha o motivo" at bounding box center [256, 47] width 157 height 11
click at [206, 54] on span "Outro" at bounding box center [257, 59] width 156 height 13
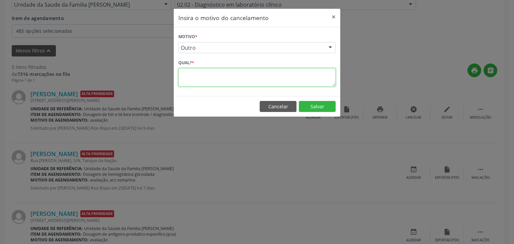
click at [241, 74] on textarea at bounding box center [256, 77] width 157 height 18
paste textarea "EXAME REALIZADO"
type textarea "EXAME REALIZADO"
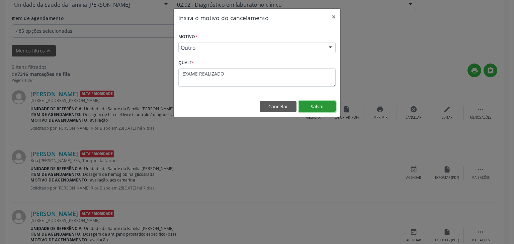
click at [326, 109] on button "Salvar" at bounding box center [317, 106] width 37 height 11
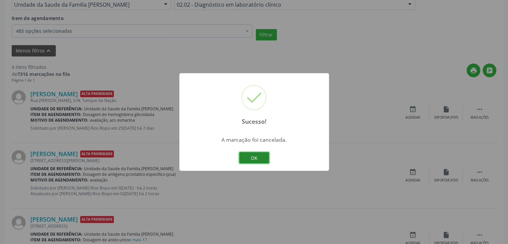
click at [245, 156] on button "OK" at bounding box center [254, 157] width 30 height 11
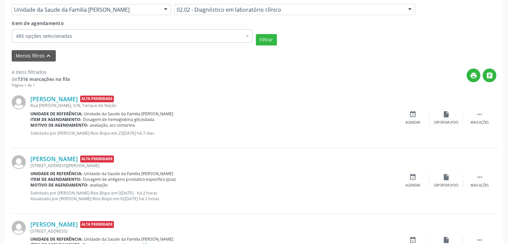
scroll to position [264, 0]
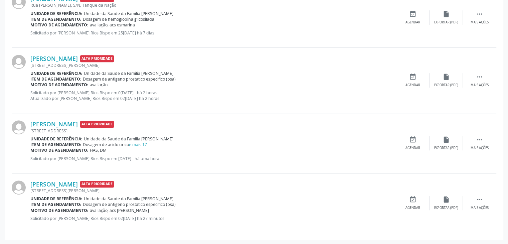
click at [146, 147] on div "Motivo de agendamento: HAS, DM" at bounding box center [213, 150] width 366 height 6
click at [143, 146] on link "e mais 17" at bounding box center [138, 145] width 18 height 6
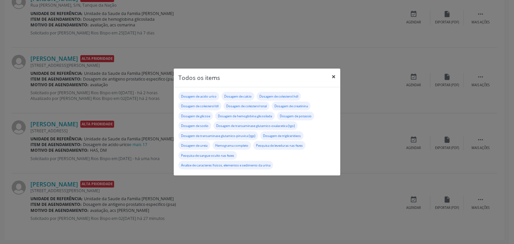
click at [329, 78] on button "×" at bounding box center [333, 77] width 13 height 16
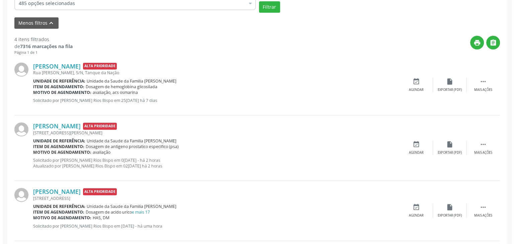
scroll to position [197, 0]
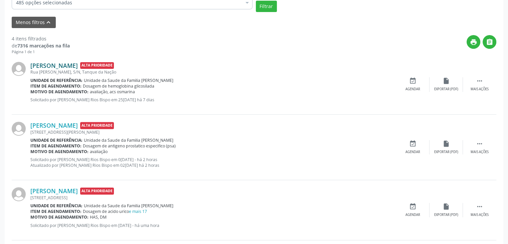
click at [78, 62] on link "[PERSON_NAME]" at bounding box center [53, 65] width 47 height 7
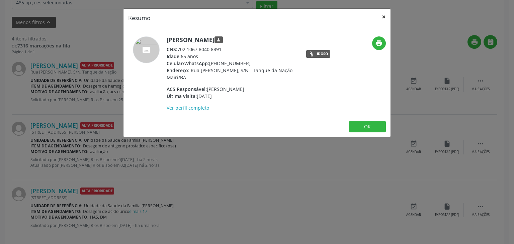
click at [388, 14] on button "×" at bounding box center [383, 17] width 13 height 16
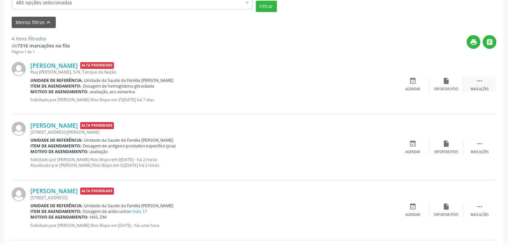
click at [469, 83] on div " Mais ações" at bounding box center [479, 84] width 33 height 14
click at [424, 81] on div "cancel Cancelar" at bounding box center [412, 84] width 33 height 14
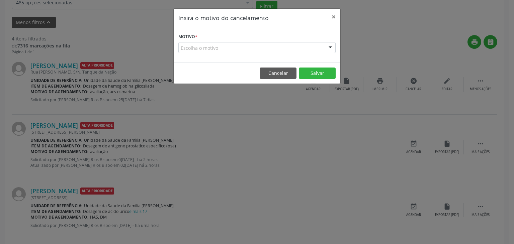
click at [233, 44] on div "Escolha o motivo" at bounding box center [256, 47] width 157 height 11
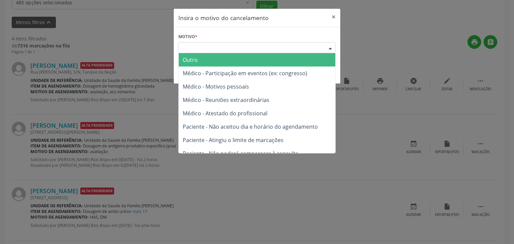
click at [220, 58] on span "Outro" at bounding box center [257, 59] width 156 height 13
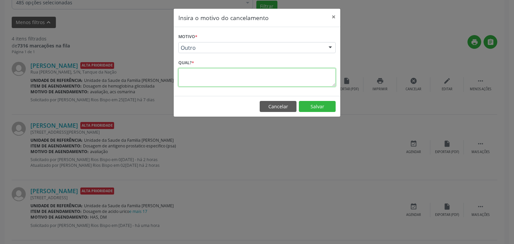
click at [214, 70] on textarea at bounding box center [256, 77] width 157 height 18
paste textarea "250228000517"
type textarea "2"
type textarea "EXAME REALIZADO"
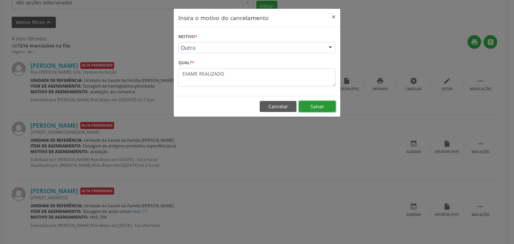
click at [314, 109] on button "Salvar" at bounding box center [317, 106] width 37 height 11
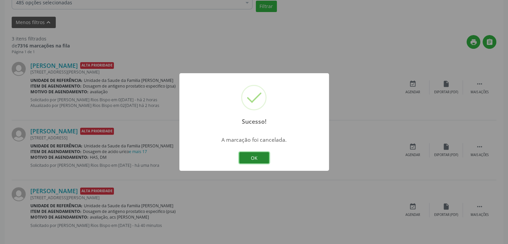
click at [263, 158] on button "OK" at bounding box center [254, 157] width 30 height 11
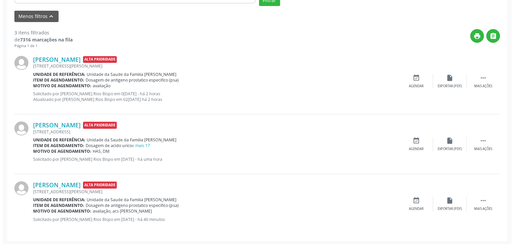
scroll to position [204, 0]
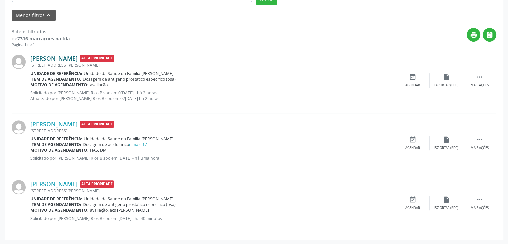
click at [78, 61] on link "Wilson Cruz dos Santos" at bounding box center [53, 58] width 47 height 7
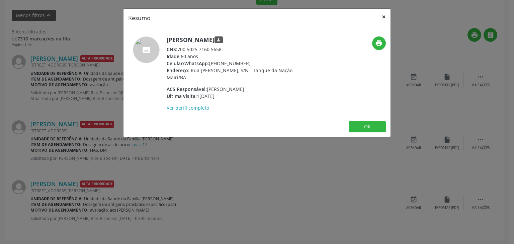
click at [382, 12] on button "×" at bounding box center [383, 17] width 13 height 16
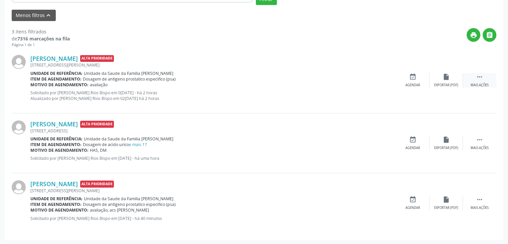
click at [487, 86] on div "Mais ações" at bounding box center [480, 85] width 18 height 5
click at [420, 84] on div "Cancelar" at bounding box center [413, 85] width 16 height 5
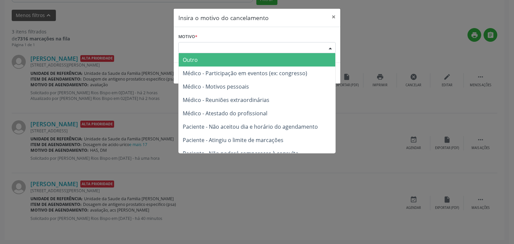
click at [251, 48] on div "Escolha o motivo" at bounding box center [256, 47] width 157 height 11
click at [226, 63] on span "Outro" at bounding box center [257, 59] width 156 height 13
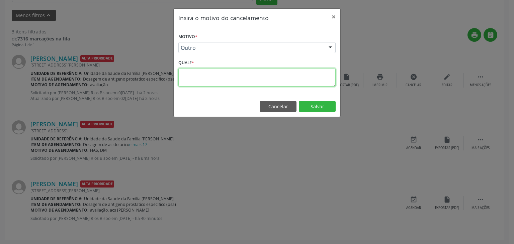
click at [220, 85] on textarea at bounding box center [256, 77] width 157 height 18
paste textarea "250228000517"
type textarea "2"
type textarea "e"
type textarea "EXAME REALIZADO"
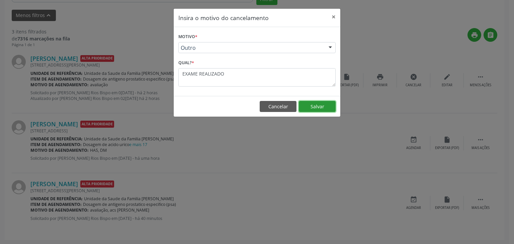
click at [320, 105] on button "Salvar" at bounding box center [317, 106] width 37 height 11
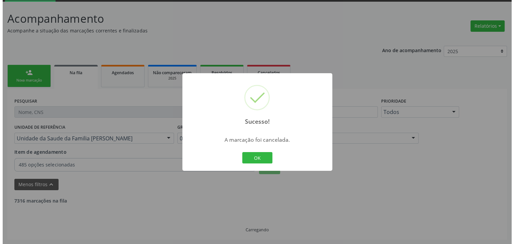
scroll to position [139, 0]
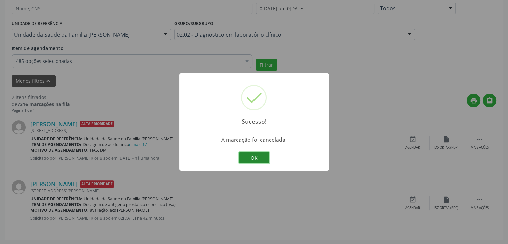
click at [260, 159] on button "OK" at bounding box center [254, 157] width 30 height 11
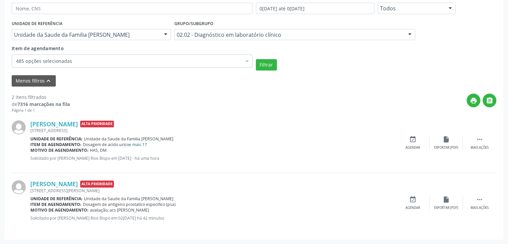
click at [139, 143] on link "e mais 17" at bounding box center [138, 145] width 18 height 6
click at [145, 142] on link "e mais 17" at bounding box center [138, 145] width 18 height 6
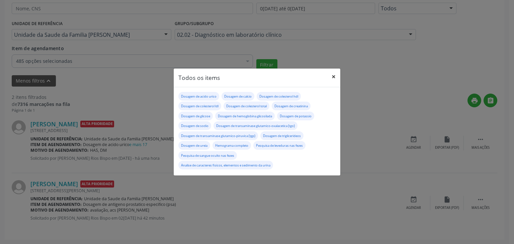
click at [335, 77] on button "×" at bounding box center [333, 77] width 13 height 16
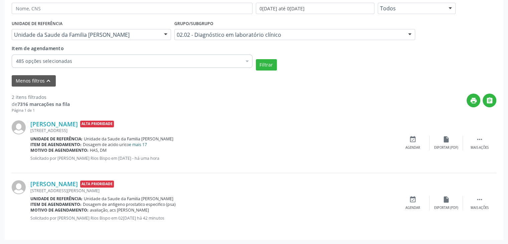
click at [142, 145] on link "e mais 17" at bounding box center [138, 145] width 18 height 6
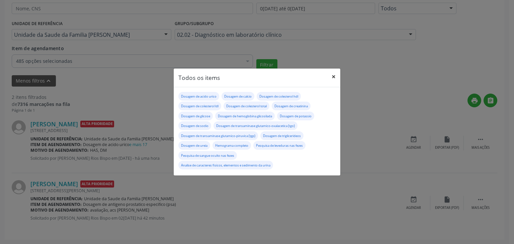
click at [336, 77] on button "×" at bounding box center [333, 77] width 13 height 16
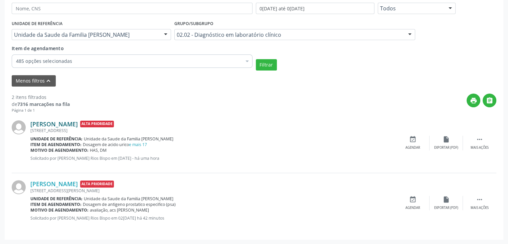
click at [78, 121] on link "Florides de Araújo Martins" at bounding box center [53, 123] width 47 height 7
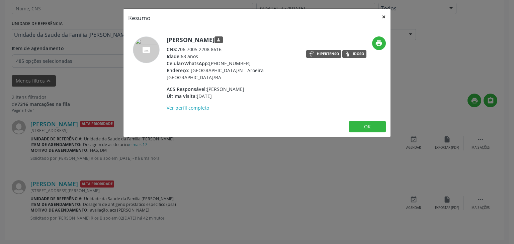
click at [380, 19] on button "×" at bounding box center [383, 17] width 13 height 16
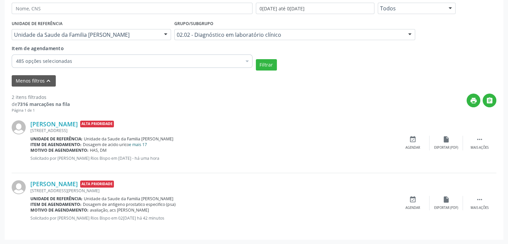
click at [144, 144] on link "e mais 17" at bounding box center [138, 145] width 18 height 6
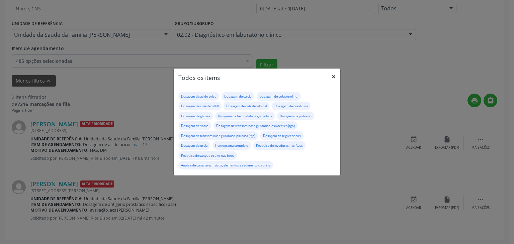
click at [338, 71] on button "×" at bounding box center [333, 77] width 13 height 16
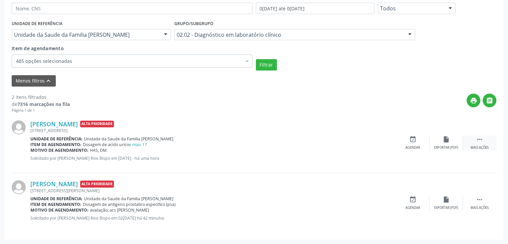
click at [480, 146] on div "Mais ações" at bounding box center [480, 147] width 18 height 5
click at [410, 138] on icon "cancel" at bounding box center [413, 139] width 7 height 7
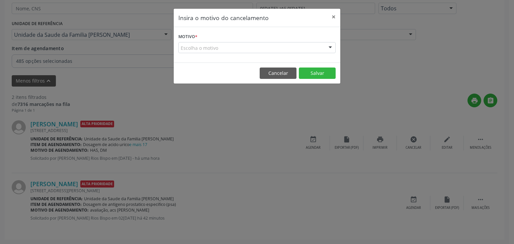
click at [231, 48] on div "Escolha o motivo" at bounding box center [256, 47] width 157 height 11
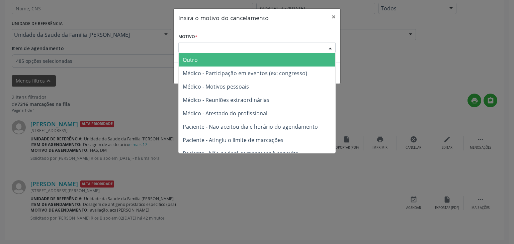
click at [206, 56] on span "Outro" at bounding box center [257, 59] width 156 height 13
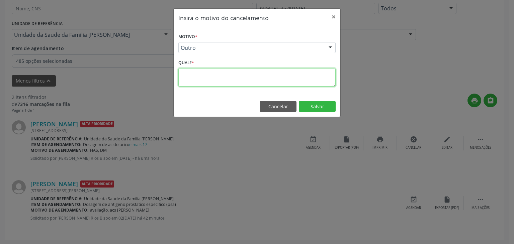
click at [201, 80] on textarea at bounding box center [256, 77] width 157 height 18
paste textarea "250228000517"
type textarea "2"
type textarea "e"
type textarea "EXAME REALIZADO"
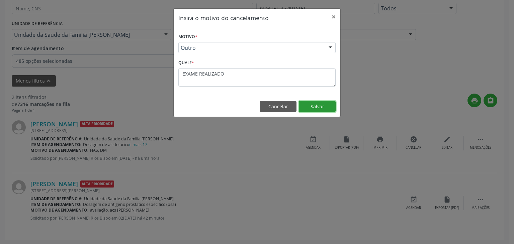
click at [316, 102] on button "Salvar" at bounding box center [317, 106] width 37 height 11
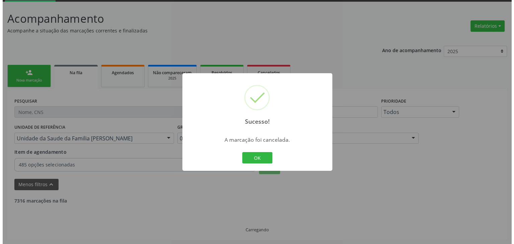
scroll to position [79, 0]
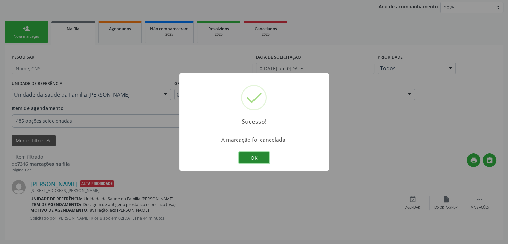
click at [249, 155] on button "OK" at bounding box center [254, 157] width 30 height 11
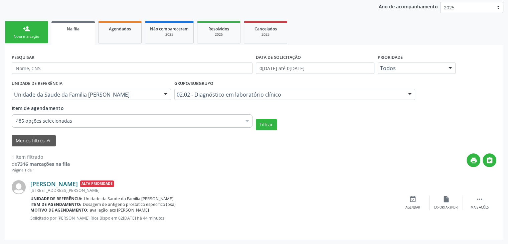
click at [64, 183] on link "João da Silva Almeida" at bounding box center [53, 183] width 47 height 7
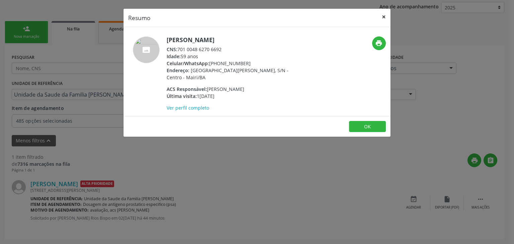
click at [382, 19] on button "×" at bounding box center [383, 17] width 13 height 16
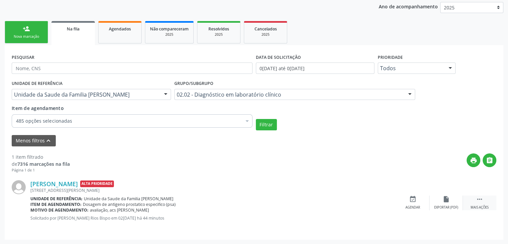
click at [469, 202] on div " Mais ações" at bounding box center [479, 203] width 33 height 14
click at [402, 202] on div "cancel Cancelar" at bounding box center [412, 203] width 33 height 14
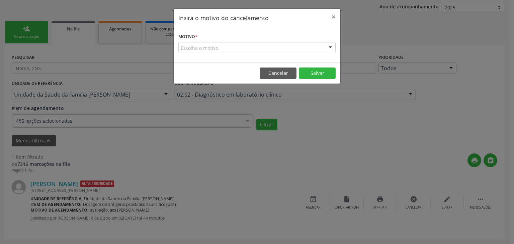
click at [218, 40] on form "Motivo * Escolha o motivo Outro Médico - Participação em eventos (ex: congresso…" at bounding box center [256, 42] width 157 height 21
click at [216, 47] on div "Escolha o motivo" at bounding box center [256, 47] width 157 height 11
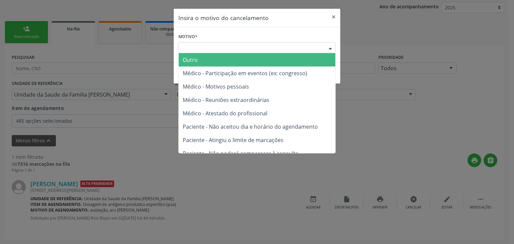
drag, startPoint x: 202, startPoint y: 62, endPoint x: 205, endPoint y: 67, distance: 6.0
click at [202, 62] on span "Outro" at bounding box center [257, 59] width 156 height 13
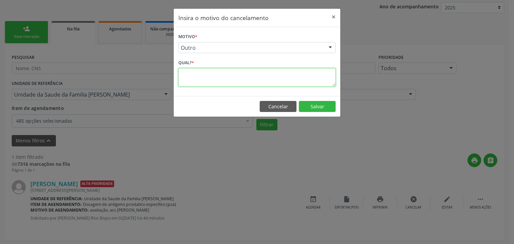
click at [209, 78] on textarea at bounding box center [256, 77] width 157 height 18
paste textarea "250228000517"
type textarea "2"
type textarea "e"
type textarea "EXAME REALIZADO"
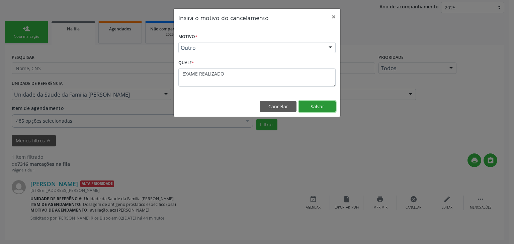
click at [316, 110] on button "Salvar" at bounding box center [317, 106] width 37 height 11
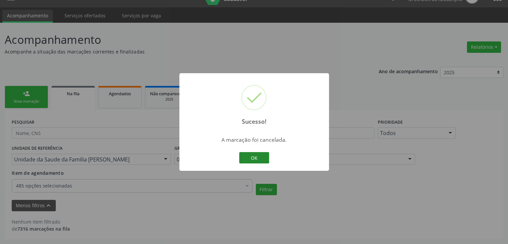
scroll to position [14, 0]
click at [263, 158] on button "OK" at bounding box center [254, 157] width 30 height 11
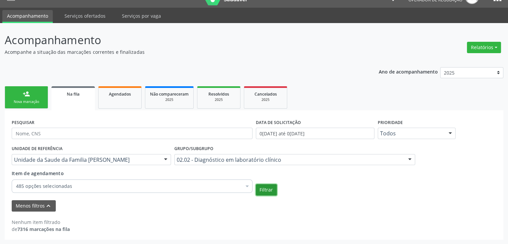
click at [273, 188] on button "Filtrar" at bounding box center [266, 189] width 21 height 11
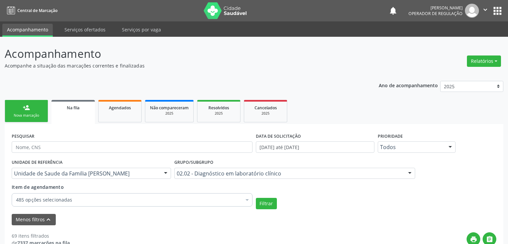
scroll to position [100, 0]
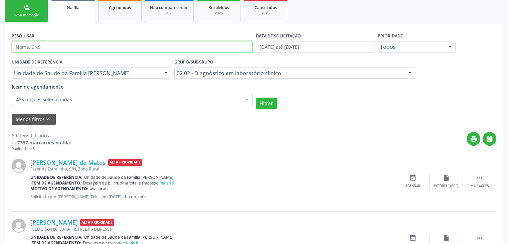
click at [67, 46] on input "text" at bounding box center [132, 46] width 241 height 11
click at [144, 82] on div "UNIDADE DE REFERÊNCIA Unidade de Saude da Familia [PERSON_NAME] Todas as UBS Un…" at bounding box center [91, 70] width 163 height 26
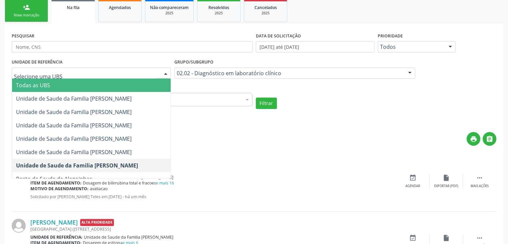
click at [43, 87] on span "Todas as UBS" at bounding box center [33, 85] width 34 height 7
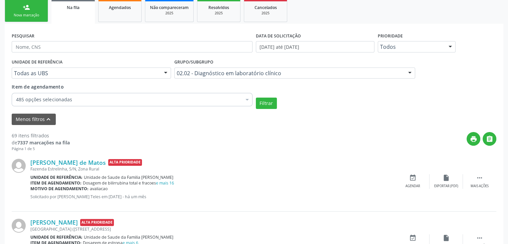
click at [82, 11] on link "Na fila" at bounding box center [72, 12] width 43 height 24
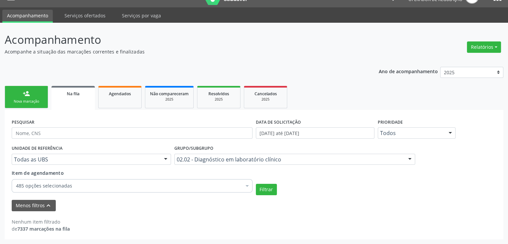
scroll to position [14, 0]
click at [106, 95] on div "Agendados" at bounding box center [119, 93] width 33 height 7
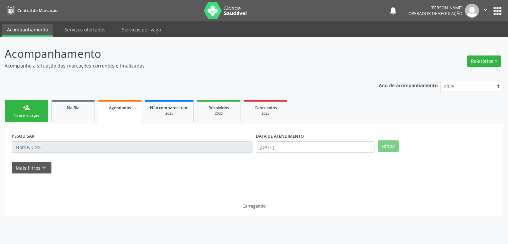
scroll to position [0, 0]
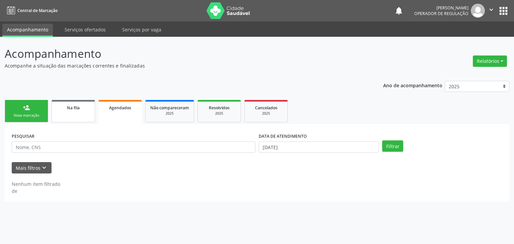
click at [75, 110] on span "Na fila" at bounding box center [73, 108] width 13 height 6
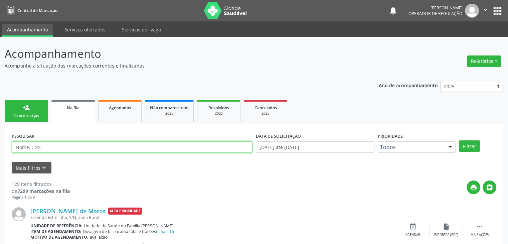
click at [44, 146] on input "text" at bounding box center [132, 146] width 241 height 11
click at [459, 140] on button "Filtrar" at bounding box center [469, 145] width 21 height 11
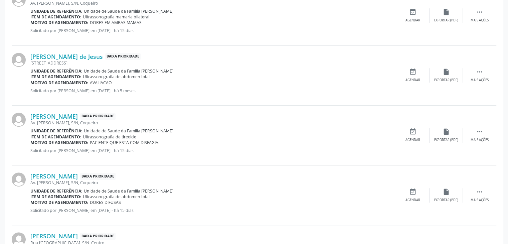
scroll to position [134, 0]
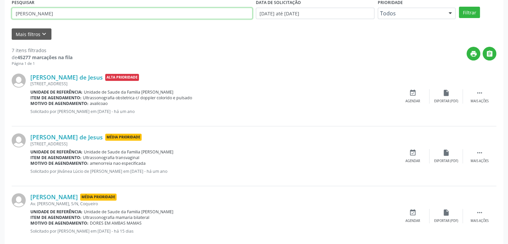
click at [38, 17] on input "[PERSON_NAME]" at bounding box center [132, 13] width 241 height 11
click at [459, 7] on button "Filtrar" at bounding box center [469, 12] width 21 height 11
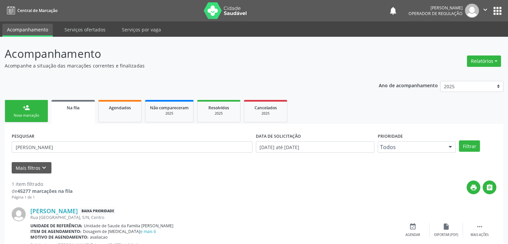
scroll to position [27, 0]
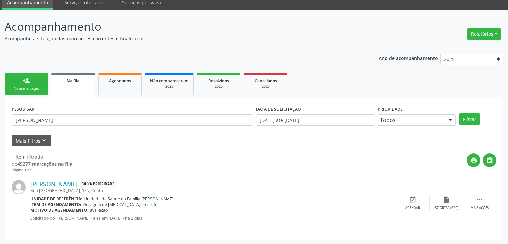
click at [140, 202] on link "e mais 6" at bounding box center [148, 205] width 16 height 6
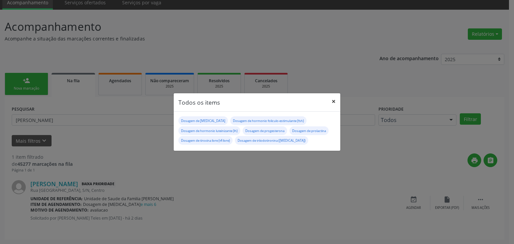
click at [328, 104] on button "×" at bounding box center [333, 101] width 13 height 16
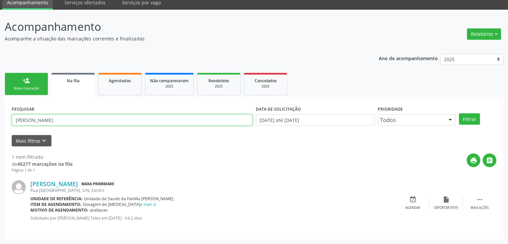
click at [90, 124] on input "[PERSON_NAME]" at bounding box center [132, 119] width 241 height 11
type input "T"
